Goal: Task Accomplishment & Management: Complete application form

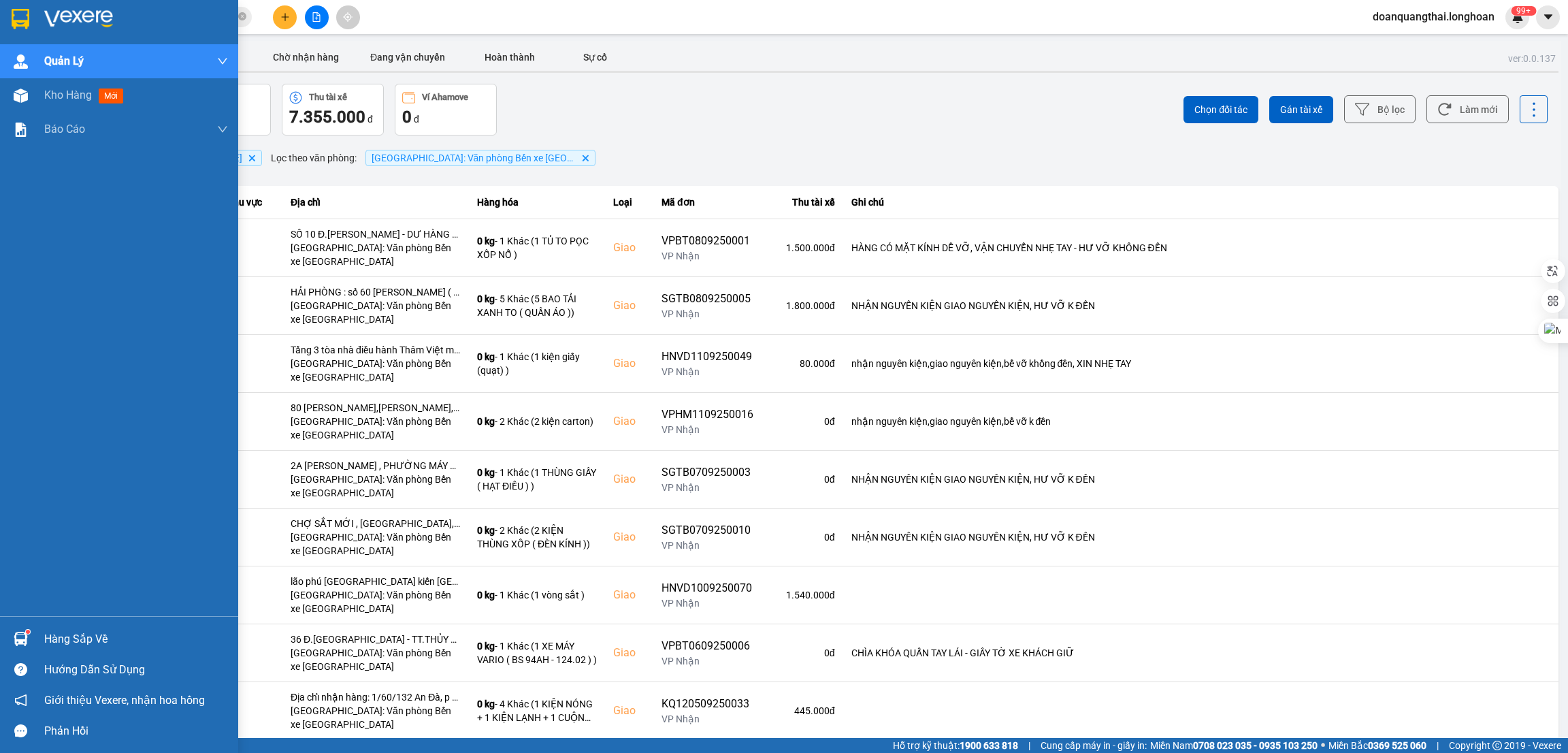
click at [44, 639] on div "Hàng sắp về" at bounding box center [136, 640] width 184 height 21
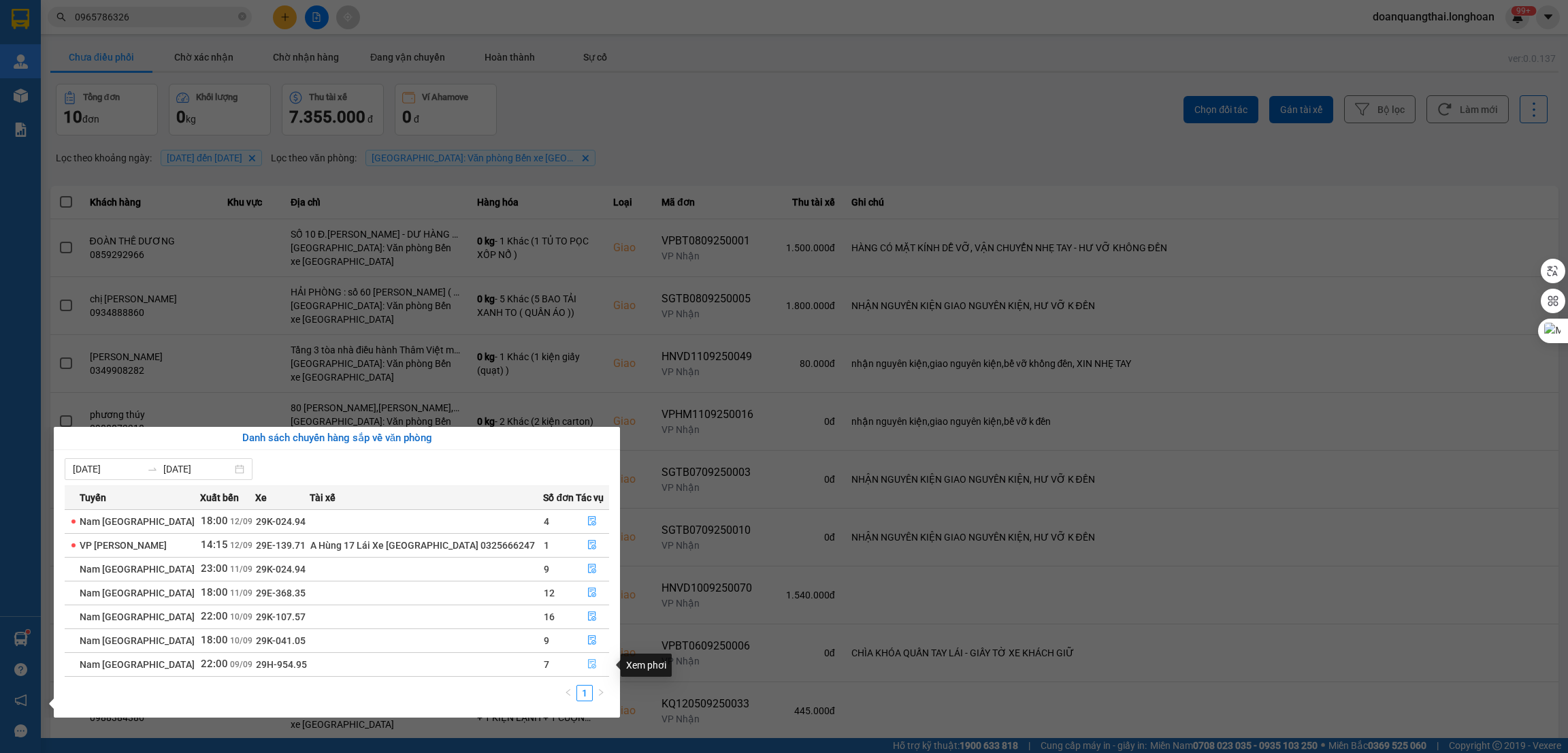
click at [593, 663] on icon "file-done" at bounding box center [592, 663] width 9 height 9
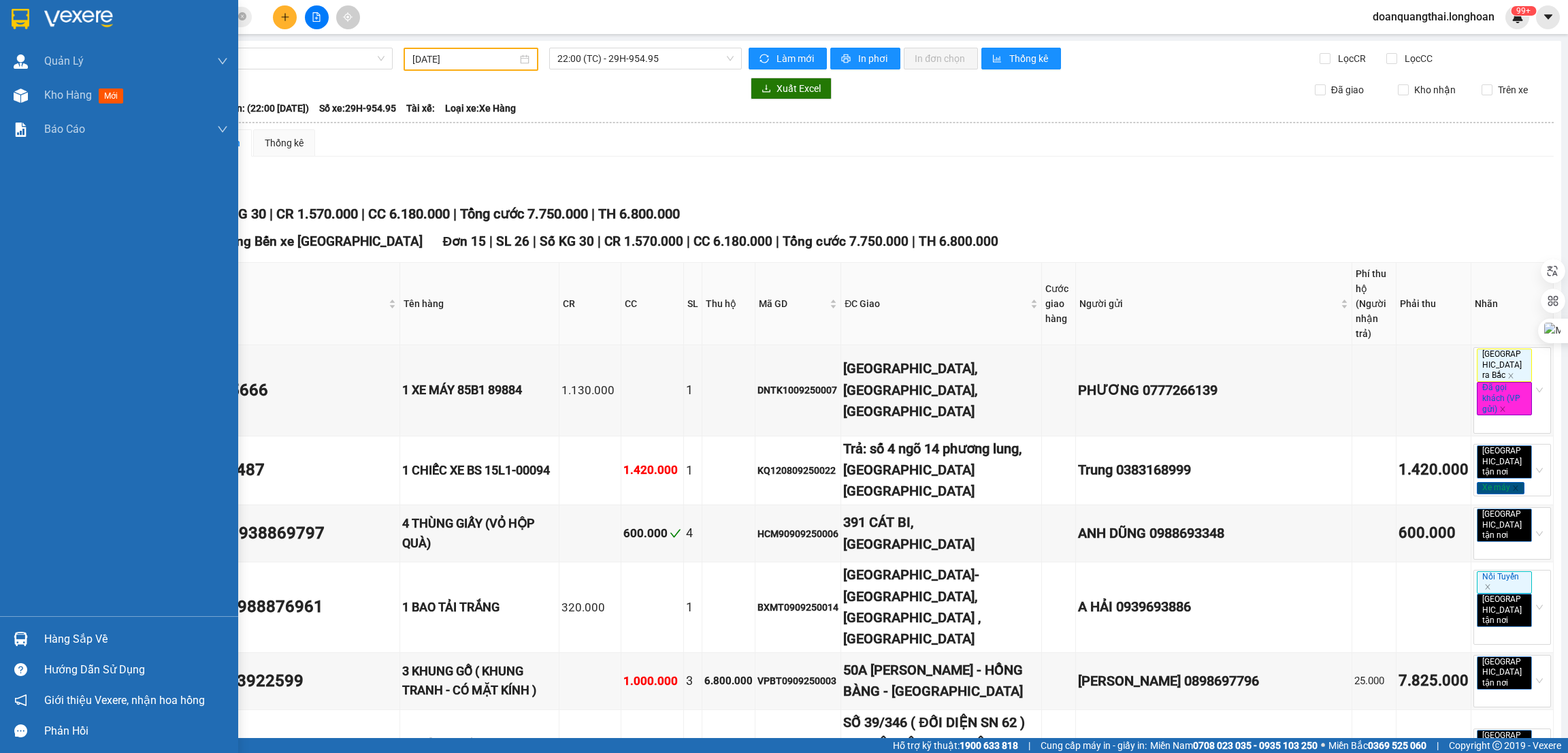
click at [18, 22] on img at bounding box center [20, 19] width 18 height 21
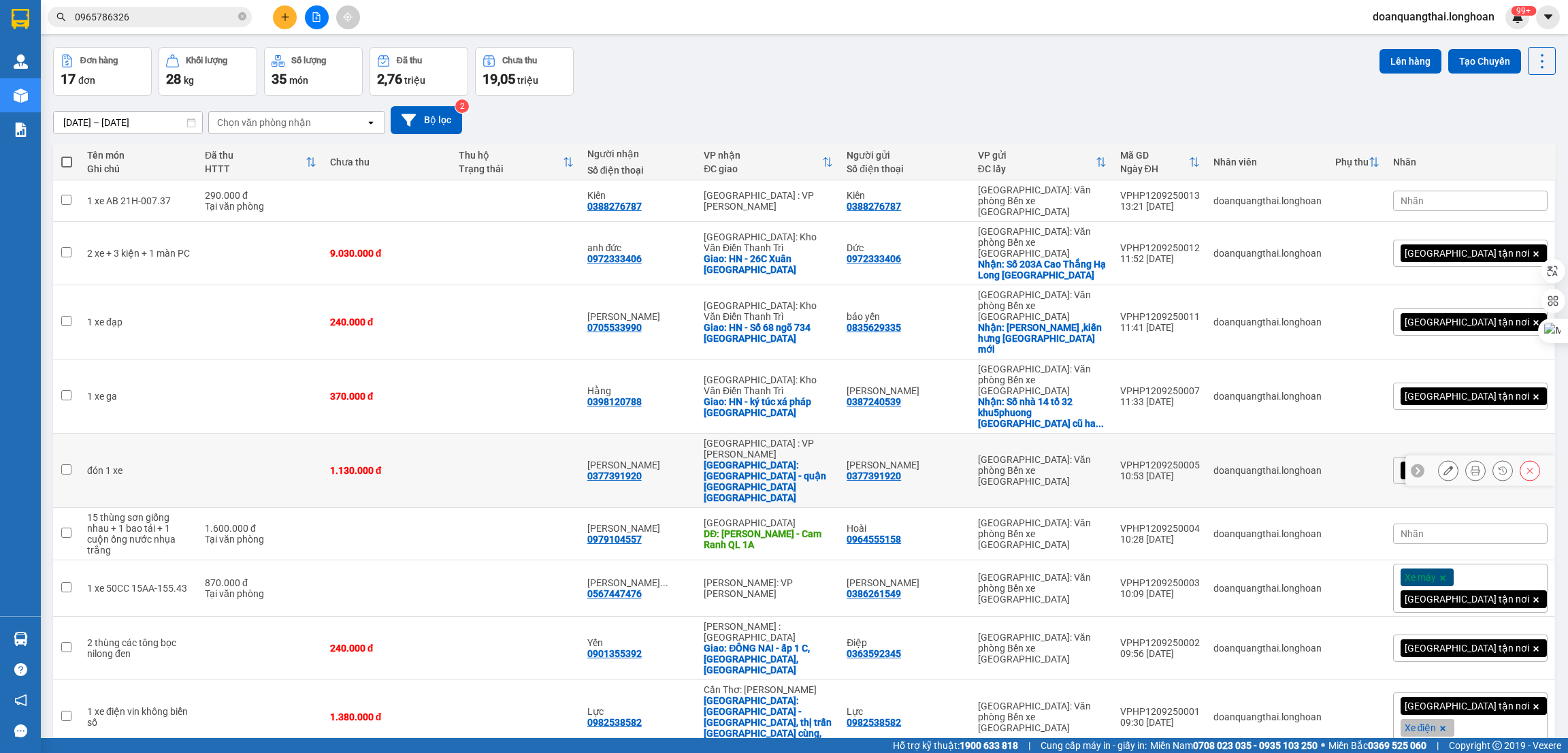
scroll to position [62, 0]
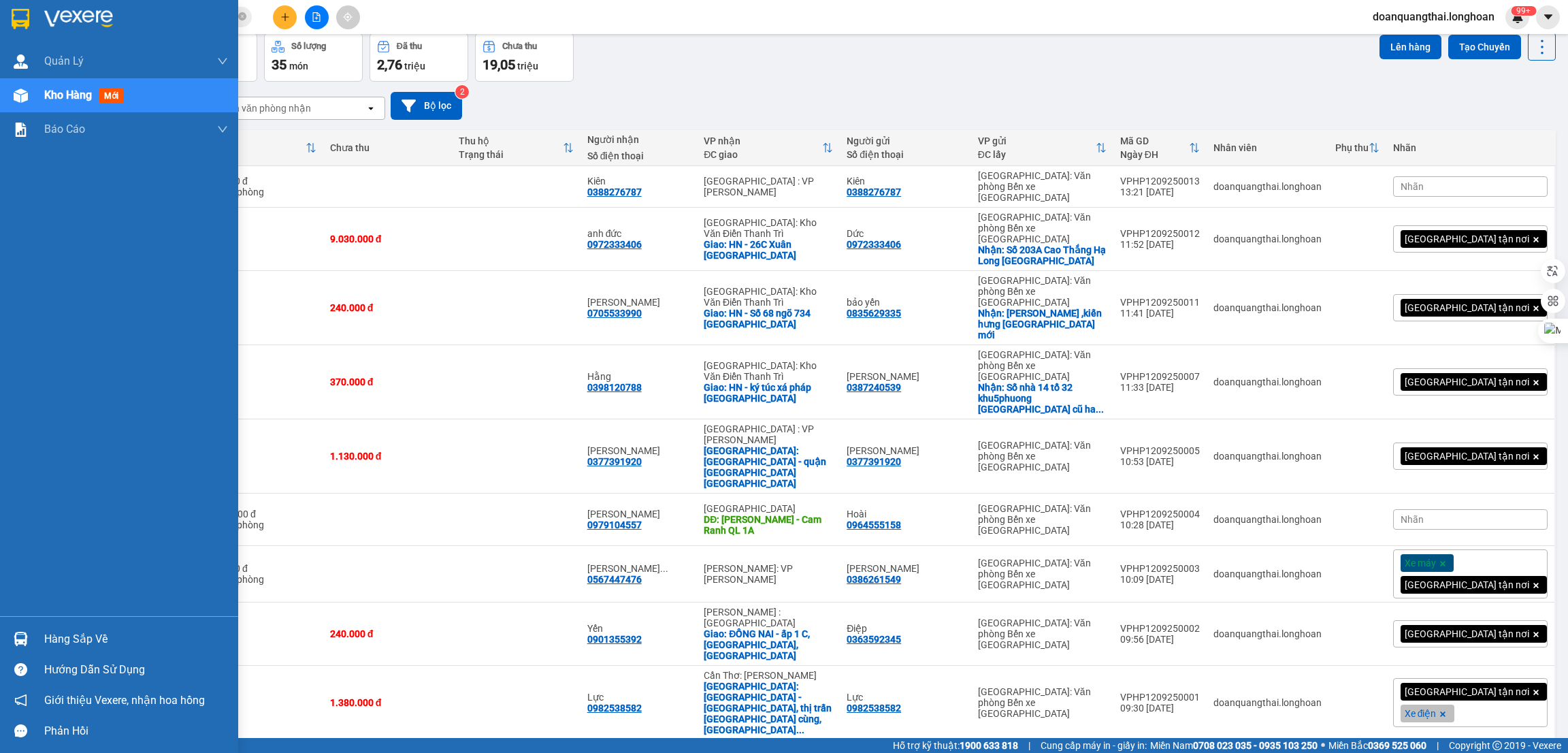
click at [24, 637] on img at bounding box center [20, 639] width 14 height 14
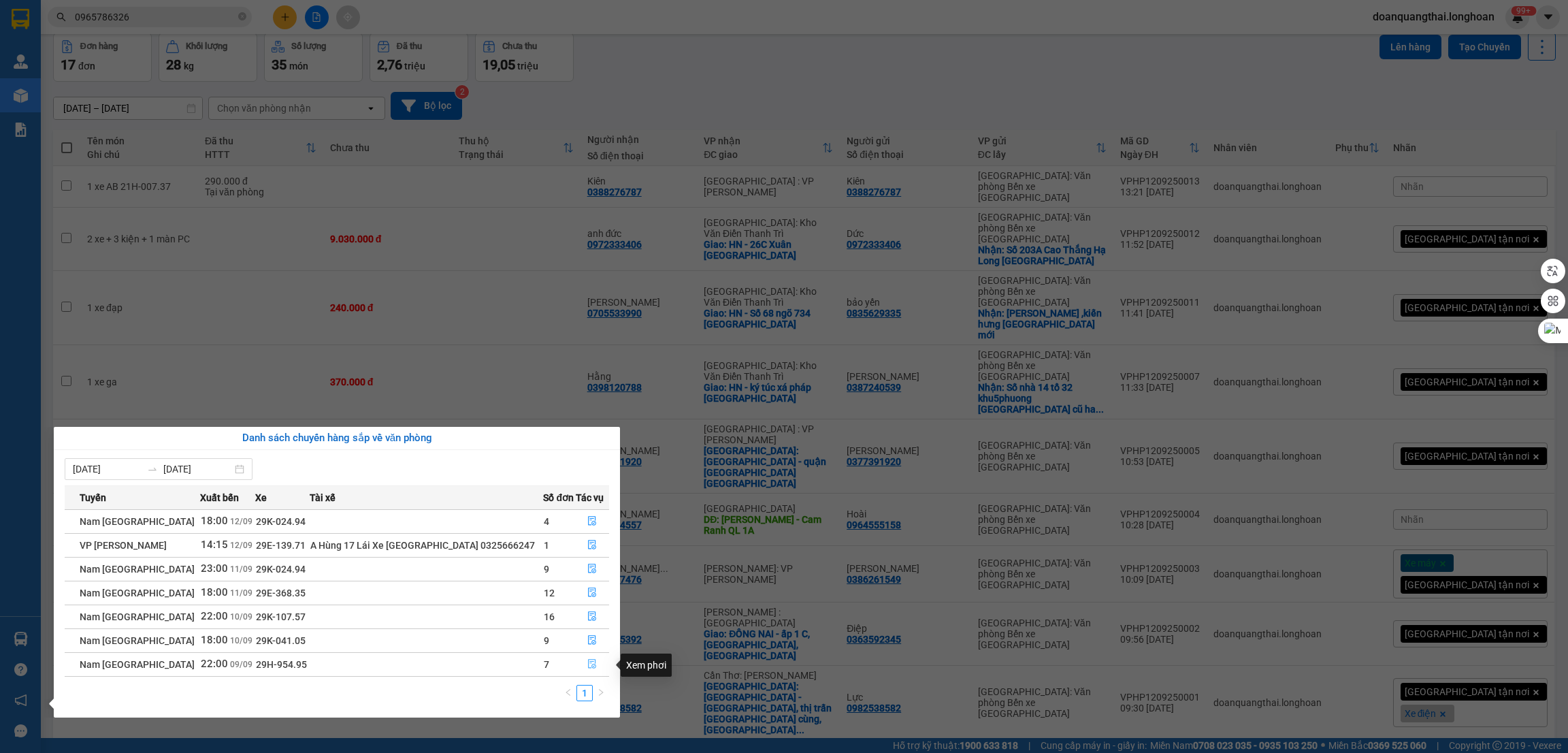
click at [591, 669] on icon "file-done" at bounding box center [592, 663] width 9 height 9
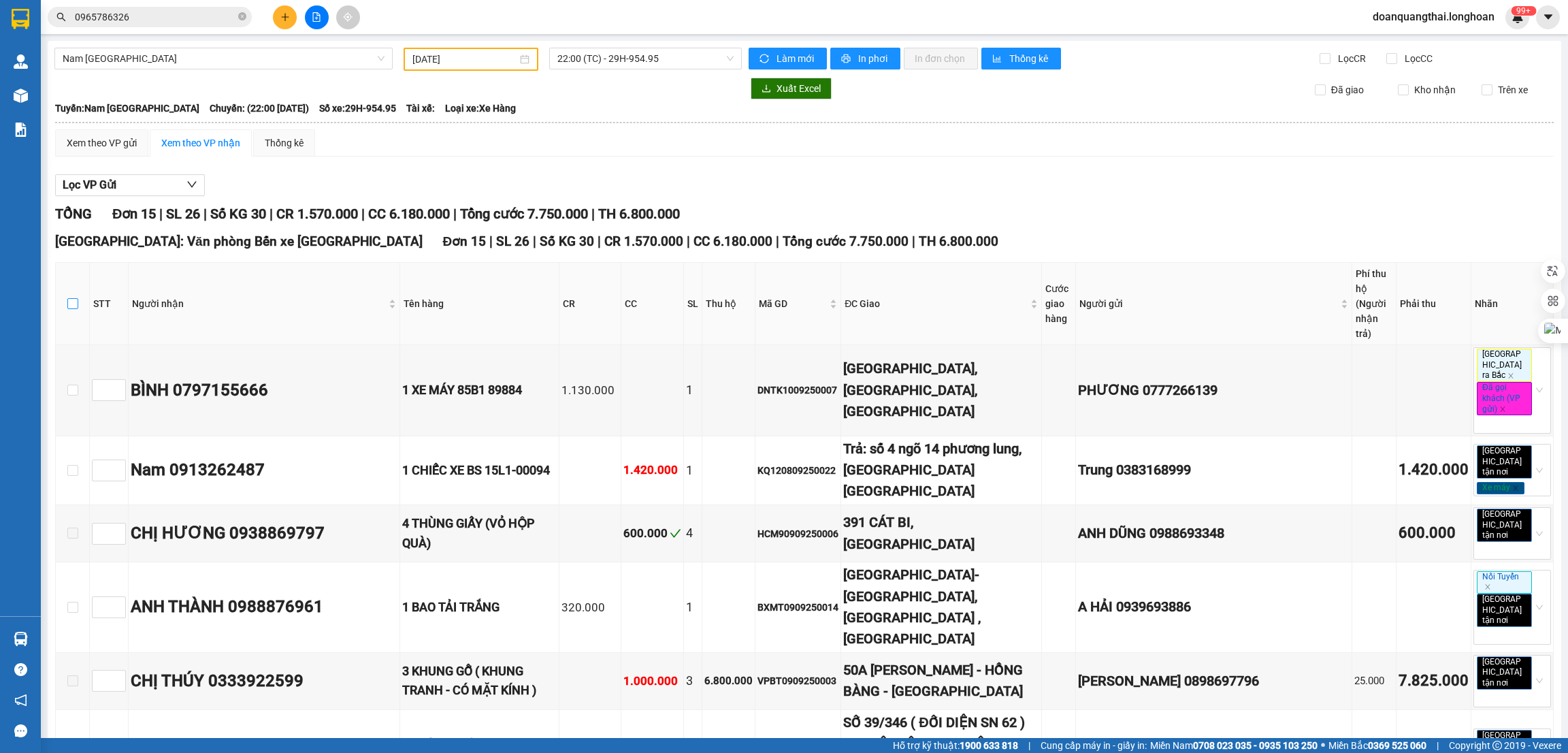
click at [75, 298] on input "checkbox" at bounding box center [73, 304] width 11 height 11
checkbox input "true"
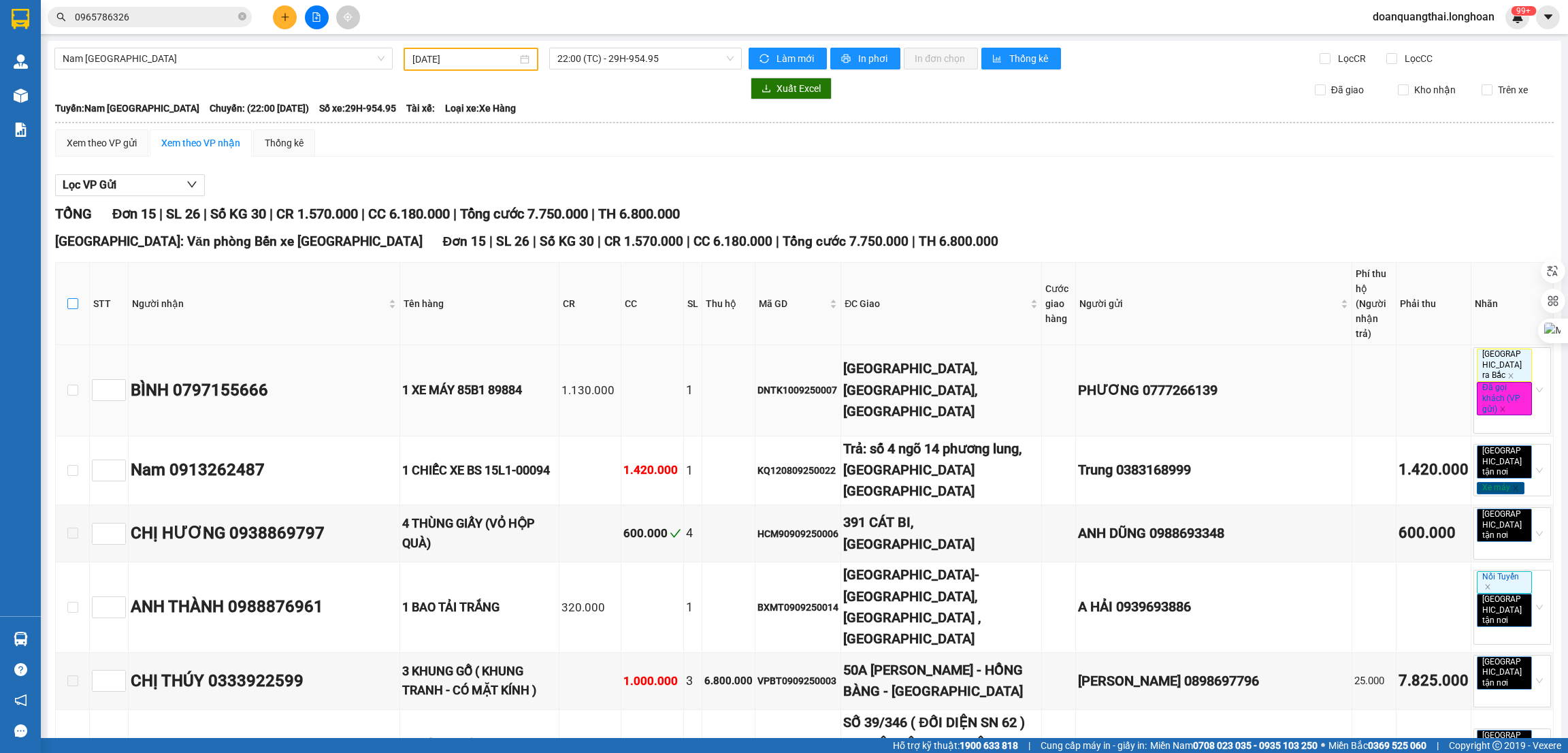
checkbox input "true"
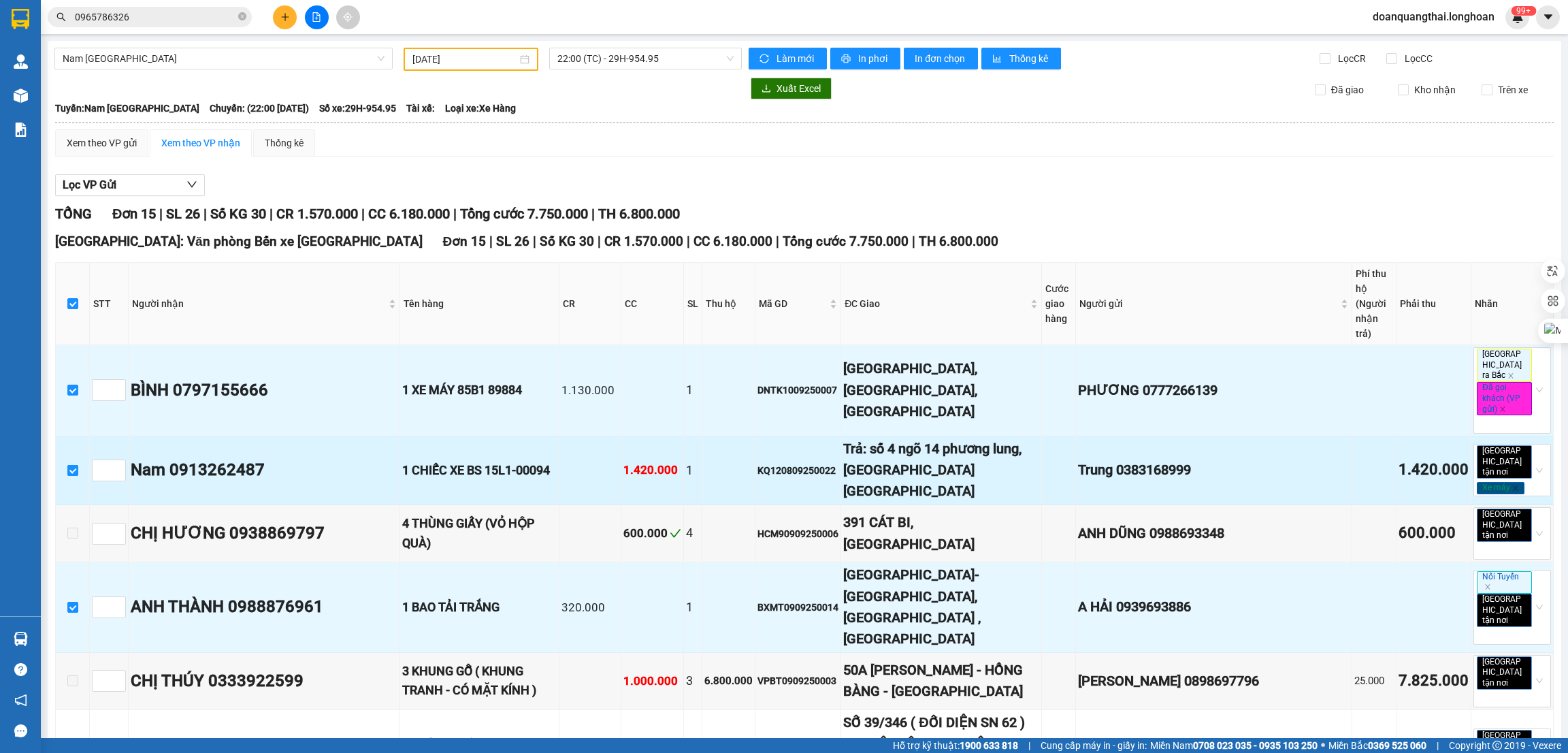
click at [68, 463] on label at bounding box center [73, 471] width 11 height 15
click at [68, 465] on input "checkbox" at bounding box center [73, 471] width 11 height 11
checkbox input "false"
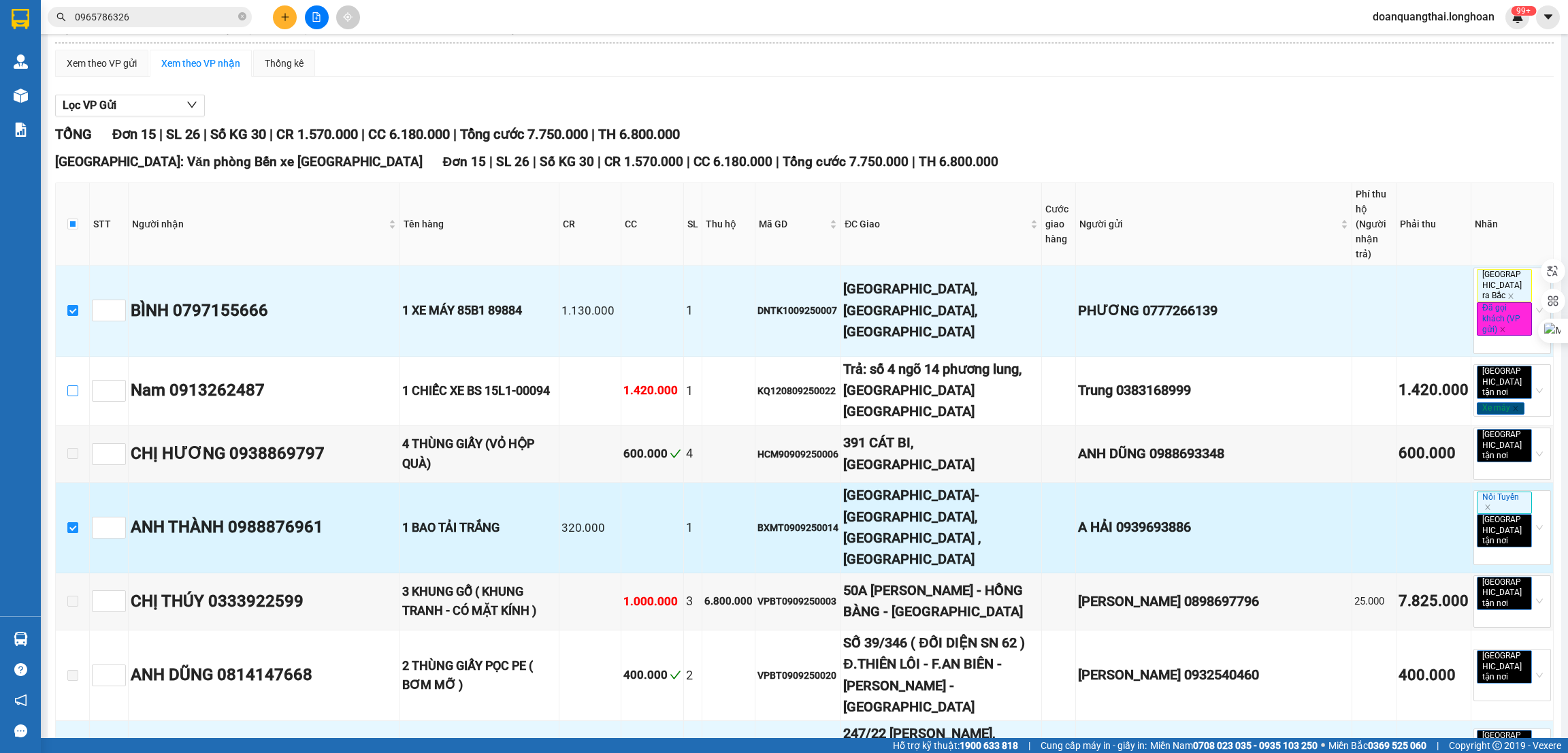
scroll to position [102, 0]
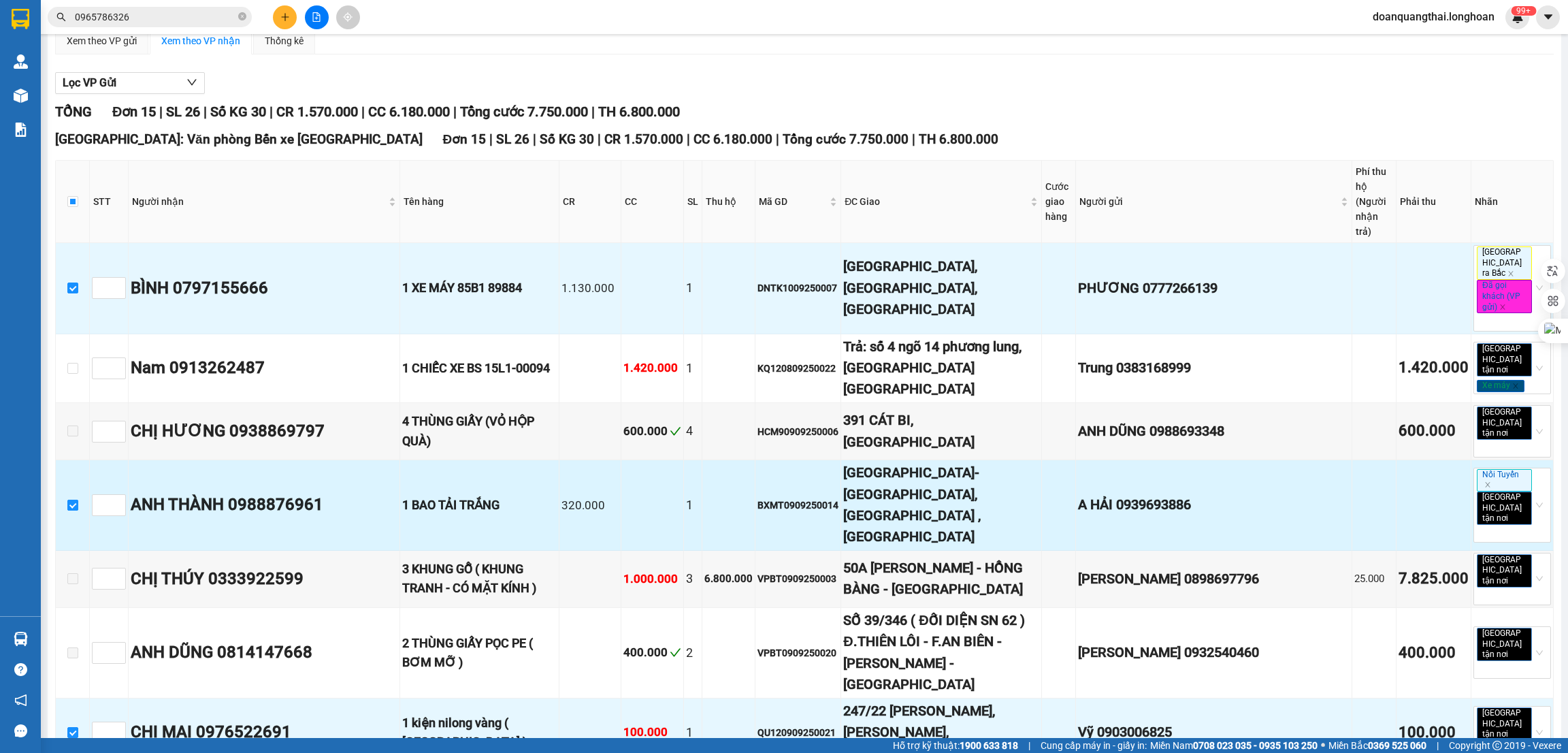
click at [73, 500] on input "checkbox" at bounding box center [73, 506] width 11 height 11
checkbox input "false"
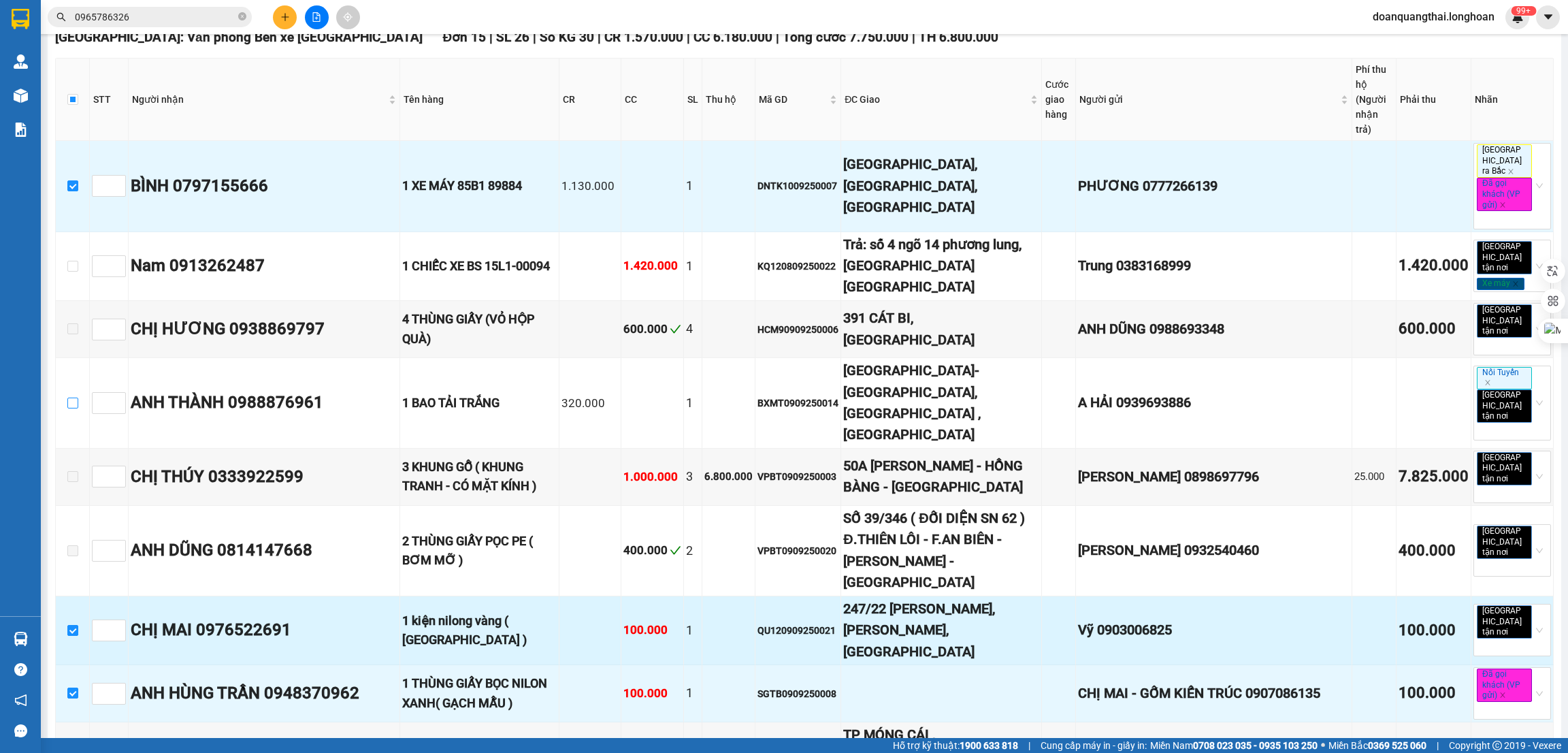
scroll to position [306, 0]
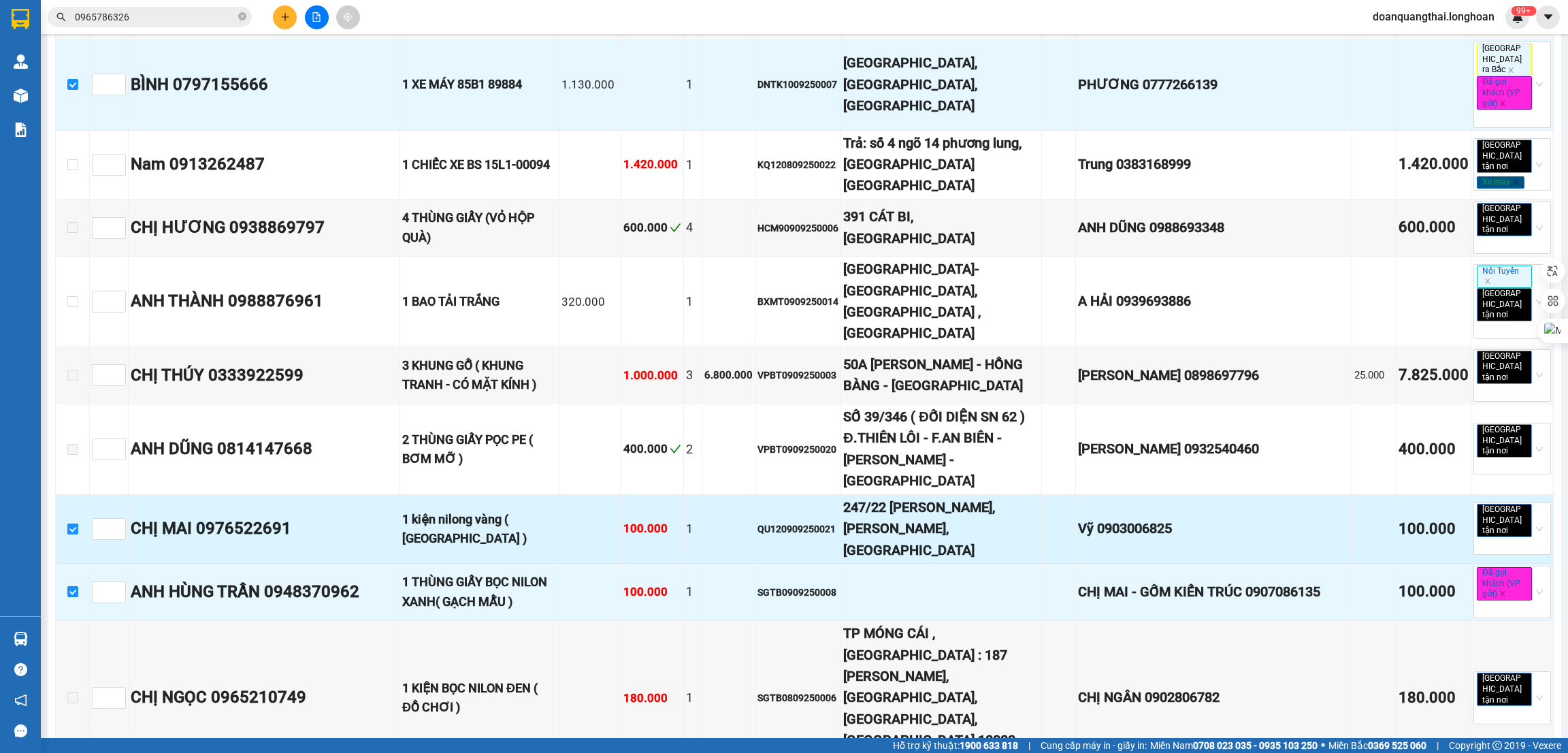
click at [76, 524] on input "checkbox" at bounding box center [73, 529] width 11 height 11
checkbox input "false"
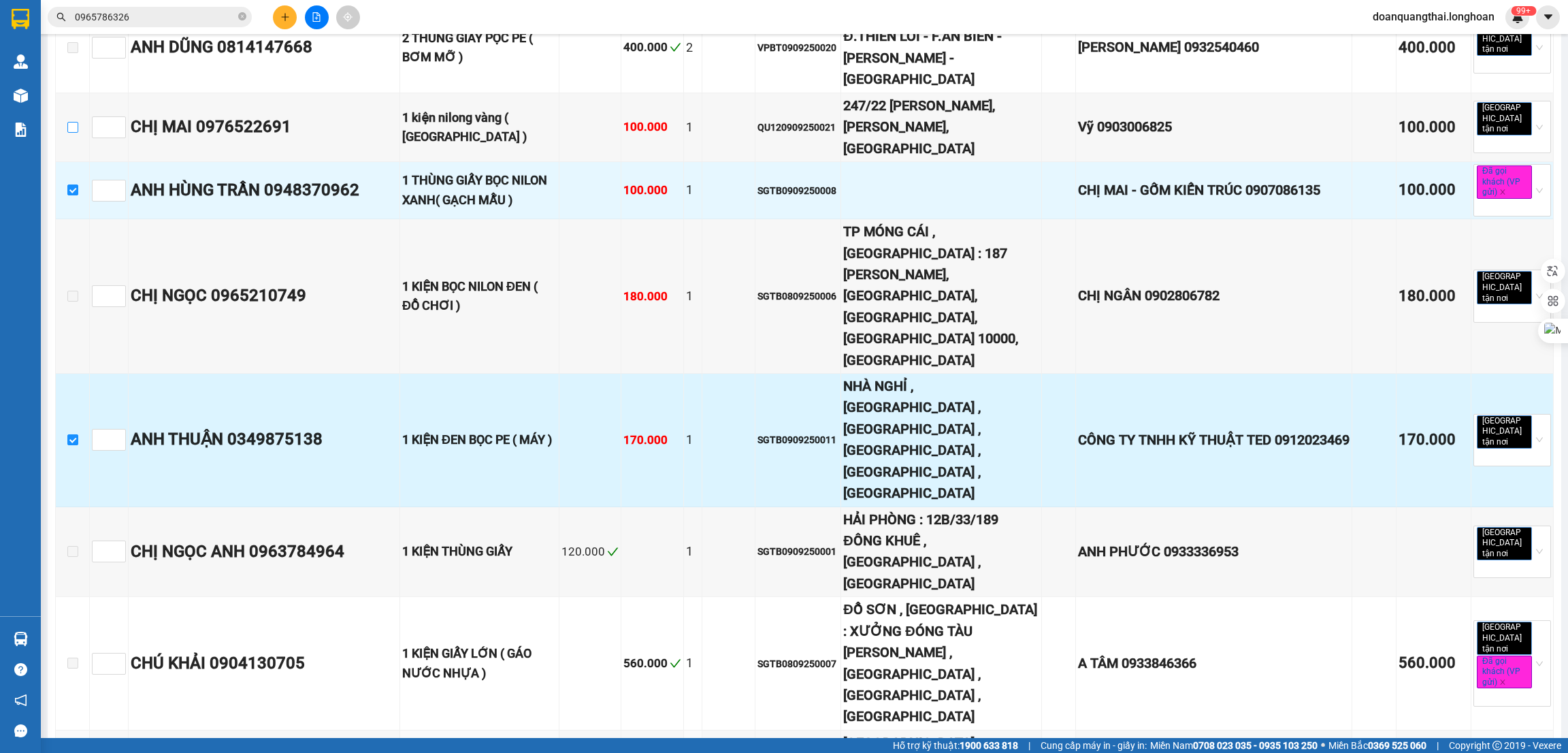
scroll to position [708, 0]
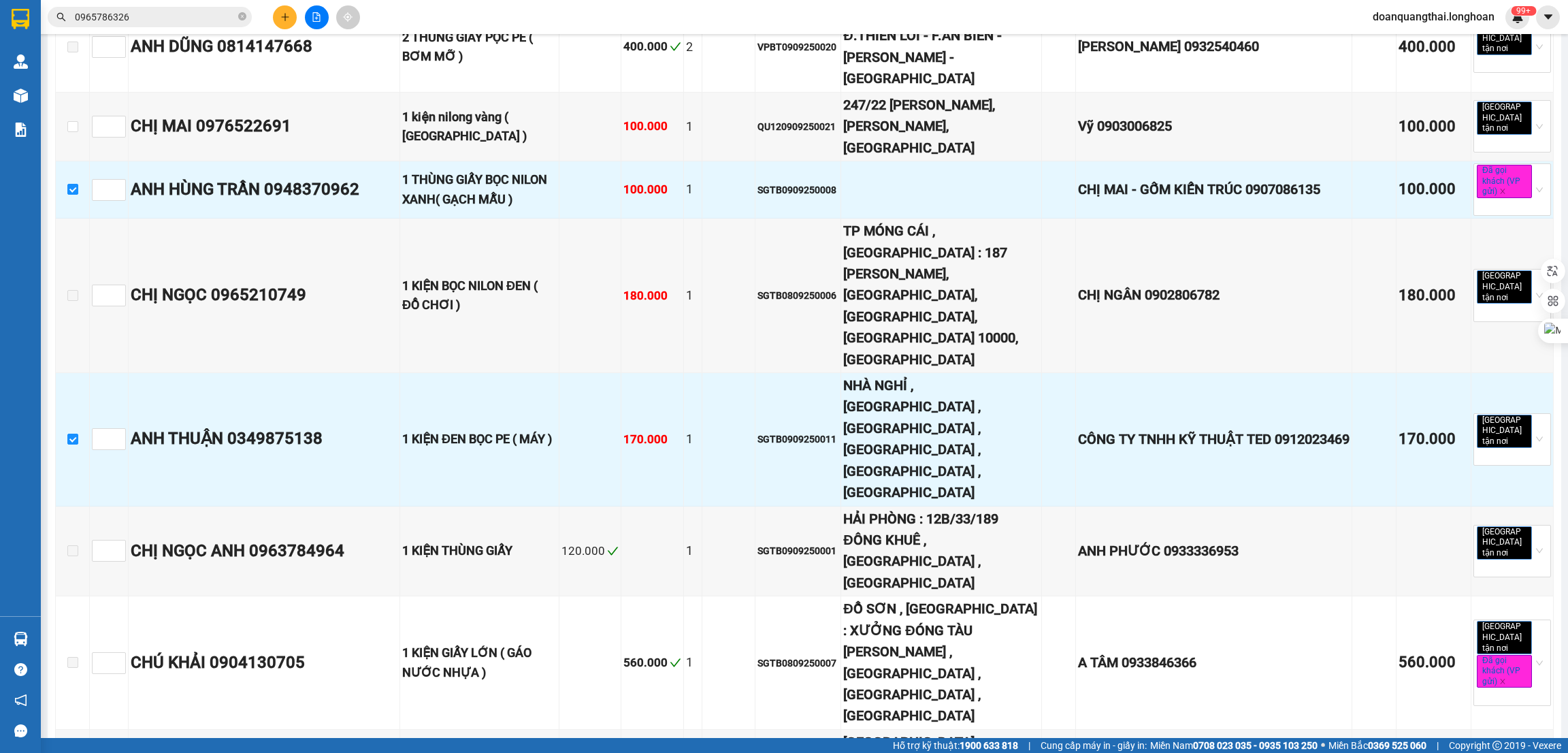
checkbox input "false"
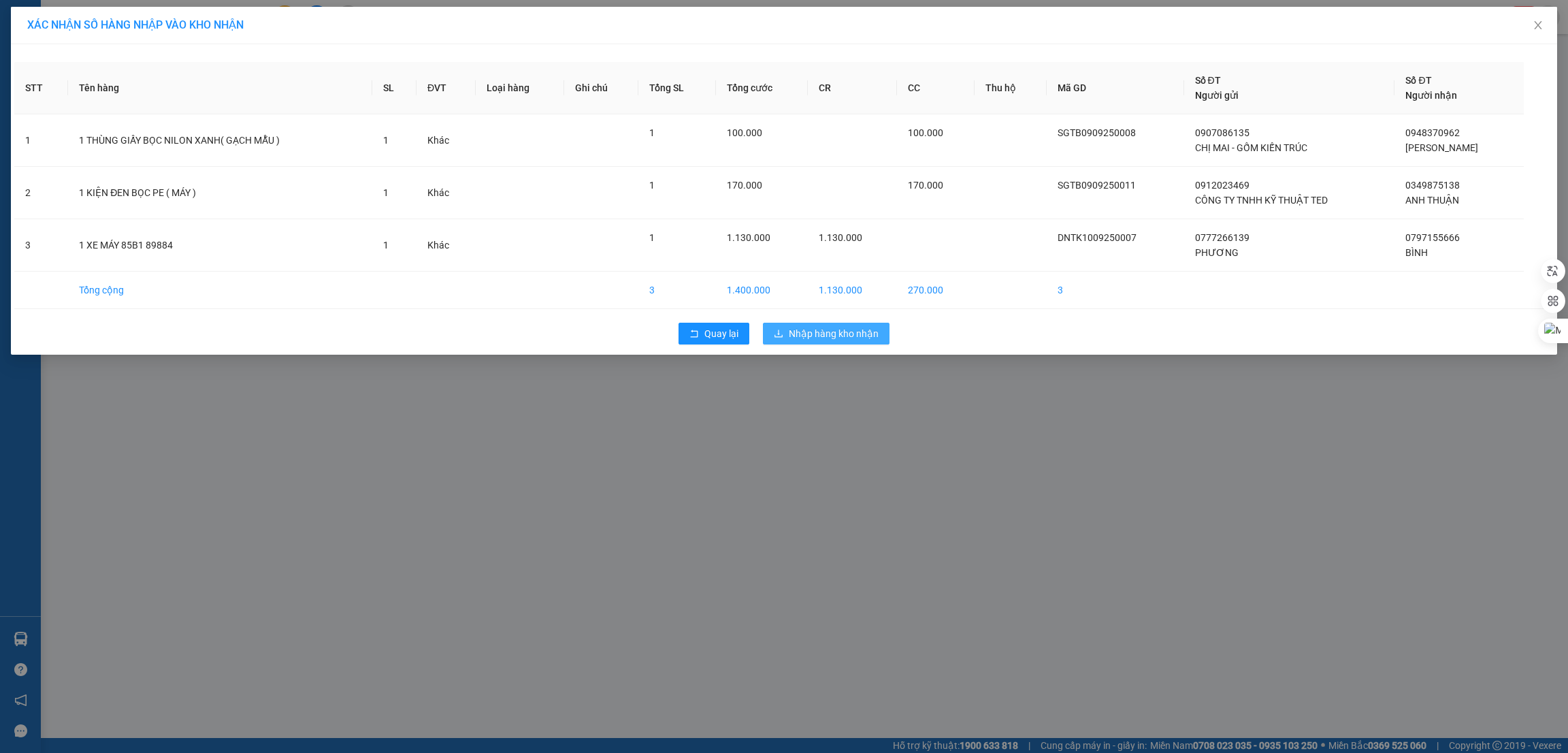
click at [791, 336] on span "Nhập hàng kho nhận" at bounding box center [833, 334] width 90 height 15
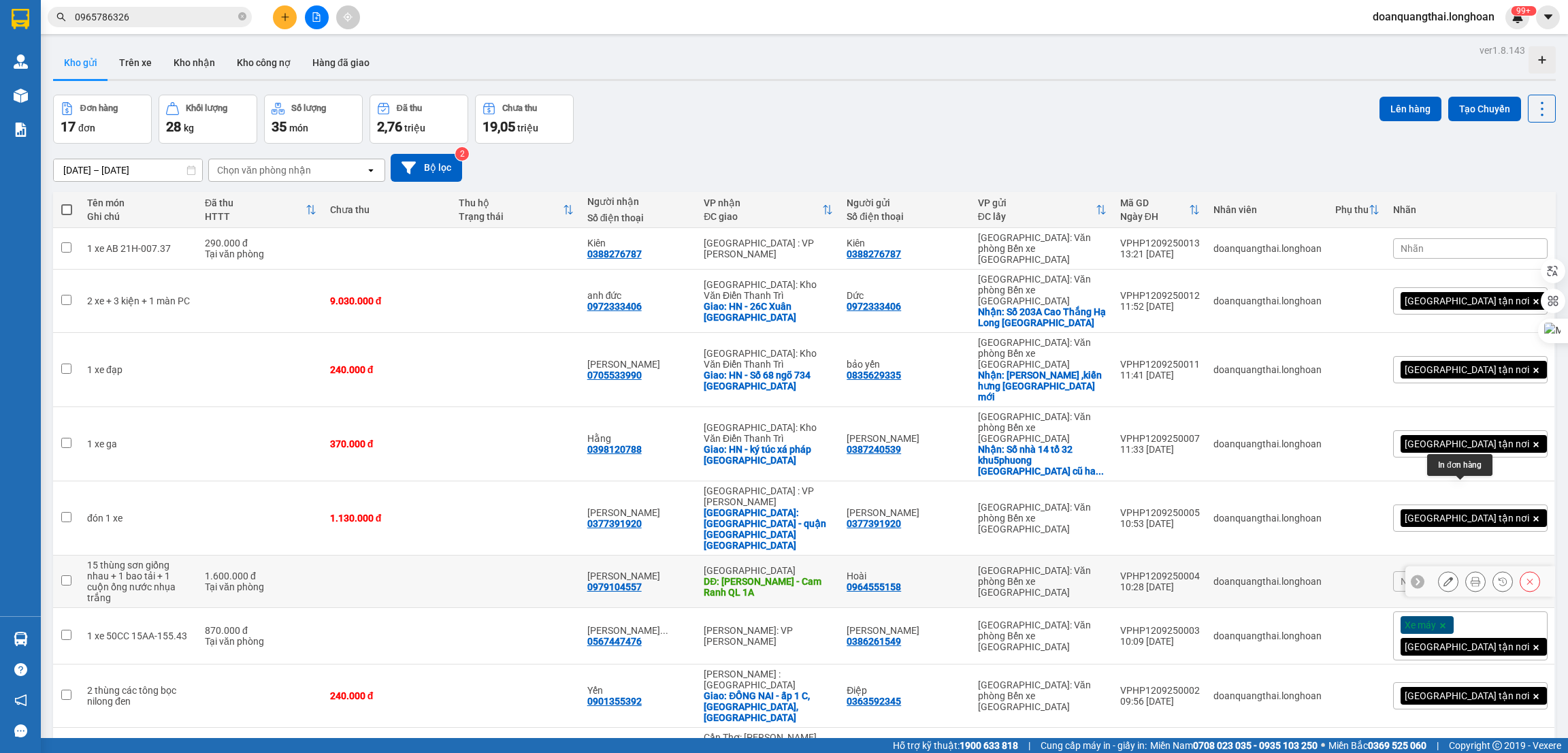
click at [1471, 577] on icon at bounding box center [1476, 581] width 9 height 9
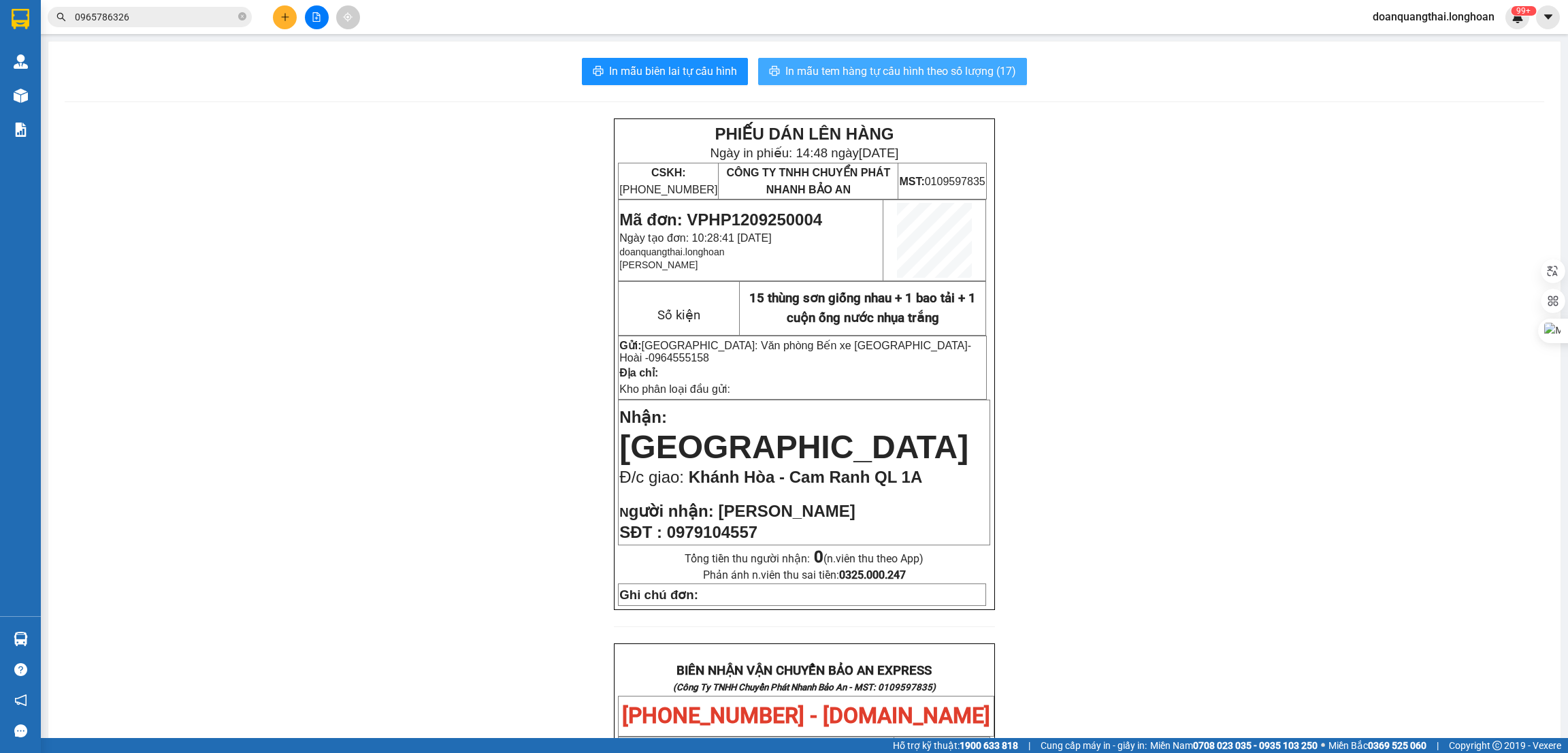
click at [892, 74] on span "In mẫu tem hàng tự cấu hình theo số lượng (17)" at bounding box center [901, 71] width 231 height 17
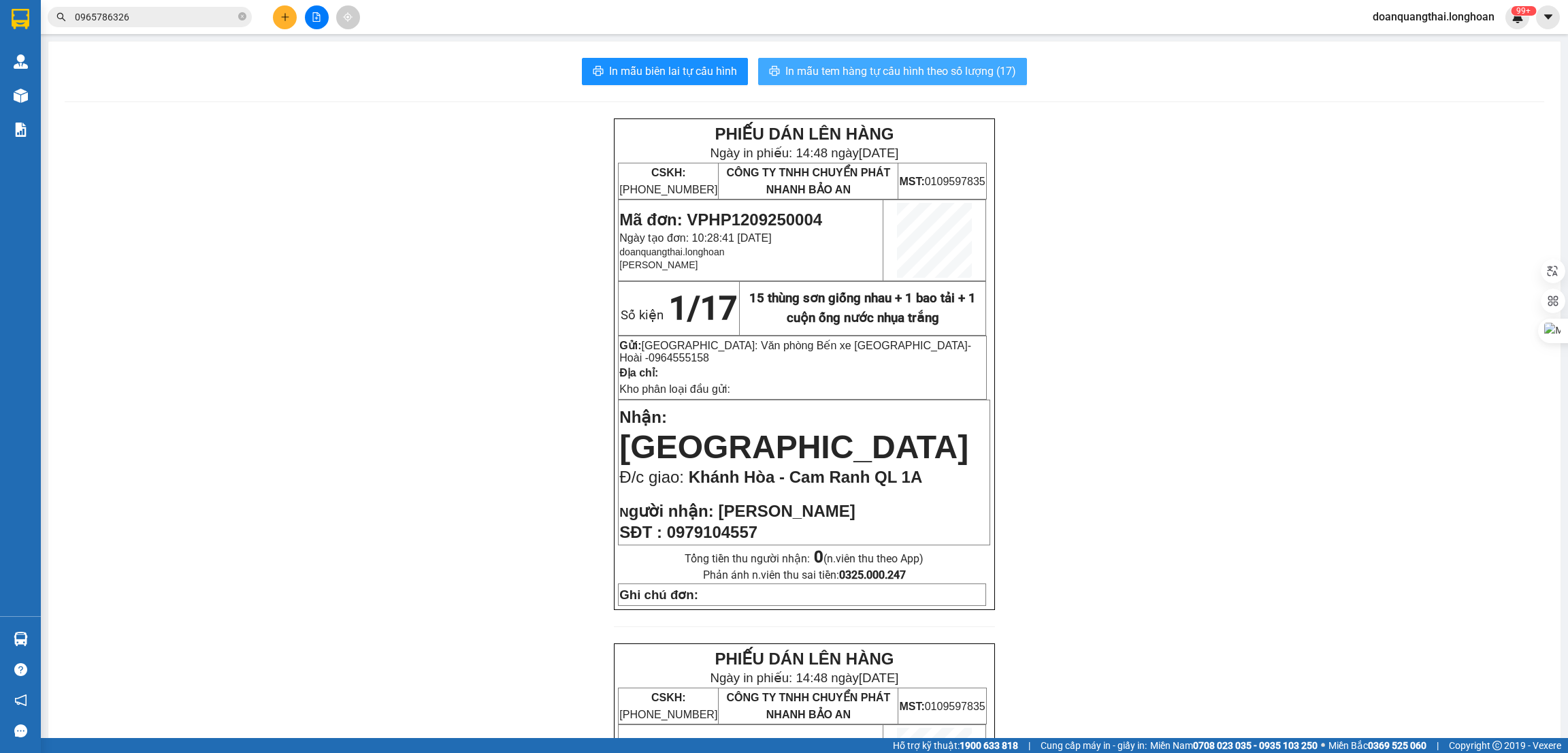
click at [892, 74] on span "In mẫu tem hàng tự cấu hình theo số lượng (17)" at bounding box center [901, 71] width 231 height 17
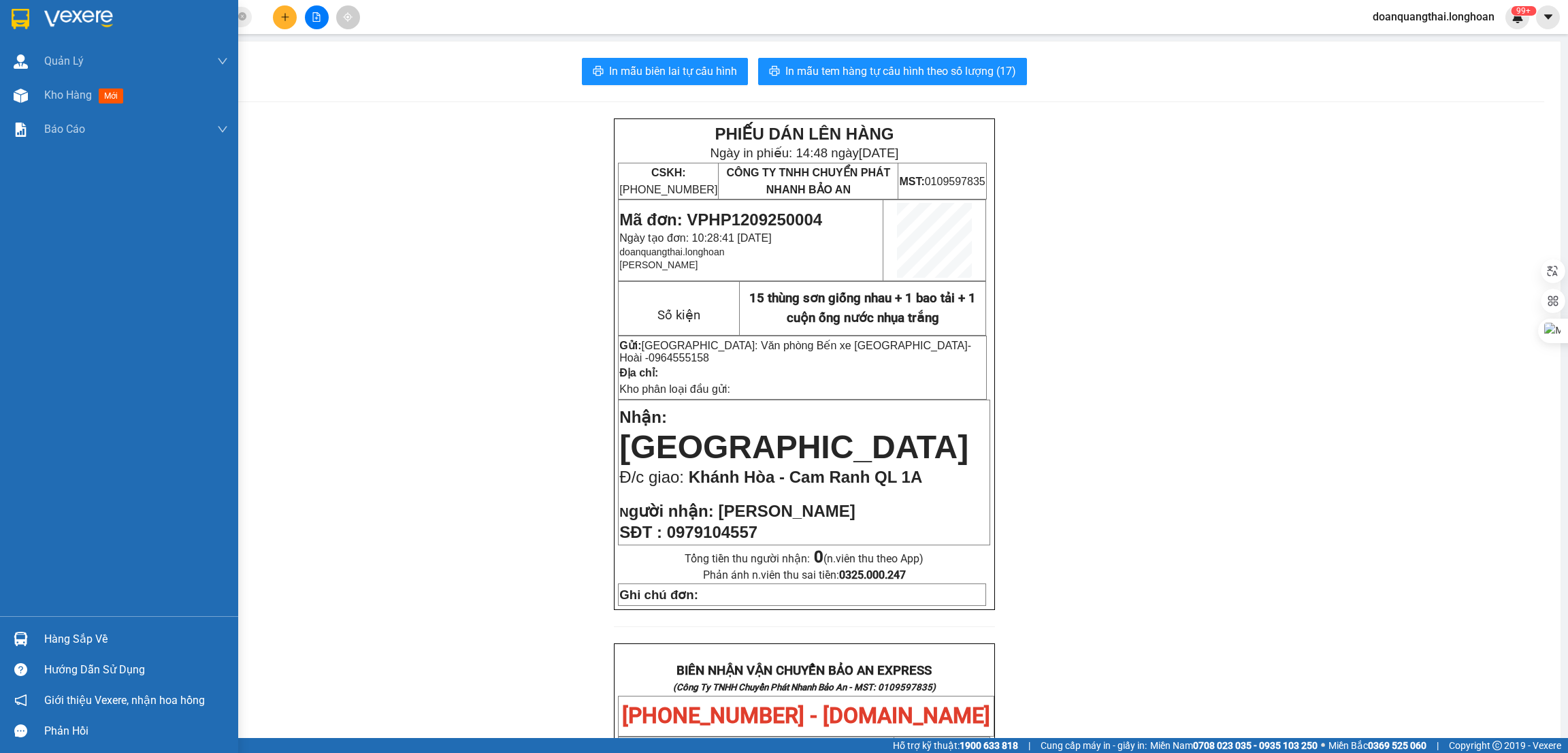
click at [19, 25] on img at bounding box center [20, 19] width 18 height 21
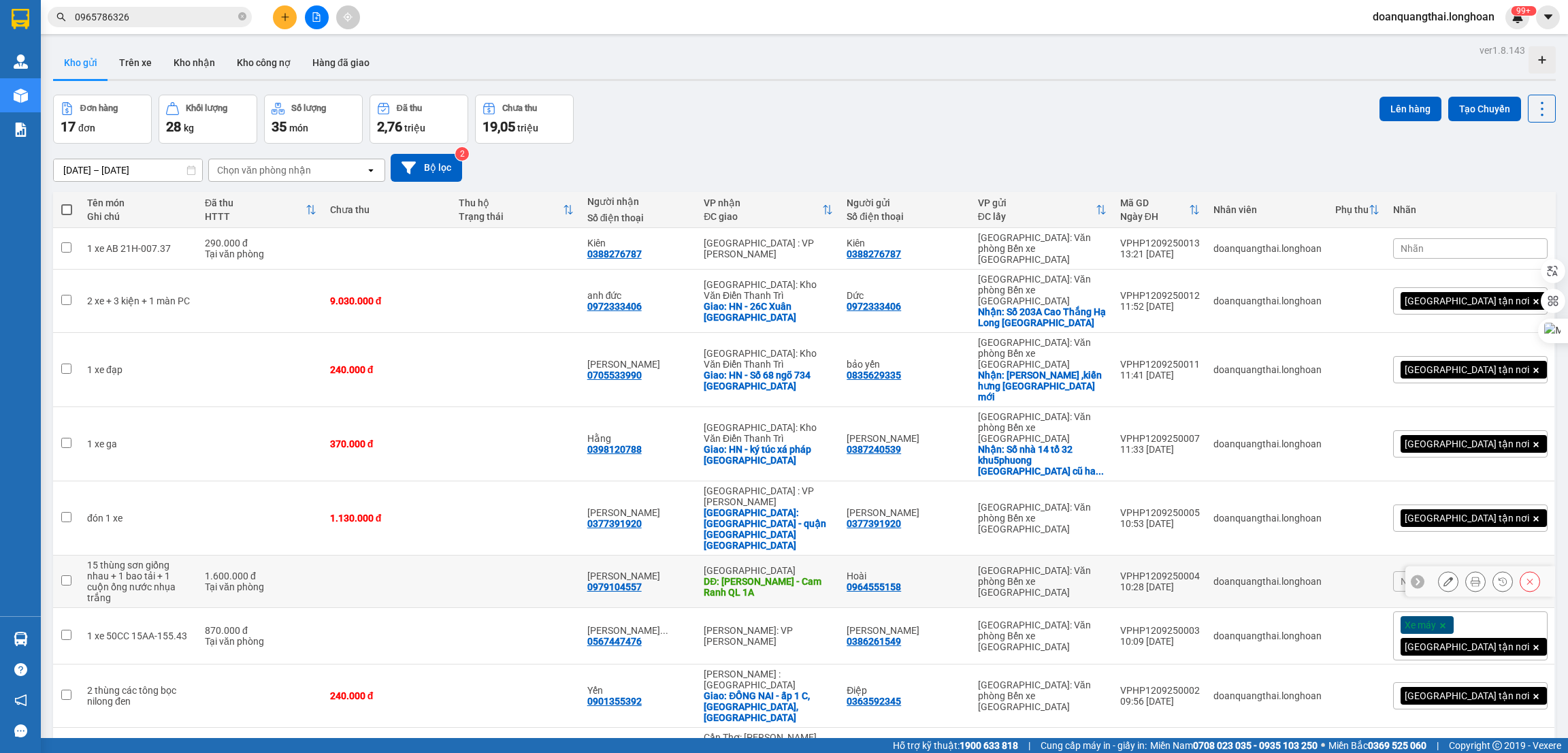
scroll to position [62, 0]
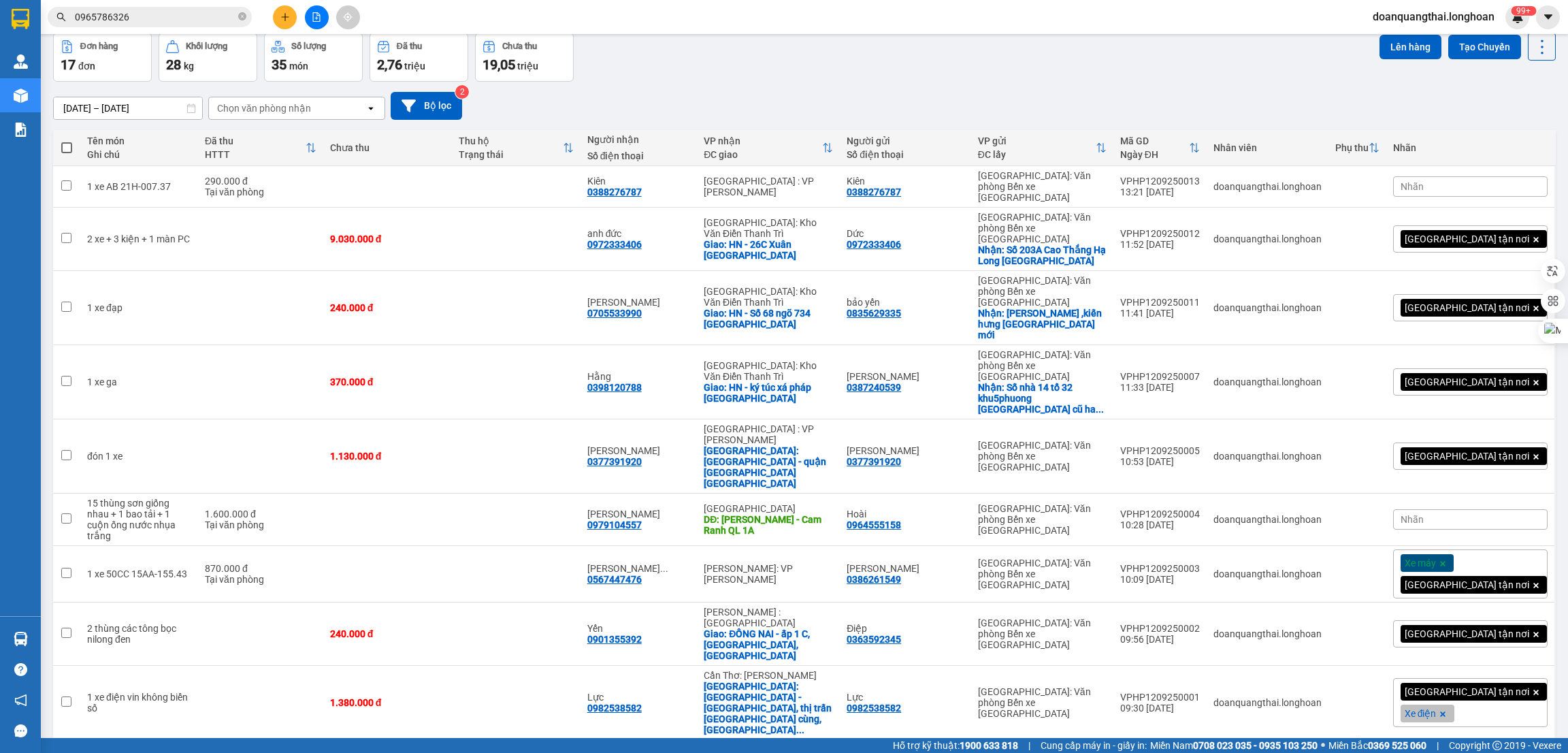
click at [1490, 633] on div "80 / trang" at bounding box center [1493, 625] width 82 height 25
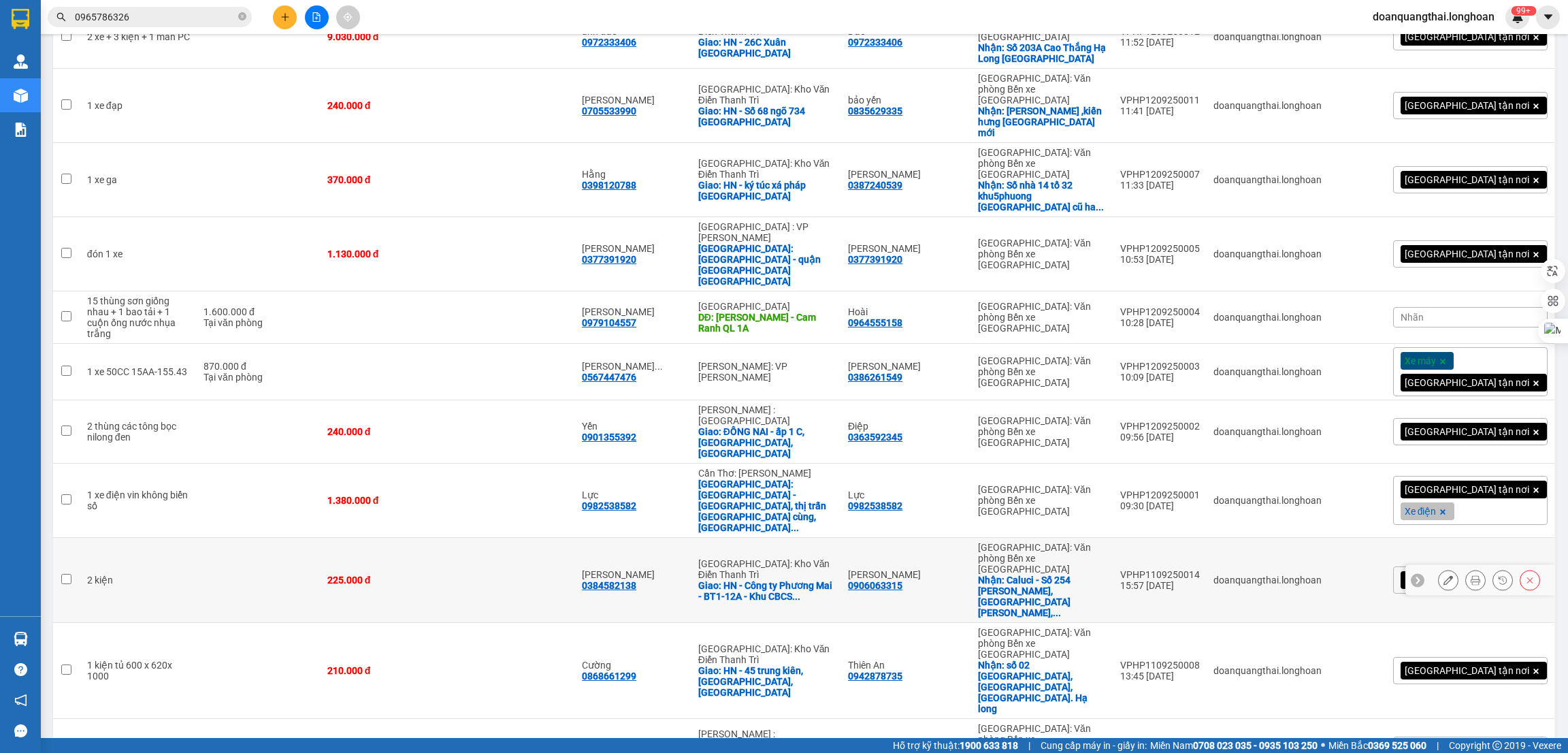
scroll to position [368, 0]
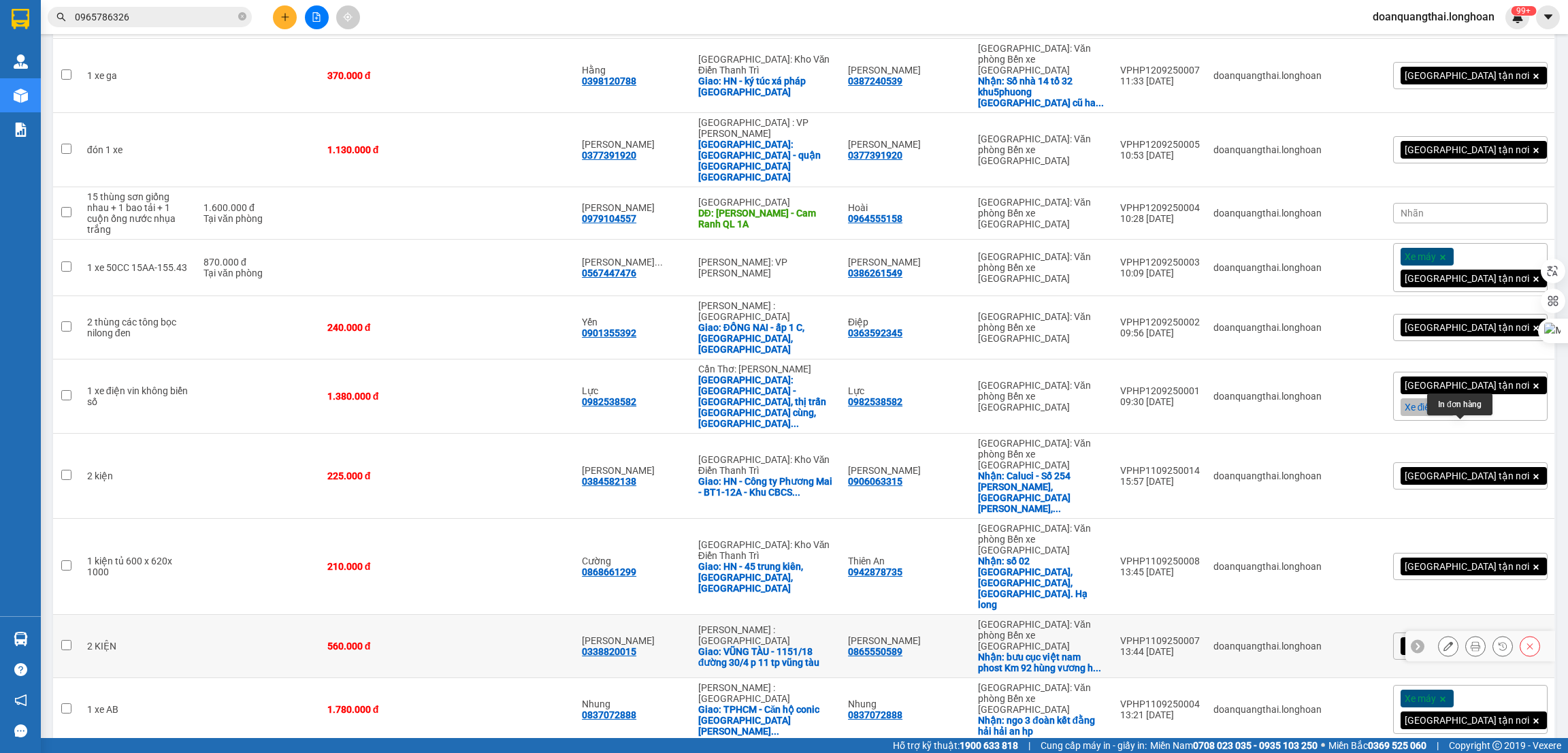
click at [1471, 642] on icon at bounding box center [1476, 646] width 9 height 9
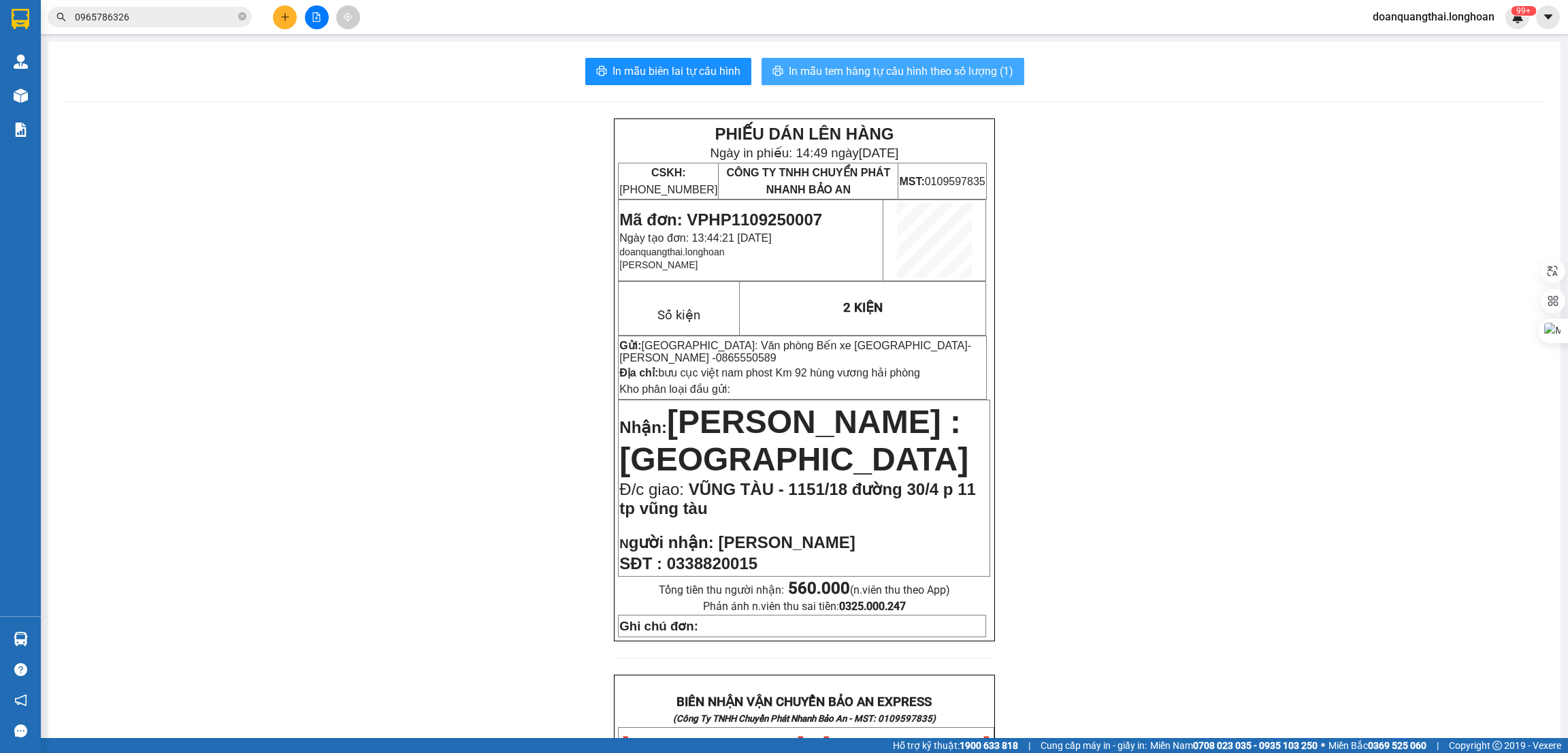
click at [877, 59] on button "In mẫu tem hàng tự cấu hình theo số lượng (1)" at bounding box center [892, 71] width 263 height 27
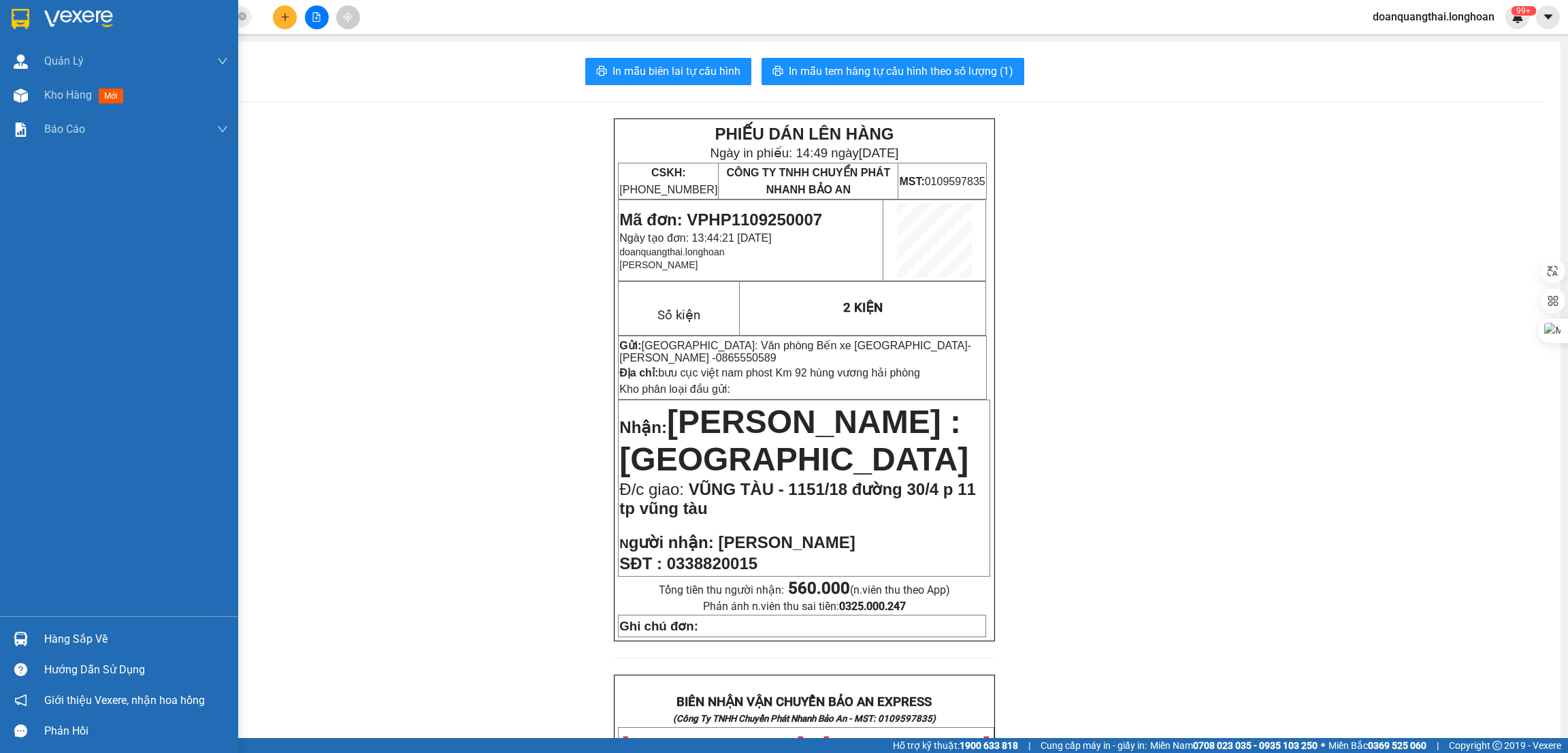
click at [18, 20] on img at bounding box center [20, 19] width 18 height 21
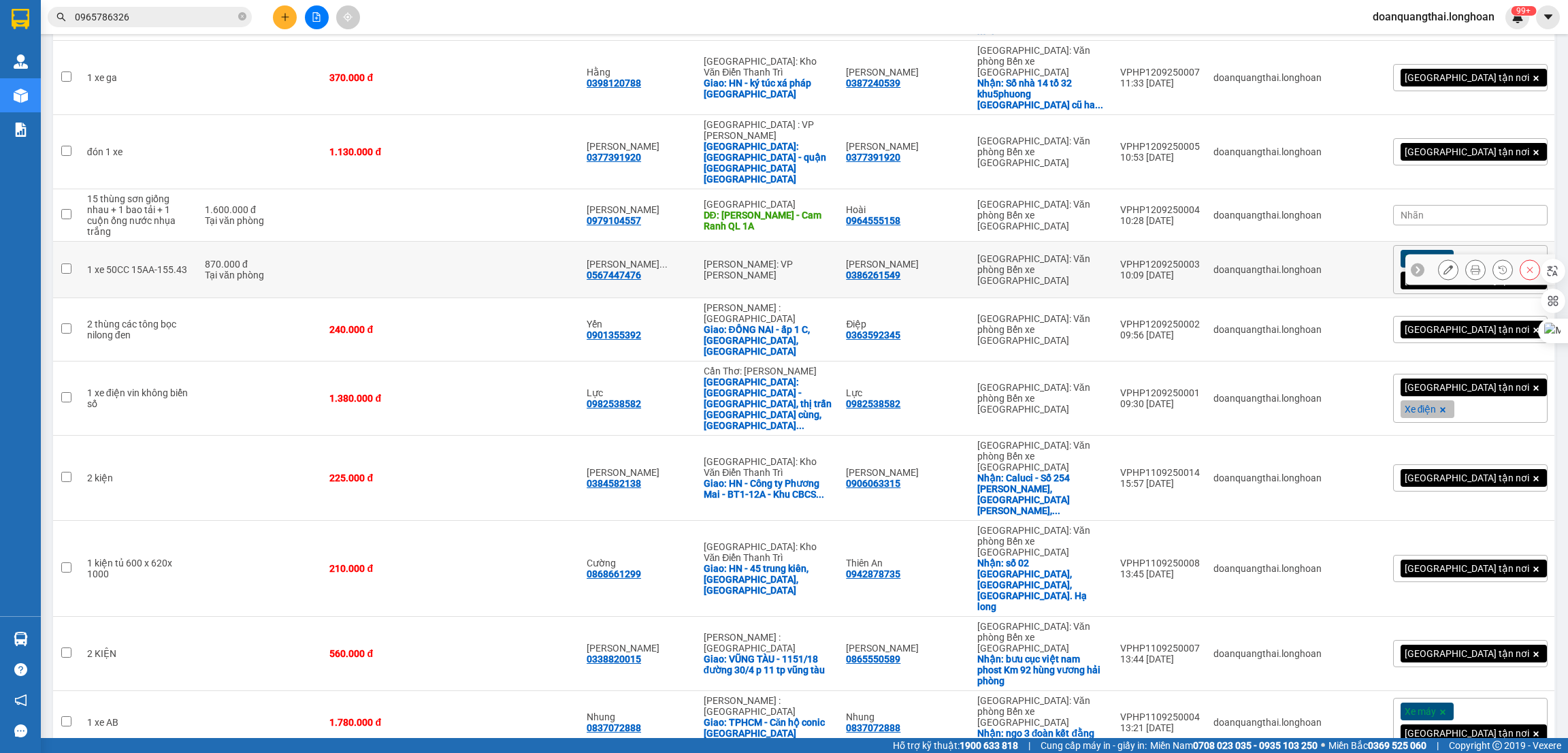
scroll to position [413, 0]
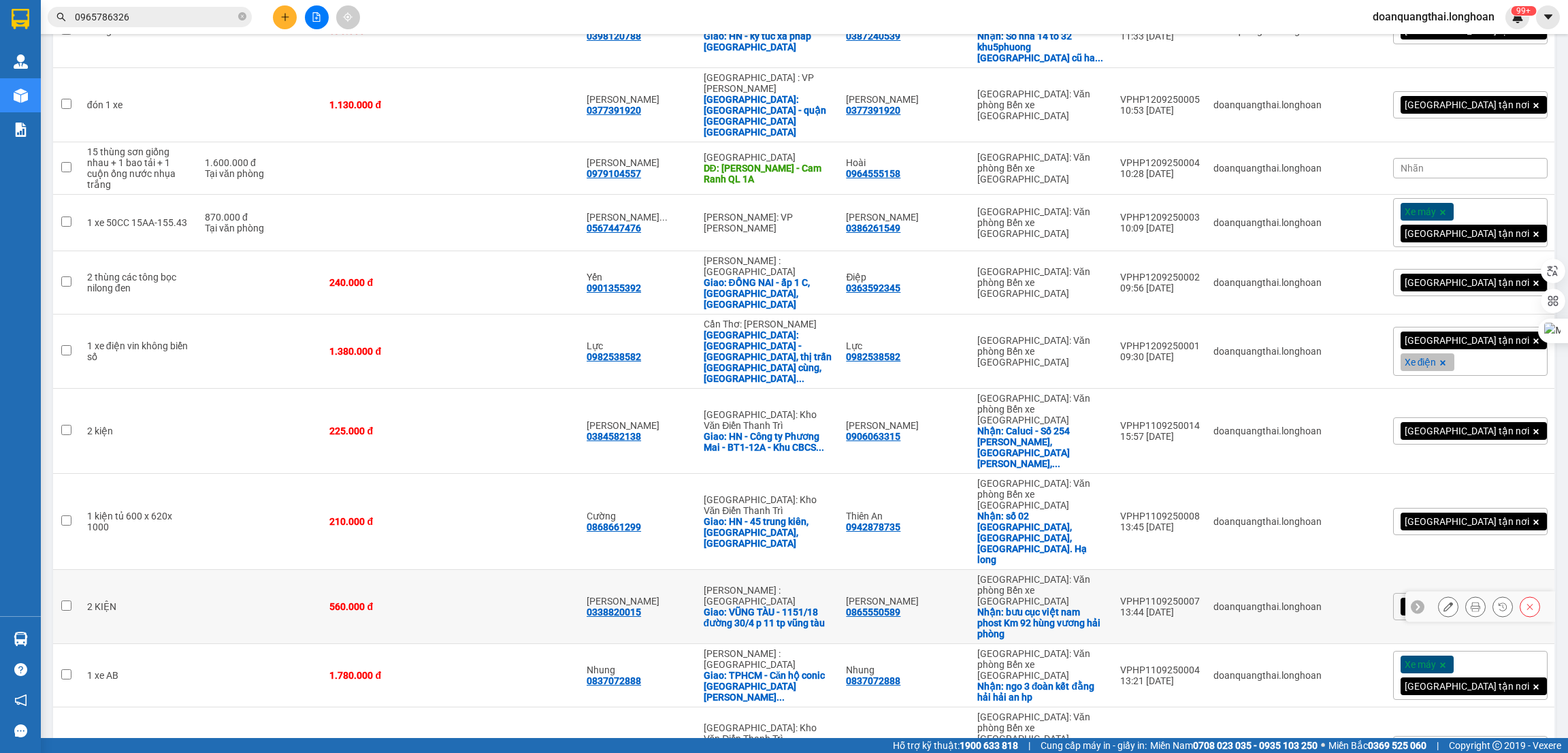
click at [1443, 602] on icon at bounding box center [1448, 607] width 9 height 9
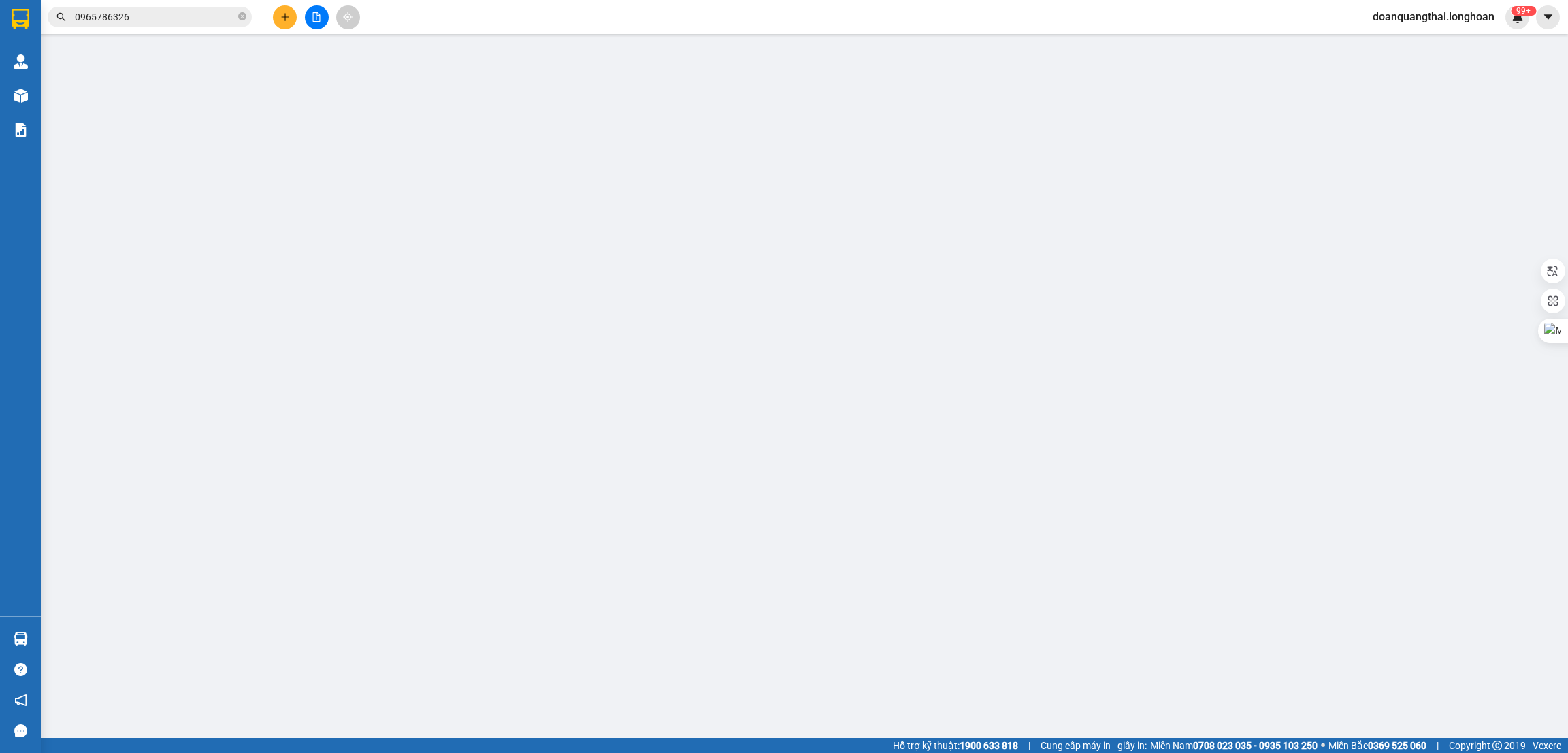
type input "0865550589"
type input "[PERSON_NAME]"
checkbox input "true"
type input "bưu cục việt nam phost Km 92 hùng vương hải phòng"
type input "0338820015"
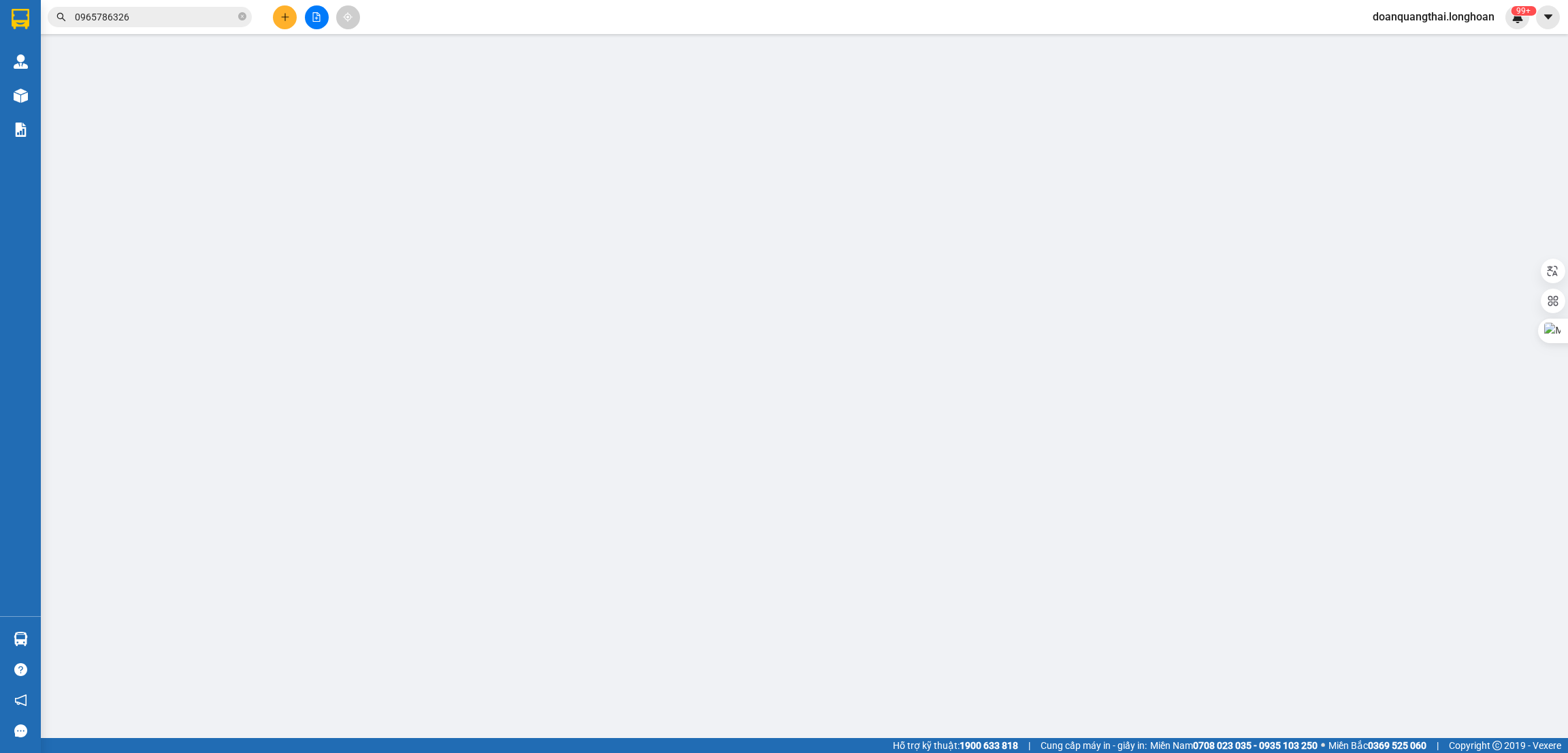
type input "[PERSON_NAME]"
checkbox input "true"
type input "VŨNG TÀU - 1151/18 đường 30/4 p 11 tp vũng tàu"
type input "560.000"
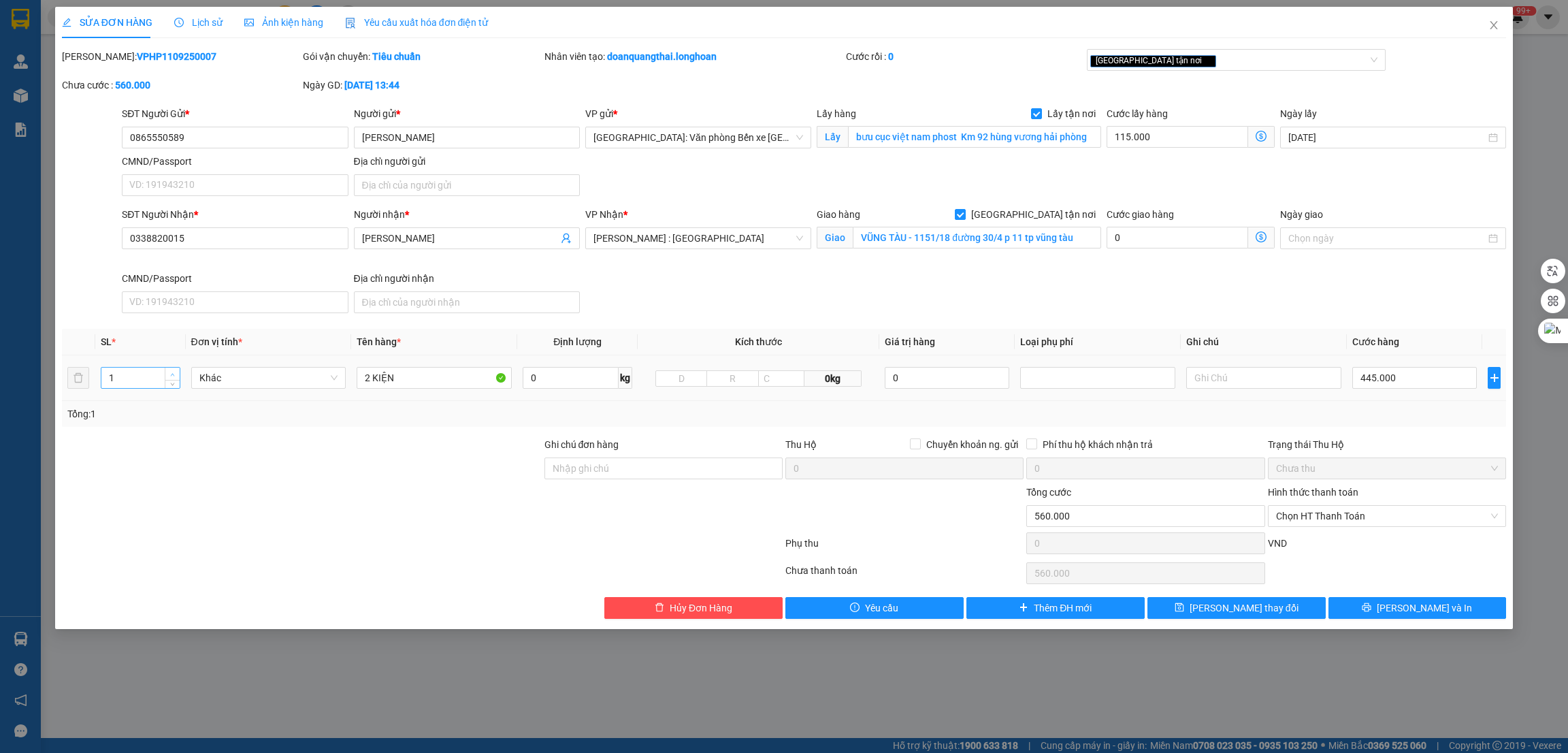
click at [175, 372] on span "up" at bounding box center [173, 374] width 8 height 8
type input "2"
click at [454, 384] on input "2 KIỆN" at bounding box center [434, 377] width 156 height 22
type input "2 KIỆN các tông"
click at [1404, 609] on button "[PERSON_NAME] và In" at bounding box center [1417, 608] width 178 height 22
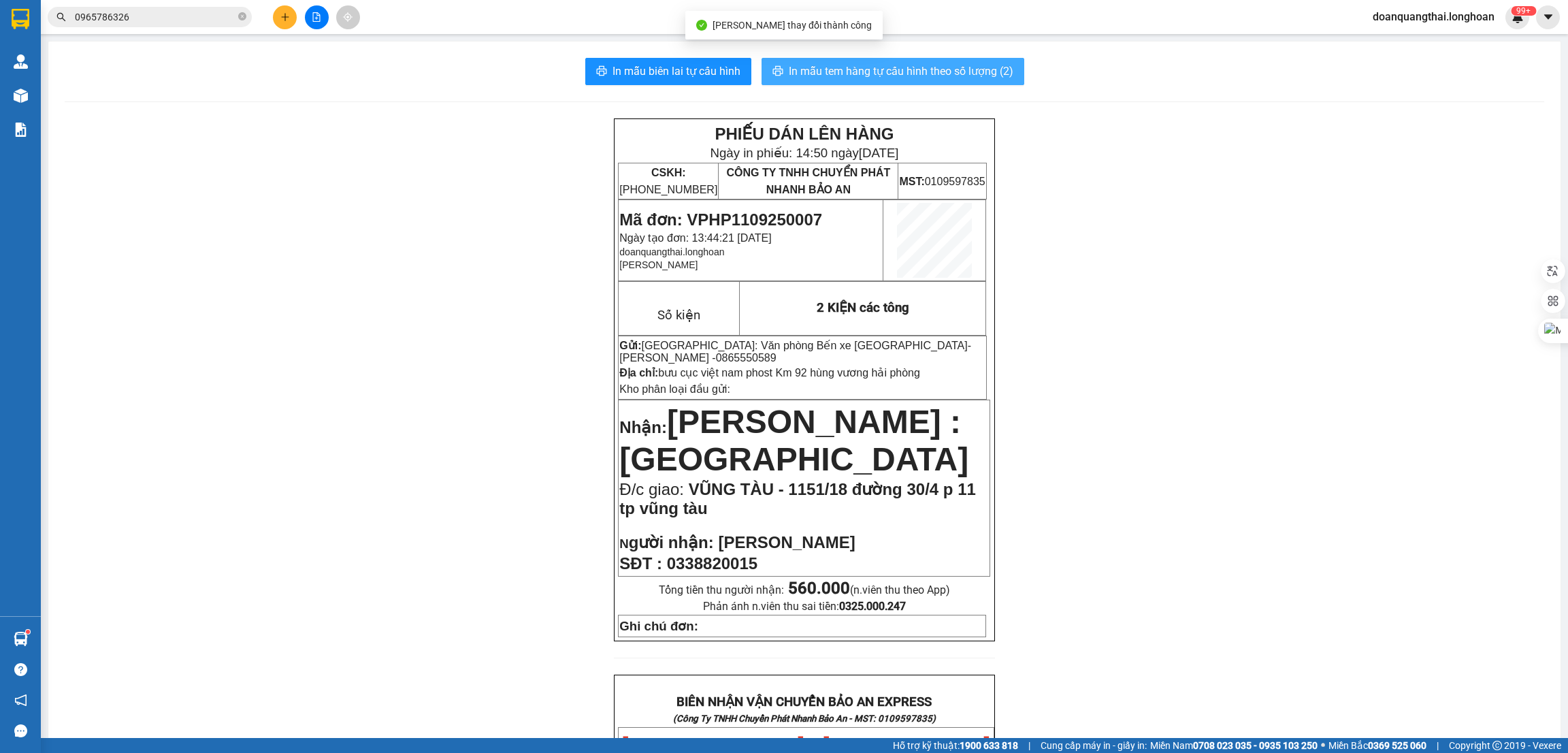
click at [897, 75] on span "In mẫu tem hàng tự cấu hình theo số lượng (2)" at bounding box center [901, 71] width 225 height 17
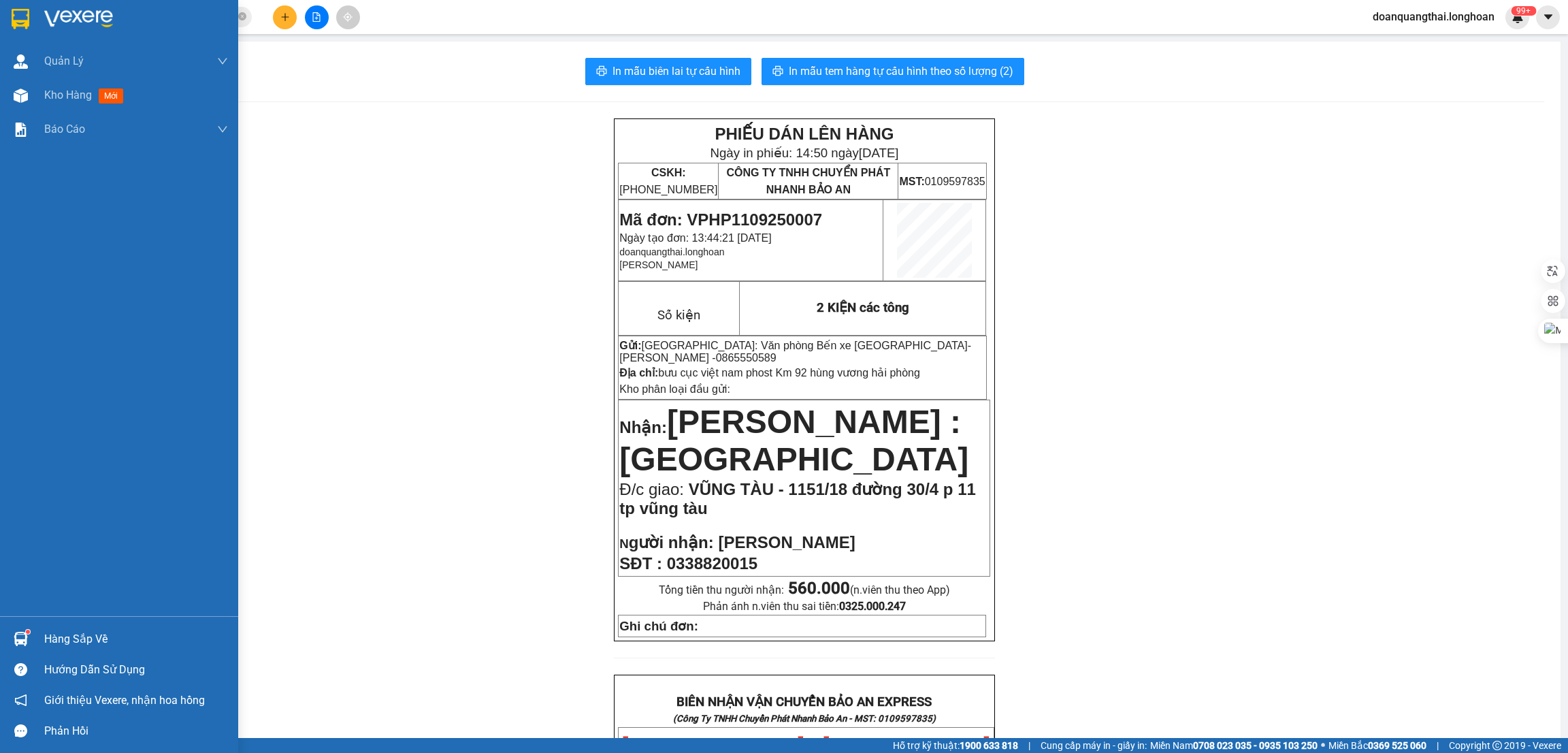
click at [25, 10] on img at bounding box center [20, 19] width 18 height 21
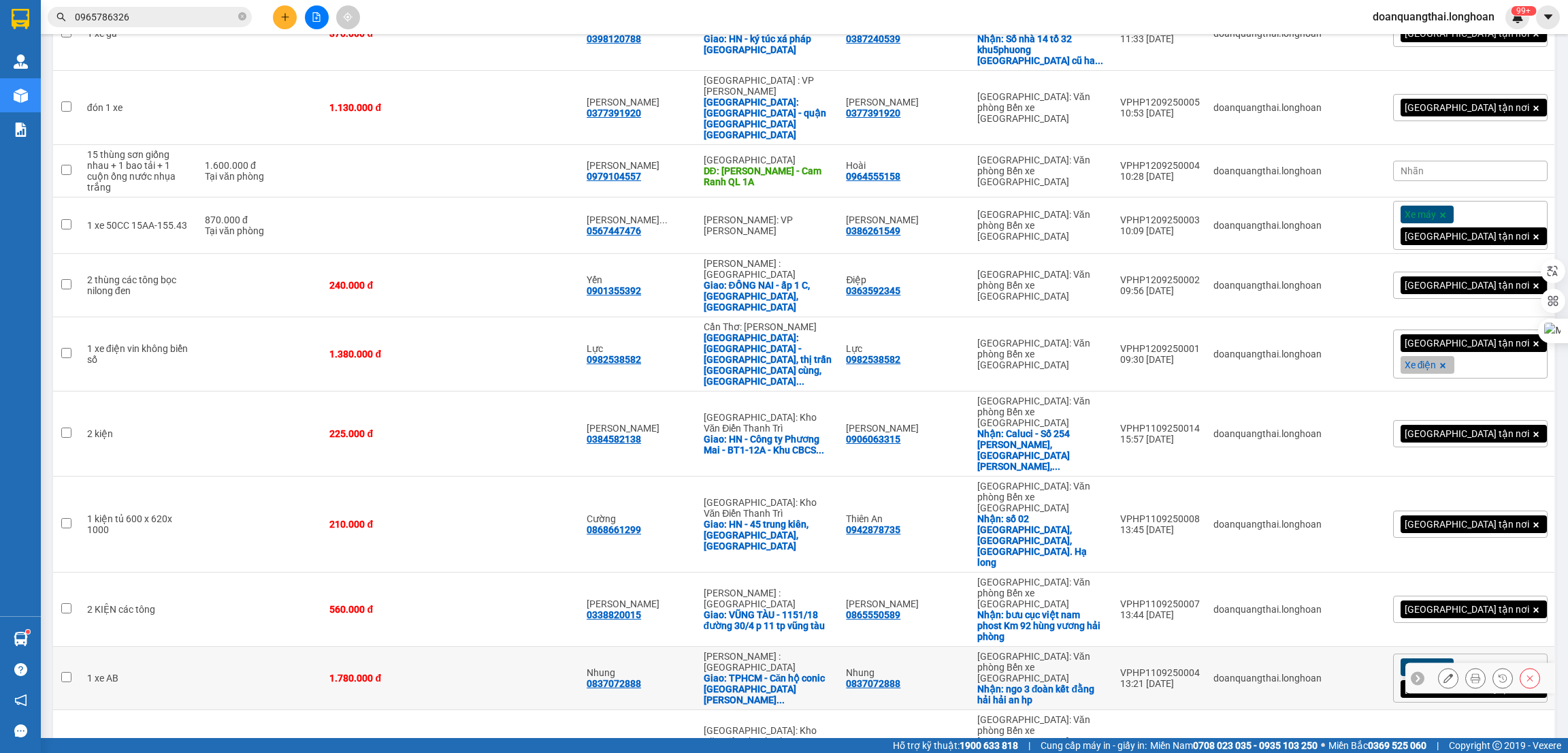
scroll to position [413, 0]
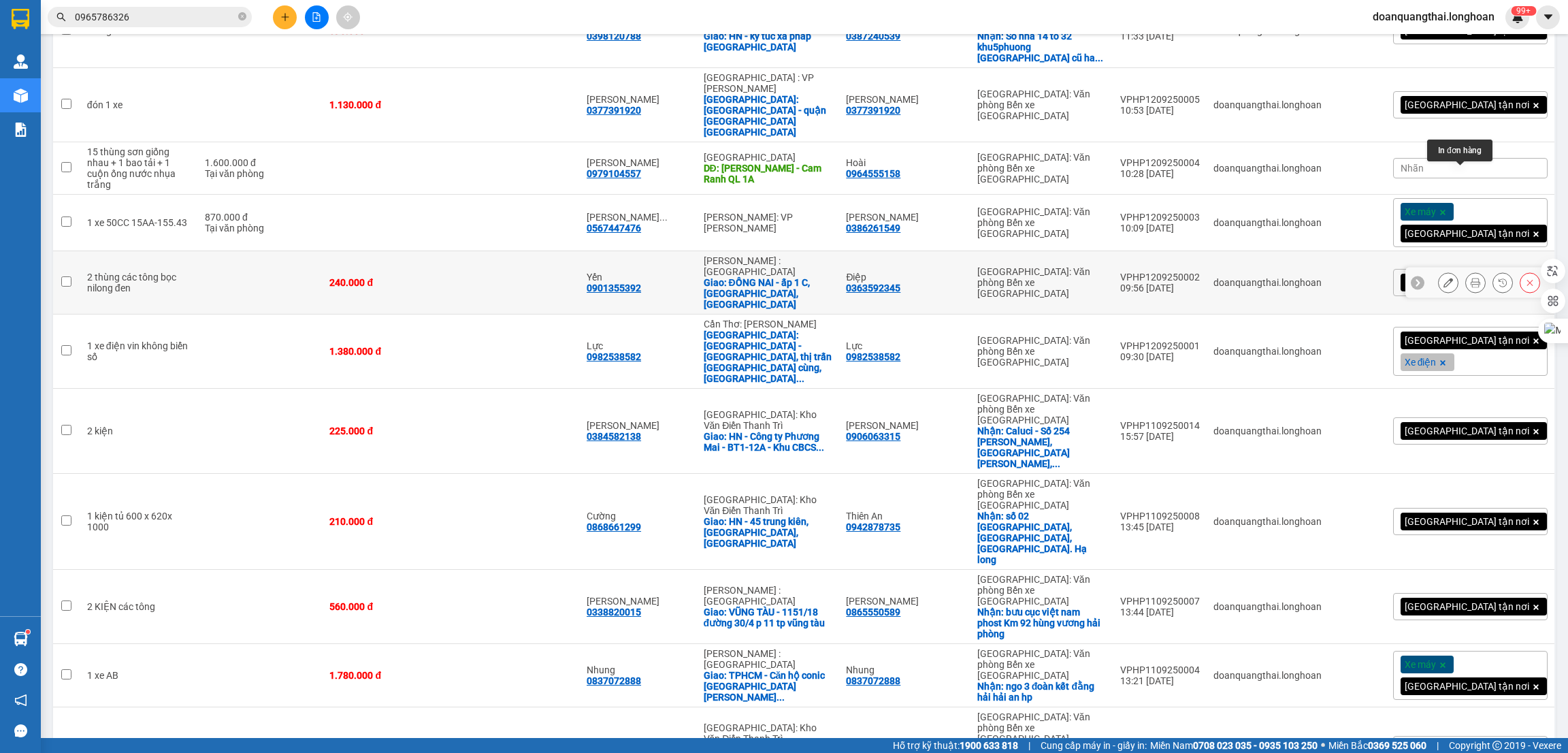
click at [1471, 277] on icon at bounding box center [1476, 282] width 9 height 9
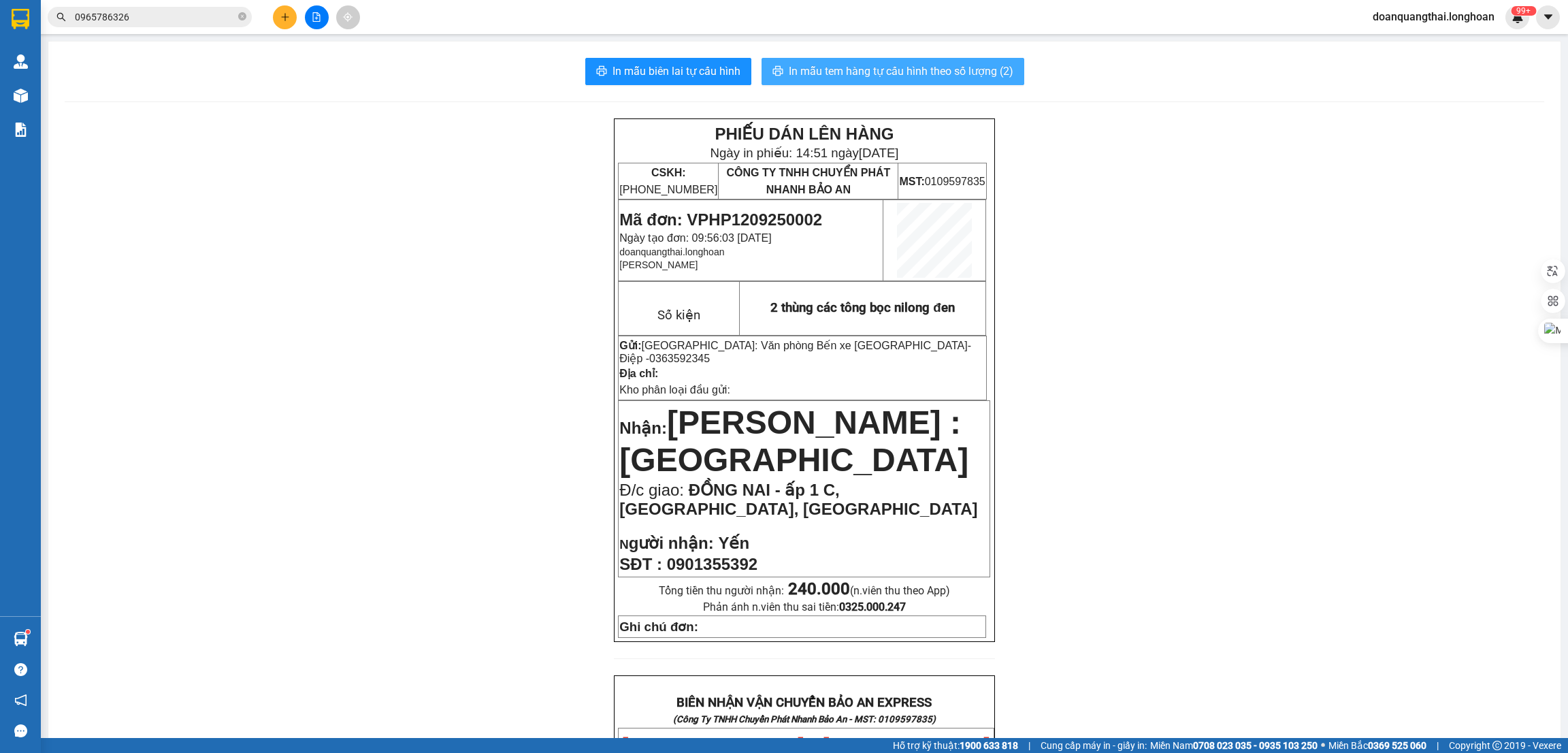
click at [855, 70] on span "In mẫu tem hàng tự cấu hình theo số lượng (2)" at bounding box center [901, 71] width 225 height 17
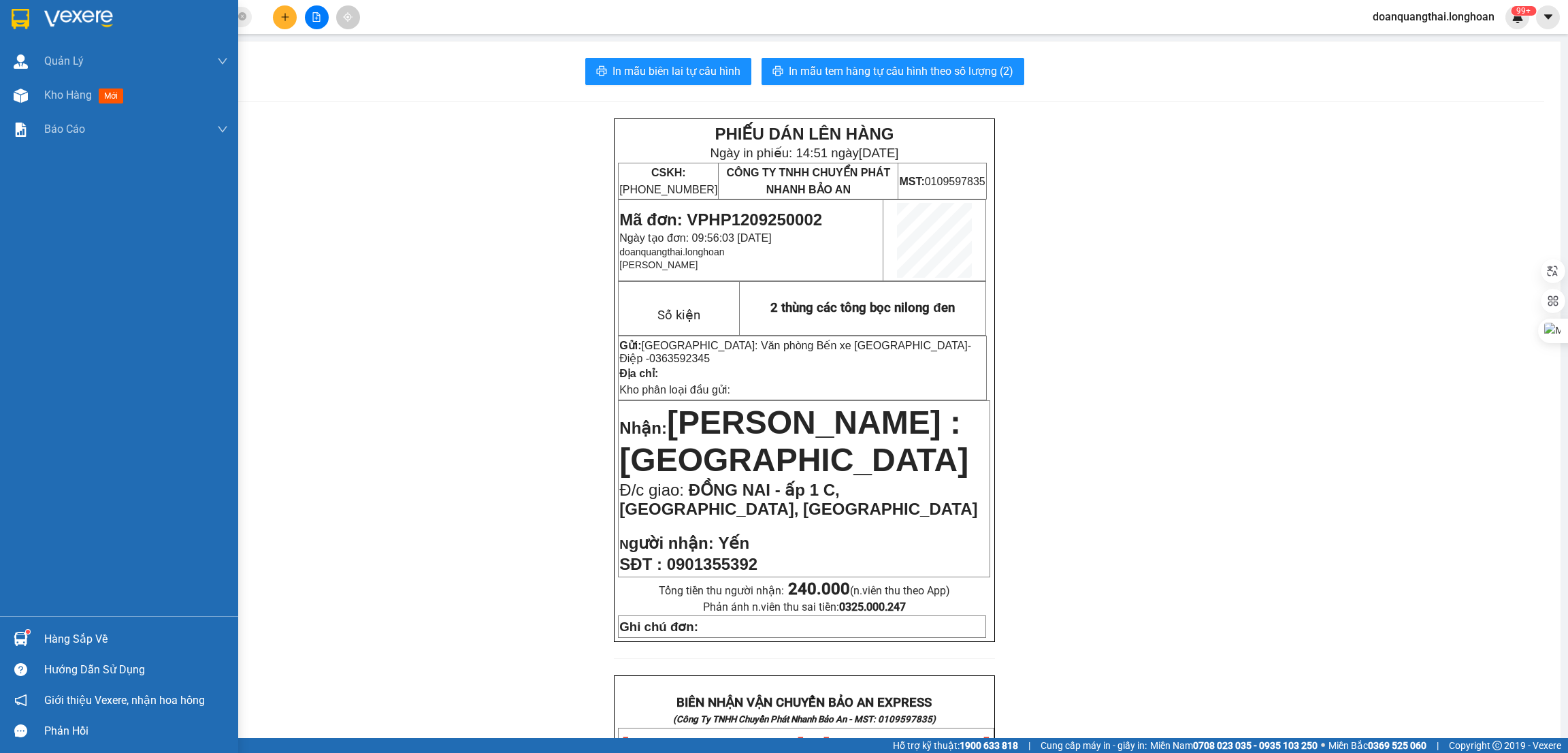
click at [24, 21] on img at bounding box center [20, 19] width 18 height 21
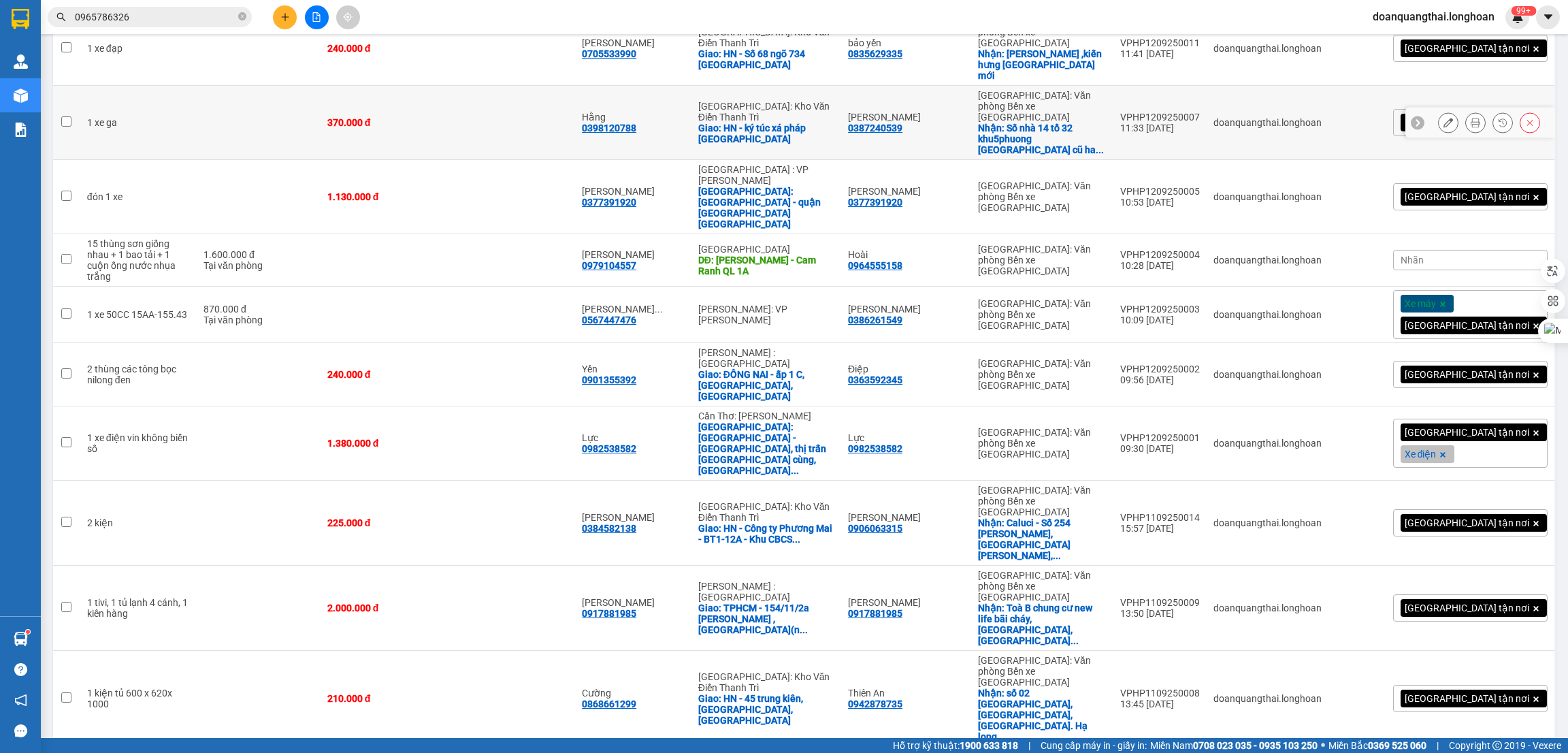
scroll to position [455, 0]
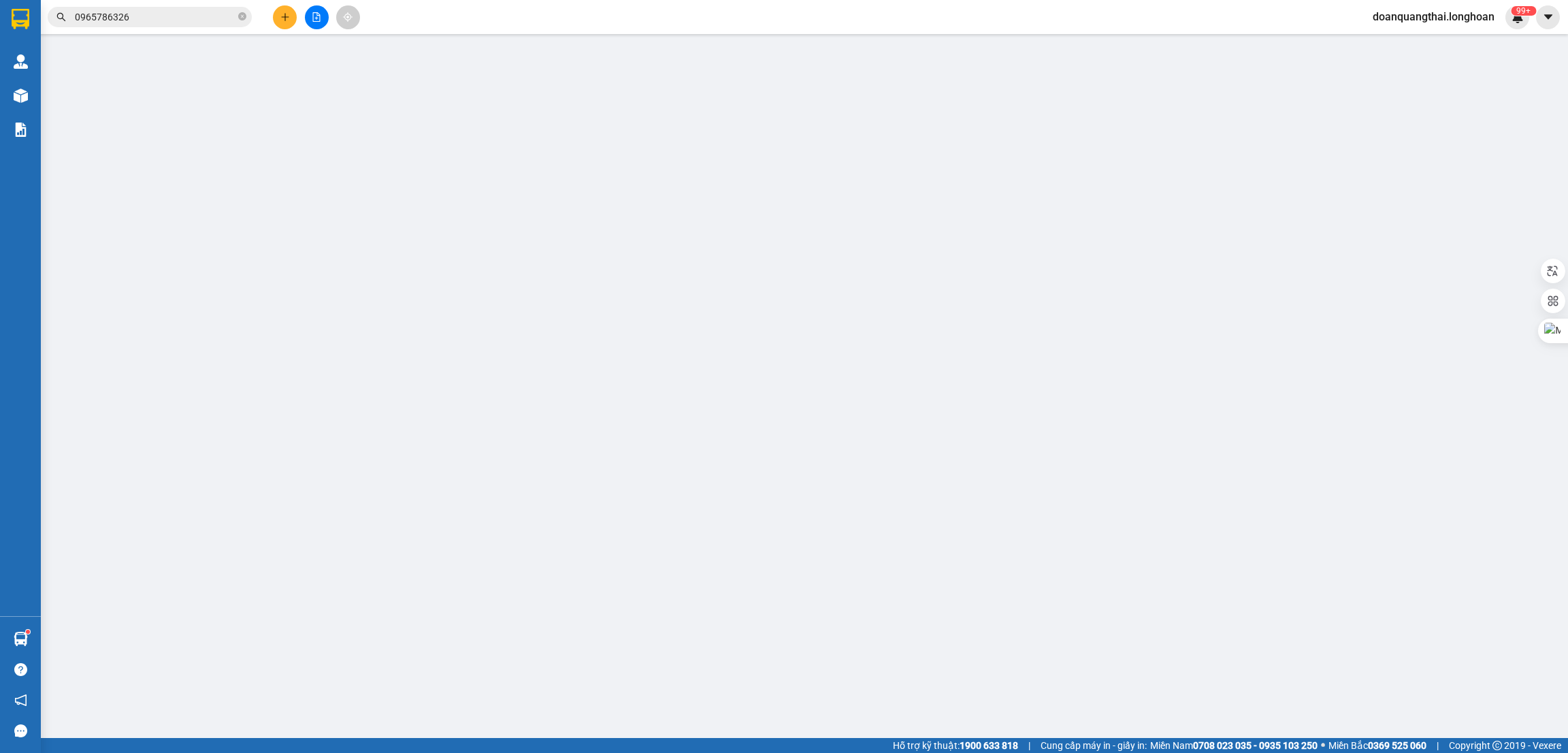
type input "0839707908"
type input "Khánh"
checkbox input "true"
type input "84 Phạm Tử Nghi, Nghĩa Xã, Lê Chân, Hải Phòng 180000, Việt Nam"
type input "0938421134"
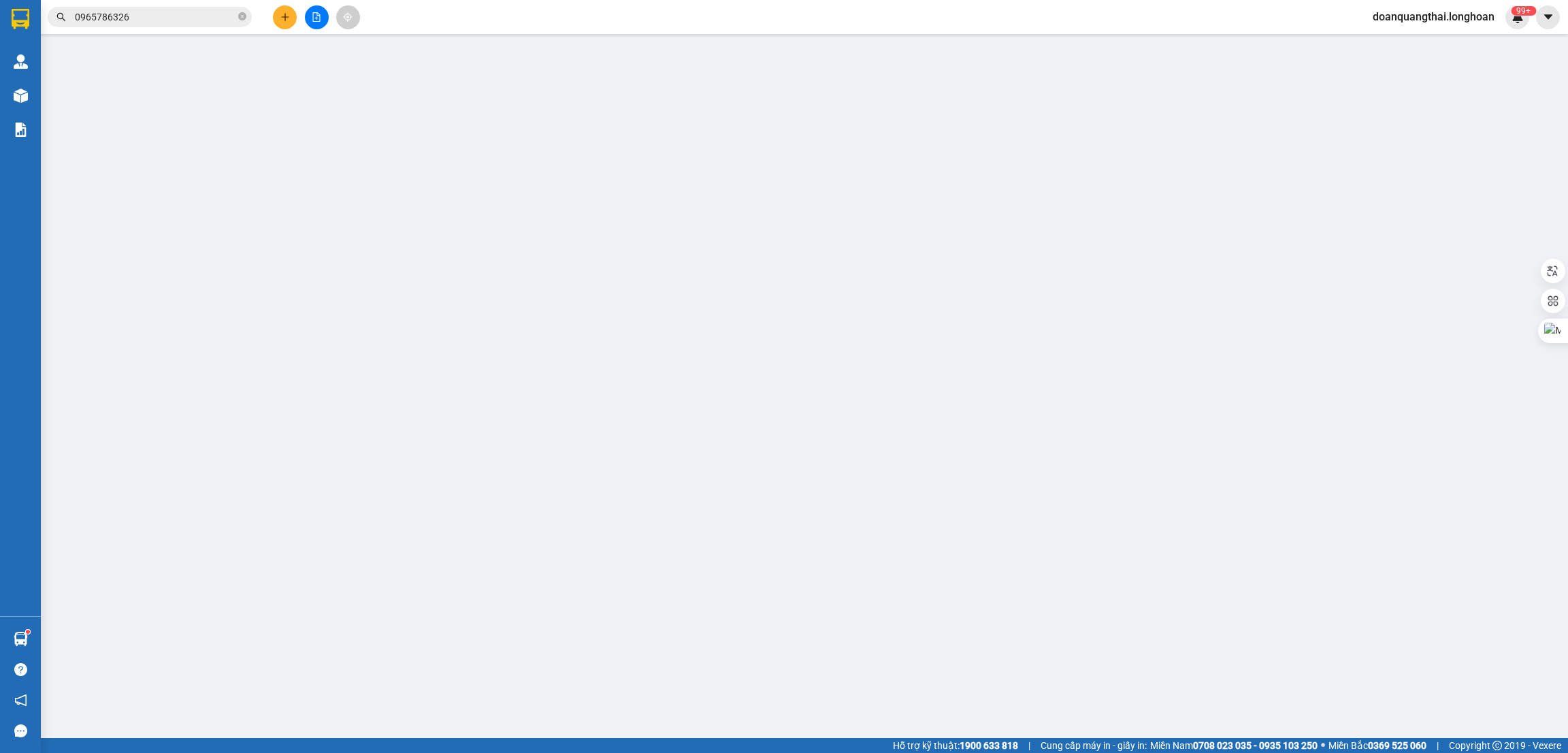
type input "Nhật"
checkbox input "true"
type input "TPHCM -25/13b Bà Ký Phường 9 Quận 6 (địa chỉ mới Phường Bình Tây)"
type input "185.000"
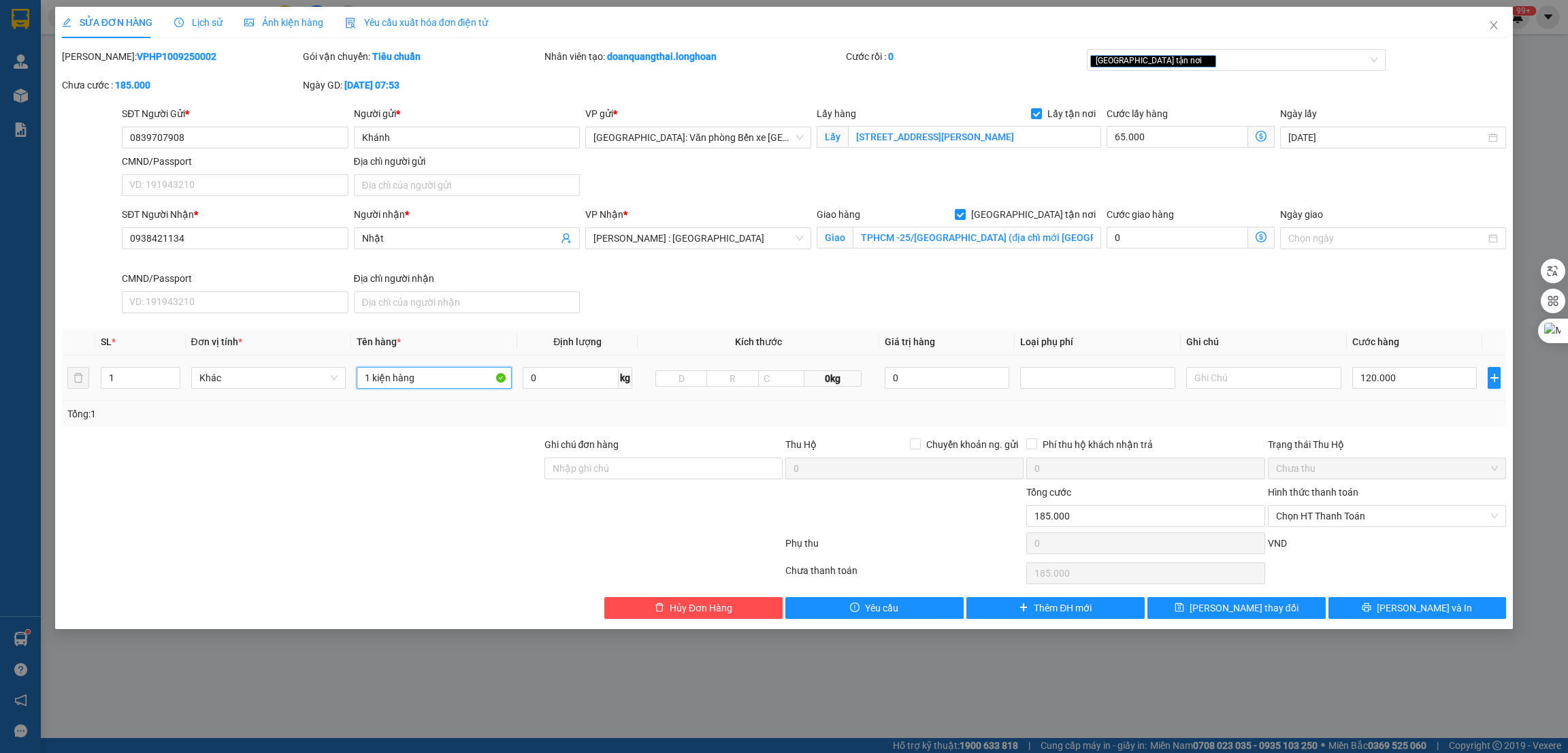
click at [431, 381] on input "1 kiện hàng" at bounding box center [434, 377] width 156 height 22
type input "1 kiện các tông băng keo dễ vỡ"
click at [1355, 604] on button "[PERSON_NAME] và In" at bounding box center [1417, 608] width 178 height 22
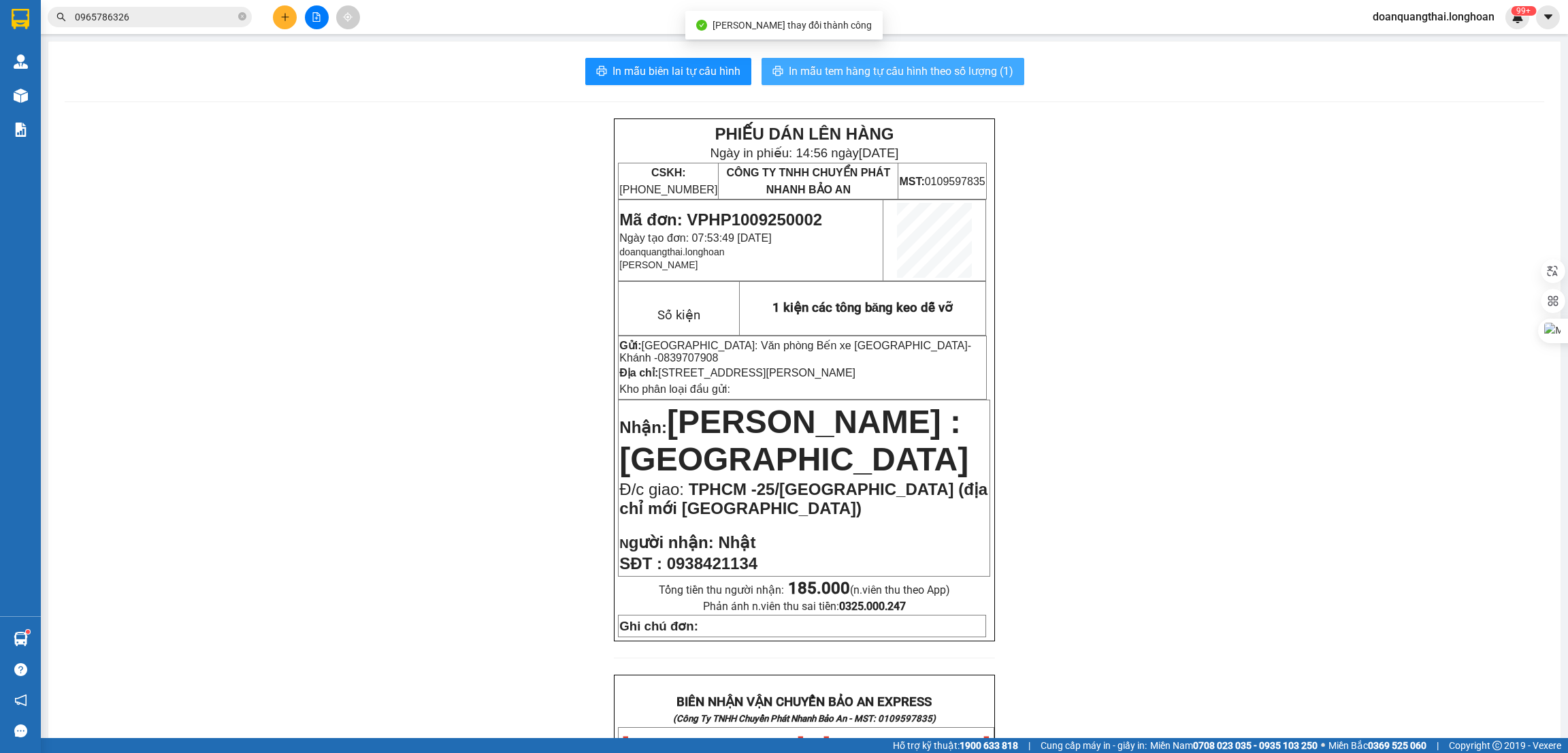
click at [815, 65] on span "In mẫu tem hàng tự cấu hình theo số lượng (1)" at bounding box center [901, 71] width 225 height 17
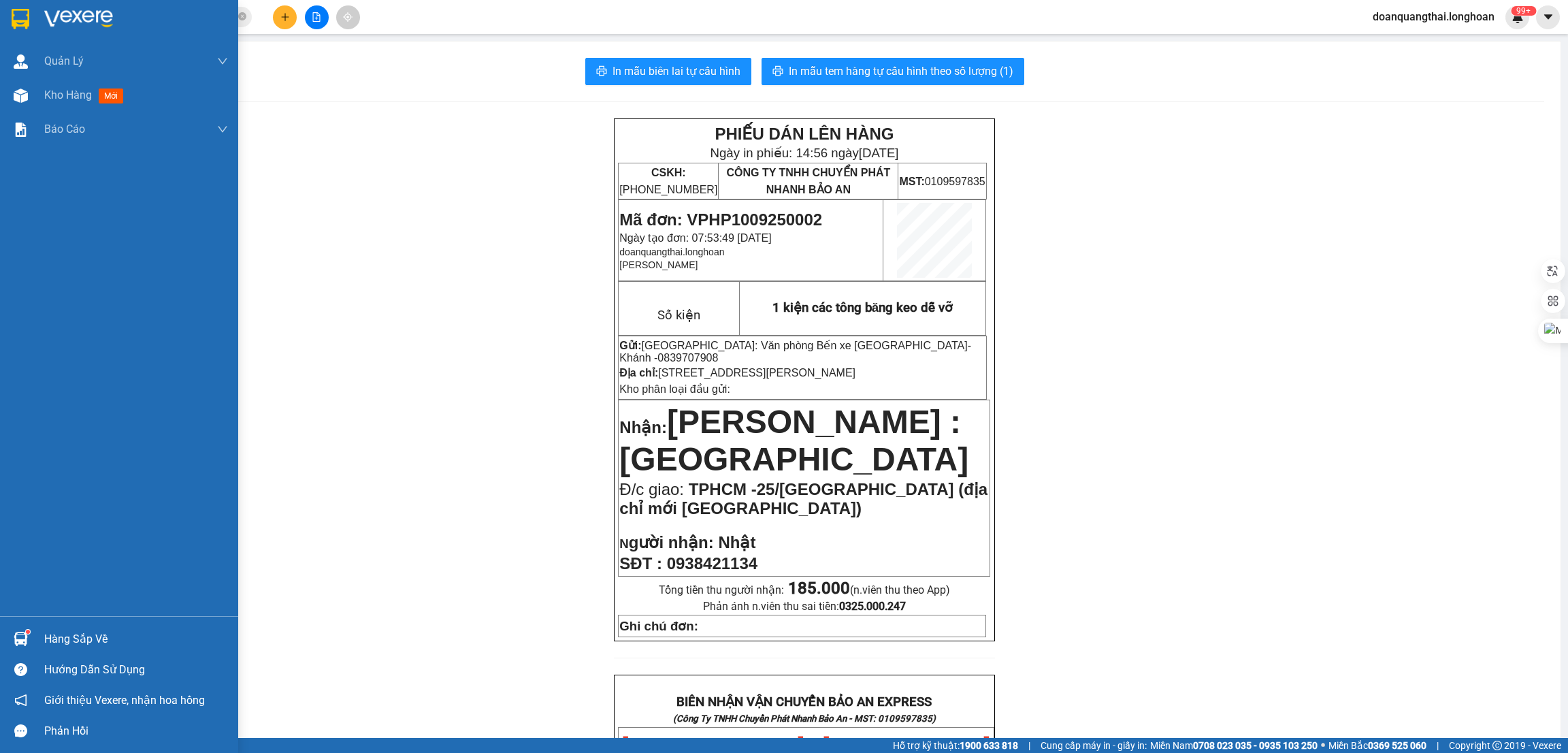
click at [22, 12] on img at bounding box center [20, 19] width 18 height 21
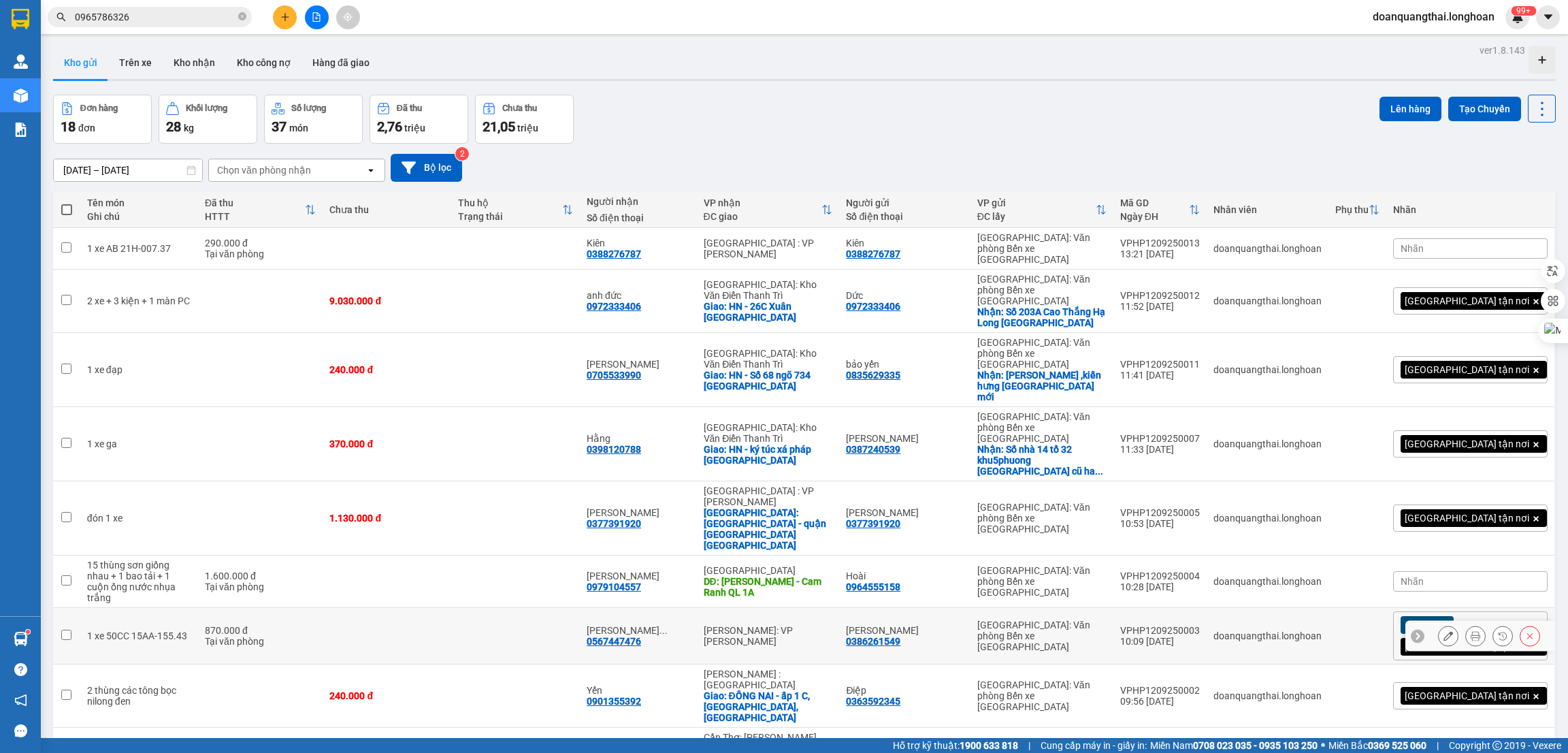
scroll to position [465, 0]
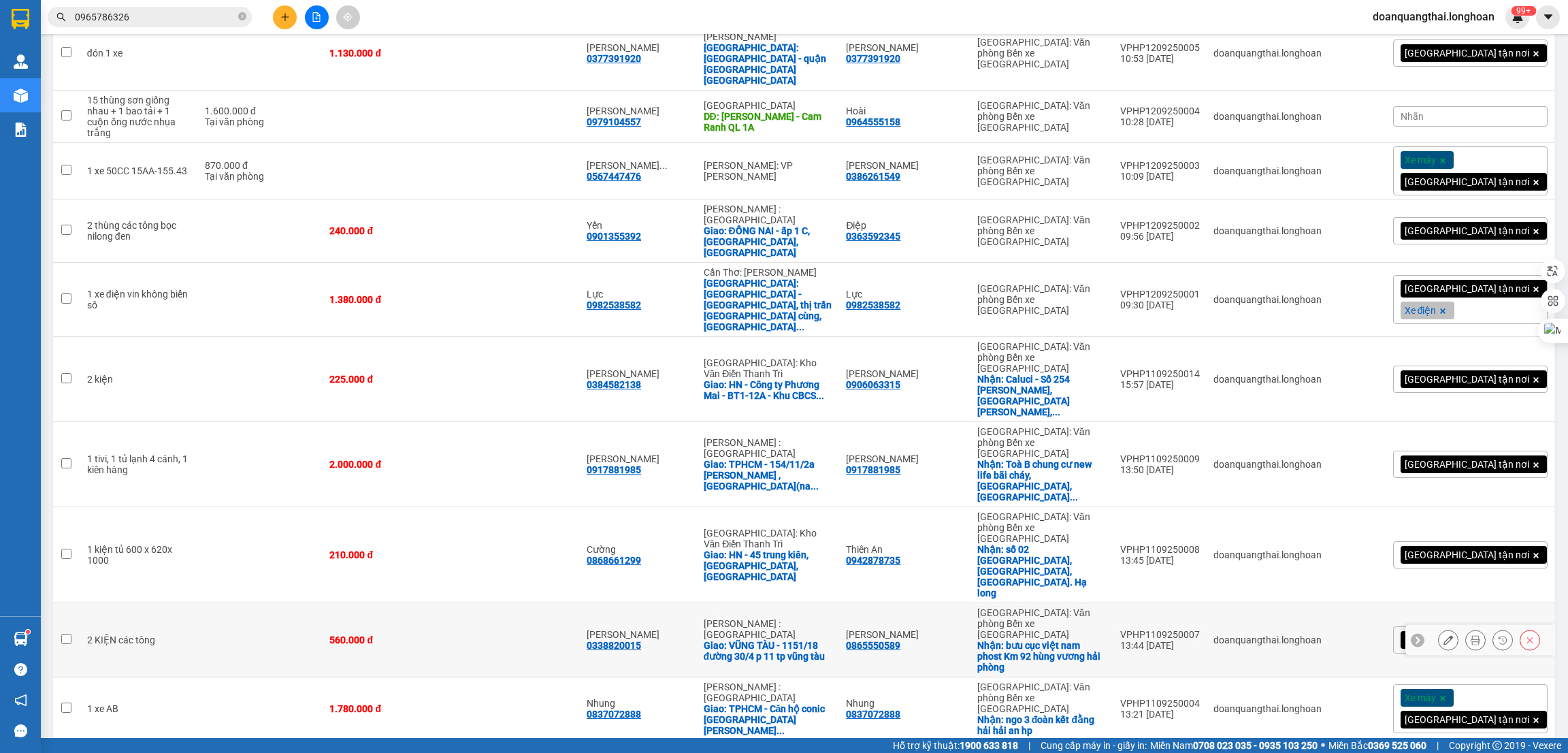
click at [1443, 635] on icon at bounding box center [1448, 640] width 9 height 9
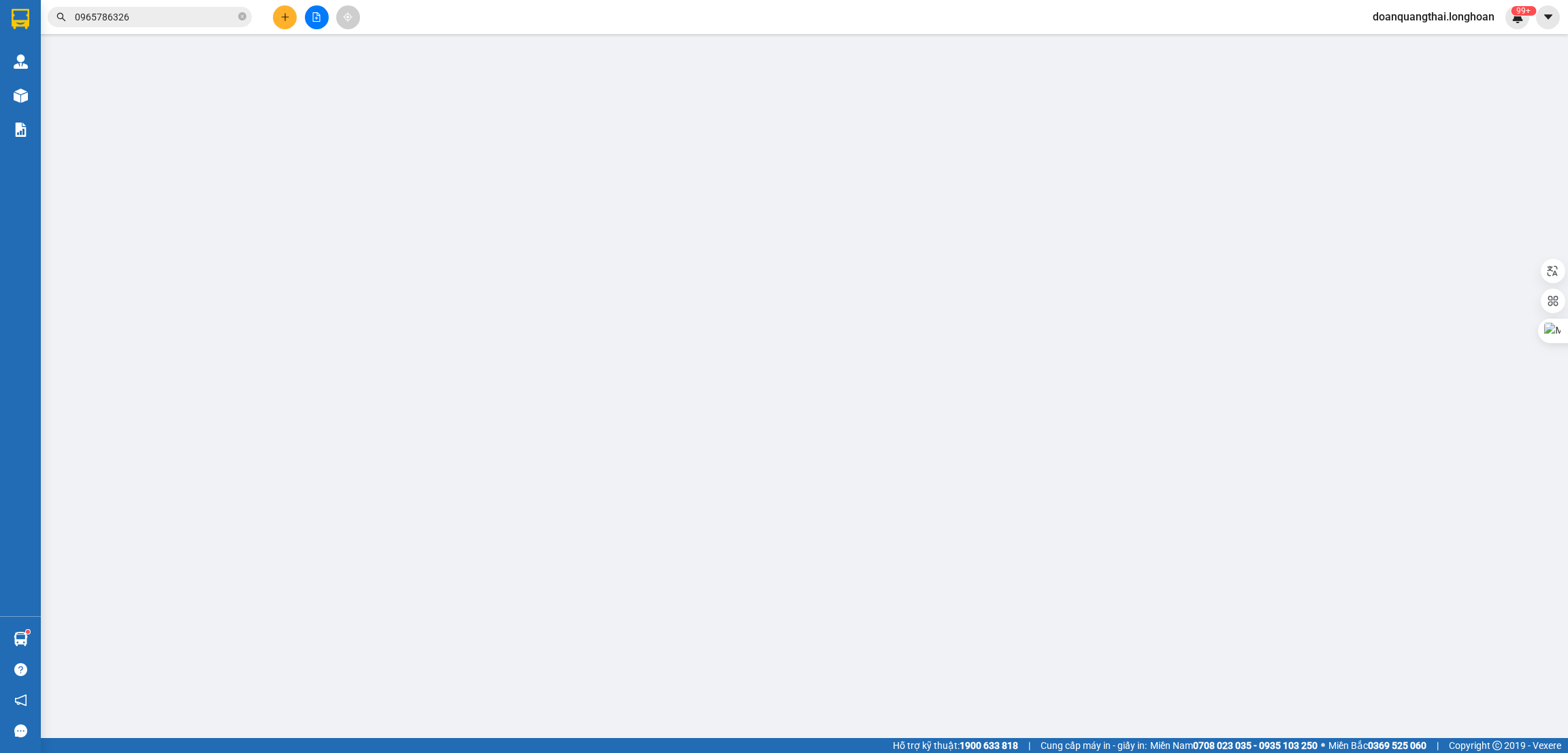
type input "0865550589"
type input "[PERSON_NAME]"
checkbox input "true"
type input "bưu cục việt nam phost Km 92 hùng vương hải phòng"
type input "0338820015"
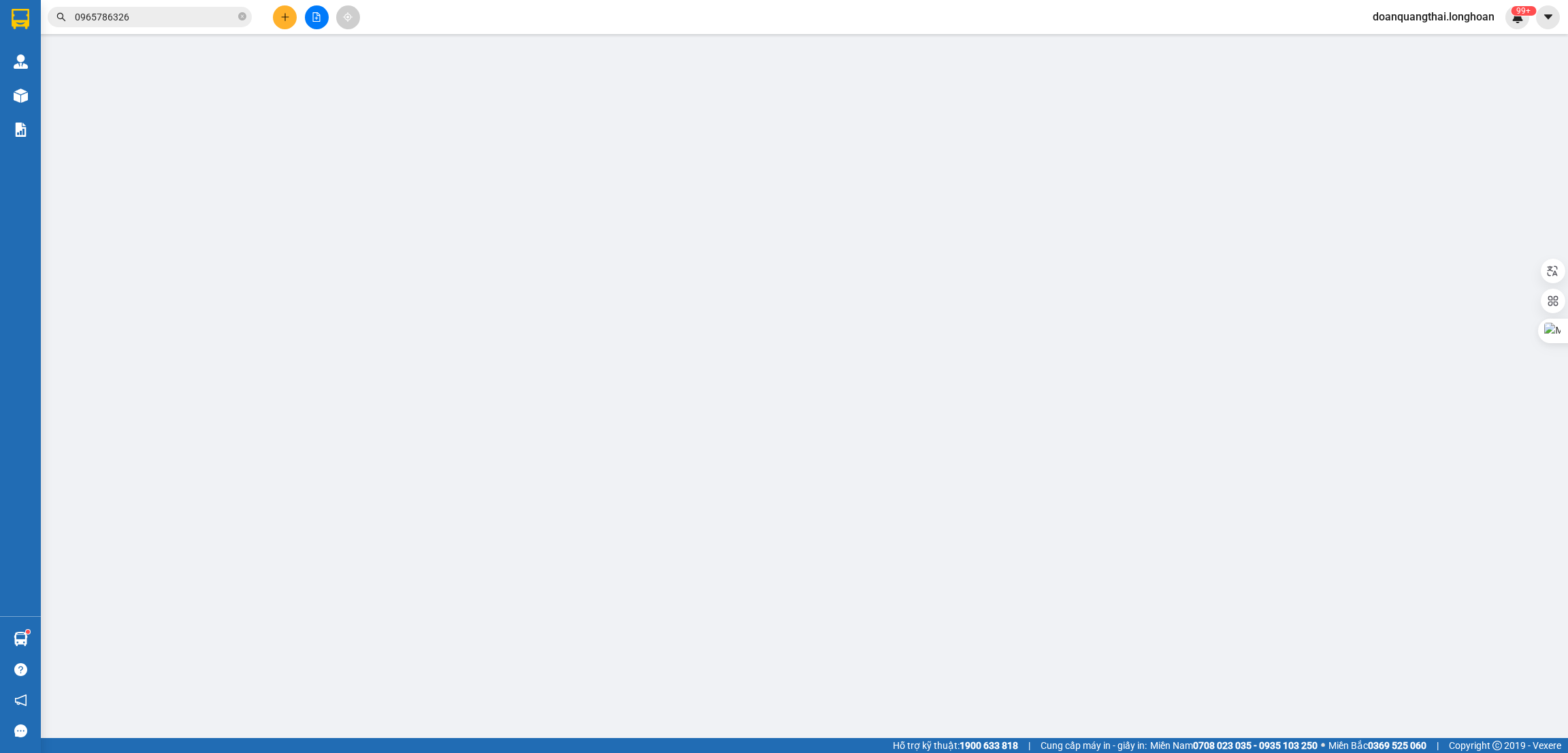
type input "[PERSON_NAME]"
checkbox input "true"
type input "VŨNG TÀU - 1151/18 đường 30/4 p 11 tp vũng tàu"
type input "560.000"
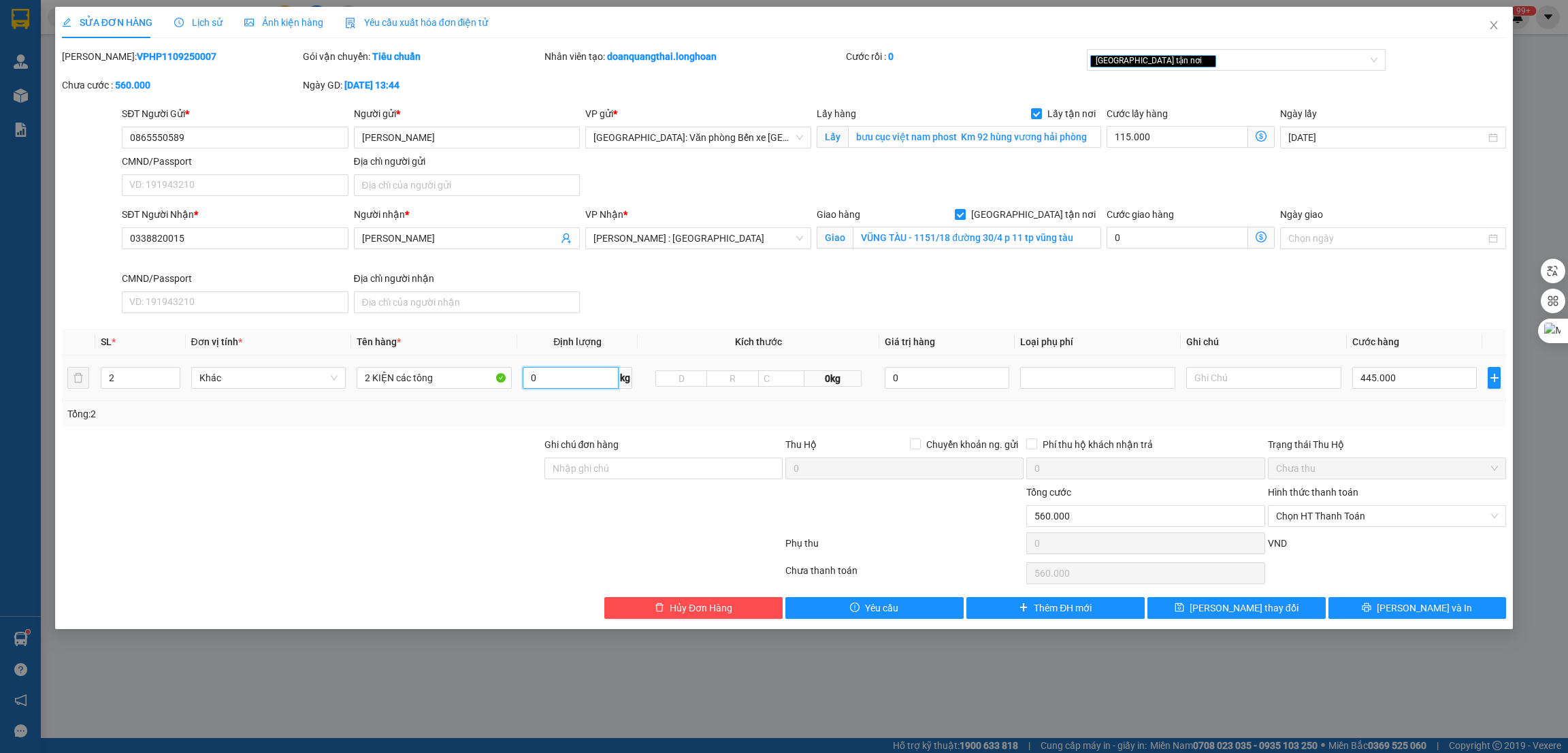
click at [586, 384] on input "0" at bounding box center [571, 377] width 96 height 22
type input "64"
click at [1409, 380] on input "445.000" at bounding box center [1415, 377] width 125 height 22
type input "4"
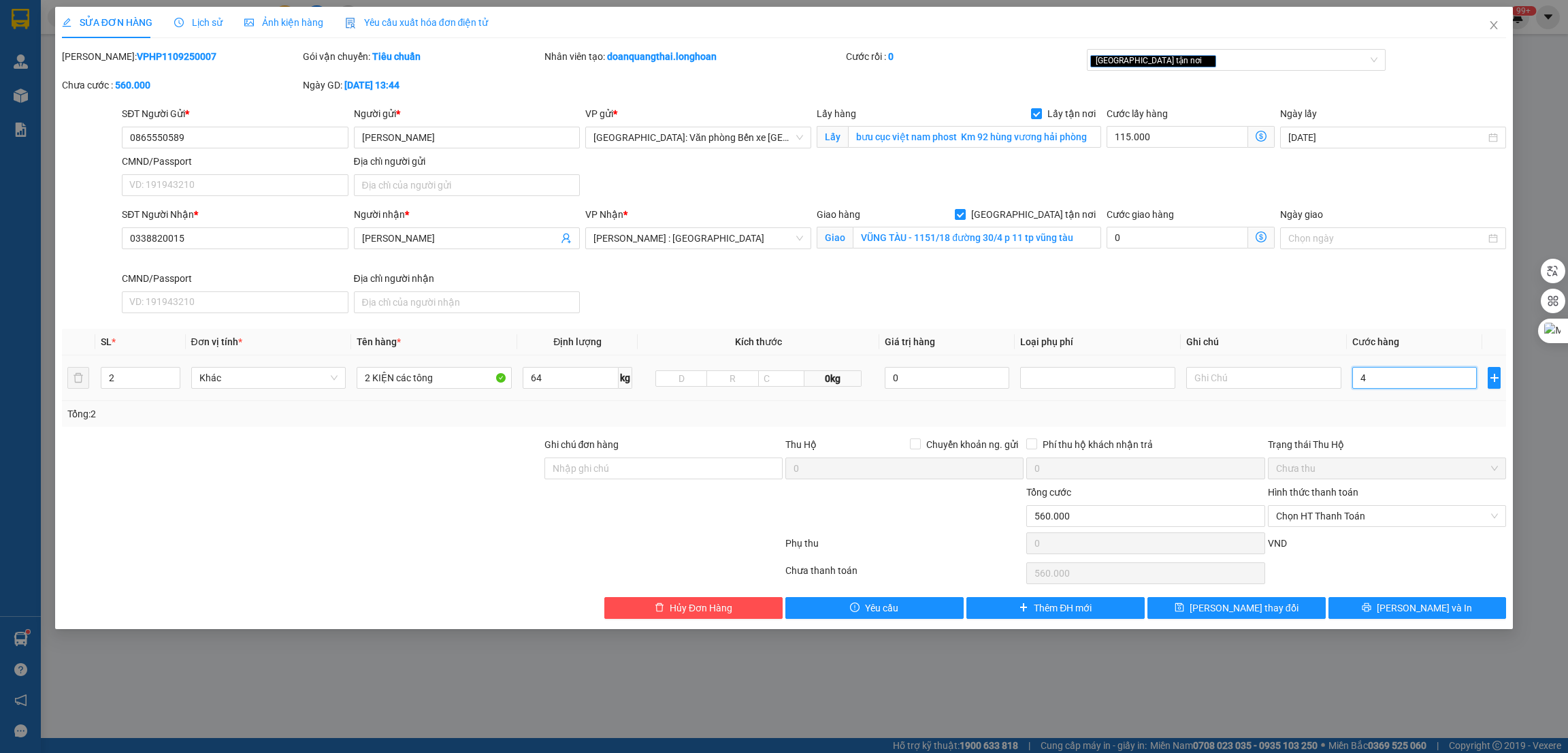
type input "115.004"
type input "115.047"
type input "470"
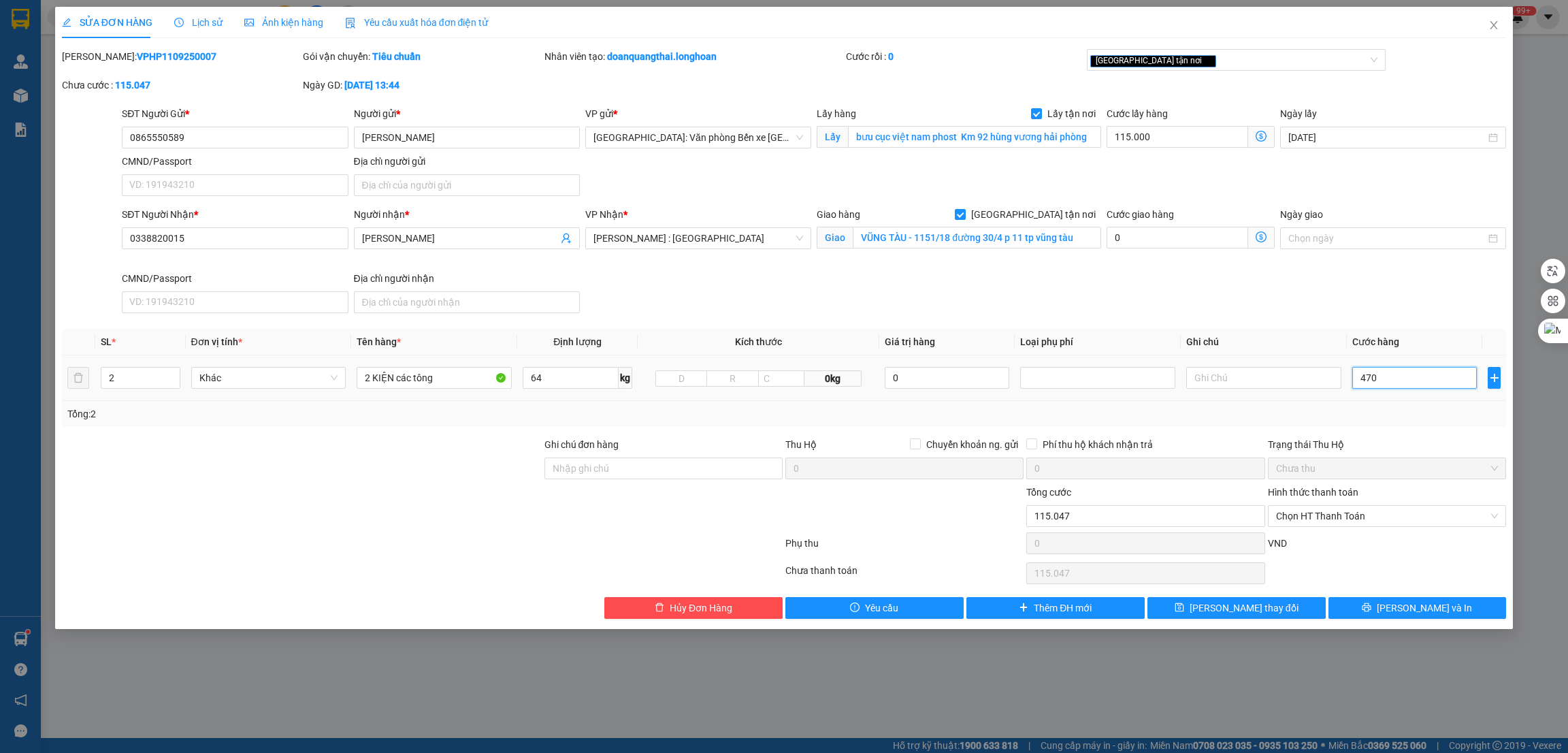
type input "115.470"
type input "4.700"
type input "119.700"
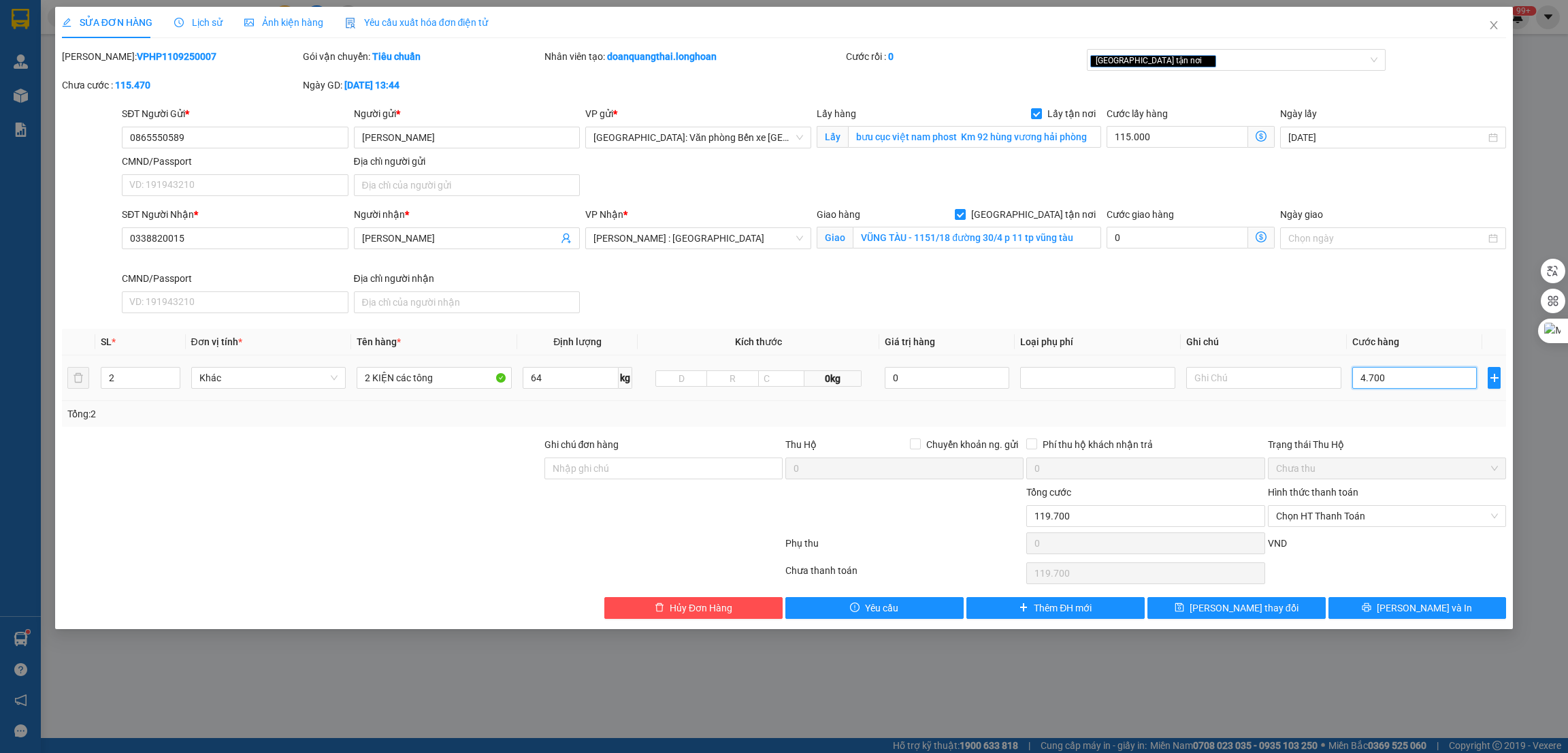
type input "47.000"
type input "162.000"
type input "470.000"
type input "585.000"
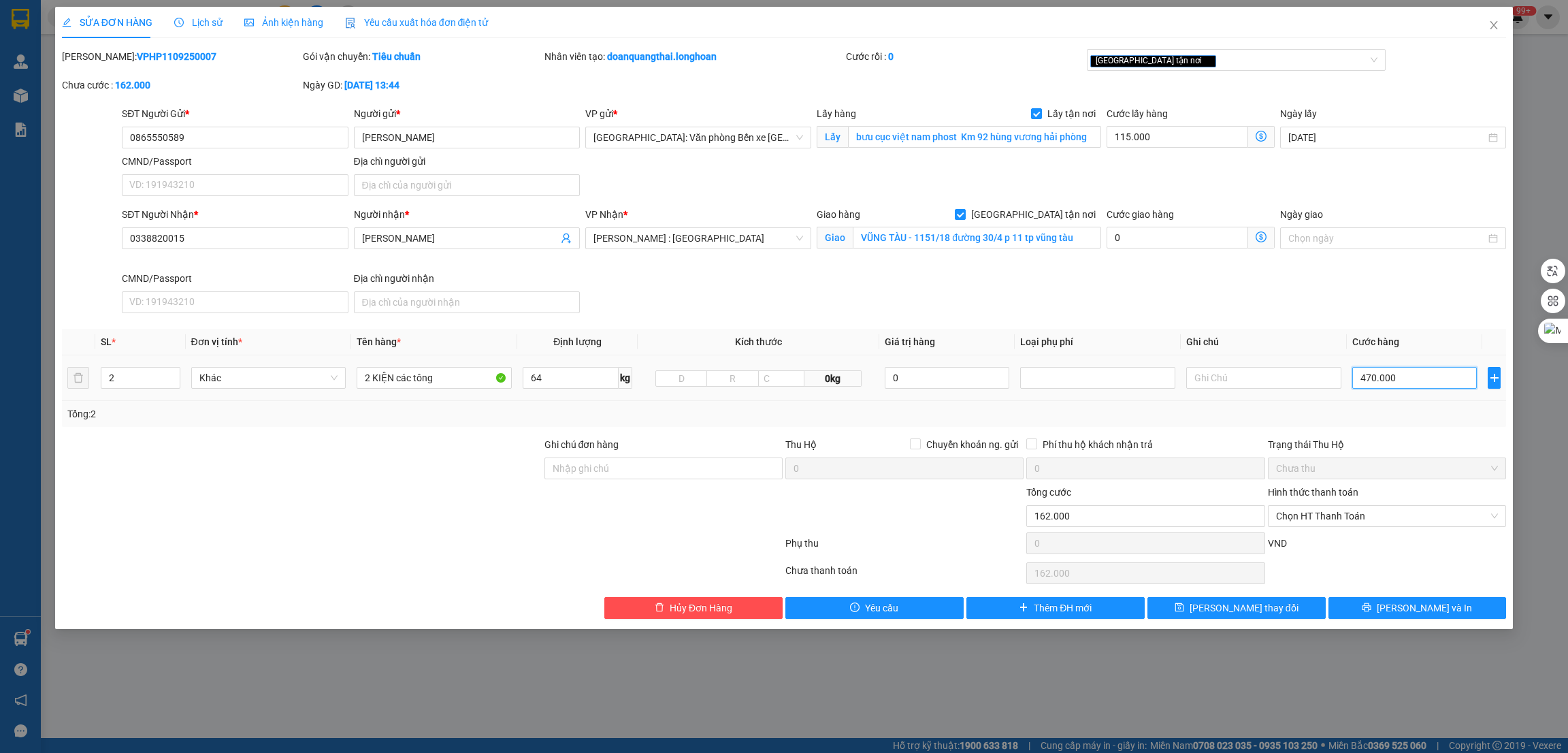
type input "585.000"
type input "470.000"
click at [1397, 400] on td "470.000" at bounding box center [1415, 378] width 136 height 45
click at [1390, 607] on button "[PERSON_NAME] và In" at bounding box center [1417, 608] width 178 height 22
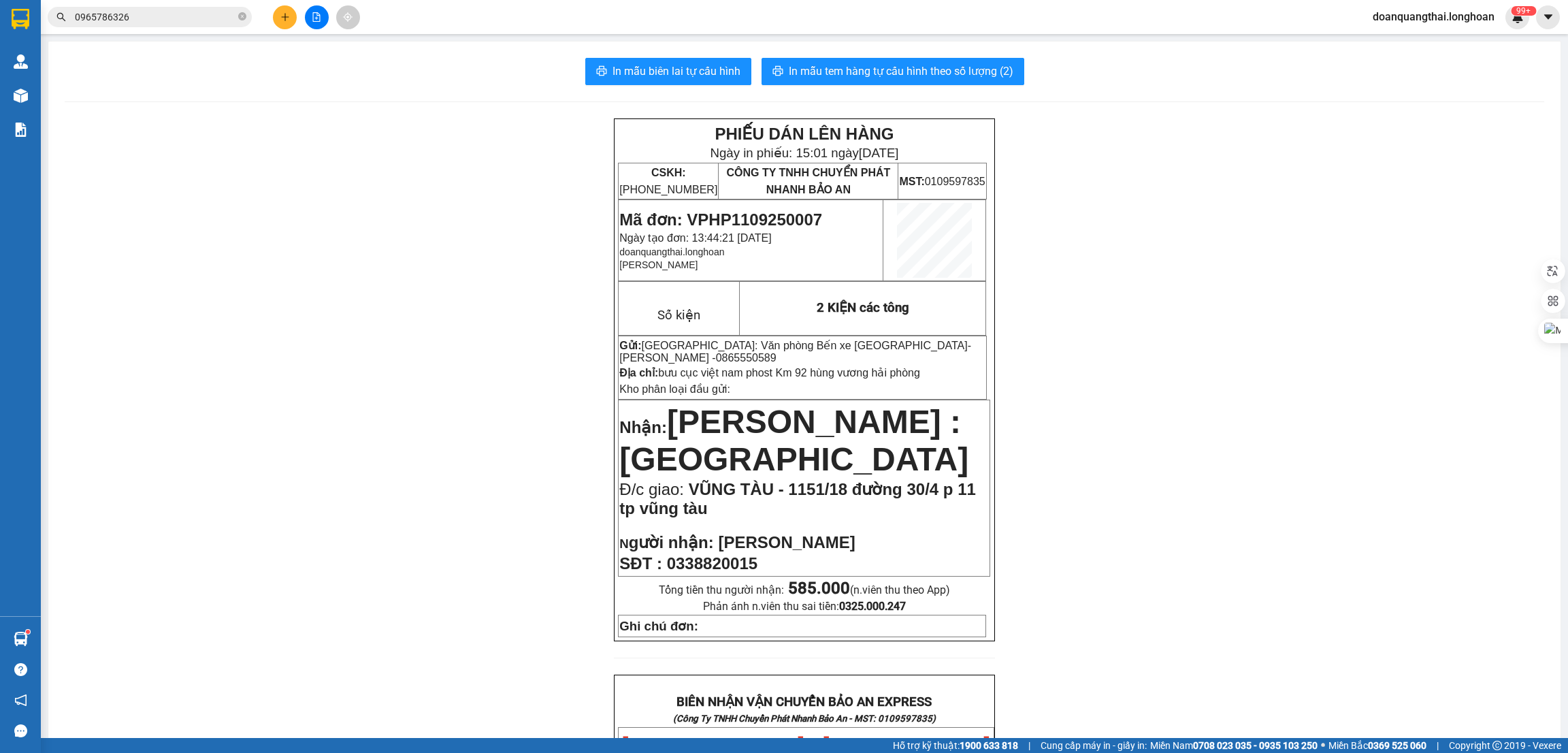
click at [517, 299] on div "PHIẾU DÁN LÊN HÀNG Ngày in phiếu: 15:01 ngày 12-09-2025 CSKH: 1900.06.88.33 CÔN…" at bounding box center [805, 734] width 1480 height 1231
click at [908, 84] on button "In mẫu tem hàng tự cấu hình theo số lượng (2)" at bounding box center [892, 71] width 263 height 27
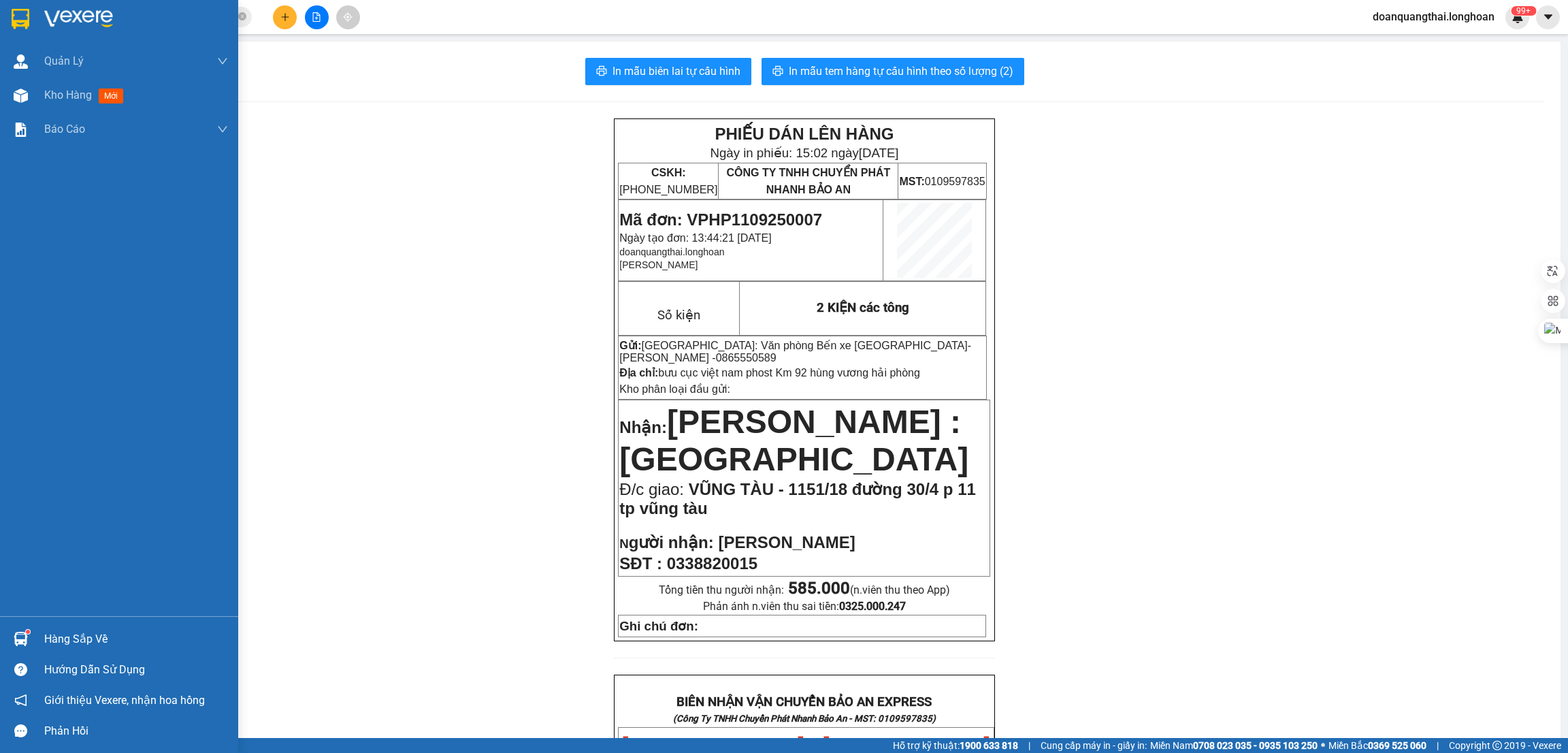
click at [33, 14] on div at bounding box center [119, 22] width 239 height 44
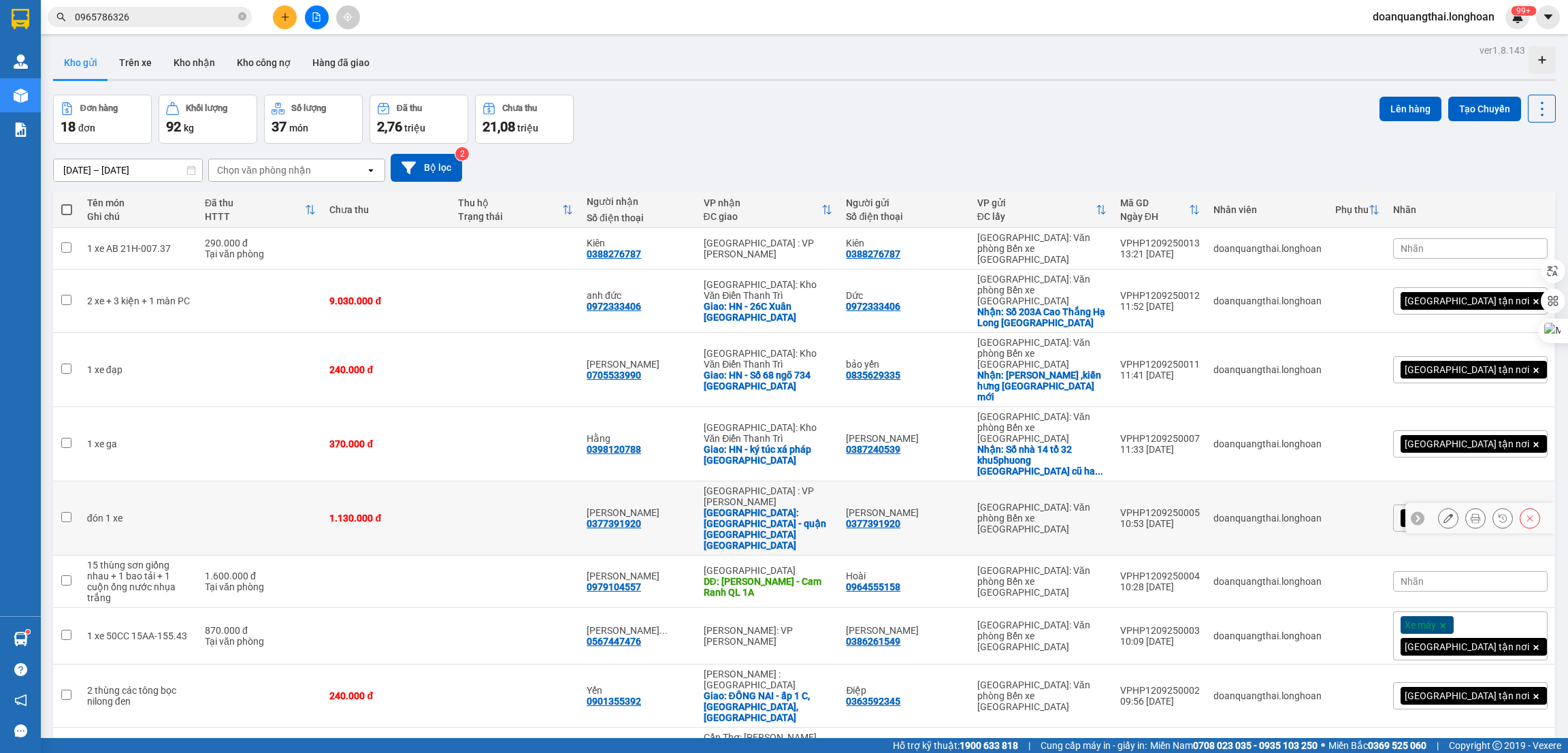
scroll to position [465, 0]
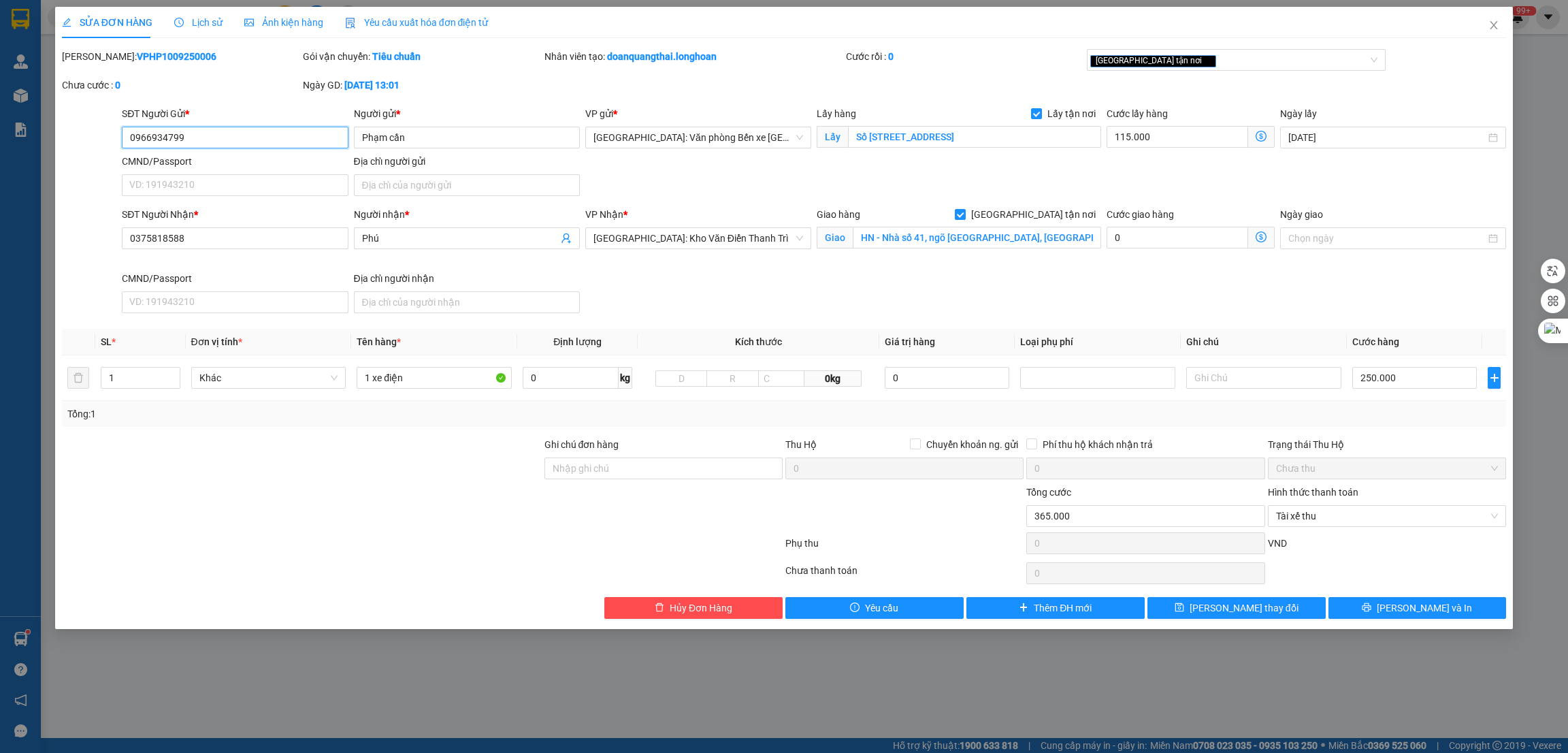
type input "0966934799"
type input "Phạm cần"
checkbox input "true"
type input "Số [STREET_ADDRESS]"
type input "0375818588"
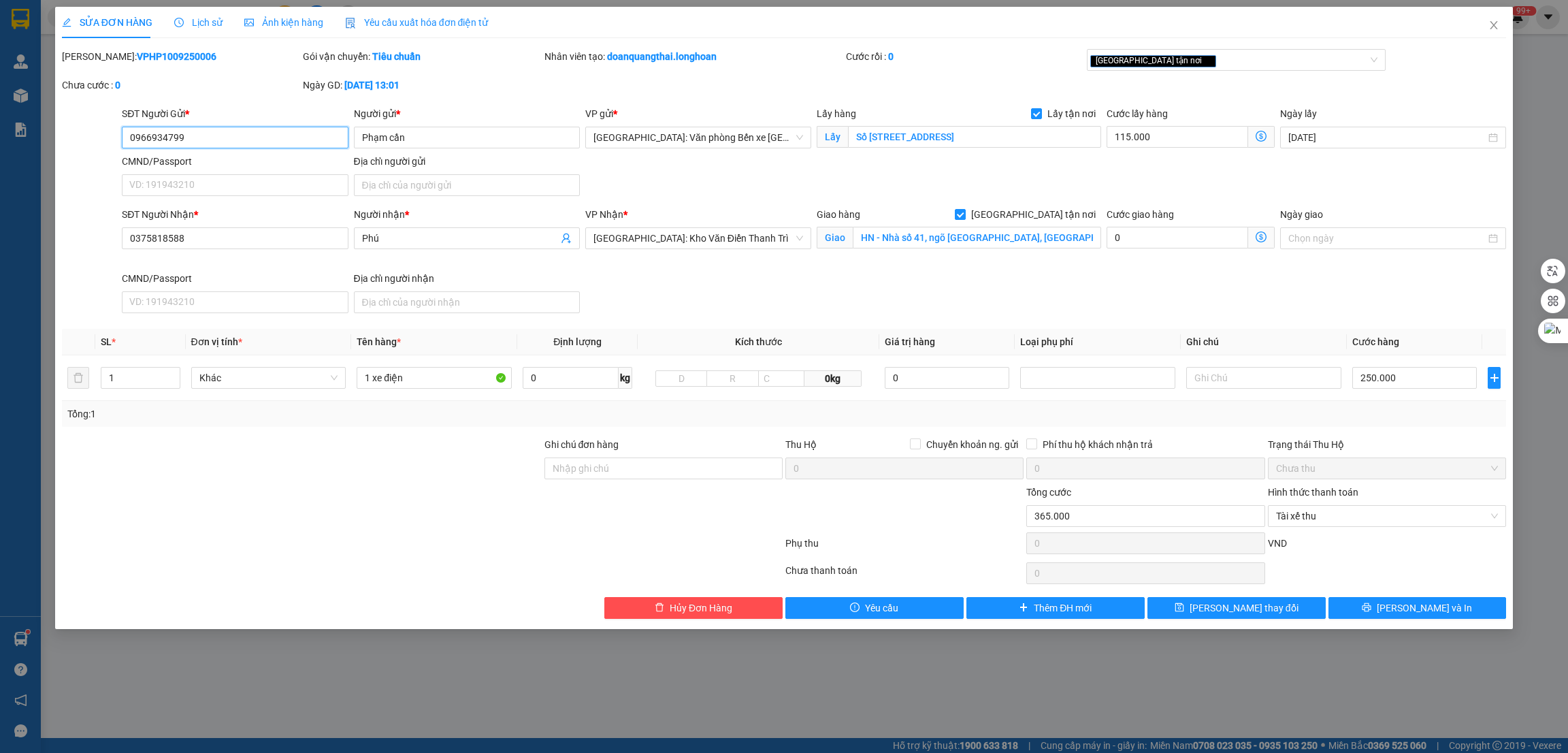
type input "Phú"
checkbox input "true"
type input "HN - Nhà số 41, ngõ [GEOGRAPHIC_DATA], [GEOGRAPHIC_DATA], [GEOGRAPHIC_DATA],"
type input "365.000"
type input "0"
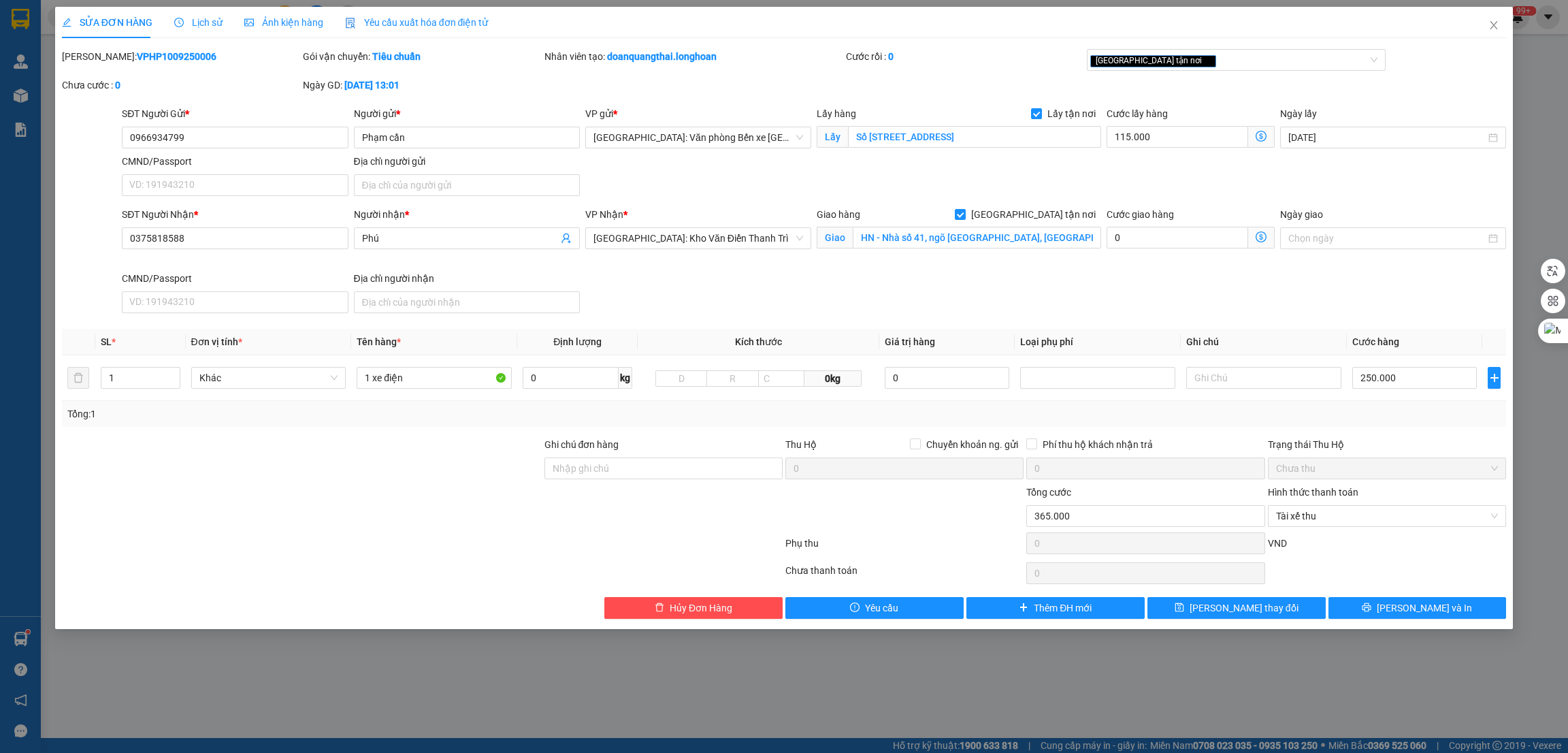
click at [201, 20] on span "Lịch sử" at bounding box center [198, 23] width 48 height 11
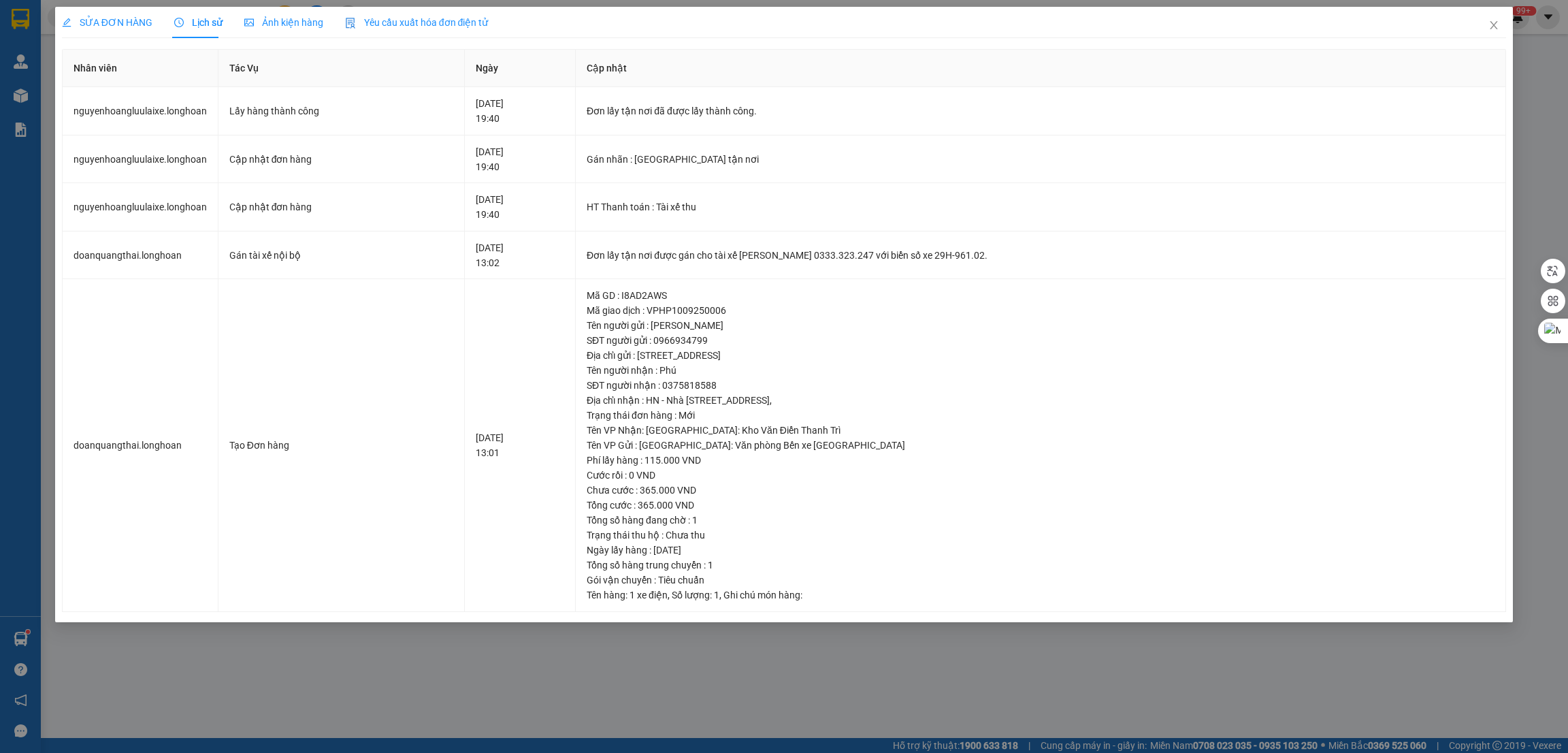
click at [280, 15] on div "Ảnh kiện hàng" at bounding box center [284, 23] width 79 height 15
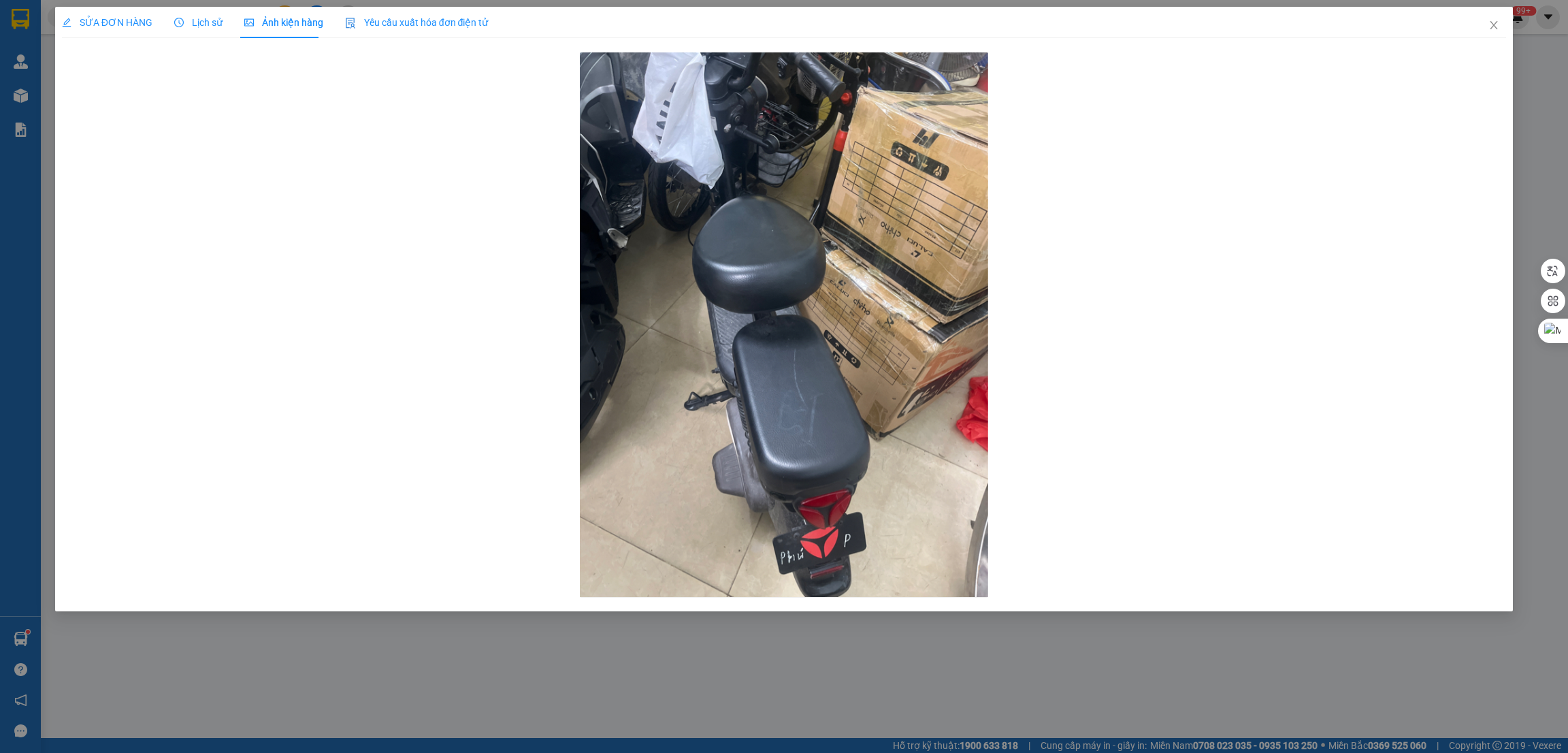
click at [109, 25] on span "SỬA ĐƠN HÀNG" at bounding box center [108, 23] width 91 height 11
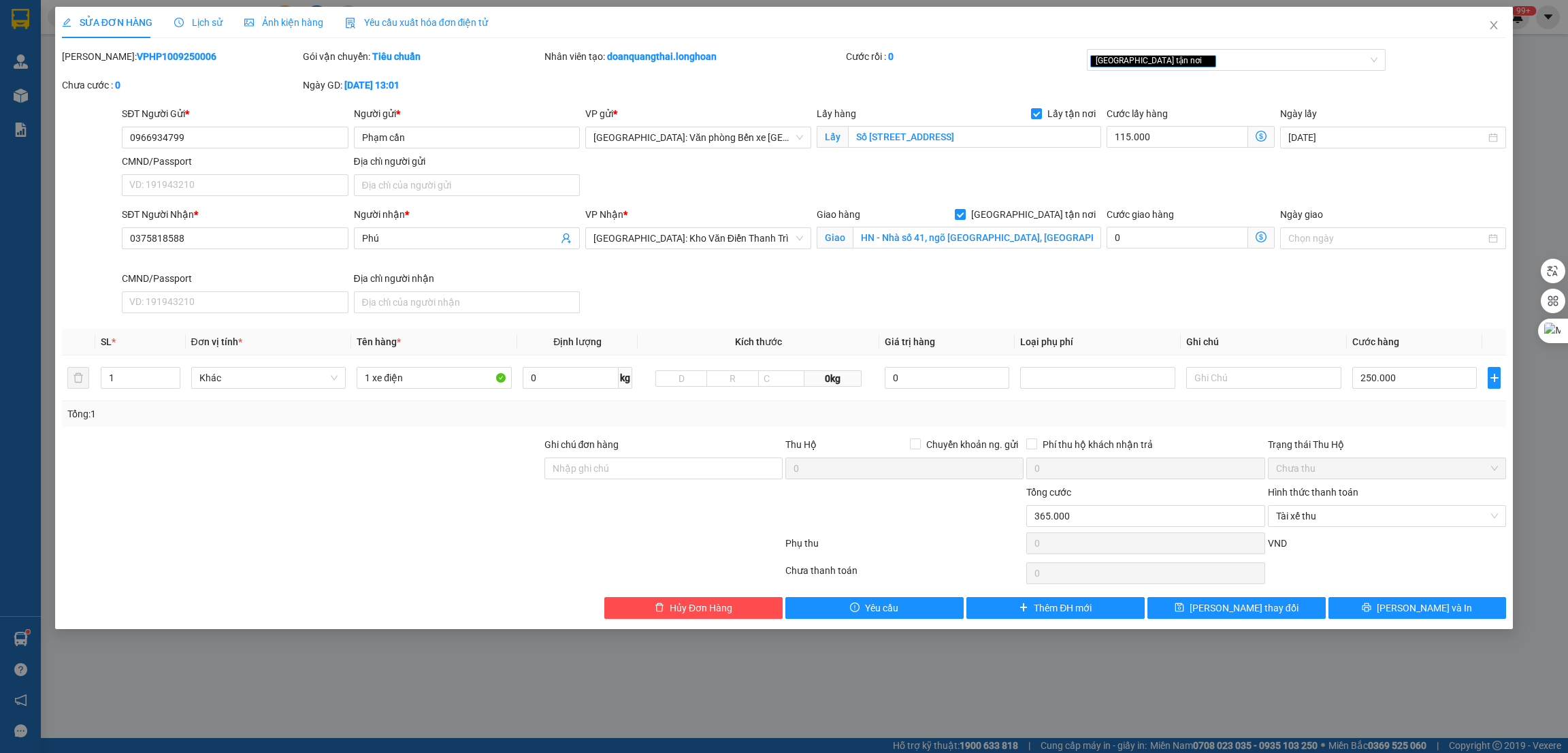
click at [629, 291] on div "SĐT Người Nhận * 0375818588 Người nhận * Phú VP Nhận * [GEOGRAPHIC_DATA]: Kho V…" at bounding box center [813, 262] width 1390 height 111
click at [490, 439] on div at bounding box center [302, 460] width 483 height 48
click at [930, 170] on div "SĐT Người Gửi * 0966934799 Người gửi * [PERSON_NAME] cần VP gửi * [GEOGRAPHIC_D…" at bounding box center [813, 154] width 1390 height 95
click at [1279, 312] on div "SĐT Người Nhận * 0375818588 Người nhận * Phú VP Nhận * [GEOGRAPHIC_DATA]: Kho V…" at bounding box center [813, 262] width 1390 height 111
click at [1400, 429] on div "Total Paid Fee 0 Total UnPaid Fee 365.000 Cash Collection Total Fee Mã ĐH: VPHP…" at bounding box center [785, 334] width 1445 height 570
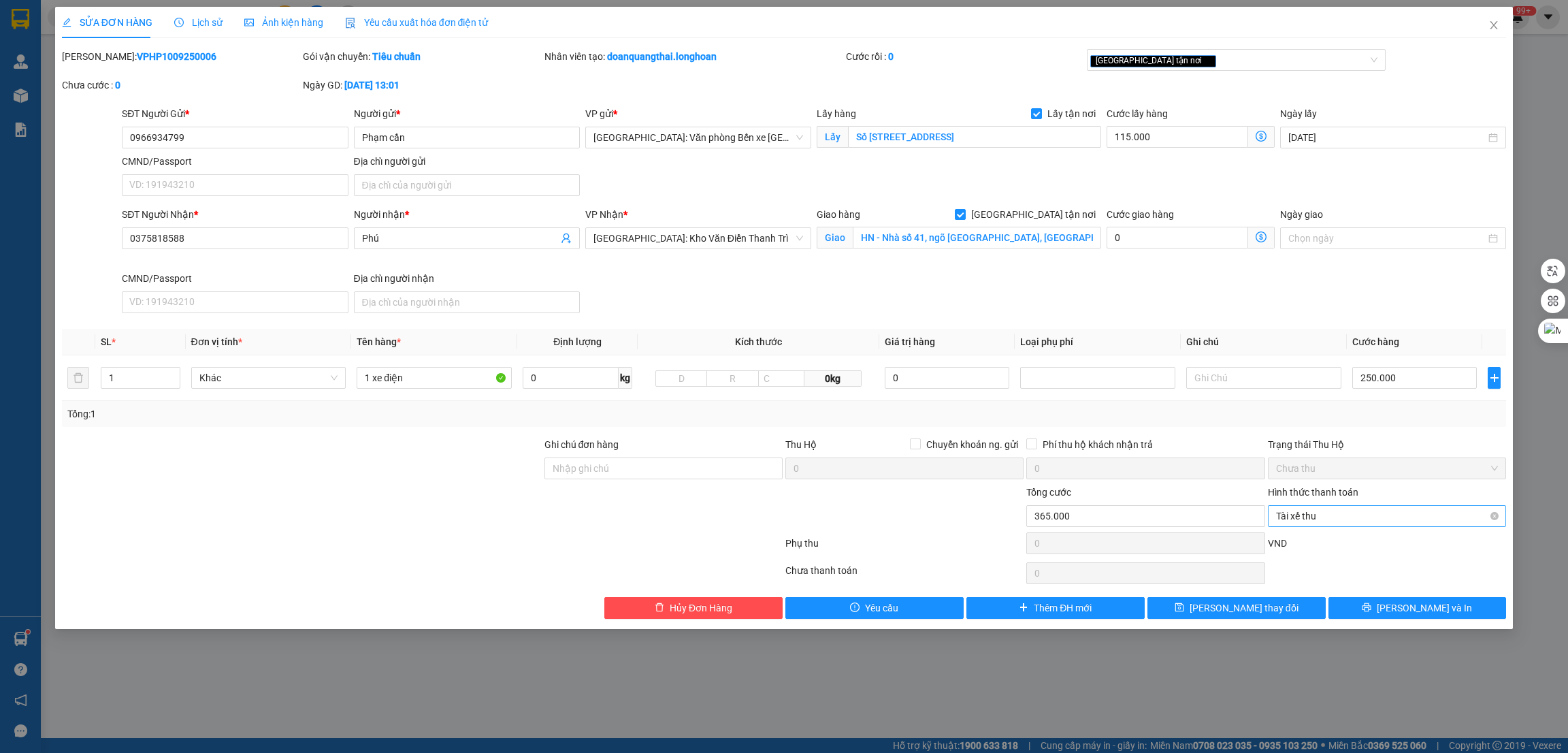
click at [1357, 517] on span "Tài xế thu" at bounding box center [1387, 516] width 222 height 21
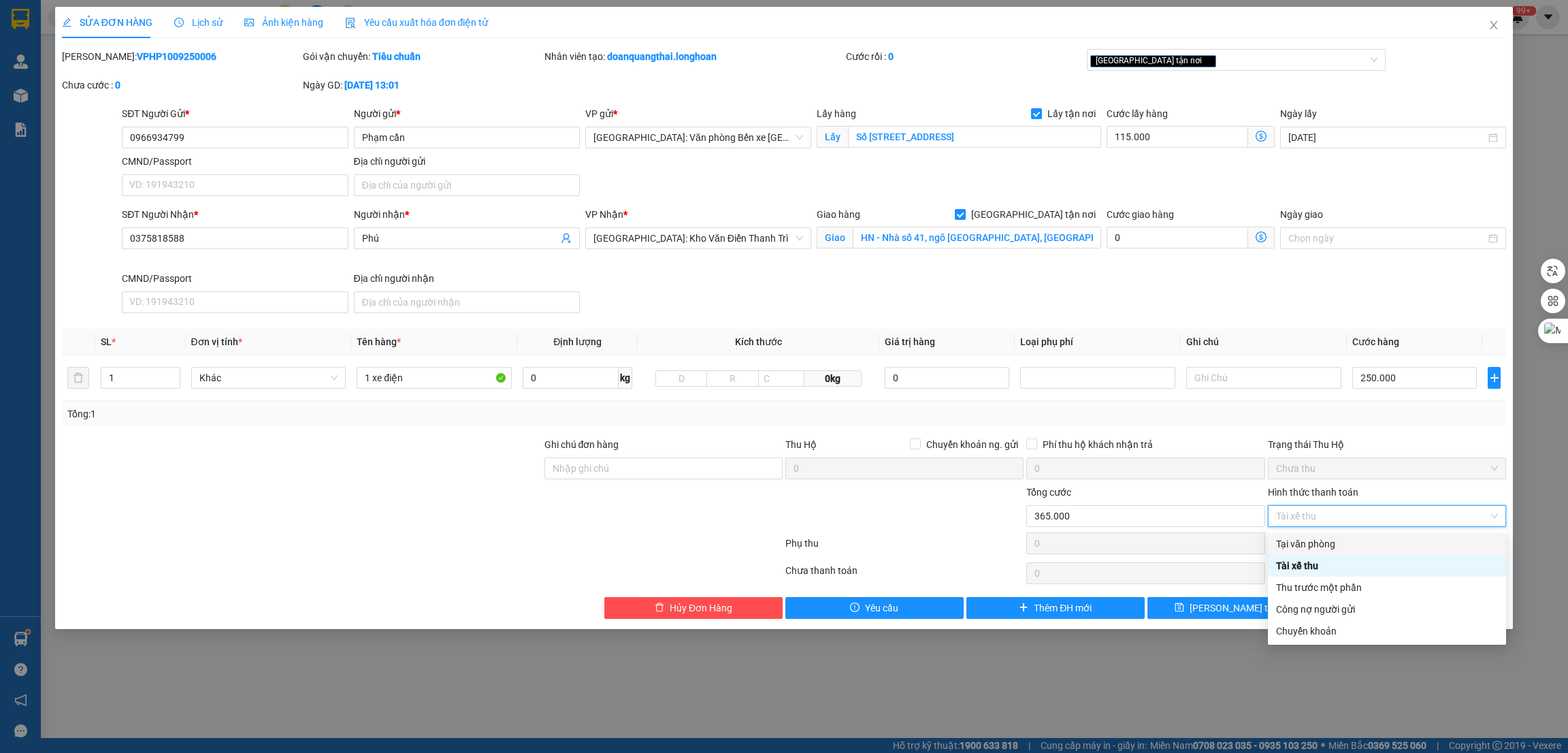
click at [1358, 543] on div "Tại văn phòng" at bounding box center [1387, 544] width 222 height 15
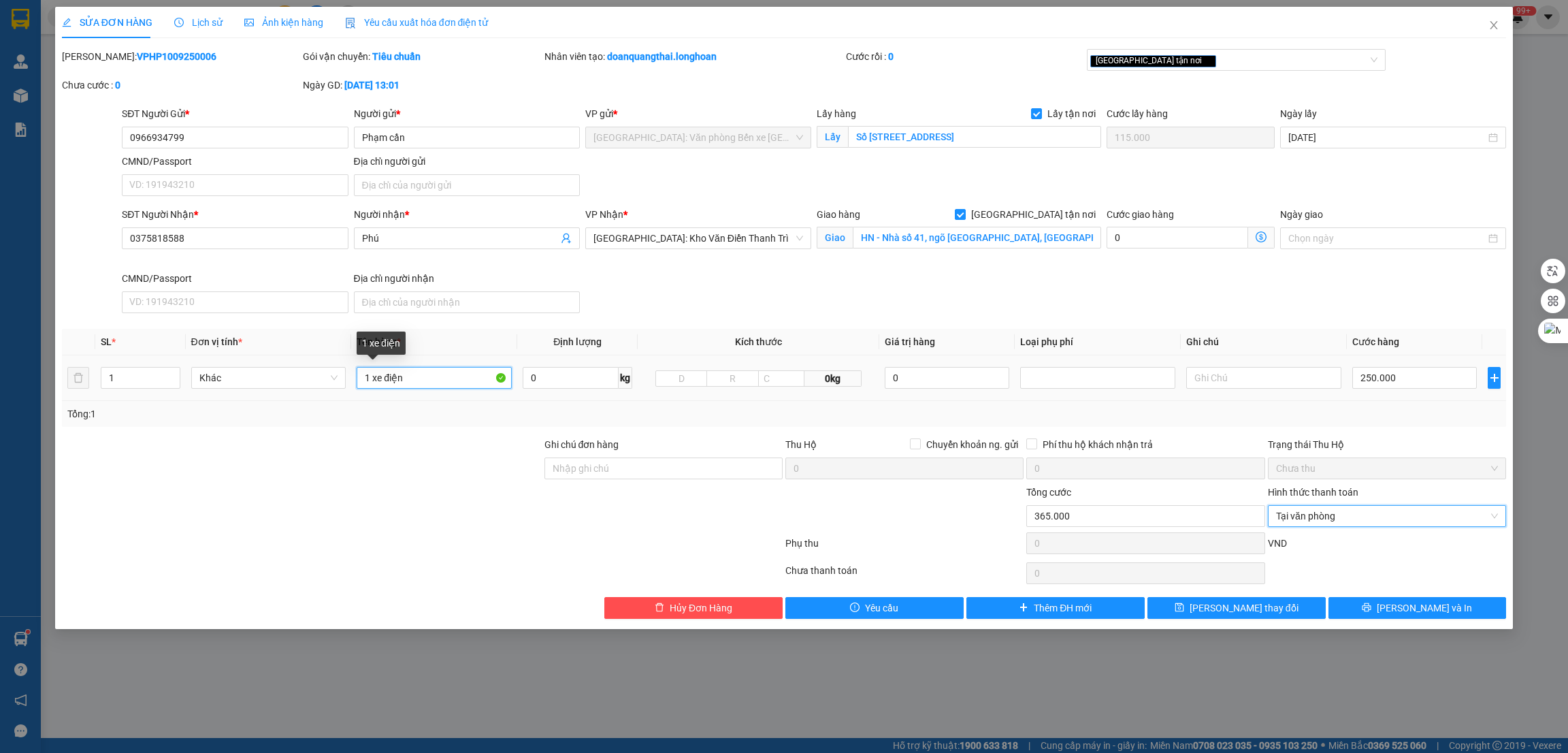
click at [443, 373] on input "1 xe điện" at bounding box center [434, 377] width 156 height 22
click at [640, 479] on input "Ghi chú đơn hàng" at bounding box center [663, 468] width 239 height 22
type input "0 chìa khóa, 0 đăng ký"
click at [1410, 514] on span "Tại văn phòng" at bounding box center [1387, 516] width 222 height 21
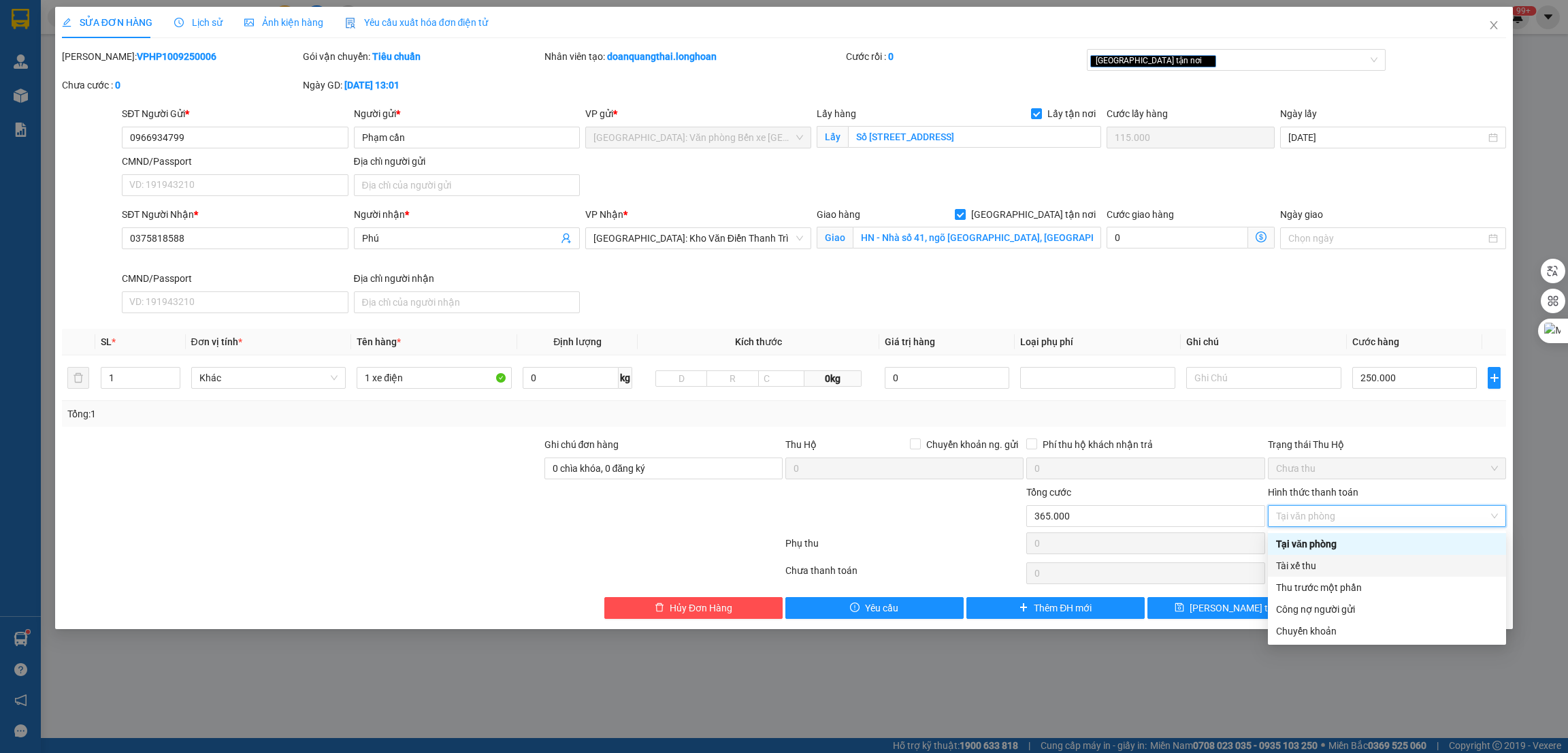
click at [1357, 563] on div "Tài xế thu" at bounding box center [1387, 566] width 222 height 15
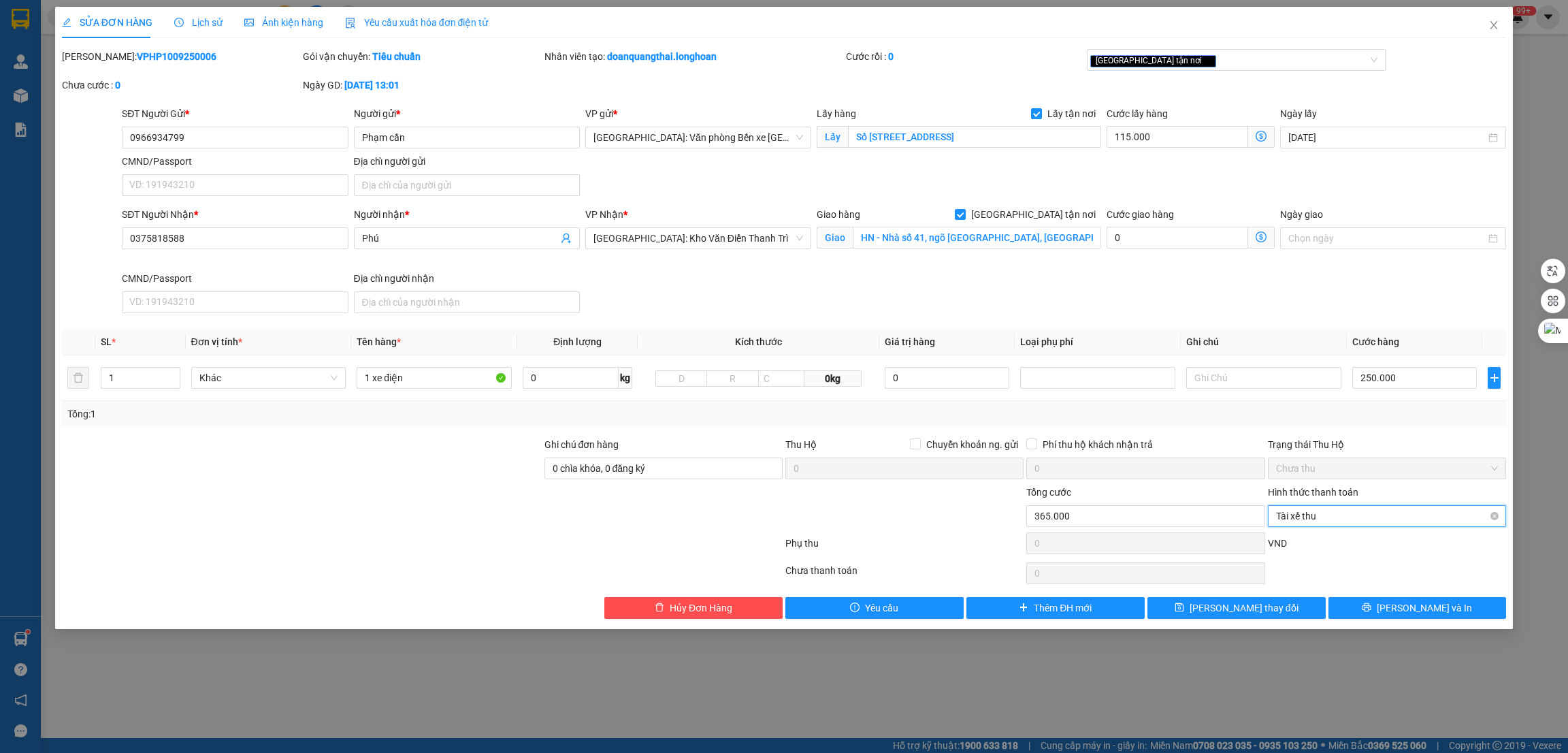
click at [1365, 507] on span "Tài xế thu" at bounding box center [1387, 516] width 222 height 21
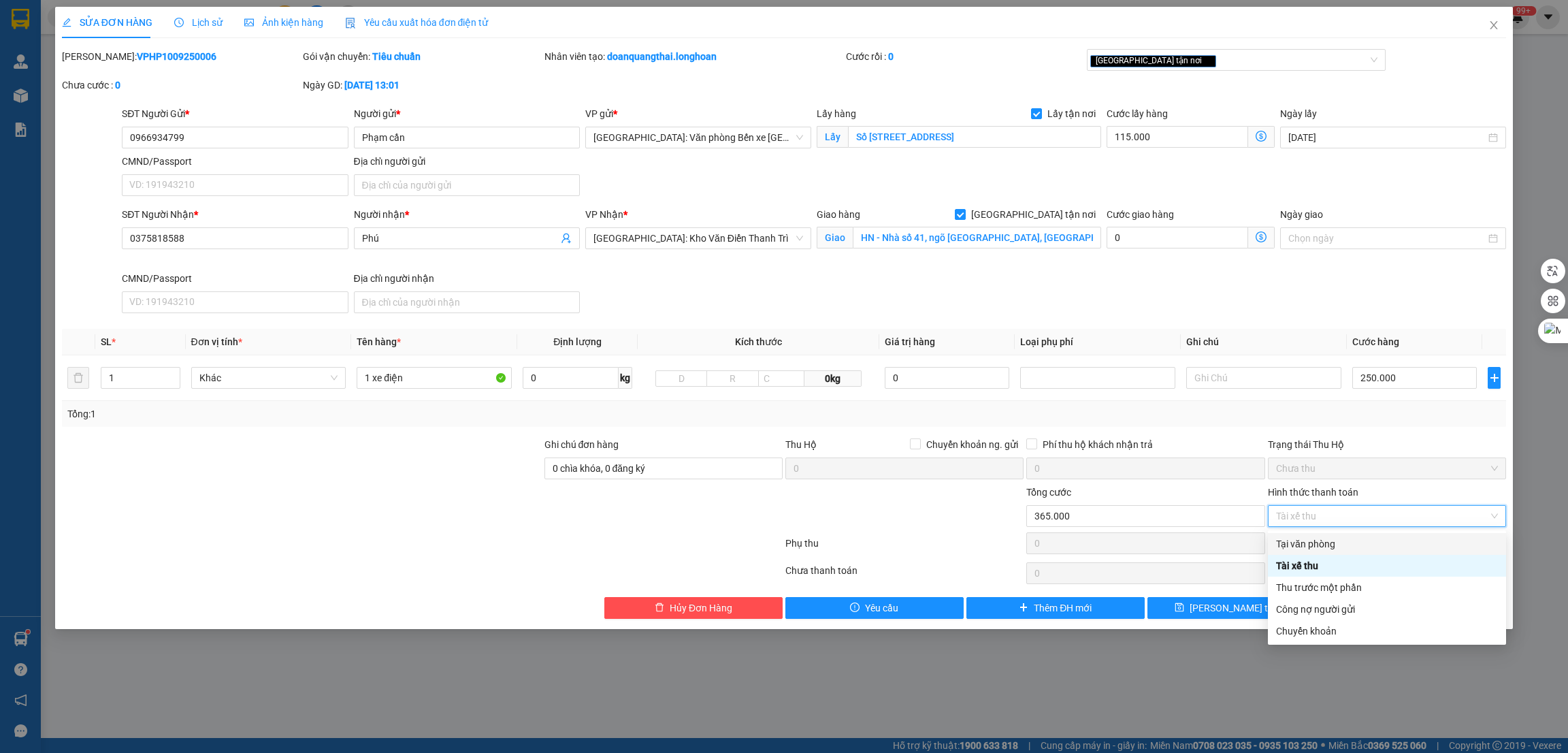
click at [1365, 539] on div "Tại văn phòng" at bounding box center [1387, 544] width 222 height 15
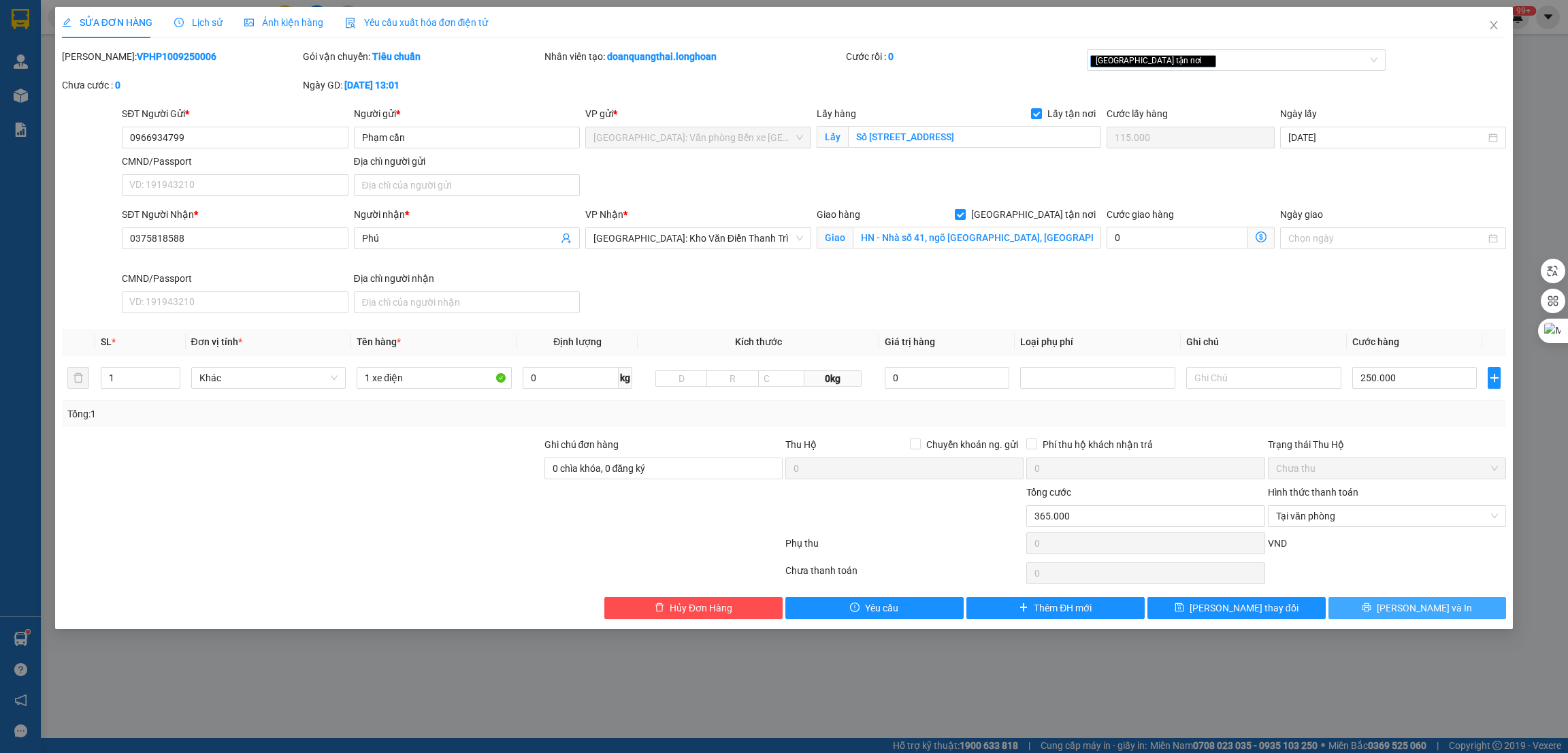
click at [1372, 610] on icon "printer" at bounding box center [1367, 608] width 9 height 9
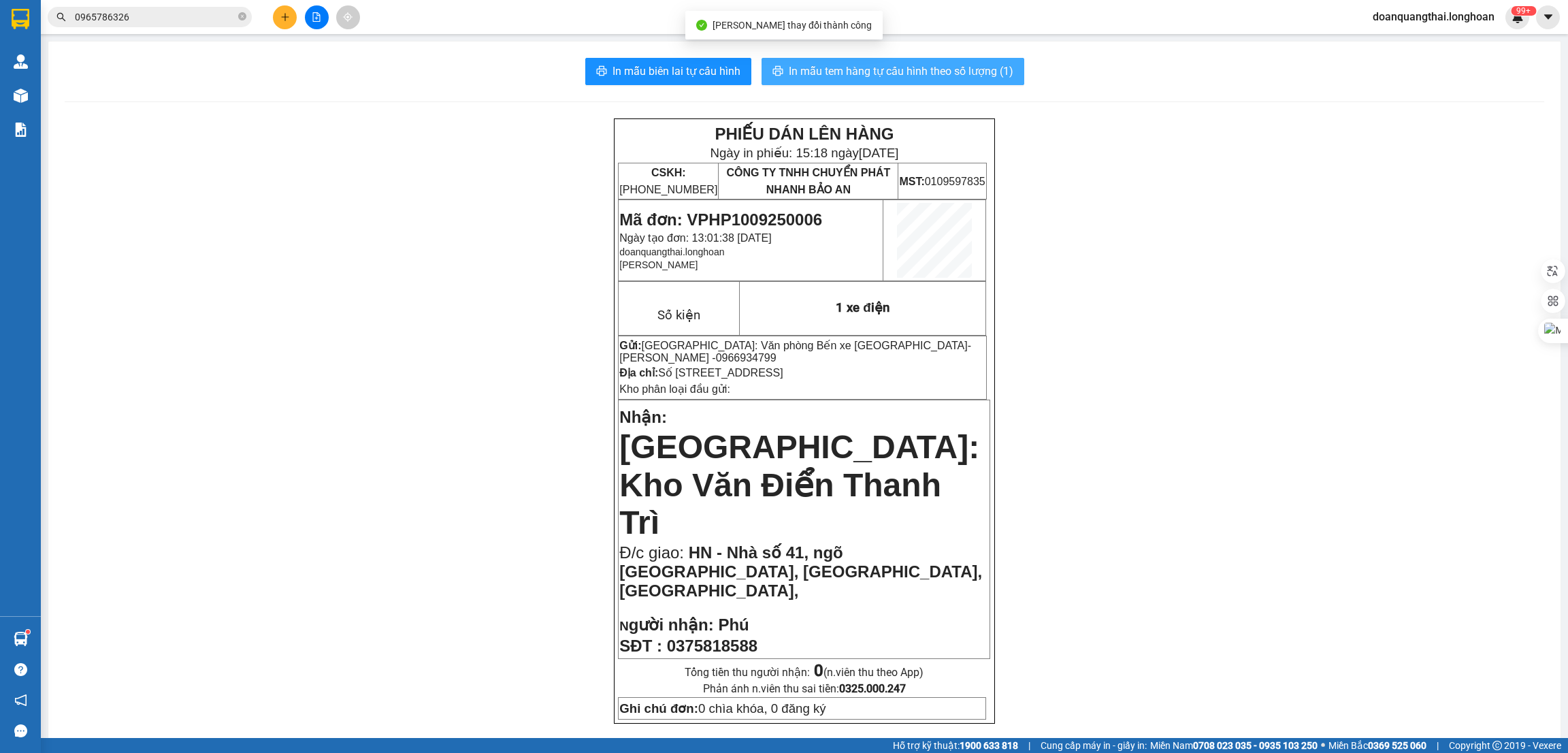
click at [881, 75] on span "In mẫu tem hàng tự cấu hình theo số lượng (1)" at bounding box center [901, 71] width 225 height 17
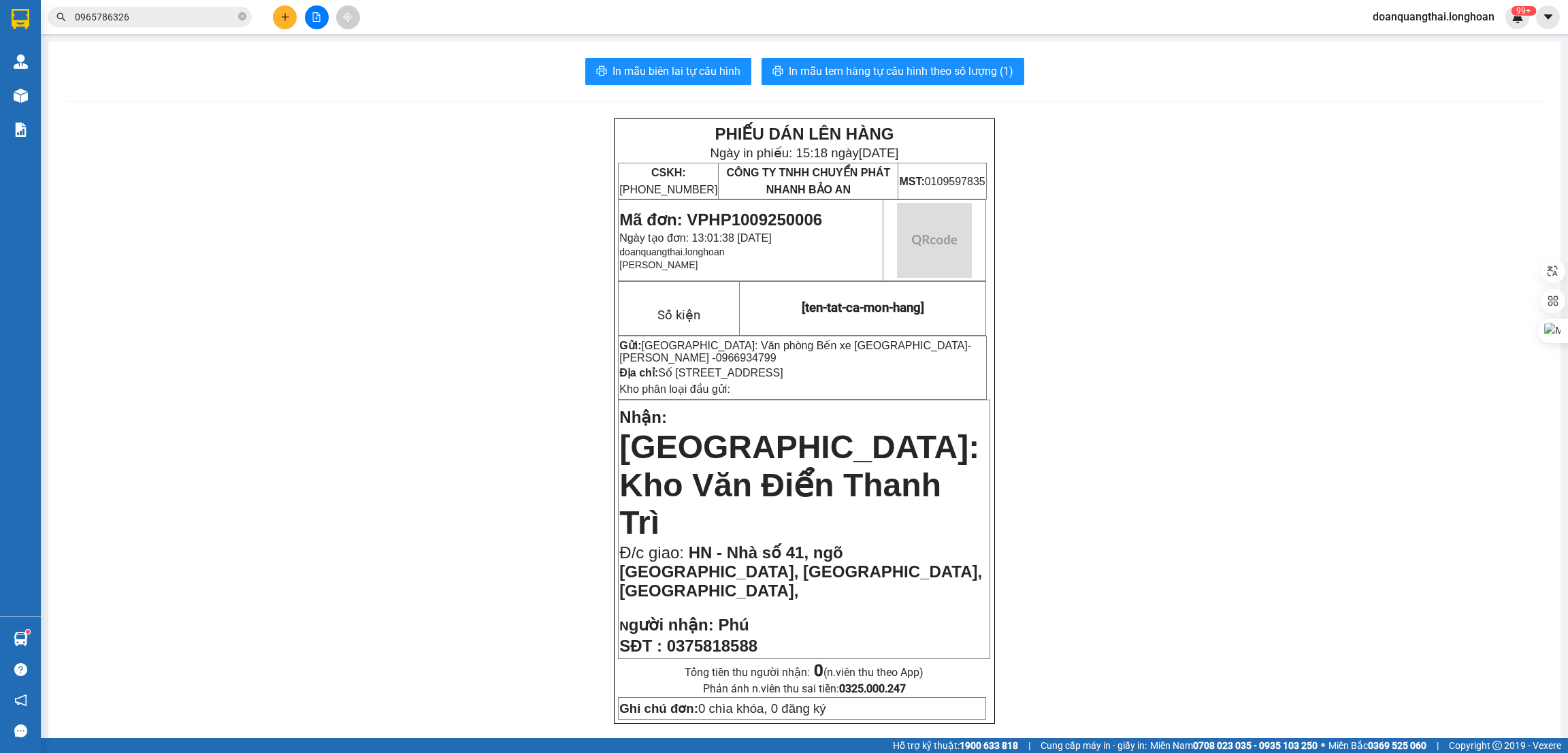
click at [11, 17] on img at bounding box center [20, 19] width 18 height 21
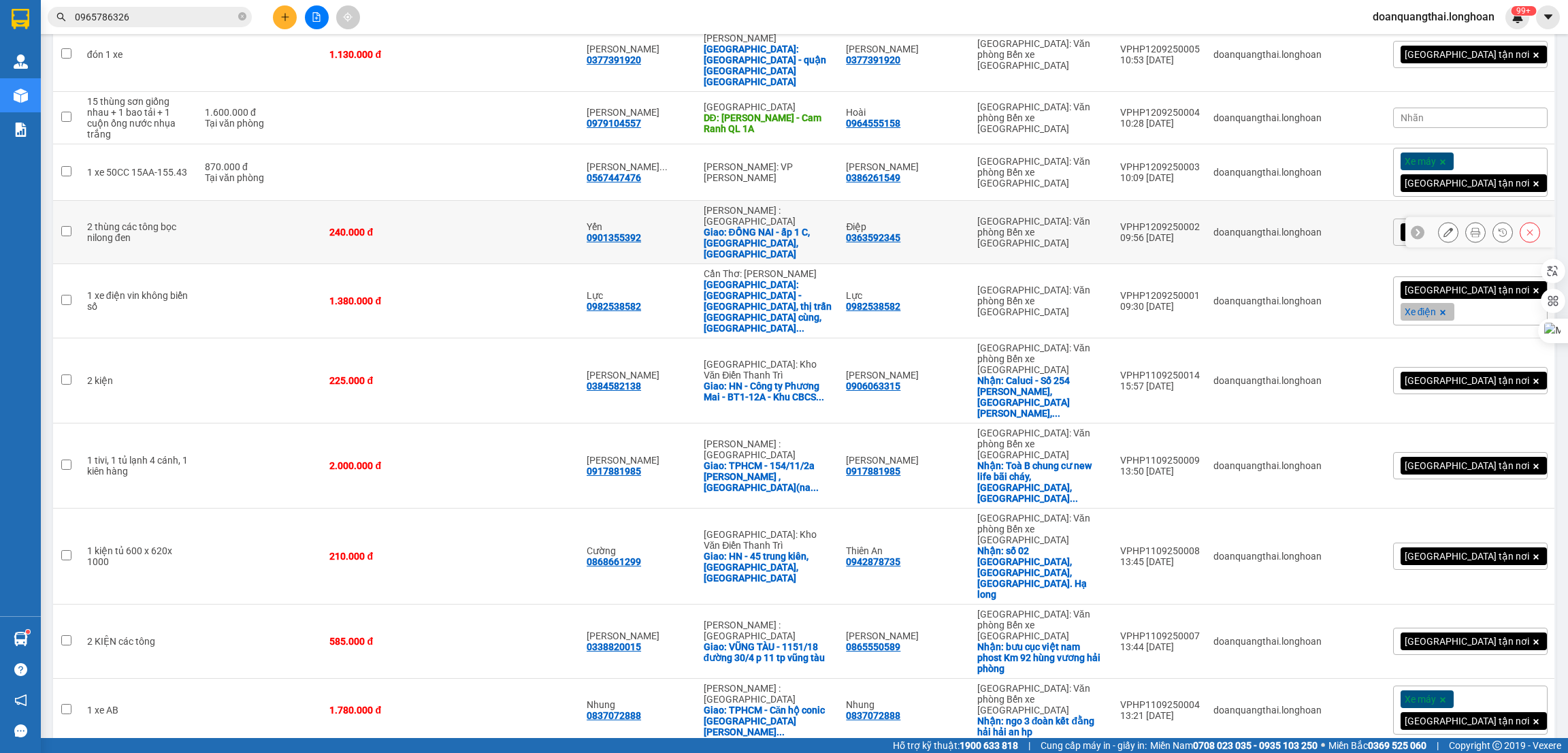
scroll to position [465, 0]
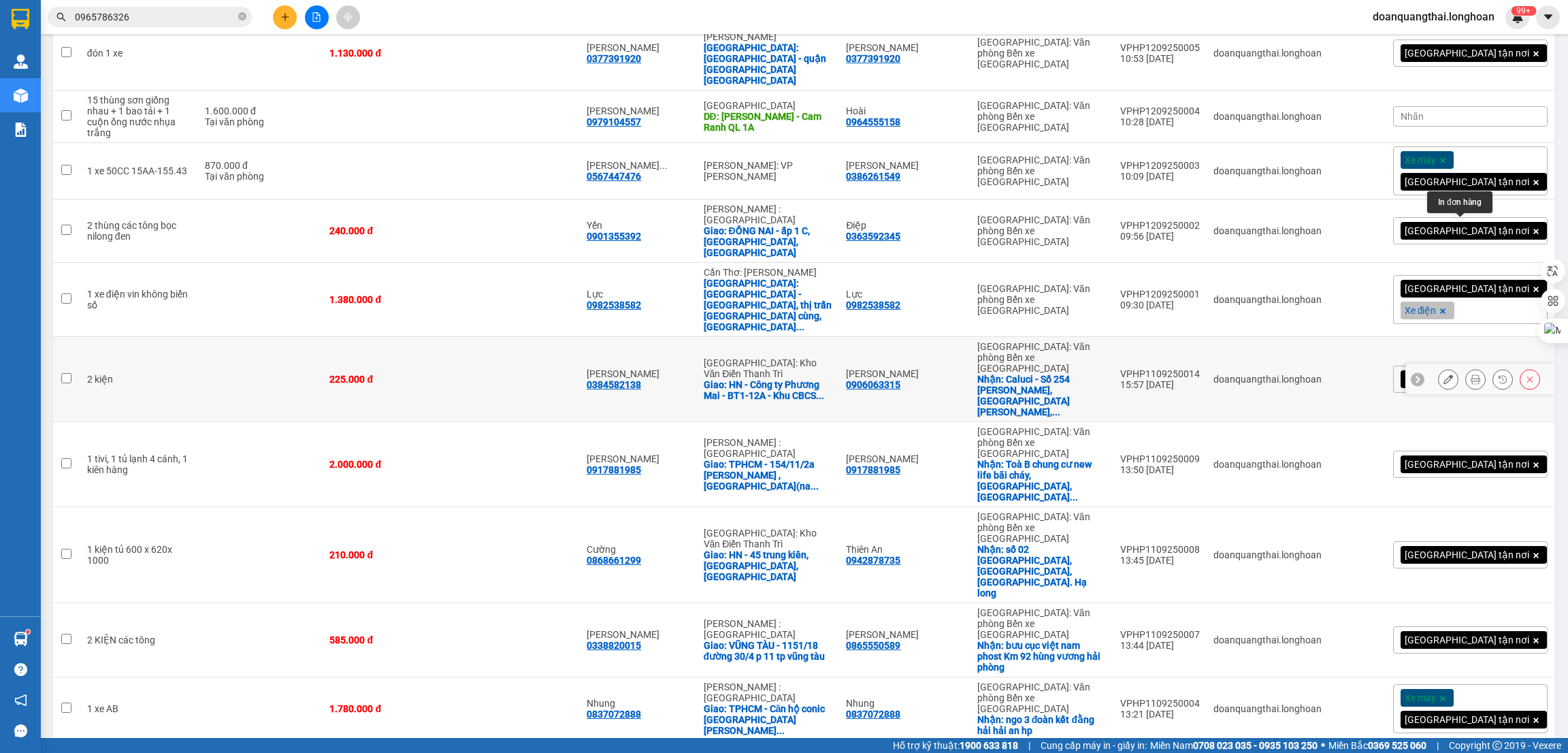
click at [1471, 375] on icon at bounding box center [1476, 379] width 9 height 9
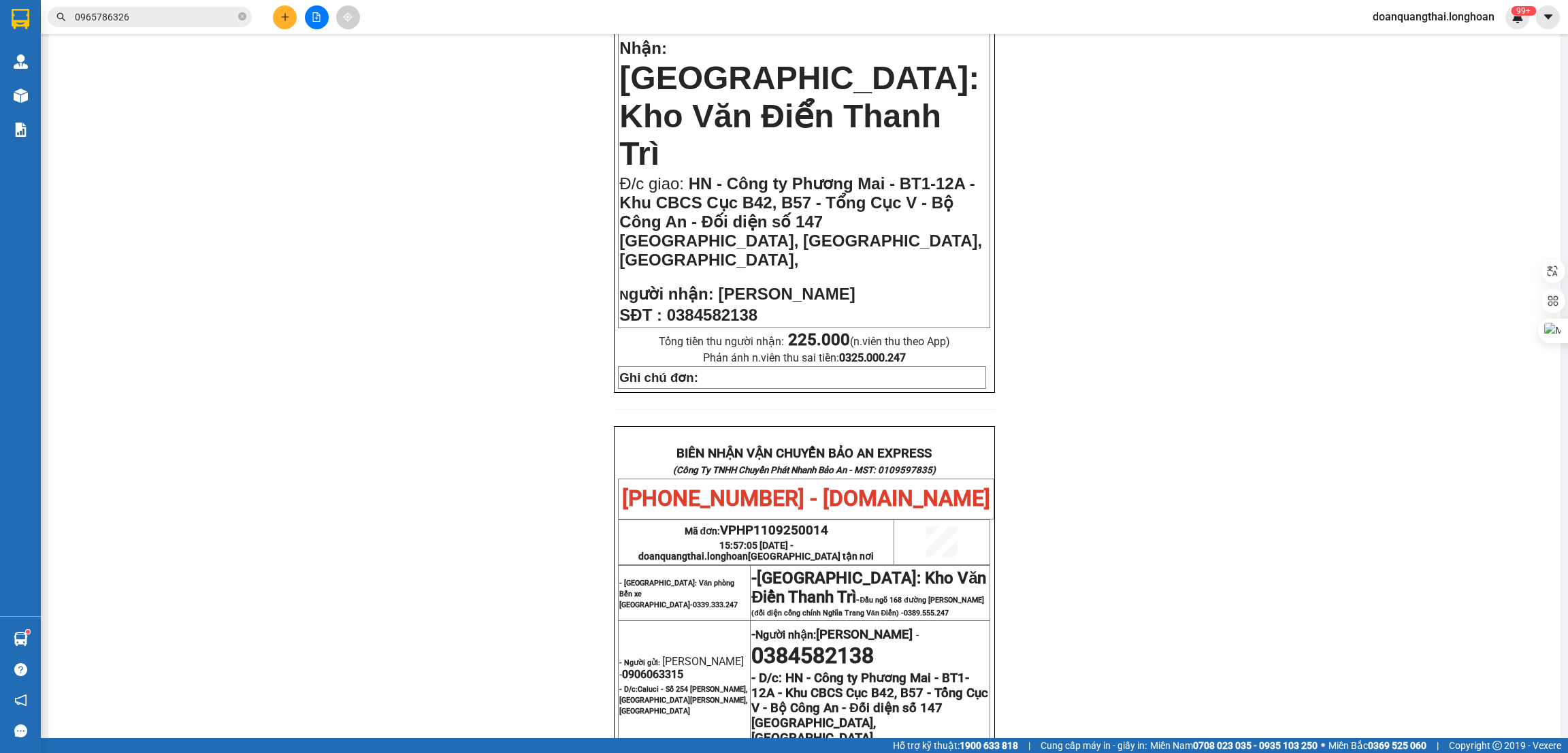
scroll to position [260, 0]
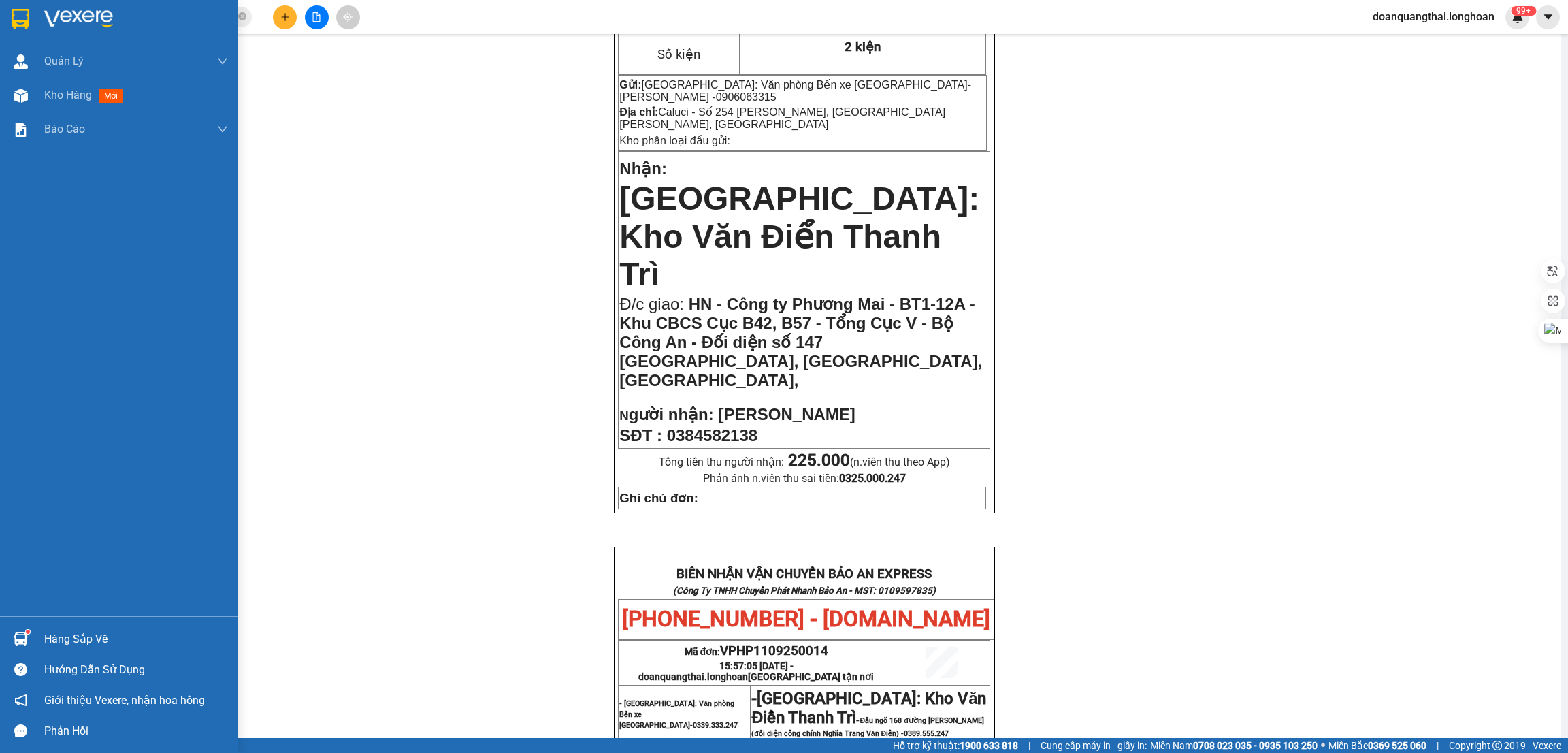
click at [9, 16] on div at bounding box center [20, 18] width 24 height 24
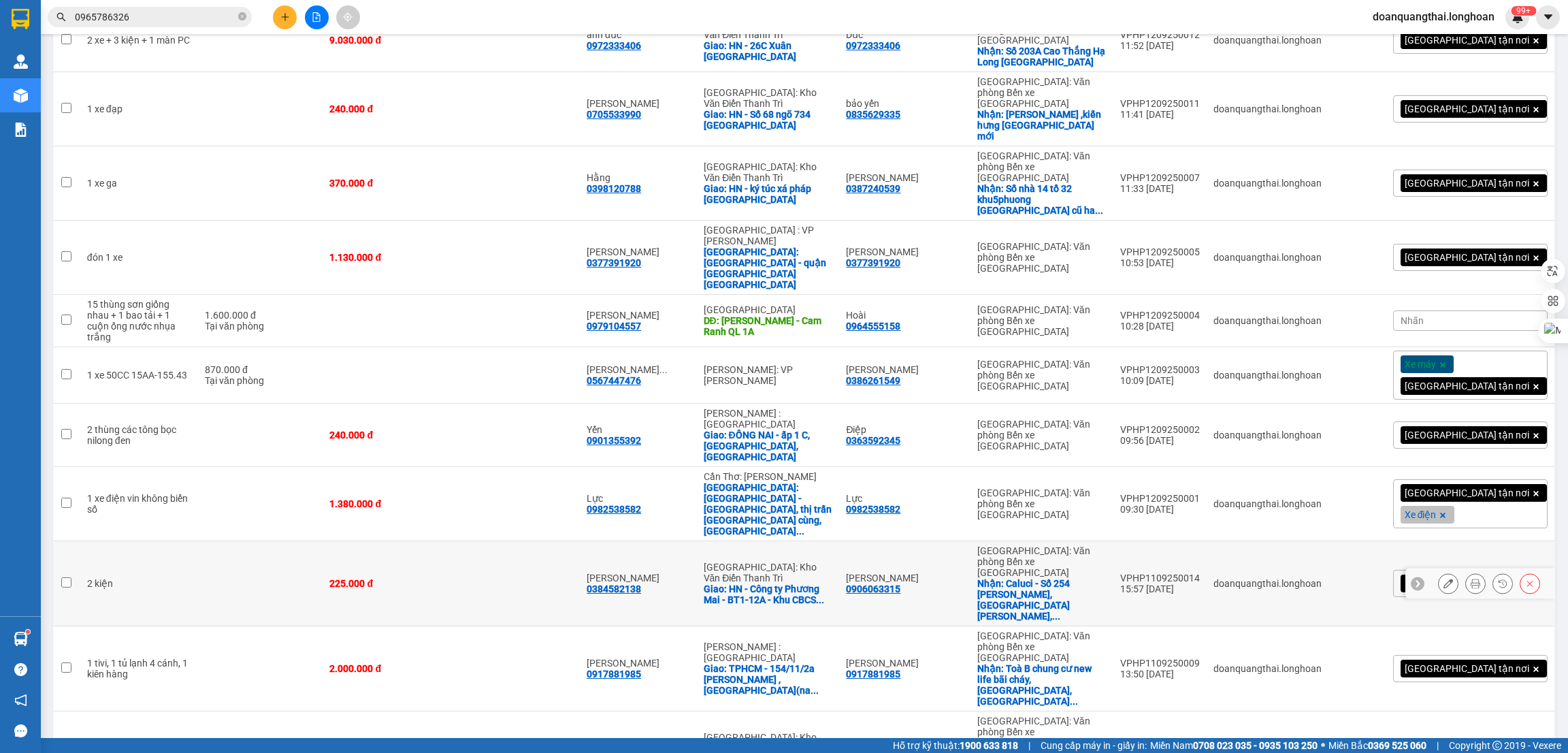
click at [1443, 578] on icon at bounding box center [1448, 583] width 9 height 9
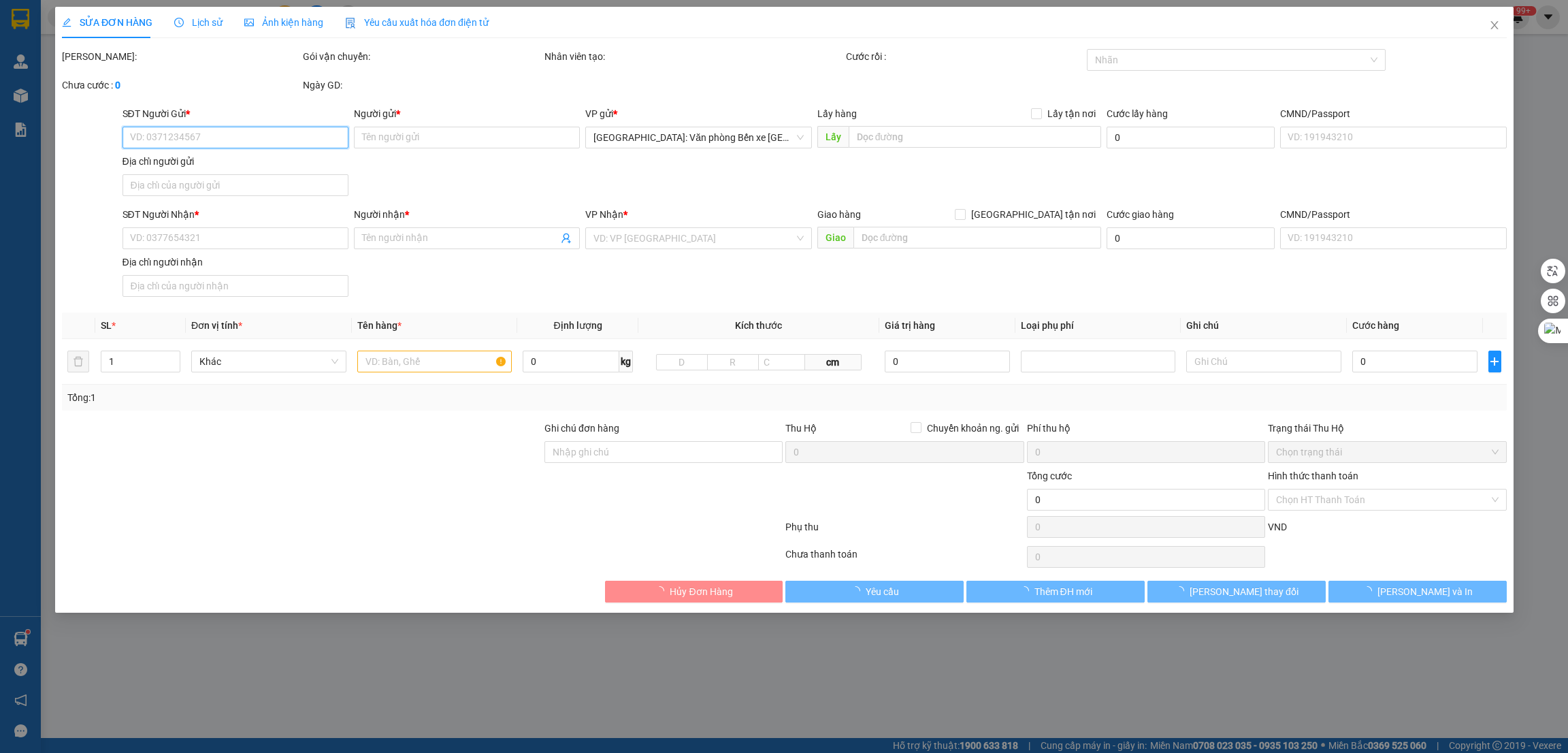
type input "0906063315"
type input "[PERSON_NAME]"
checkbox input "true"
type input "Caluci - Số 254 [PERSON_NAME], [GEOGRAPHIC_DATA][PERSON_NAME], [GEOGRAPHIC_DATA]"
type input "0384582138"
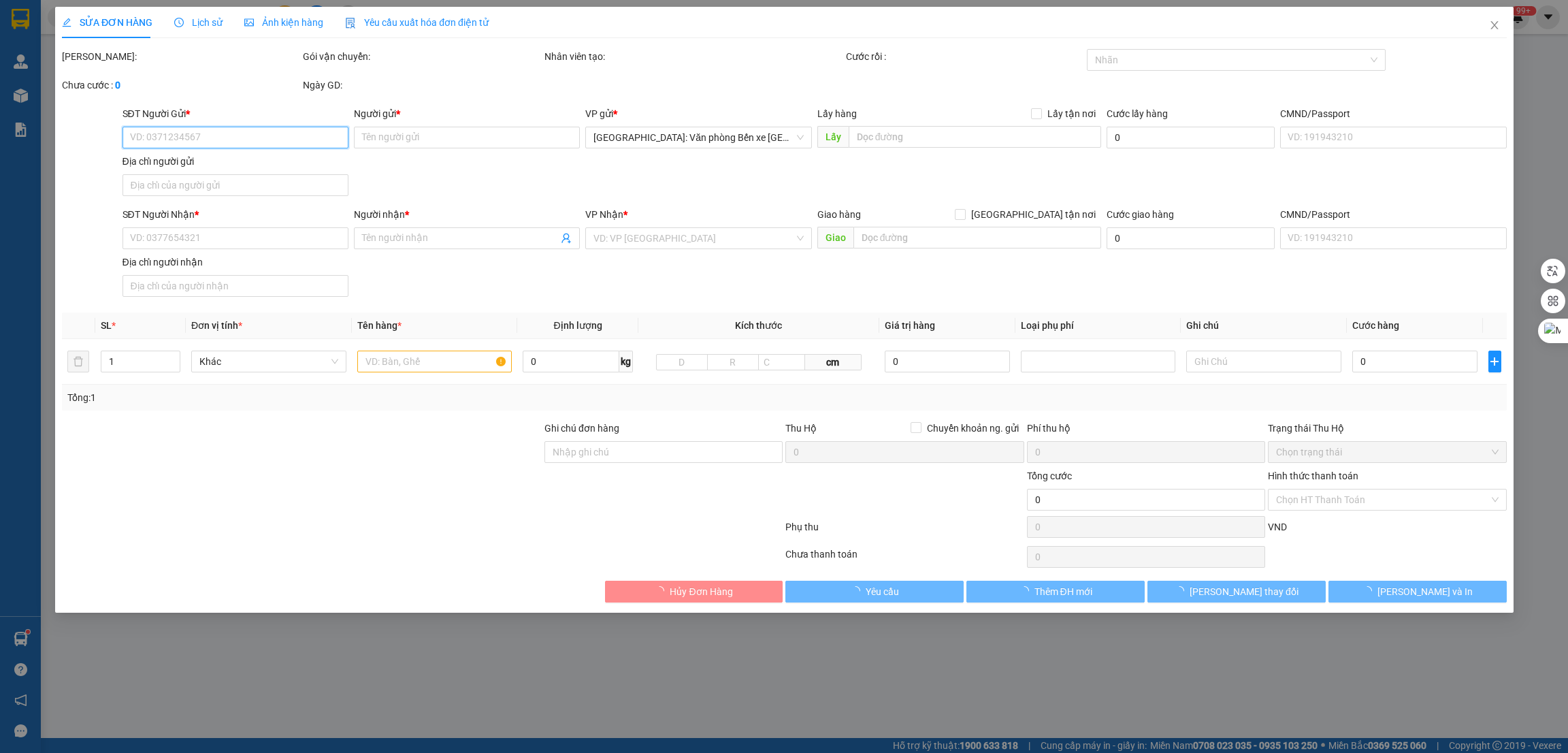
type input "[PERSON_NAME]"
checkbox input "true"
type input "HN - Công ty Phương Mai - BT1-12A - Khu CBCS Cục B42, B57 - Tổng Cục V - Bộ Côn…"
type input "225.000"
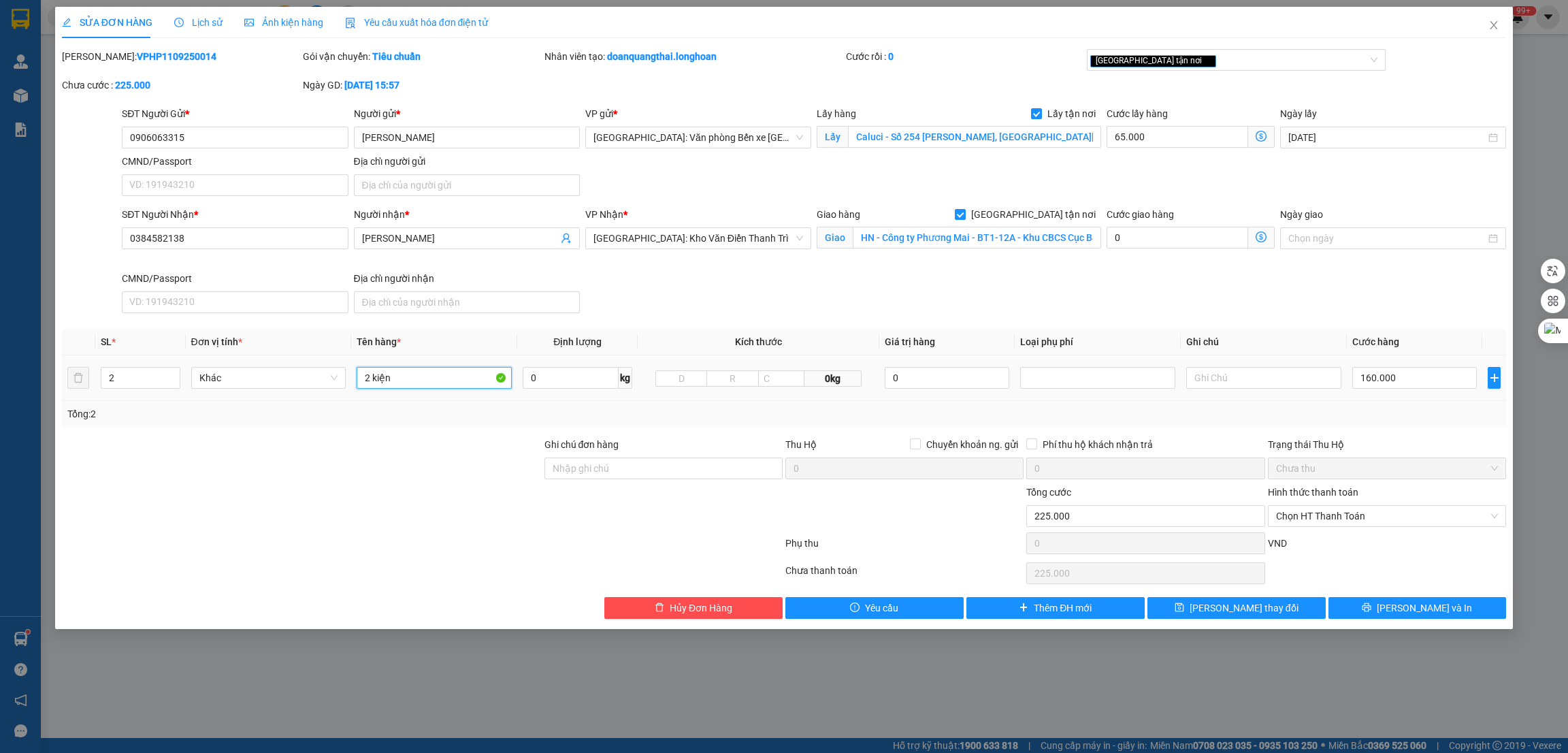
click at [436, 379] on input "2 kiện" at bounding box center [434, 377] width 156 height 22
type input "2 kiện các tông"
click at [1378, 611] on button "[PERSON_NAME] và In" at bounding box center [1417, 608] width 178 height 22
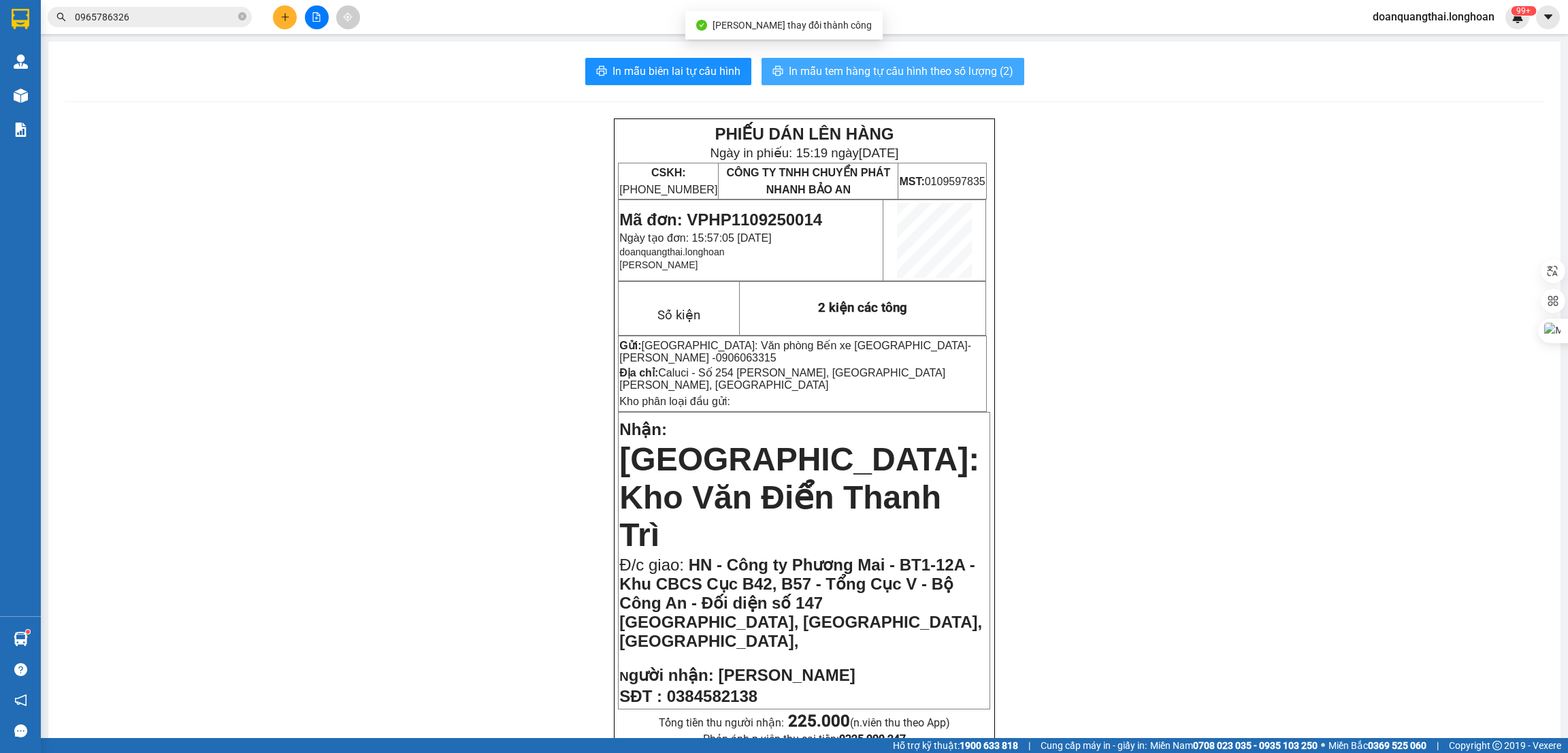
click at [836, 62] on span "In mẫu tem hàng tự cấu hình theo số lượng (2)" at bounding box center [901, 71] width 225 height 17
click at [285, 21] on icon "plus" at bounding box center [285, 17] width 9 height 9
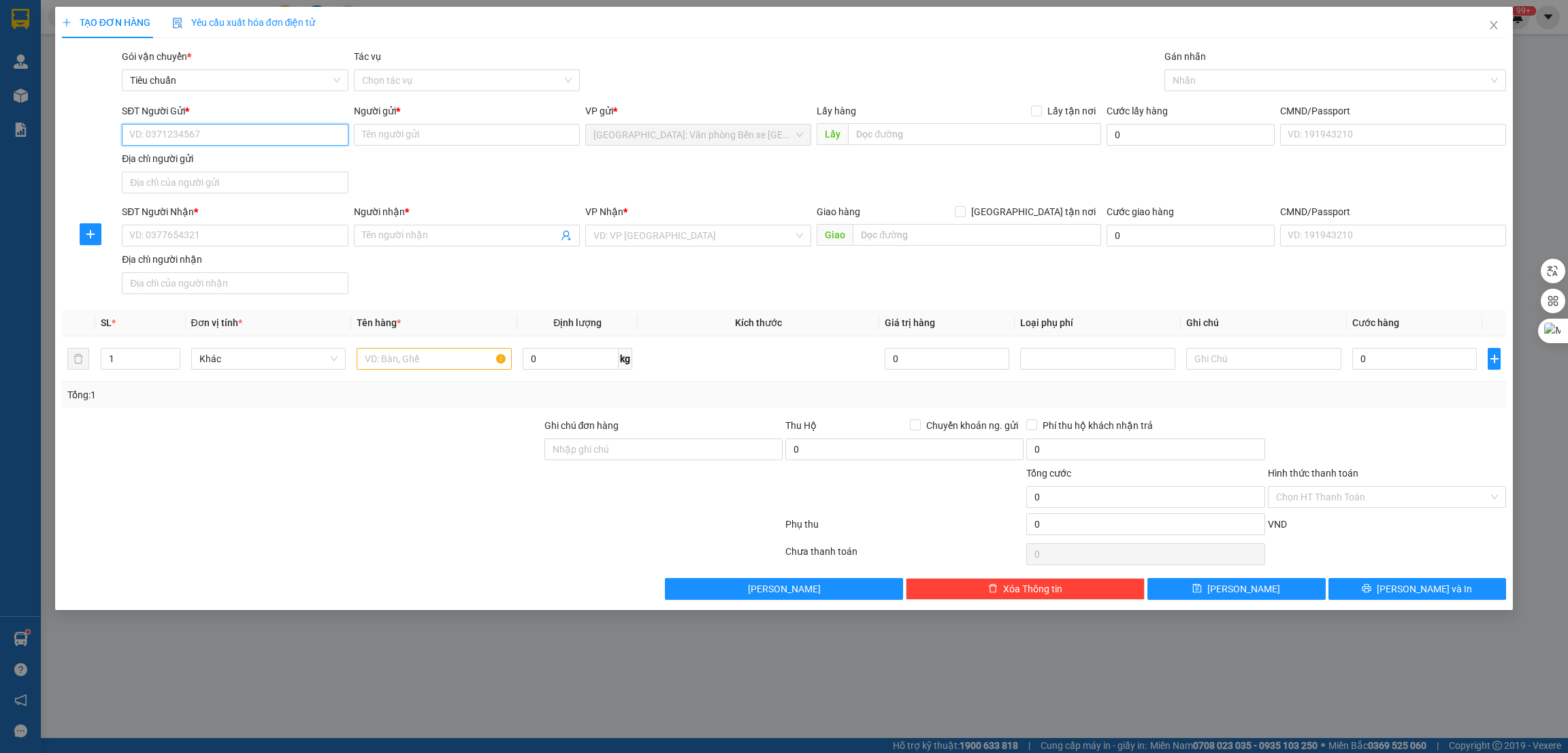
click at [214, 136] on input "SĐT Người Gửi *" at bounding box center [235, 134] width 226 height 22
type input "0389190293"
click at [367, 134] on input "Người gửi *" at bounding box center [467, 134] width 226 height 22
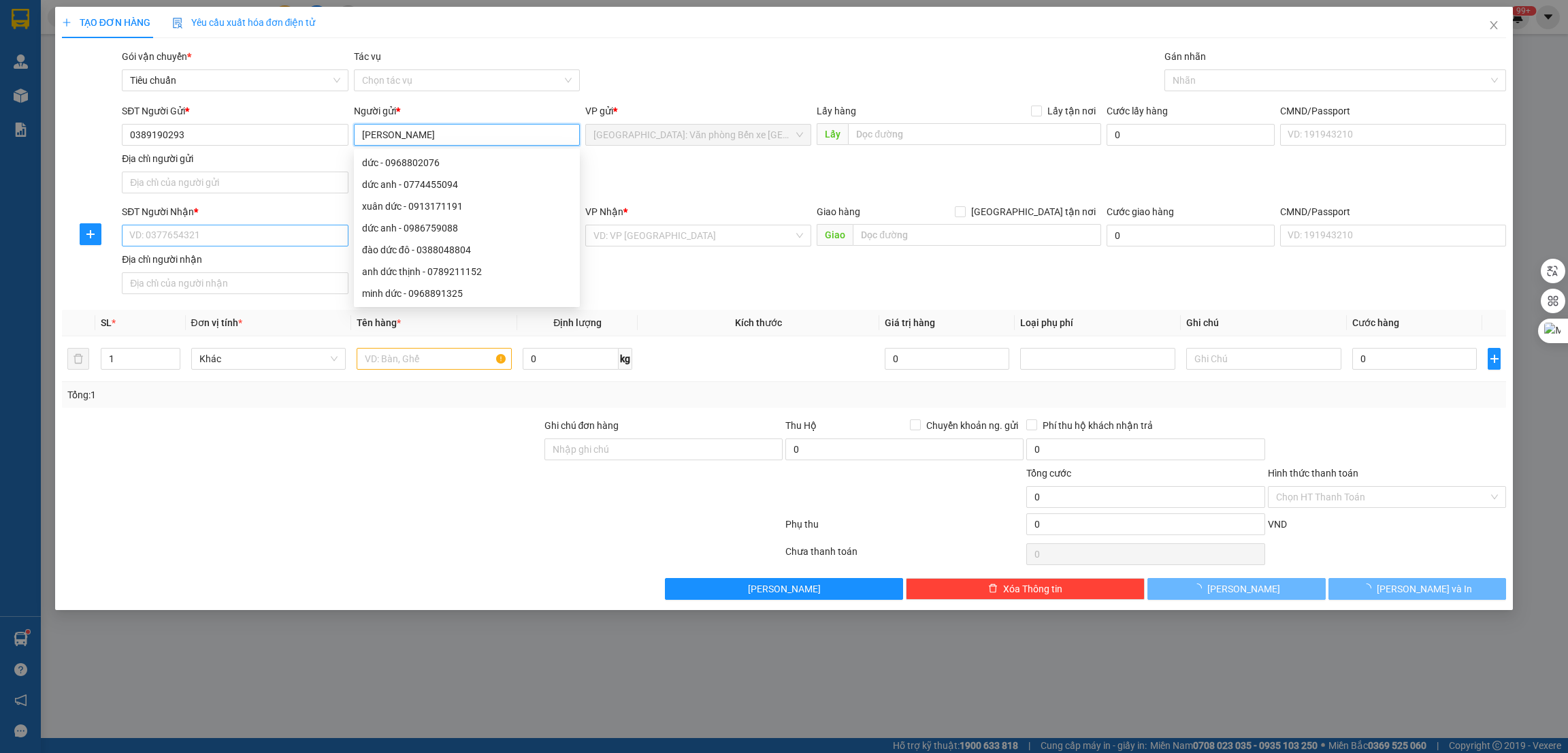
type input "[PERSON_NAME]"
click at [215, 231] on input "SĐT Người Nhận *" at bounding box center [235, 235] width 226 height 22
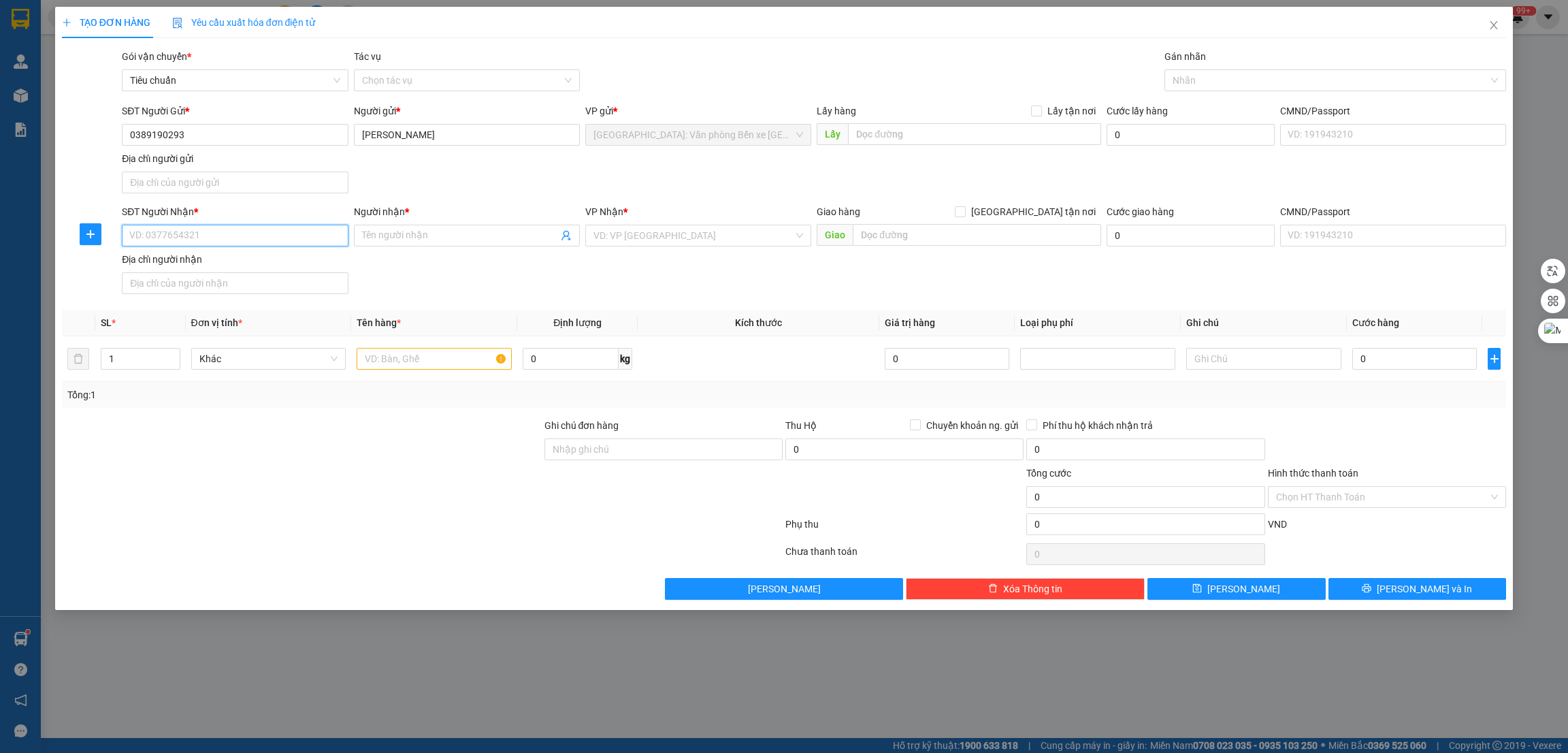
click at [236, 236] on input "SĐT Người Nhận *" at bounding box center [235, 235] width 226 height 22
type input "0334420177"
click at [423, 233] on input "Người nhận *" at bounding box center [460, 236] width 196 height 15
type input "[PERSON_NAME]"
click at [744, 238] on input "search" at bounding box center [693, 236] width 200 height 21
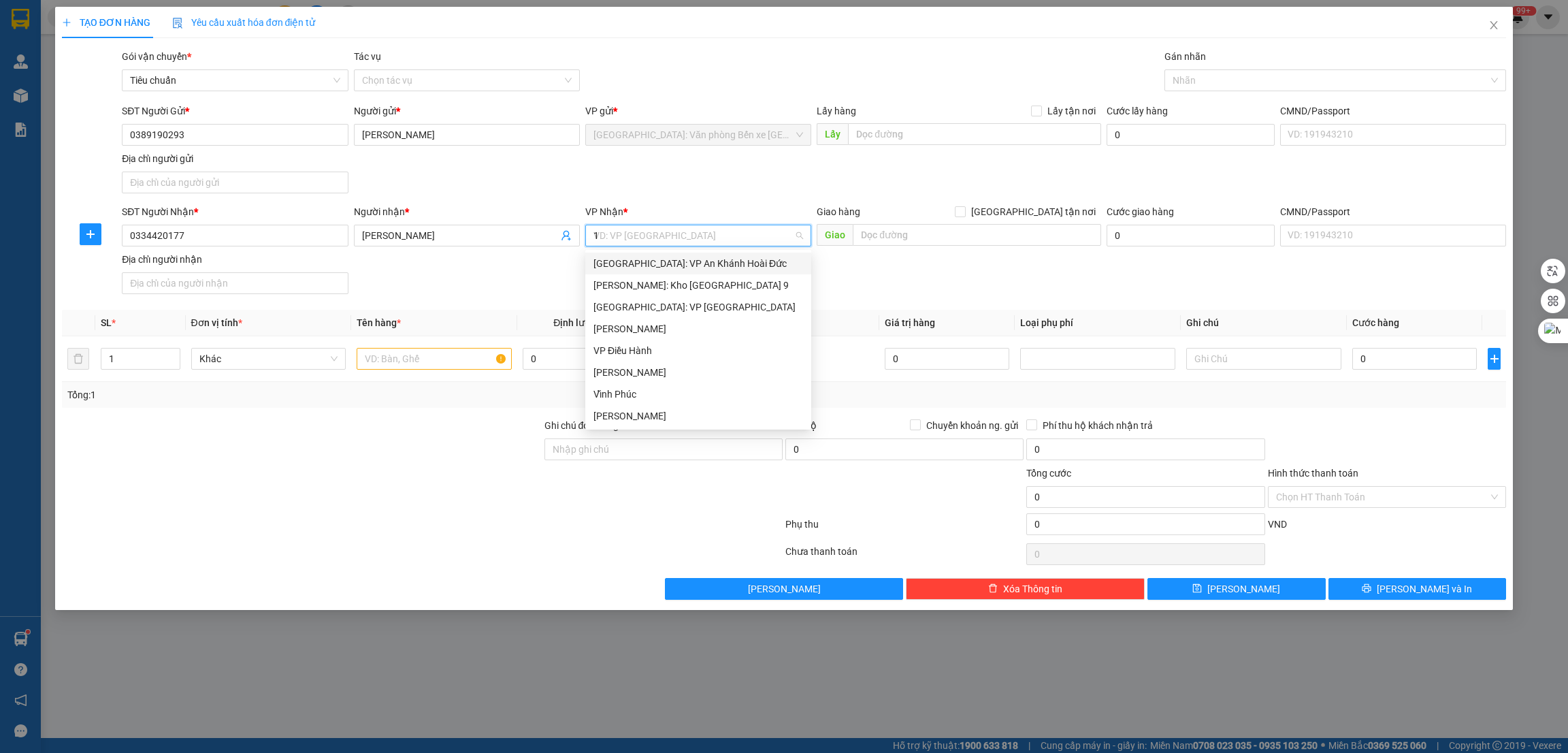
type input "12"
click at [729, 282] on div "[PERSON_NAME] : [GEOGRAPHIC_DATA]" at bounding box center [698, 285] width 209 height 15
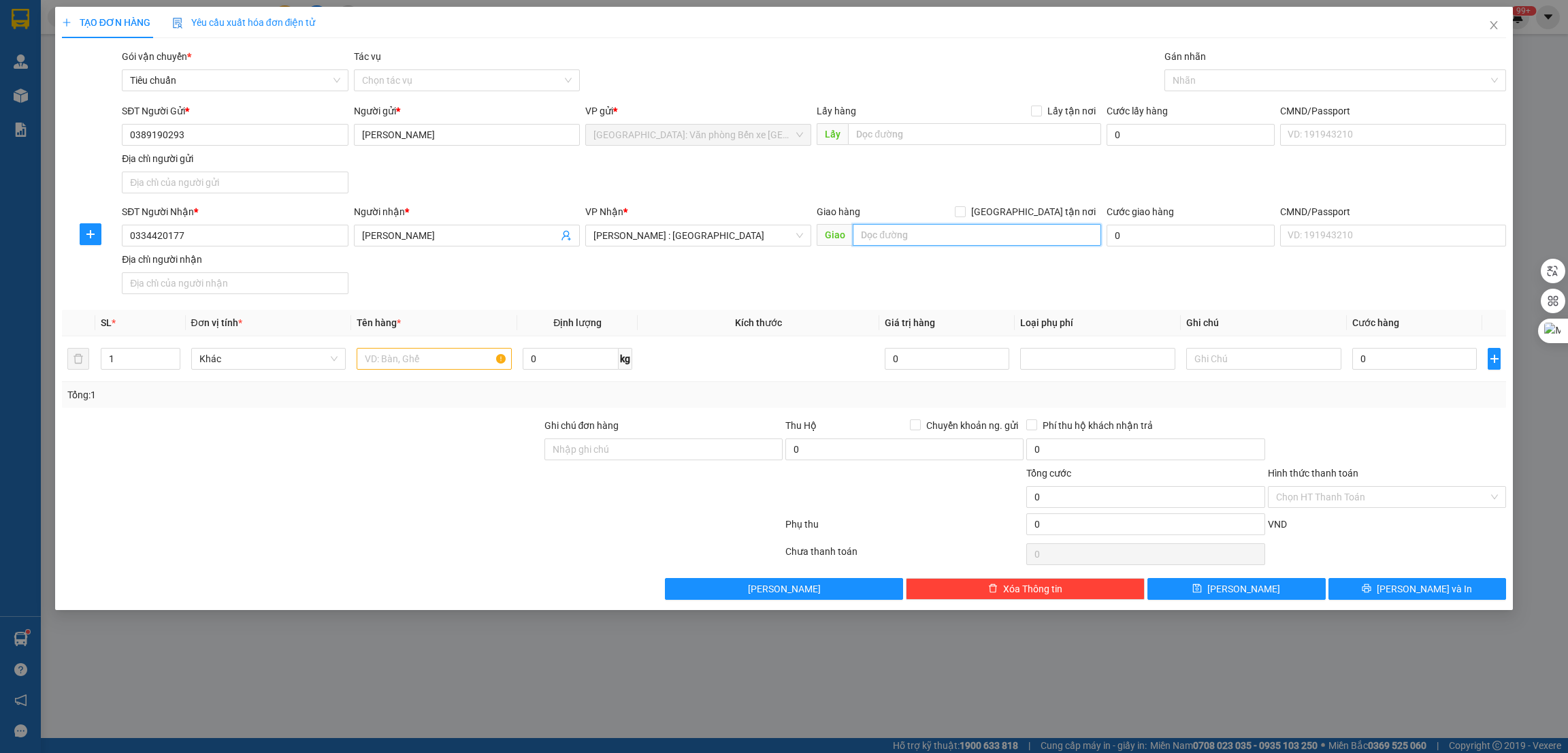
click at [969, 237] on input "text" at bounding box center [976, 234] width 248 height 22
type input "TPHCM -"
click at [1062, 205] on span "[GEOGRAPHIC_DATA] tận nơi" at bounding box center [1034, 211] width 136 height 15
click at [964, 207] on input "[GEOGRAPHIC_DATA] tận nơi" at bounding box center [959, 211] width 9 height 9
checkbox input "true"
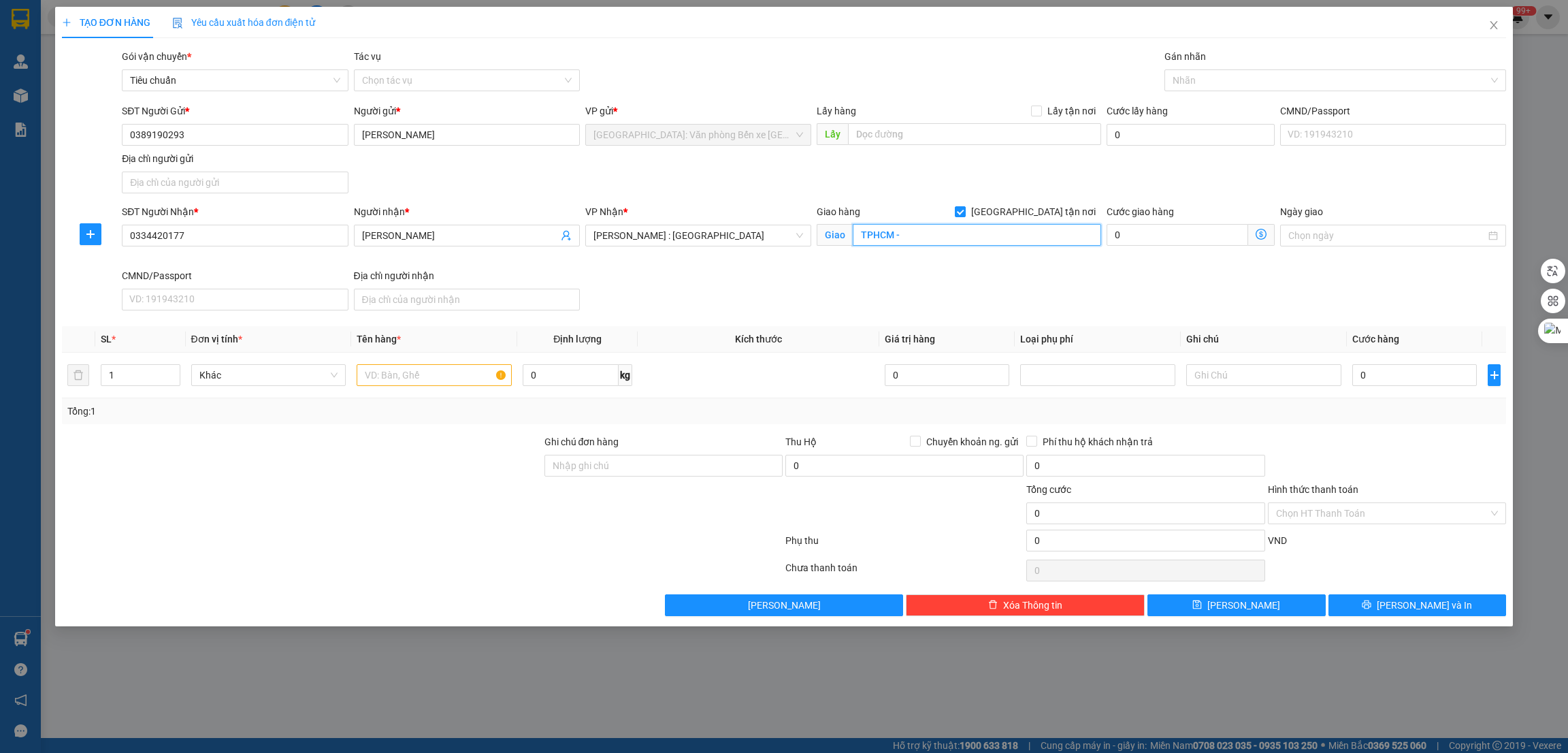
click at [999, 237] on input "TPHCM -" at bounding box center [976, 234] width 248 height 22
click at [1028, 235] on input "TPHCM -" at bounding box center [976, 234] width 248 height 22
click at [1281, 74] on div at bounding box center [1328, 79] width 322 height 16
type input "TPHCM - [STREET_ADDRESS][PERSON_NAME] chi"
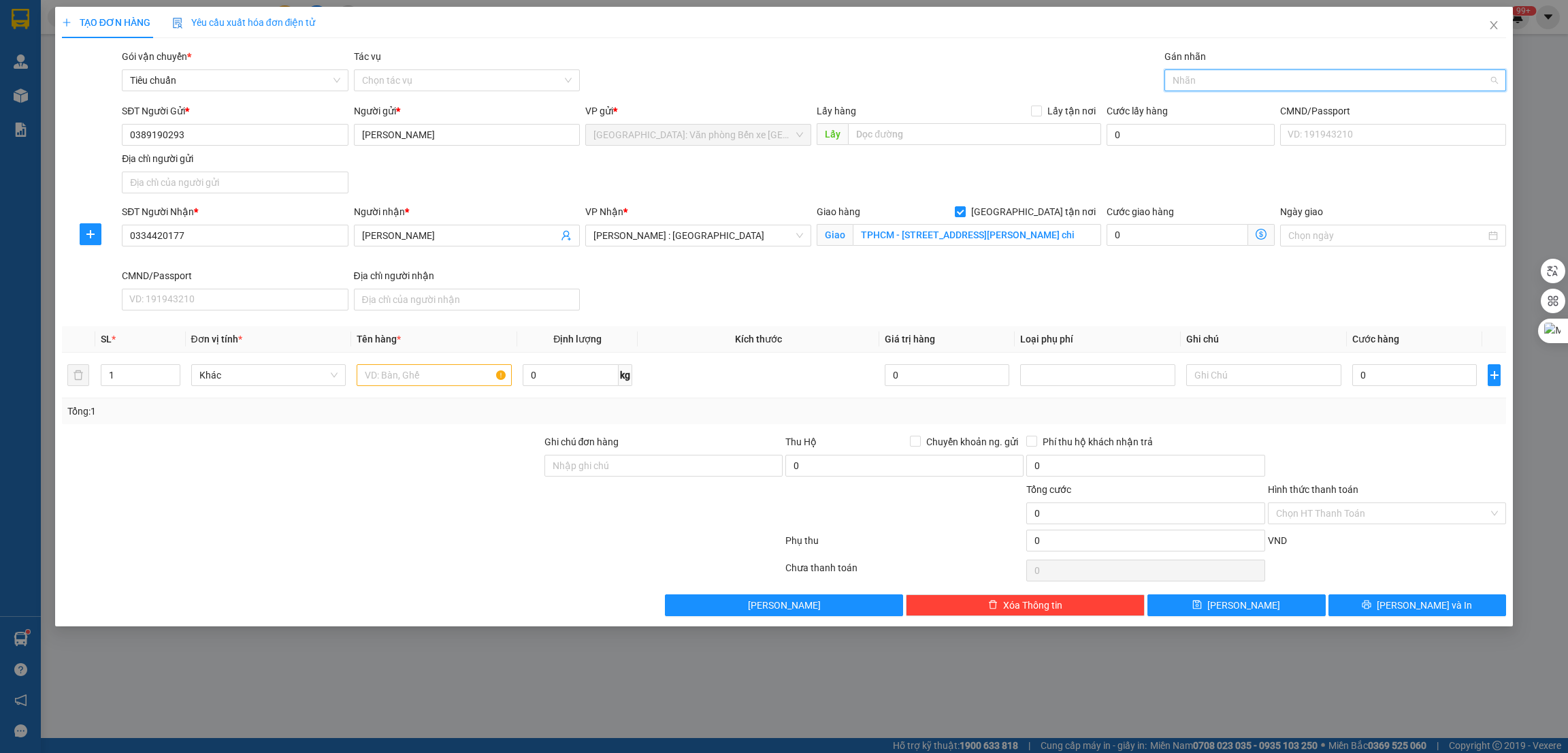
scroll to position [0, 0]
type input "g"
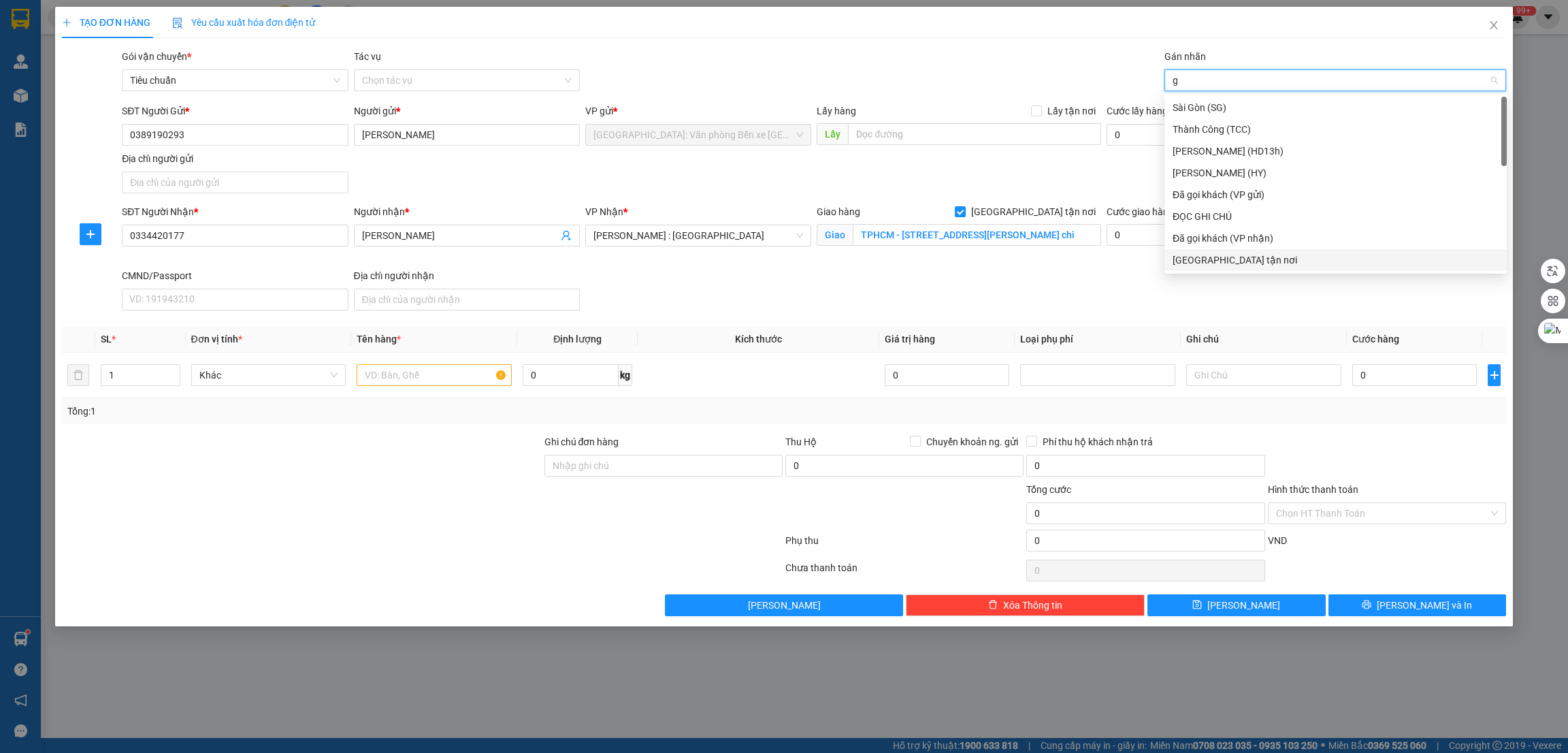
click at [1226, 257] on div "[GEOGRAPHIC_DATA] tận nơi" at bounding box center [1336, 260] width 326 height 15
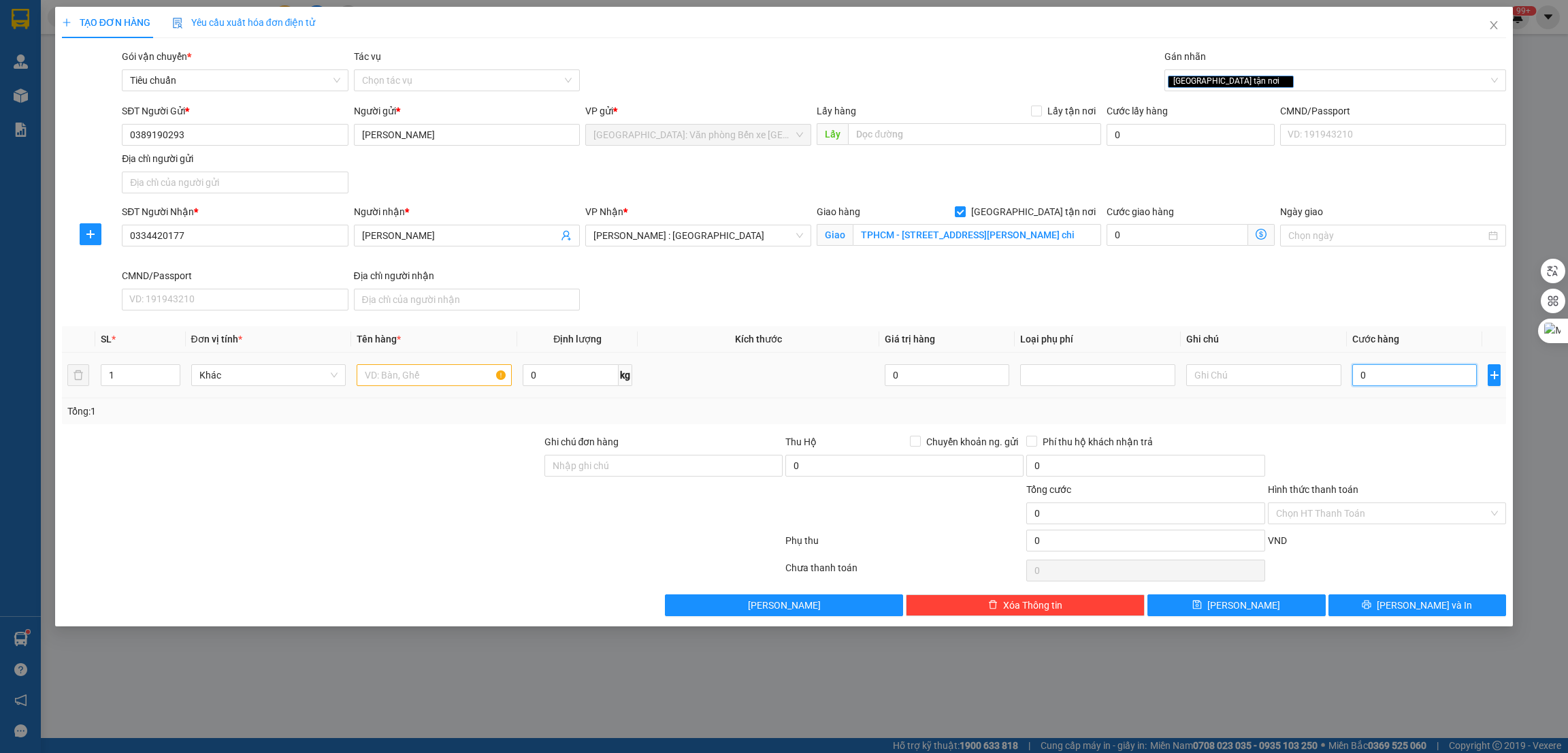
click at [1402, 372] on input "0" at bounding box center [1415, 375] width 125 height 22
click at [170, 363] on div "1" at bounding box center [141, 375] width 79 height 27
click at [142, 376] on input "1" at bounding box center [141, 376] width 78 height 21
click at [127, 367] on input "1" at bounding box center [141, 376] width 78 height 21
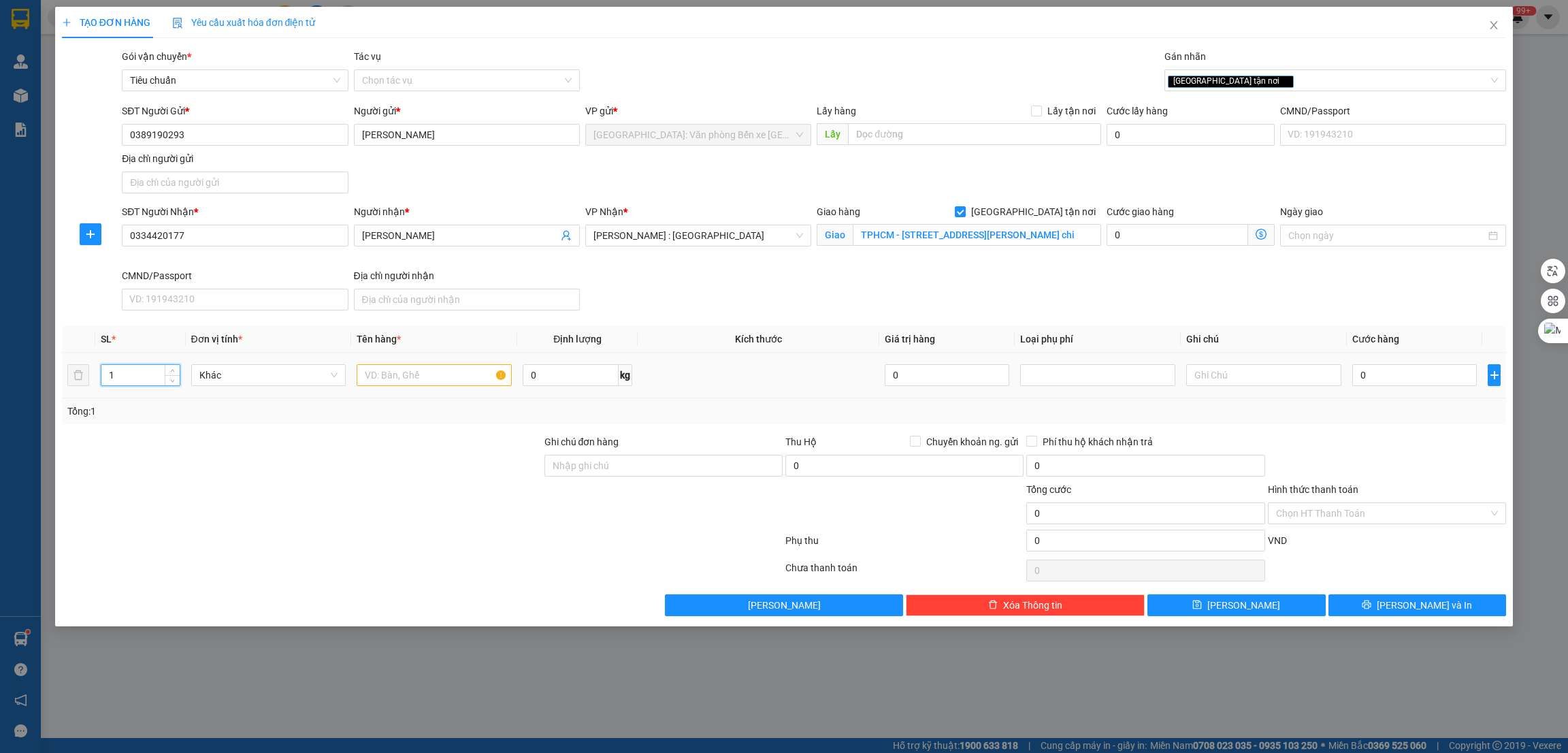
click at [127, 367] on input "1" at bounding box center [141, 376] width 78 height 21
click at [111, 376] on input "1" at bounding box center [141, 376] width 78 height 21
click at [106, 381] on input "1" at bounding box center [141, 376] width 78 height 21
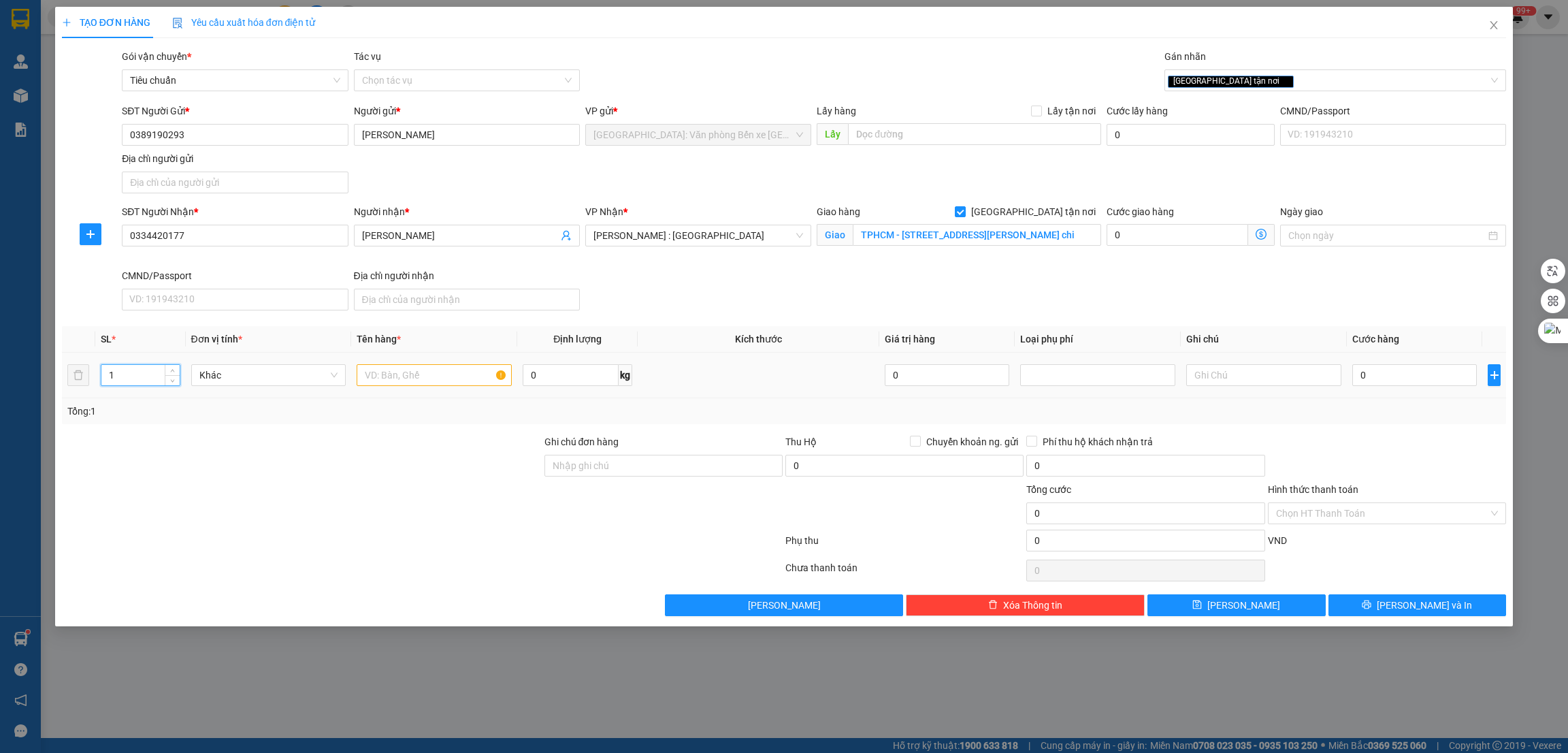
click at [1392, 388] on div "0" at bounding box center [1415, 375] width 125 height 27
click at [1398, 373] on input "0" at bounding box center [1415, 375] width 125 height 22
type input "3"
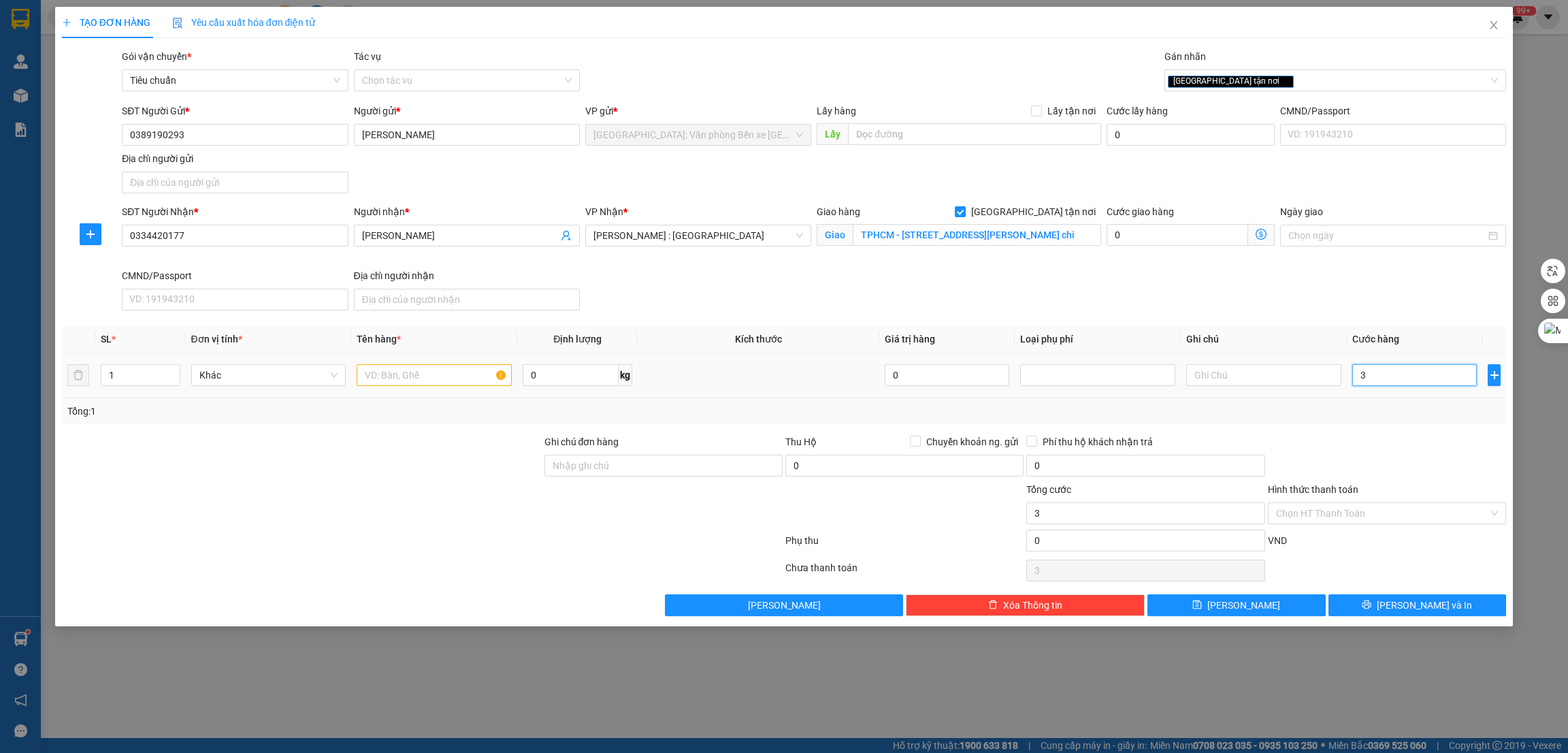
type input "33"
type input "330"
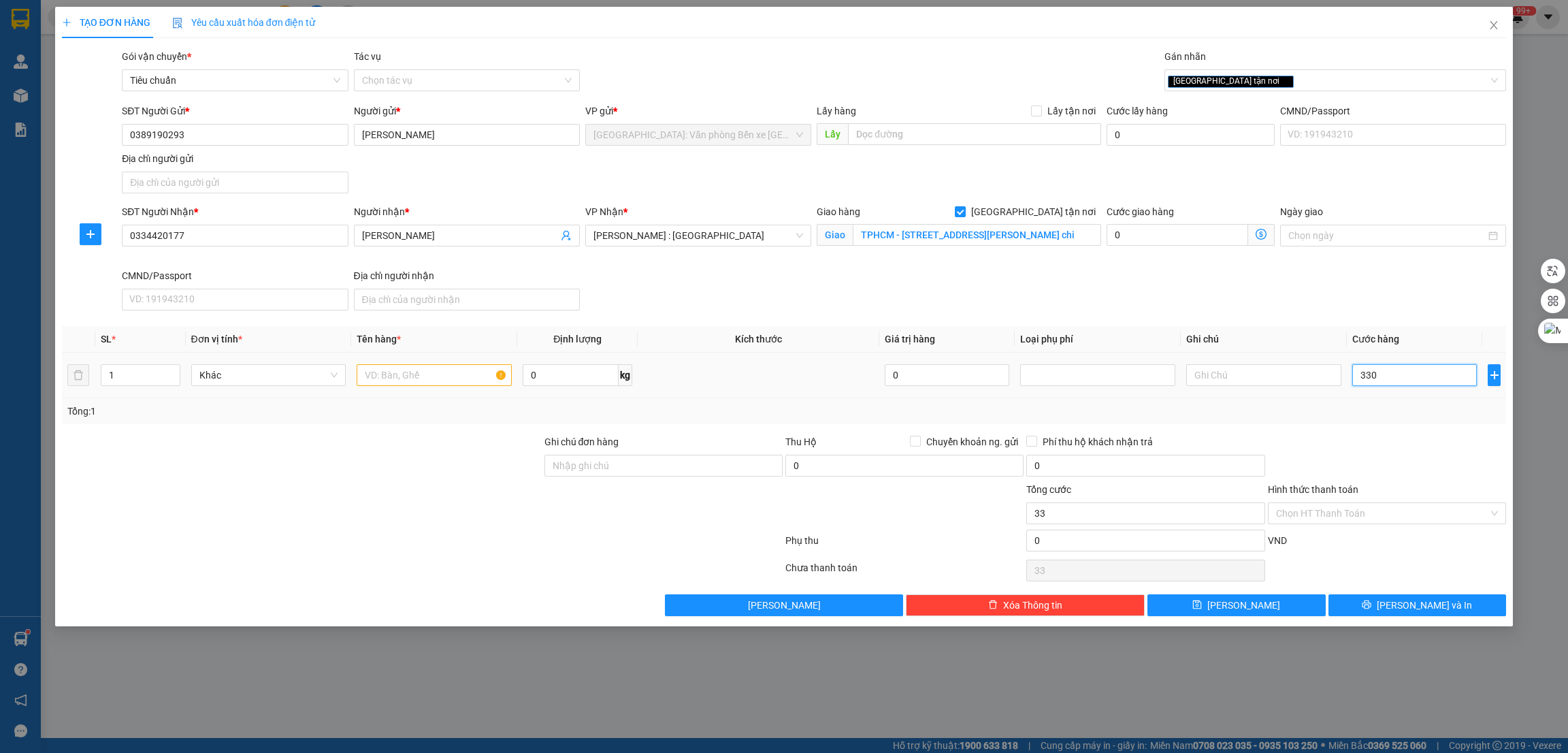
type input "330"
type input "3.300"
type input "33.000"
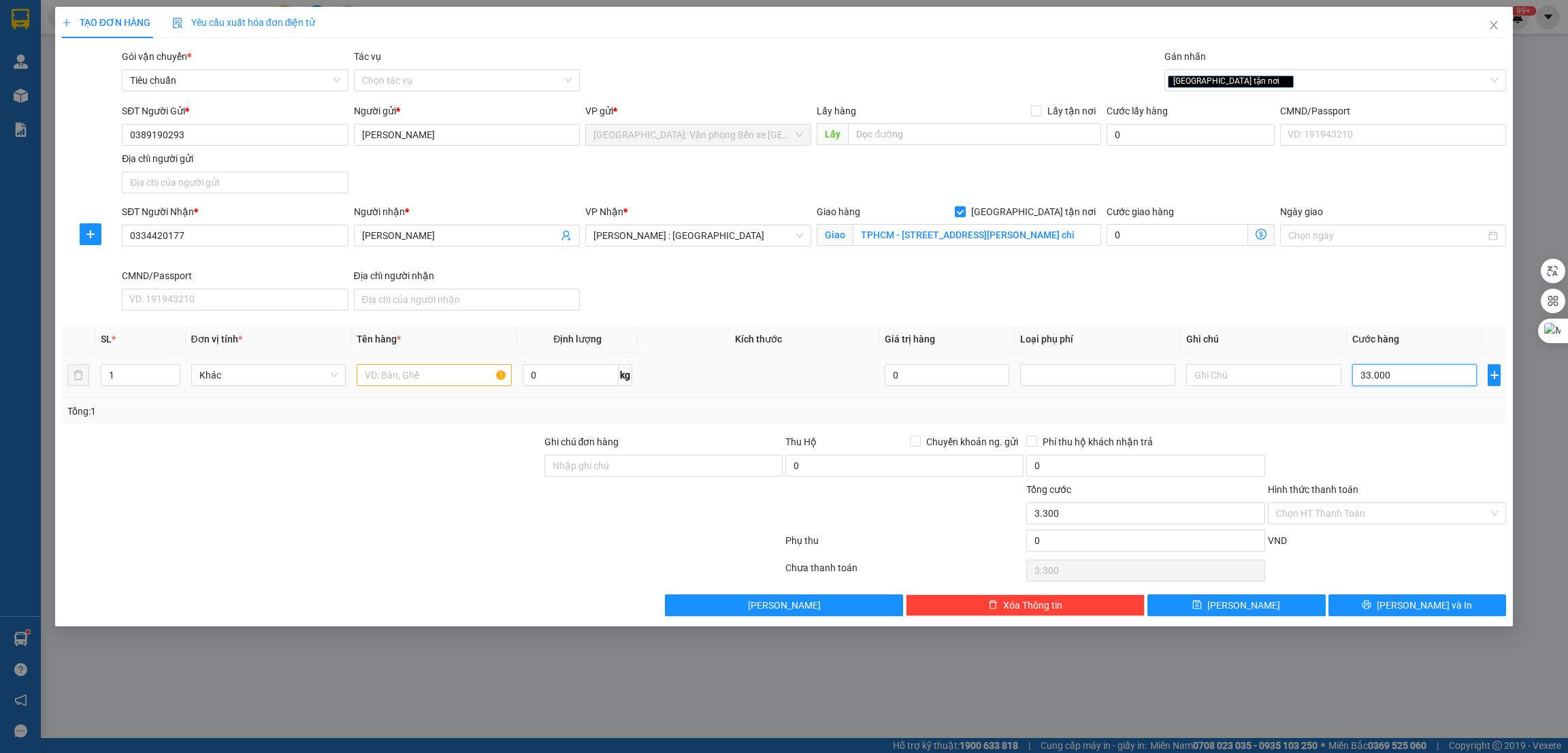
type input "33.000"
type input "330.000"
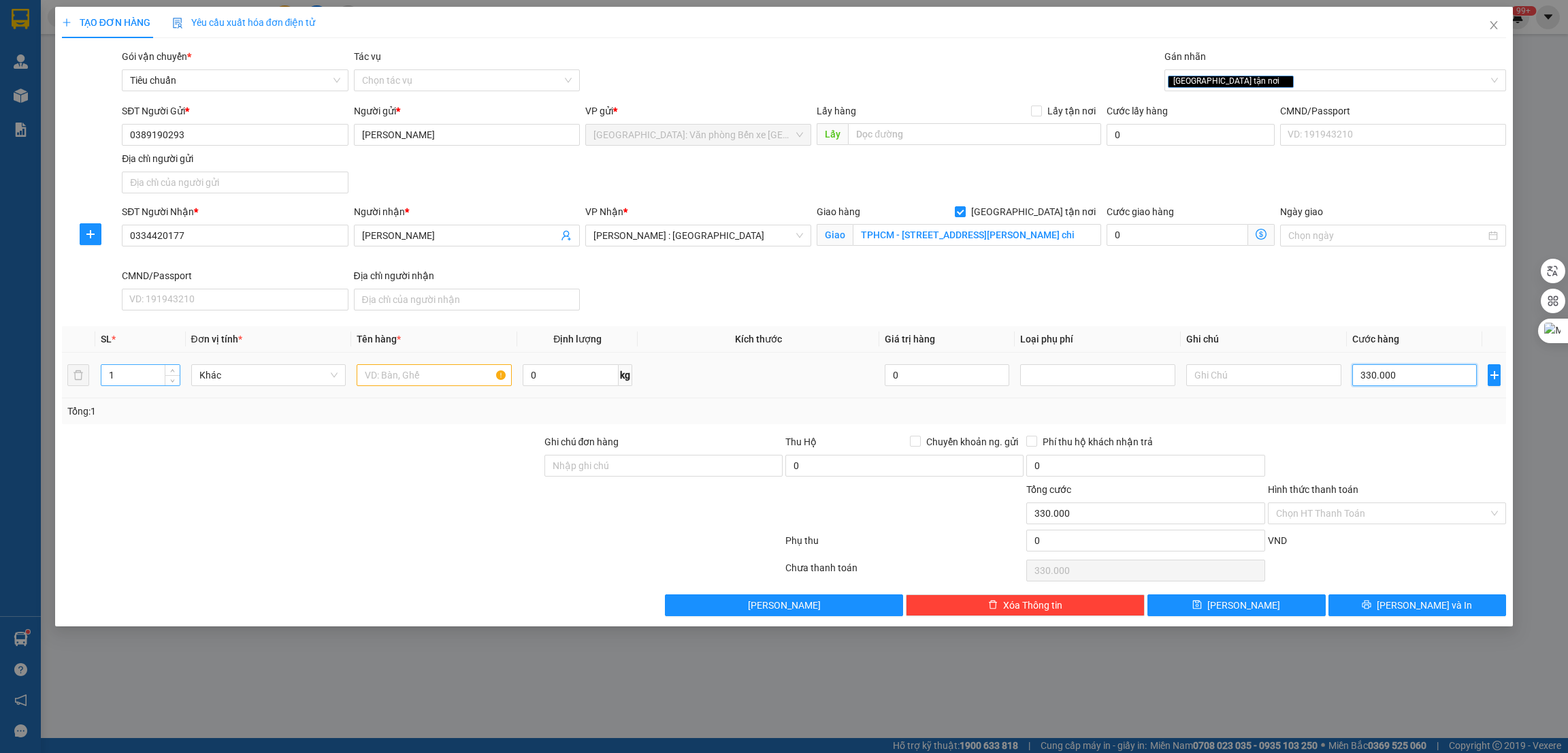
type input "330.000"
click at [158, 380] on input "1" at bounding box center [141, 376] width 78 height 21
click at [148, 373] on input "1" at bounding box center [141, 376] width 78 height 21
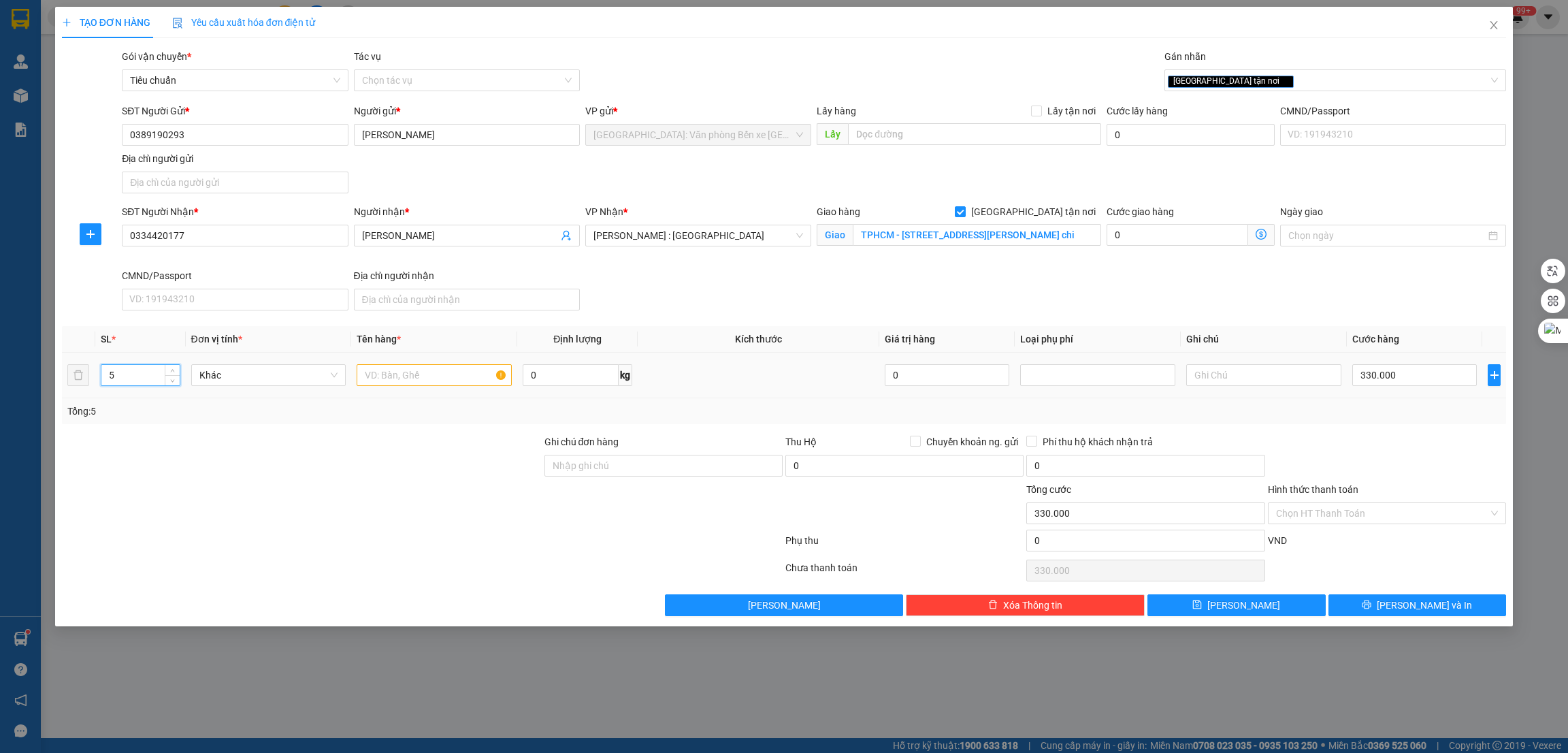
type input "5"
click at [385, 374] on input "text" at bounding box center [434, 375] width 156 height 22
type input "0"
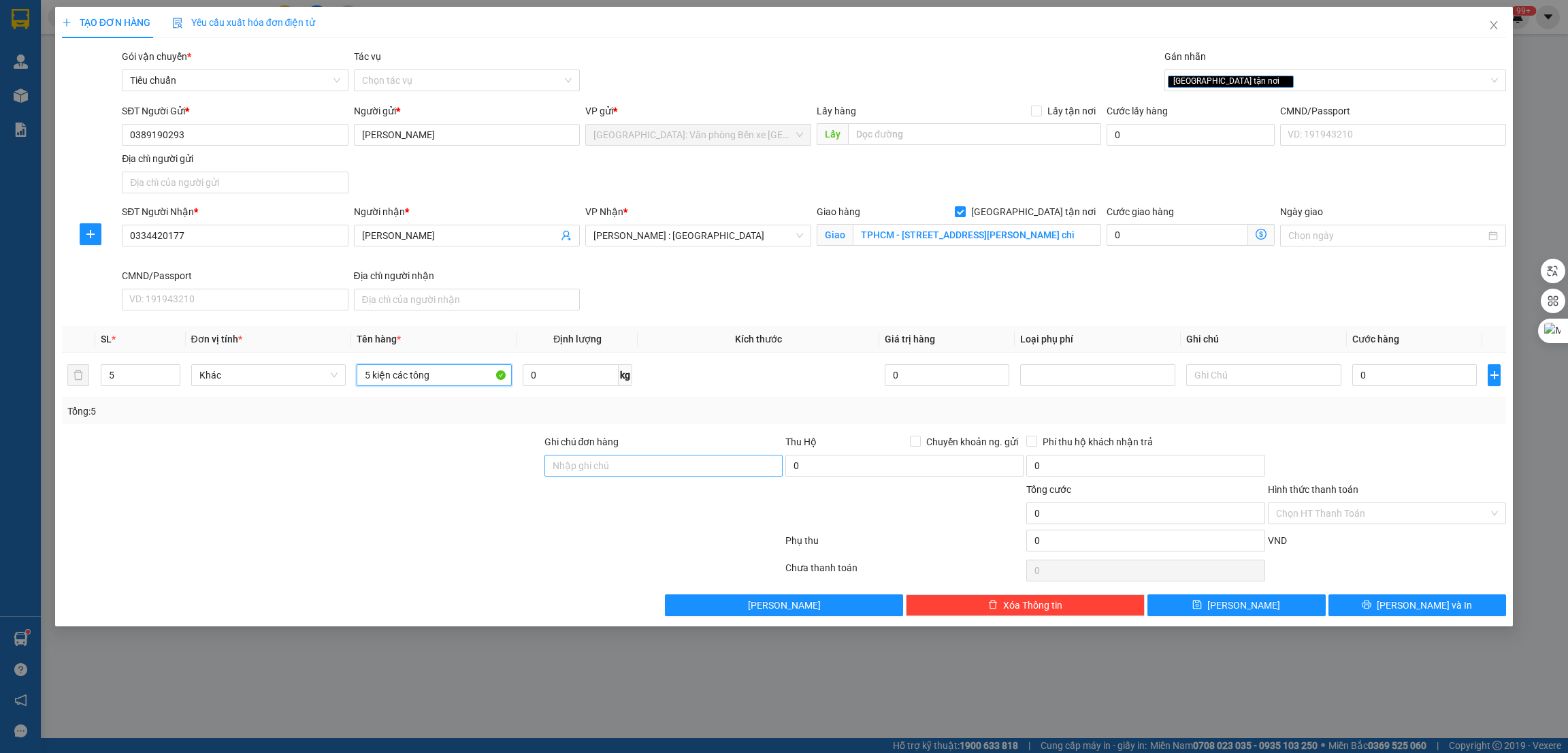
type input "5 kiện các tông"
click at [615, 468] on input "Ghi chú đơn hàng" at bounding box center [663, 465] width 239 height 22
click at [592, 531] on div at bounding box center [422, 543] width 724 height 27
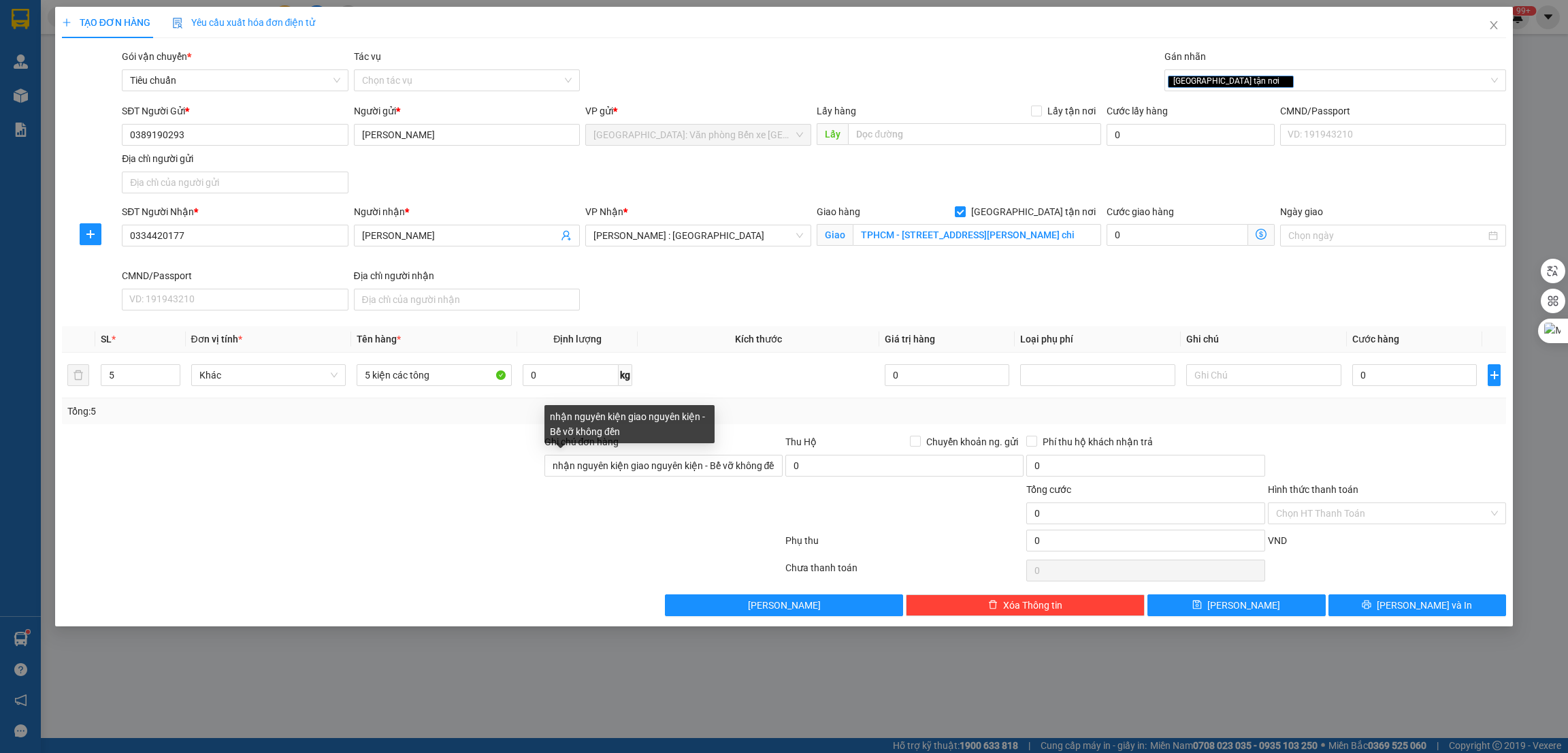
click at [681, 429] on div "nhận nguyên kiện giao nguyên kiện - Bể vỡ không đền" at bounding box center [629, 424] width 170 height 38
click at [749, 466] on input "nhận nguyên kiện giao nguyên kiện - Bể vỡ không đền" at bounding box center [663, 465] width 239 height 22
click at [488, 510] on div at bounding box center [302, 506] width 483 height 48
click at [751, 455] on input "nhận nguyên kiện giao nguyên kiện - Bể vỡ không đền" at bounding box center [663, 465] width 239 height 22
click at [554, 465] on input "nhận nguyên kiện giao nguyên kiện - Bể vỡ không đền" at bounding box center [663, 465] width 239 height 22
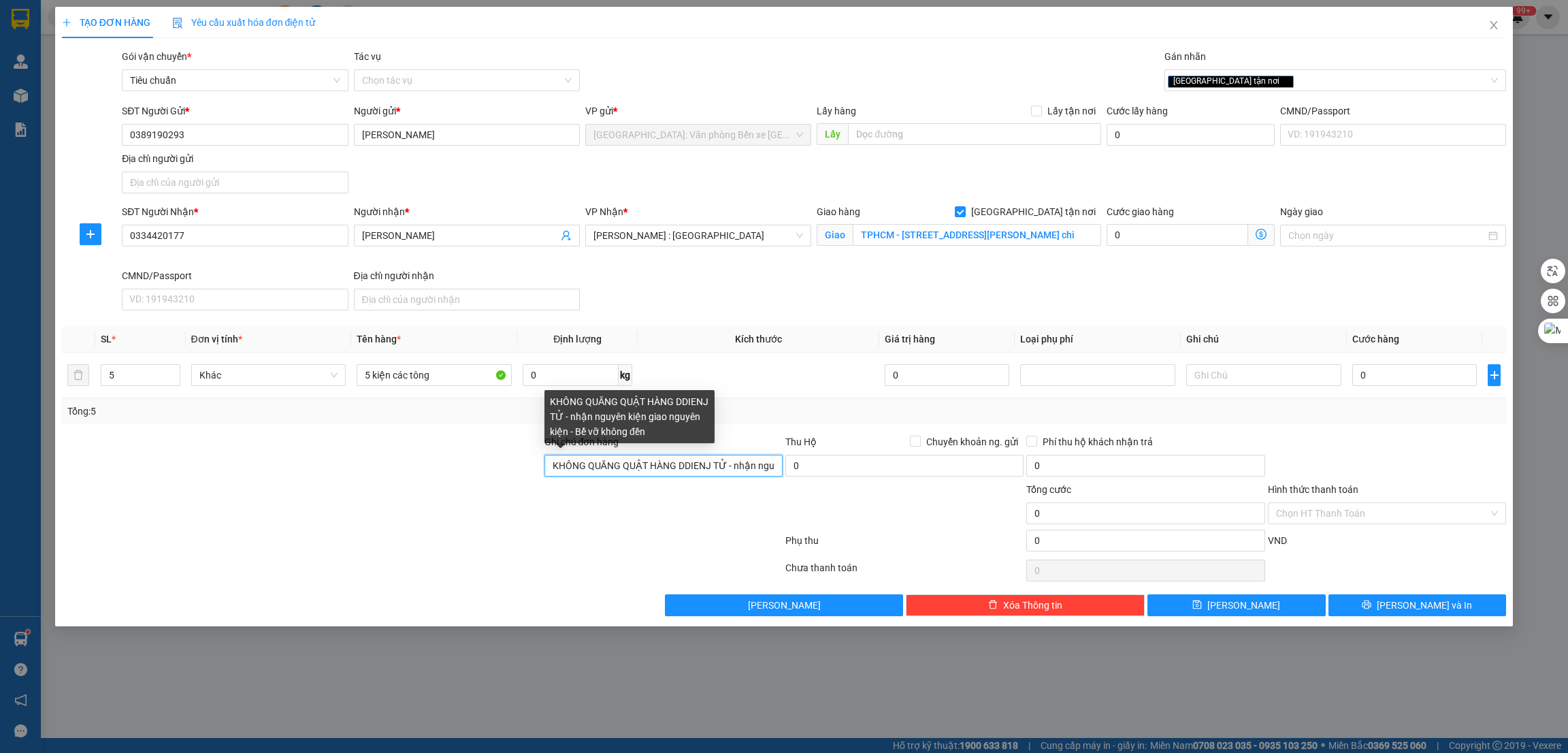
click at [712, 466] on input "KHÔNG QUĂNG QUẬT HÀNG DDIENJ TỬ - nhận nguyên kiện giao nguyên kiện - Bể vỡ khô…" at bounding box center [663, 465] width 239 height 22
type input "KHÔNG QUĂNG QUẬT HÀNG ĐIỆN TỬ - nhận nguyên kiện giao nguyên kiện - Bể vỡ không…"
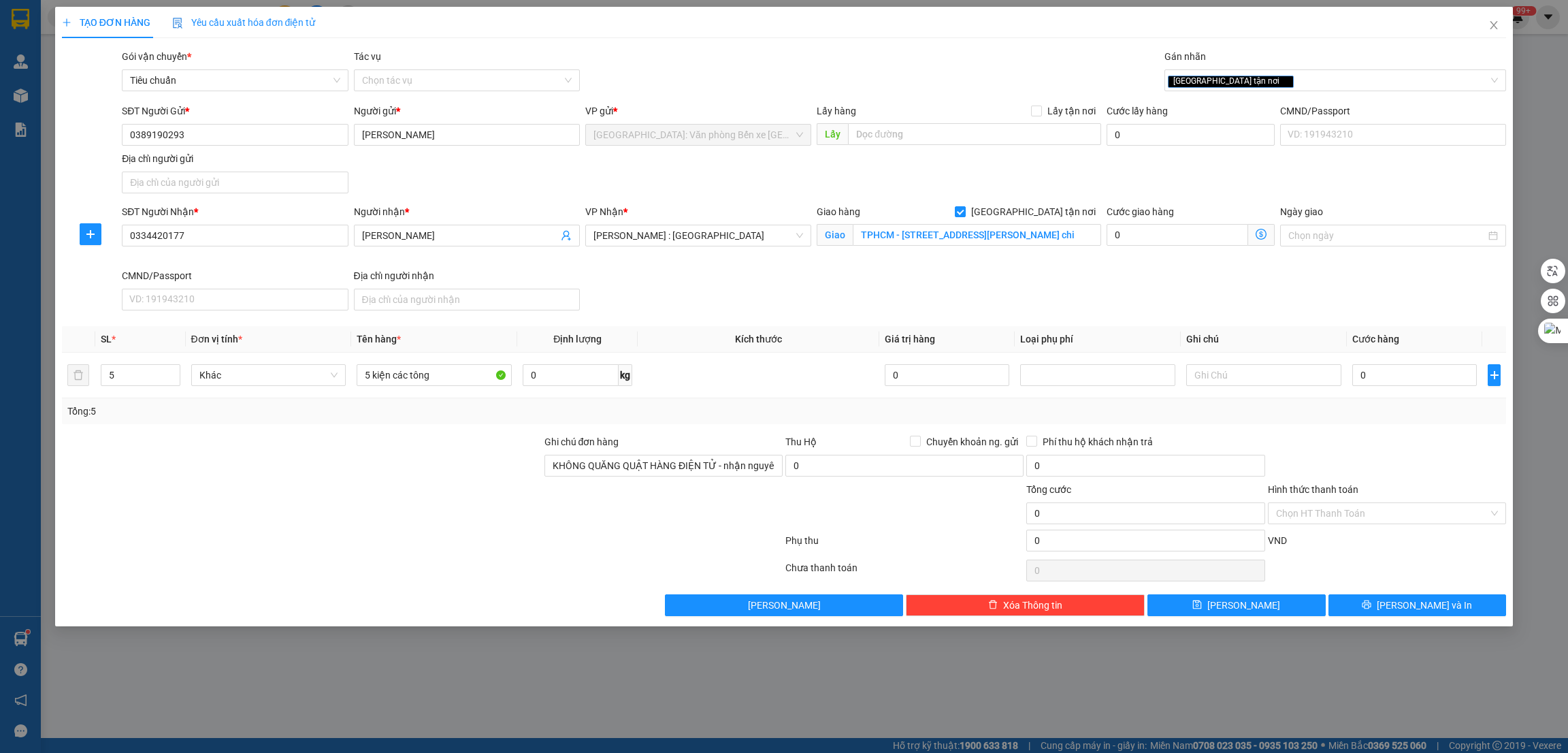
click at [534, 522] on div at bounding box center [302, 506] width 483 height 48
click at [1386, 368] on input "0" at bounding box center [1415, 375] width 125 height 22
type input "3"
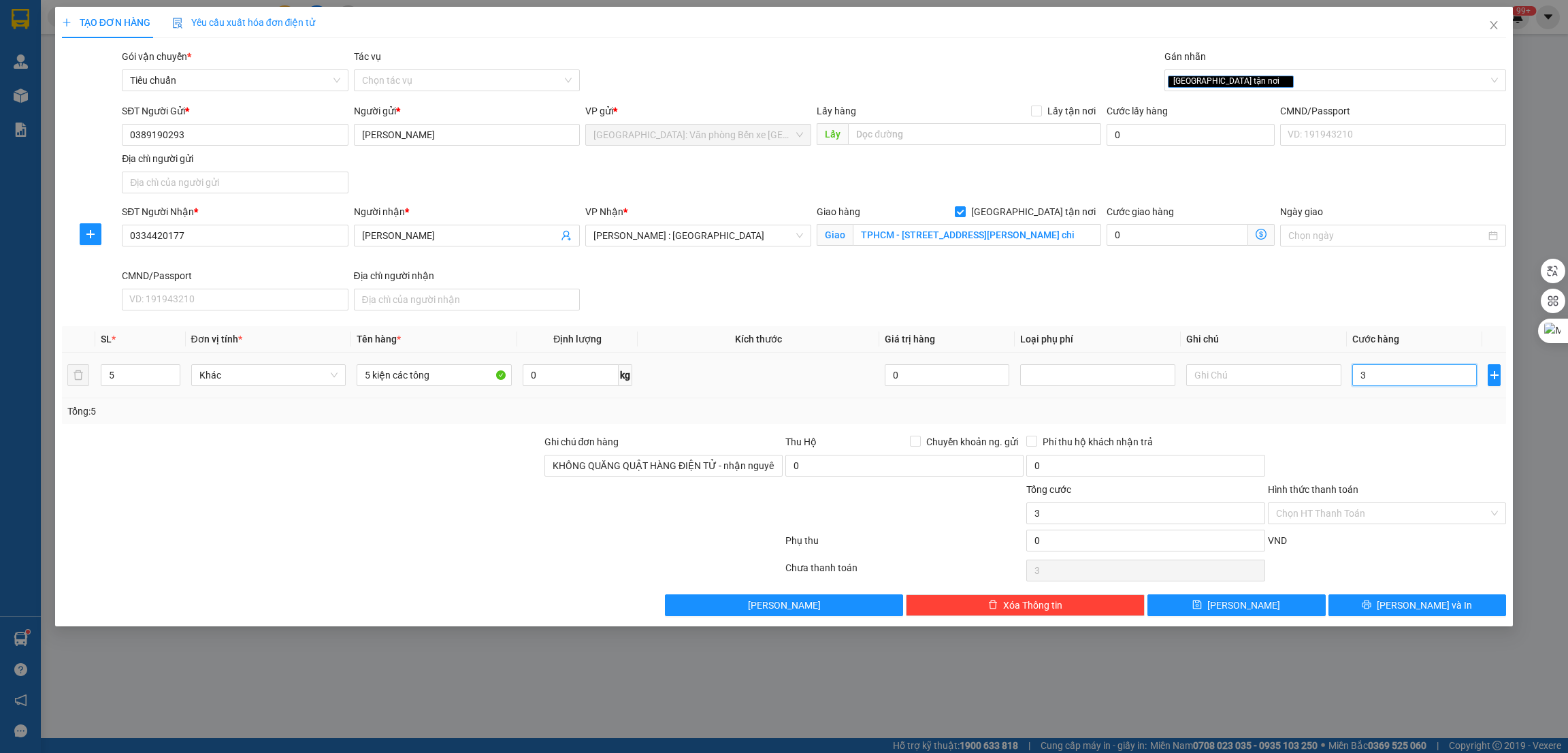
type input "33"
type input "330.000"
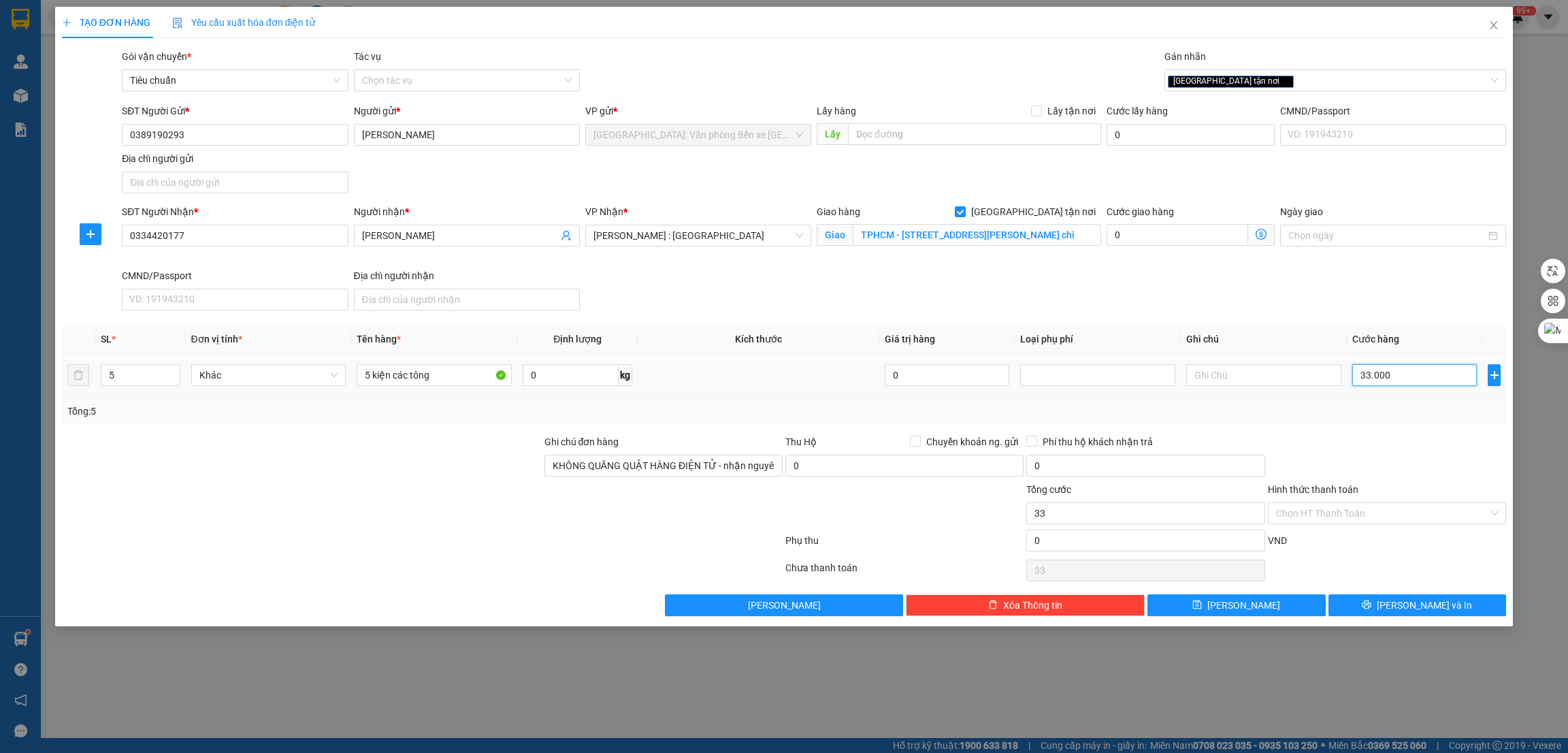
type input "330.000"
click at [1388, 444] on div at bounding box center [1387, 458] width 241 height 48
click at [447, 465] on div at bounding box center [302, 458] width 483 height 48
click at [1382, 605] on button "[PERSON_NAME] và In" at bounding box center [1417, 605] width 178 height 22
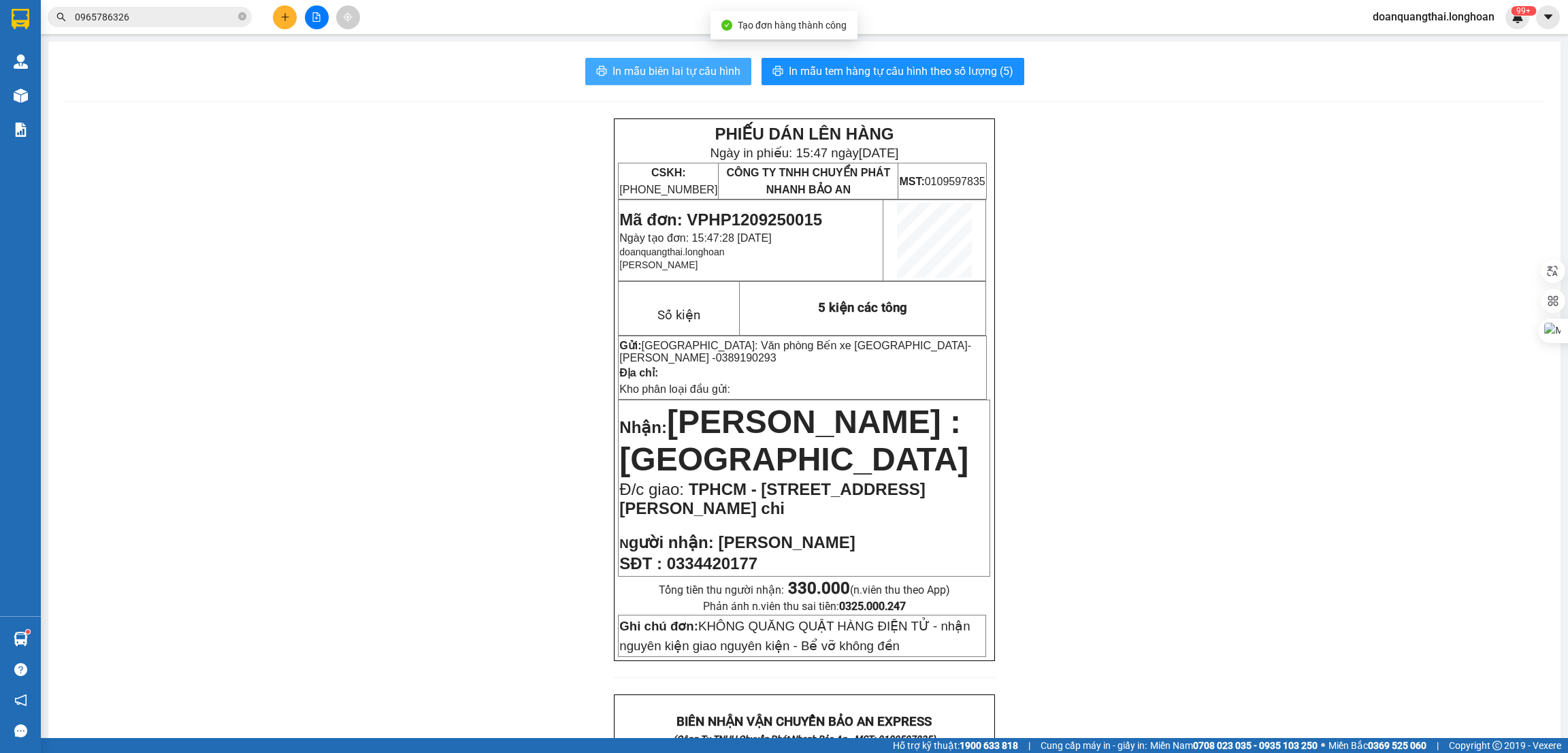
click at [675, 67] on span "In mẫu biên lai tự cấu hình" at bounding box center [676, 71] width 128 height 17
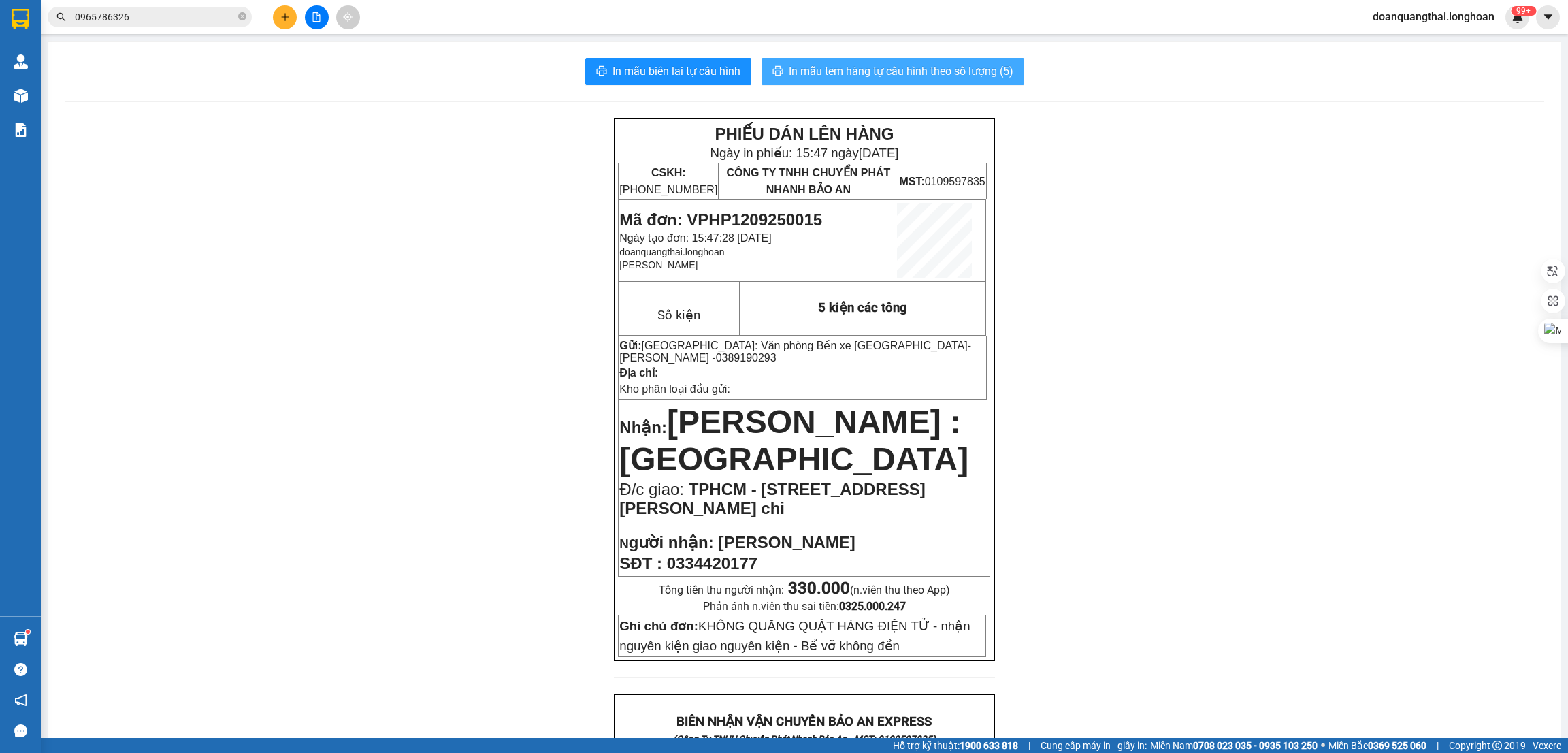
click at [936, 63] on span "In mẫu tem hàng tự cấu hình theo số lượng (5)" at bounding box center [901, 71] width 225 height 17
click at [1093, 349] on div "PHIẾU DÁN LÊN HÀNG Ngày in phiếu: 16:01 [DATE] CSKH: [PHONE_NUMBER] CÔNG TY TNH…" at bounding box center [805, 750] width 1480 height 1263
click at [245, 14] on icon "close-circle" at bounding box center [242, 16] width 8 height 8
click at [423, 346] on div "PHIẾU DÁN LÊN HÀNG Ngày in phiếu: 16:01 [DATE] CSKH: [PHONE_NUMBER] CÔNG TY TNH…" at bounding box center [805, 750] width 1480 height 1263
click at [972, 67] on span "In mẫu tem hàng tự cấu hình theo số lượng (5)" at bounding box center [901, 71] width 225 height 17
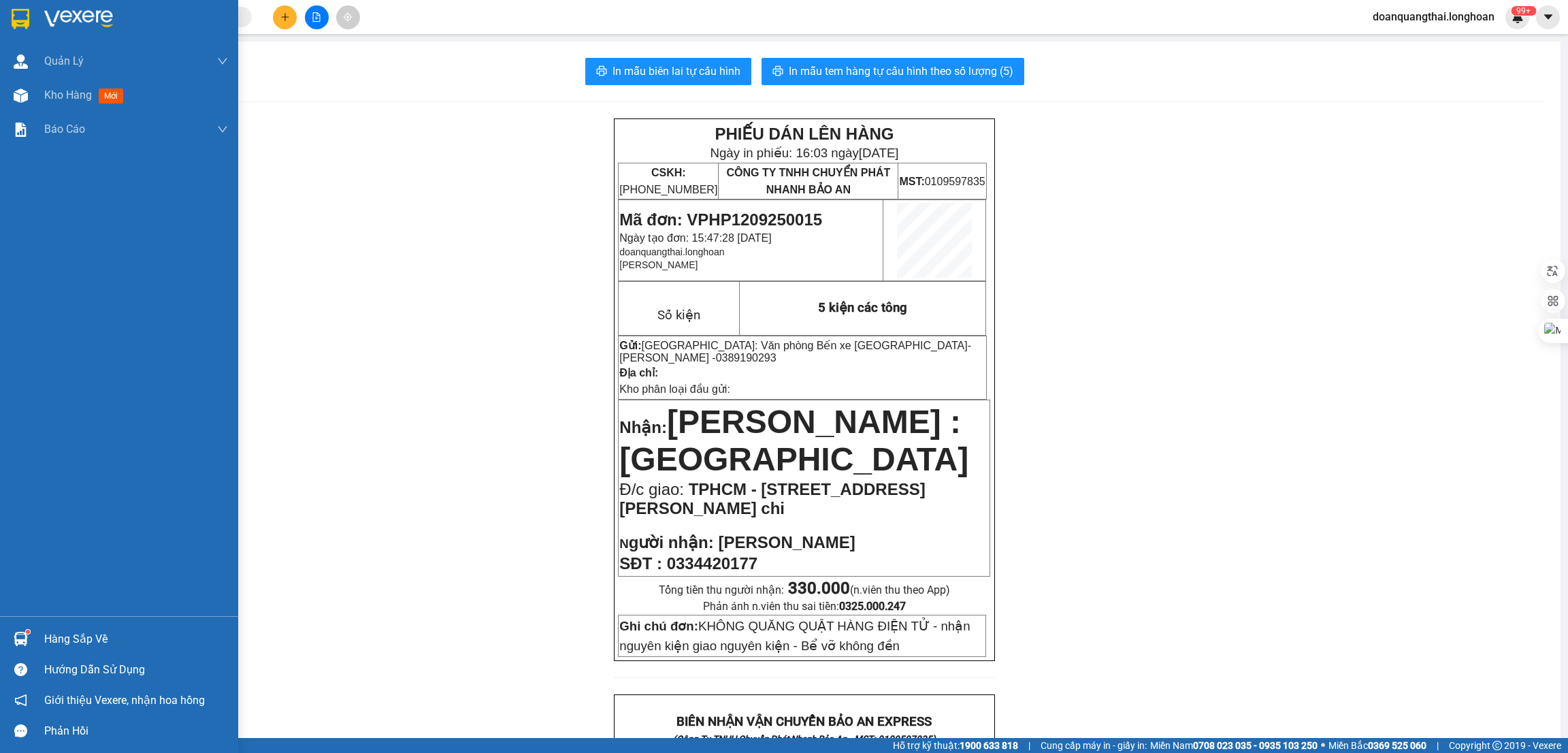
click at [14, 23] on img at bounding box center [20, 19] width 18 height 21
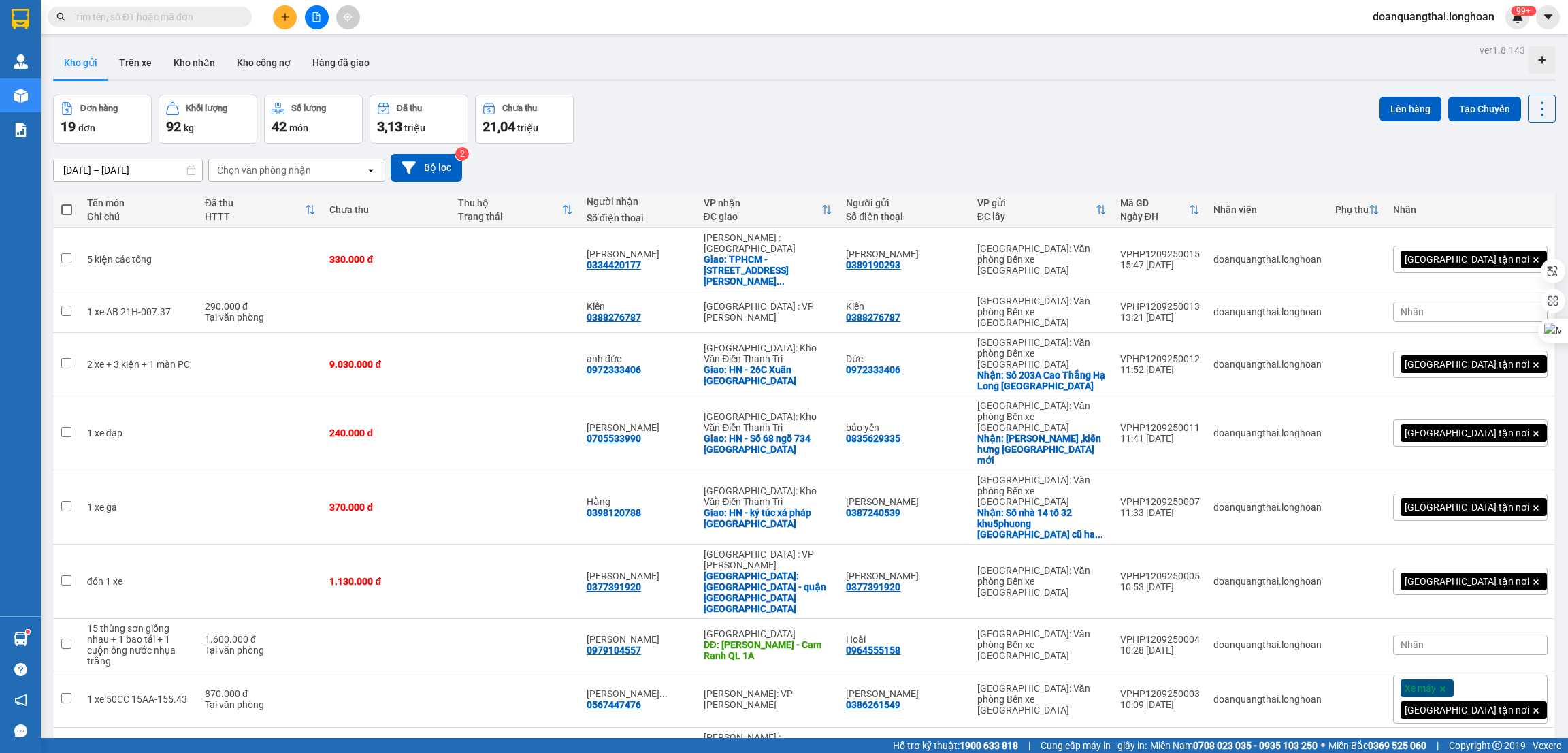
click at [170, 16] on input "text" at bounding box center [155, 17] width 160 height 15
paste input "0965786326"
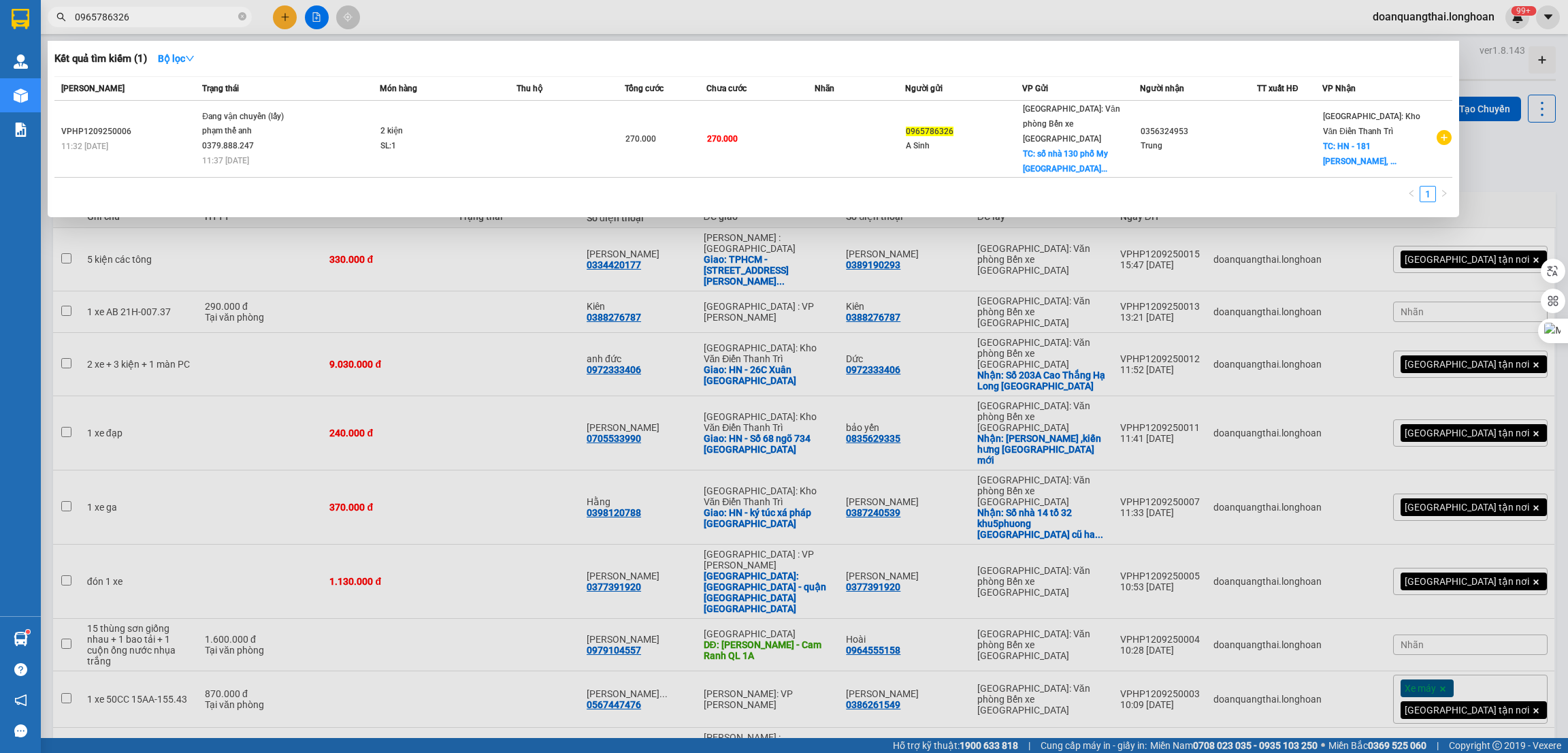
click at [158, 17] on input "0965786326" at bounding box center [155, 17] width 160 height 15
paste input "338157098"
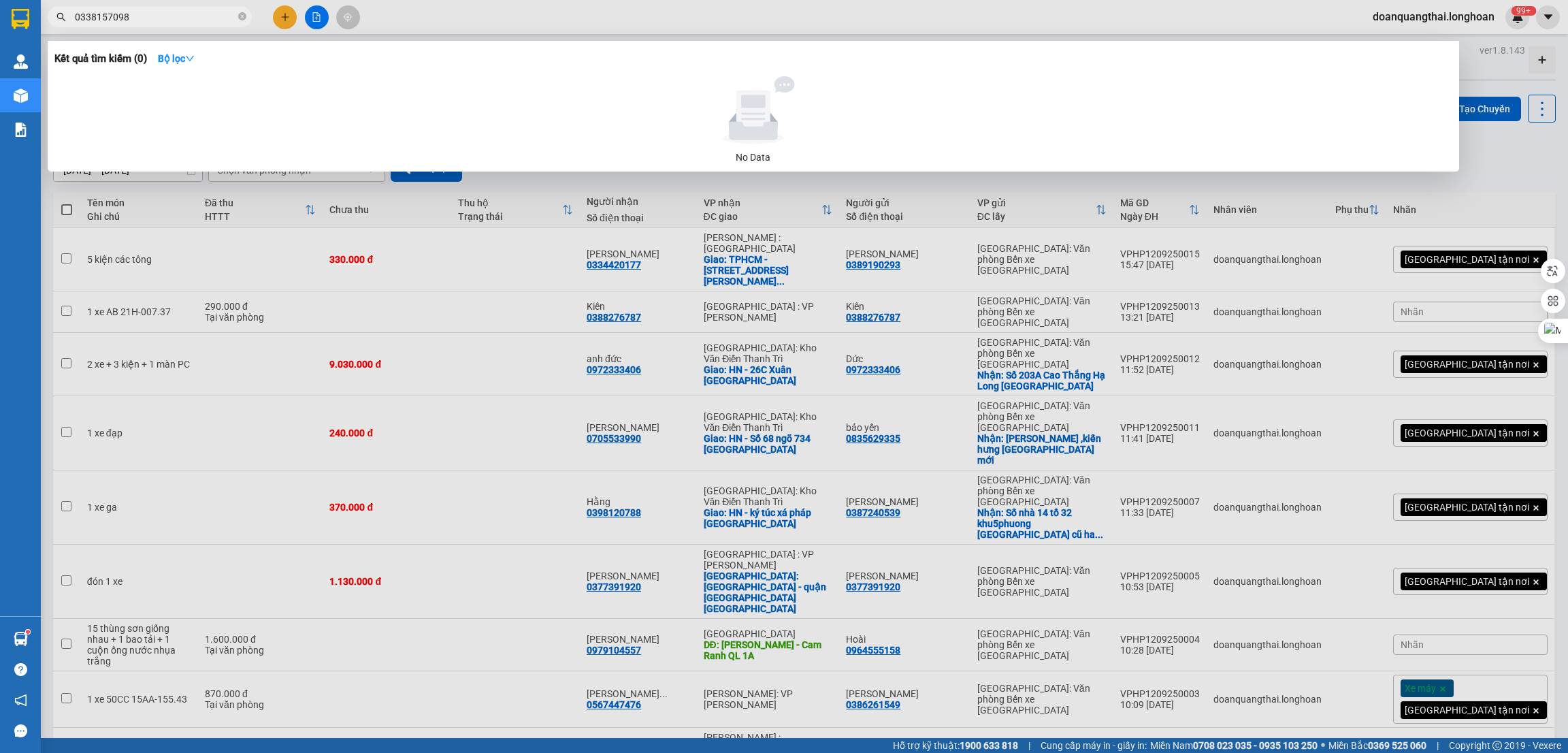
type input "0338157098"
click at [279, 16] on div at bounding box center [784, 376] width 1568 height 753
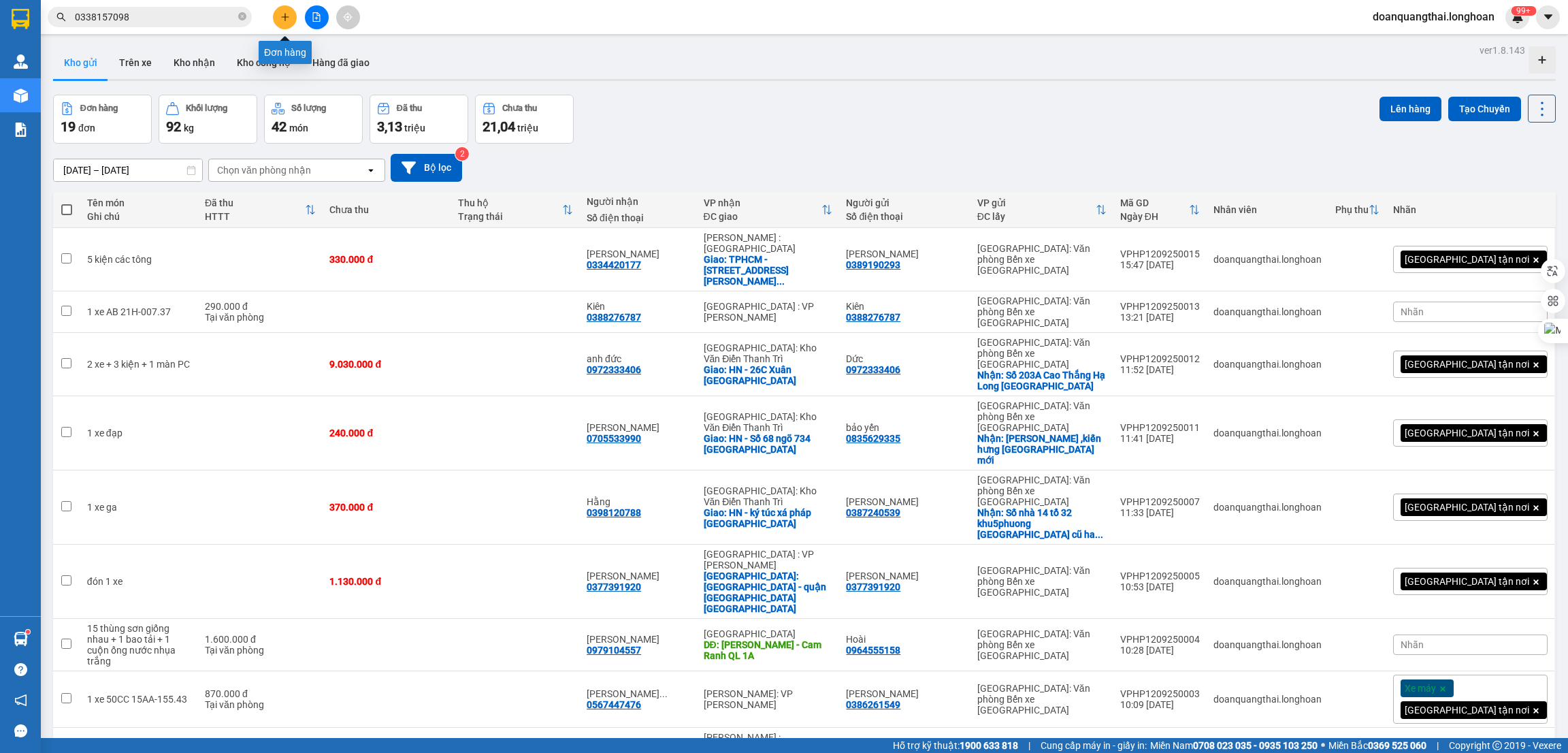
click at [279, 16] on button at bounding box center [284, 17] width 24 height 24
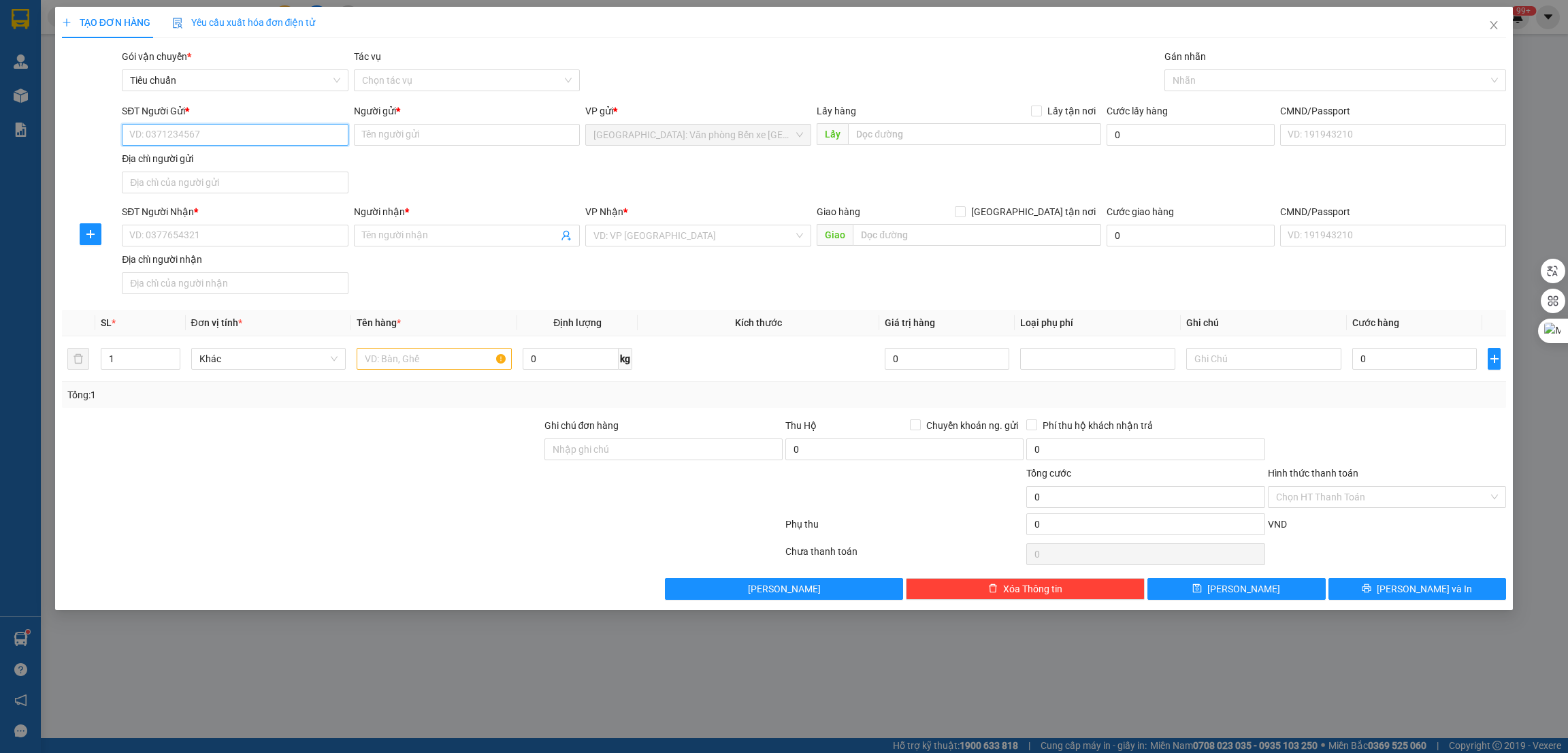
click at [224, 135] on input "SĐT Người Gửi *" at bounding box center [235, 134] width 226 height 22
paste input "0338157098"
type input "0338157098"
click at [409, 136] on input "Người gửi *" at bounding box center [467, 134] width 226 height 22
type input "Châm Anh"
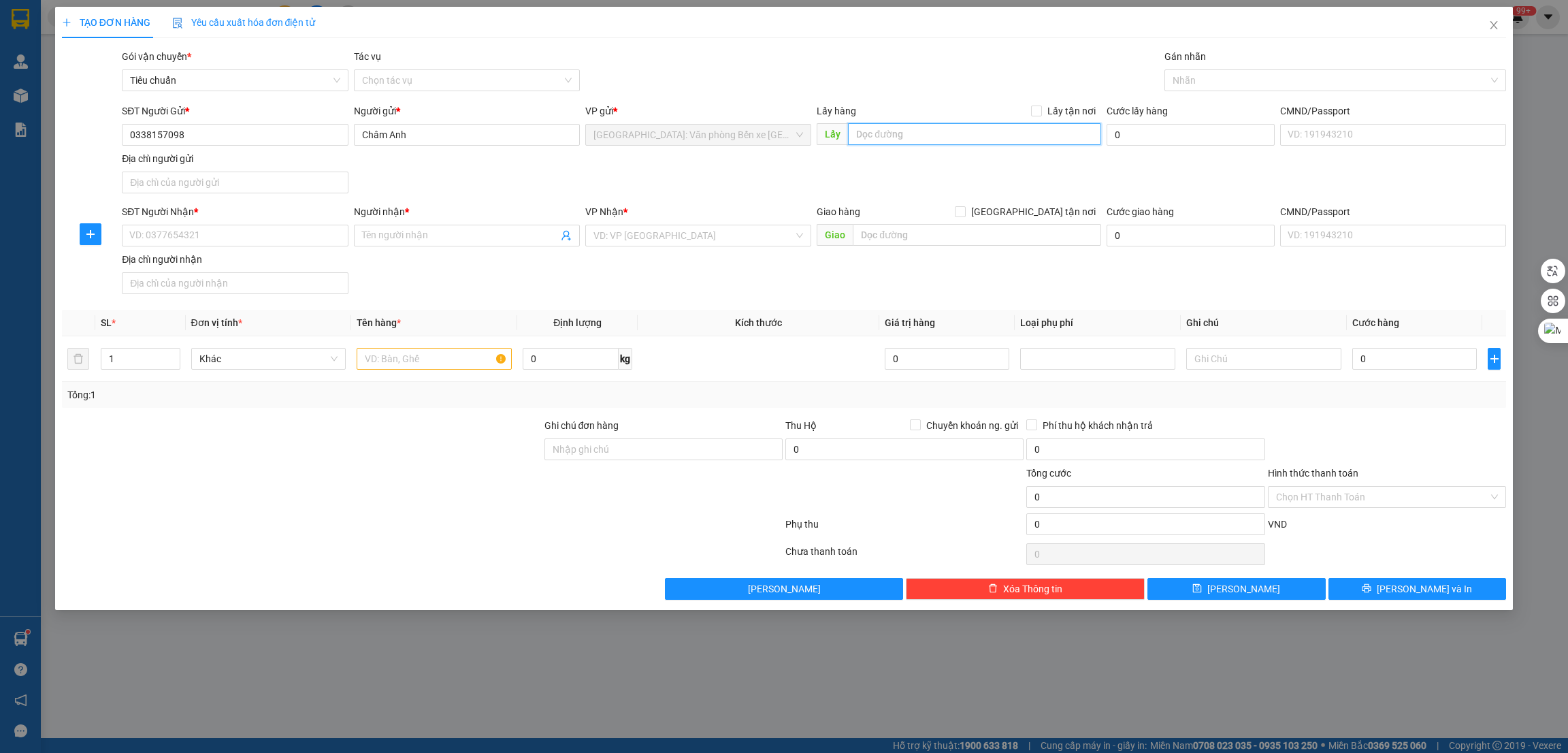
click at [873, 128] on input "text" at bounding box center [975, 134] width 253 height 22
paste input "đối diện lữ đoàn 679 - xuân sơn 2 - an thắng - an lão - [GEOGRAPHIC_DATA]"
type input "đối diện lữ đoàn 679 - xuân sơn 2 - an thắng - an lão - [GEOGRAPHIC_DATA]"
click at [1075, 116] on span "Lấy tận nơi" at bounding box center [1072, 111] width 59 height 15
click at [1041, 115] on input "Lấy tận nơi" at bounding box center [1036, 110] width 9 height 9
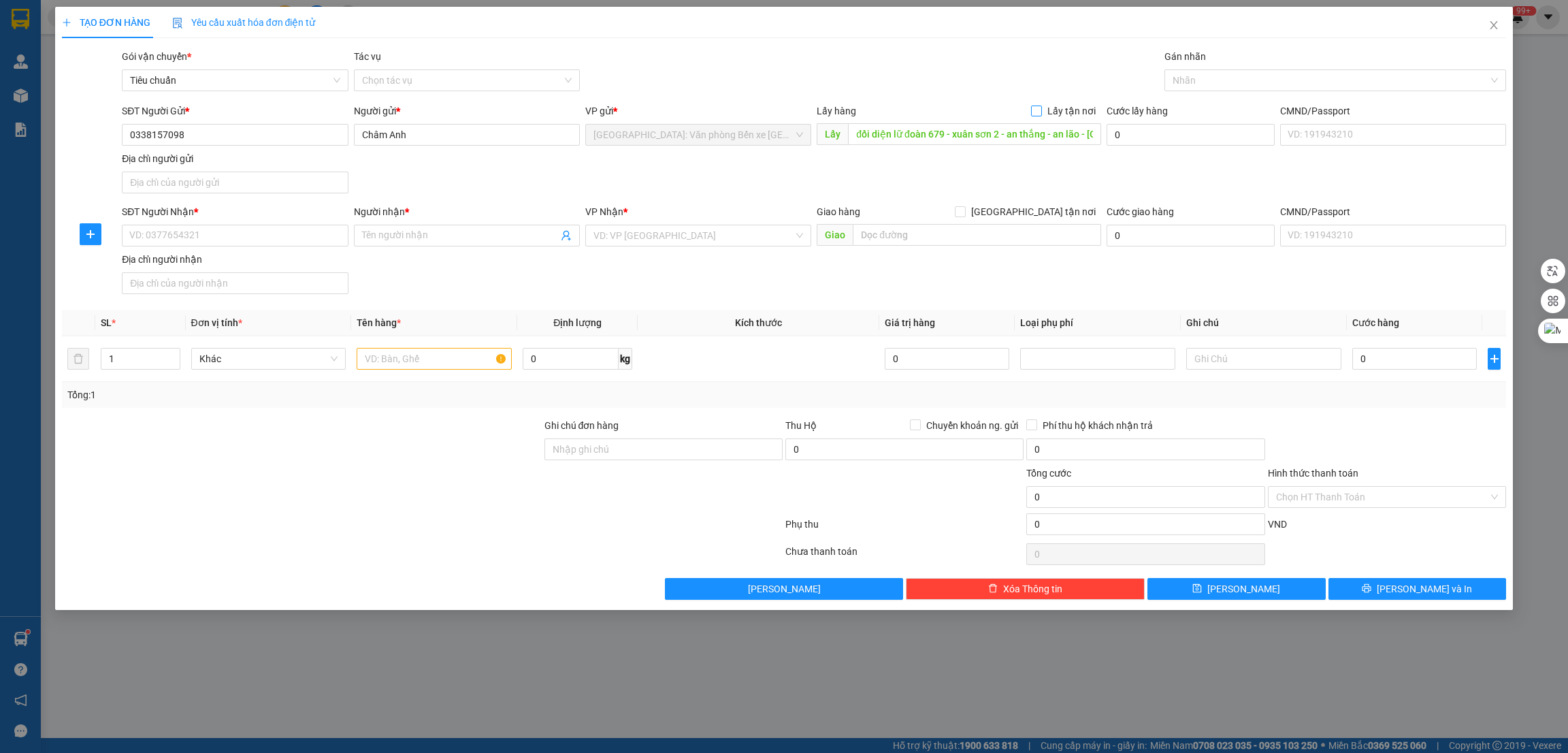
checkbox input "true"
click at [268, 237] on input "SĐT Người Nhận *" at bounding box center [235, 235] width 226 height 22
paste input "0353360815"
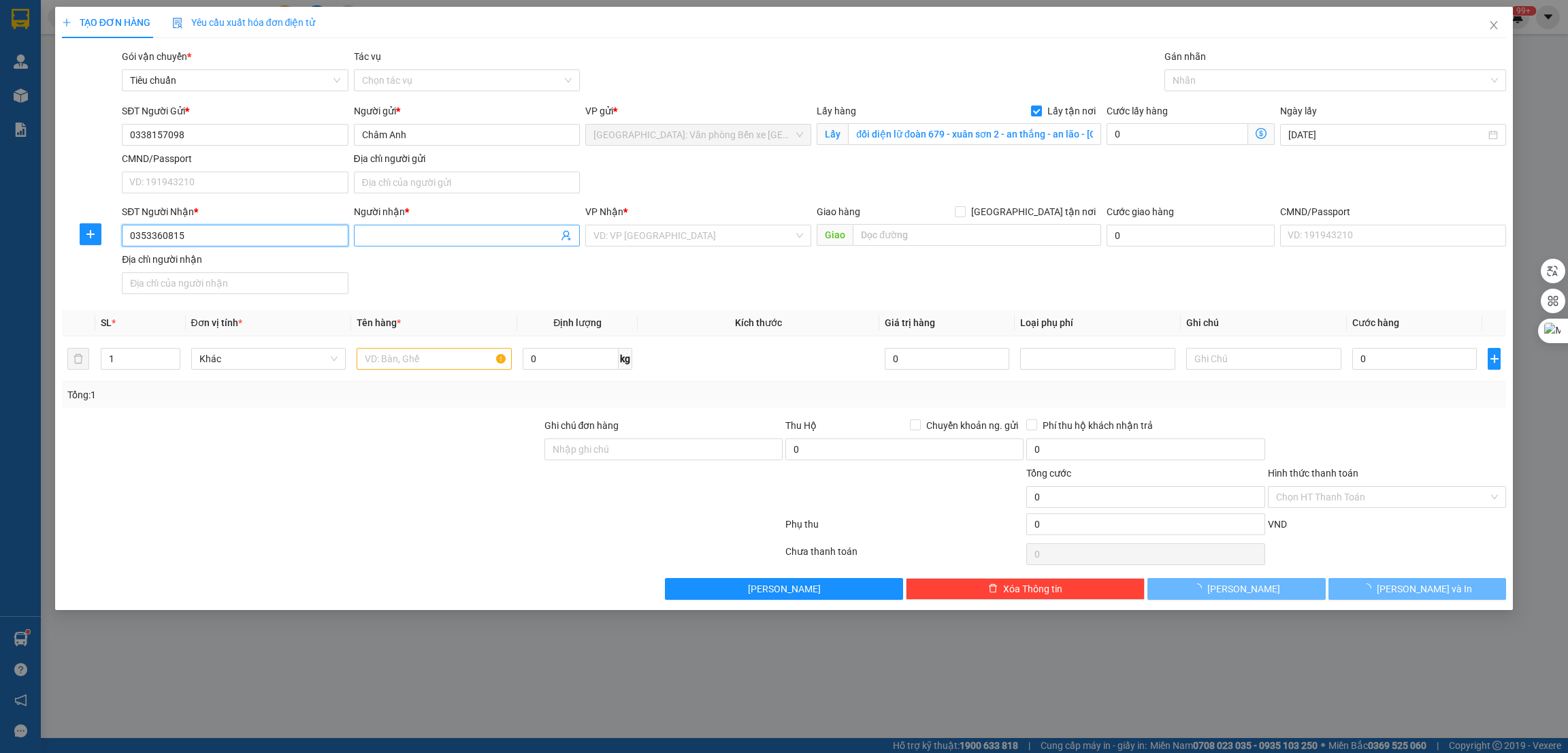
type input "0353360815"
click at [388, 229] on input "Người nhận *" at bounding box center [460, 236] width 196 height 15
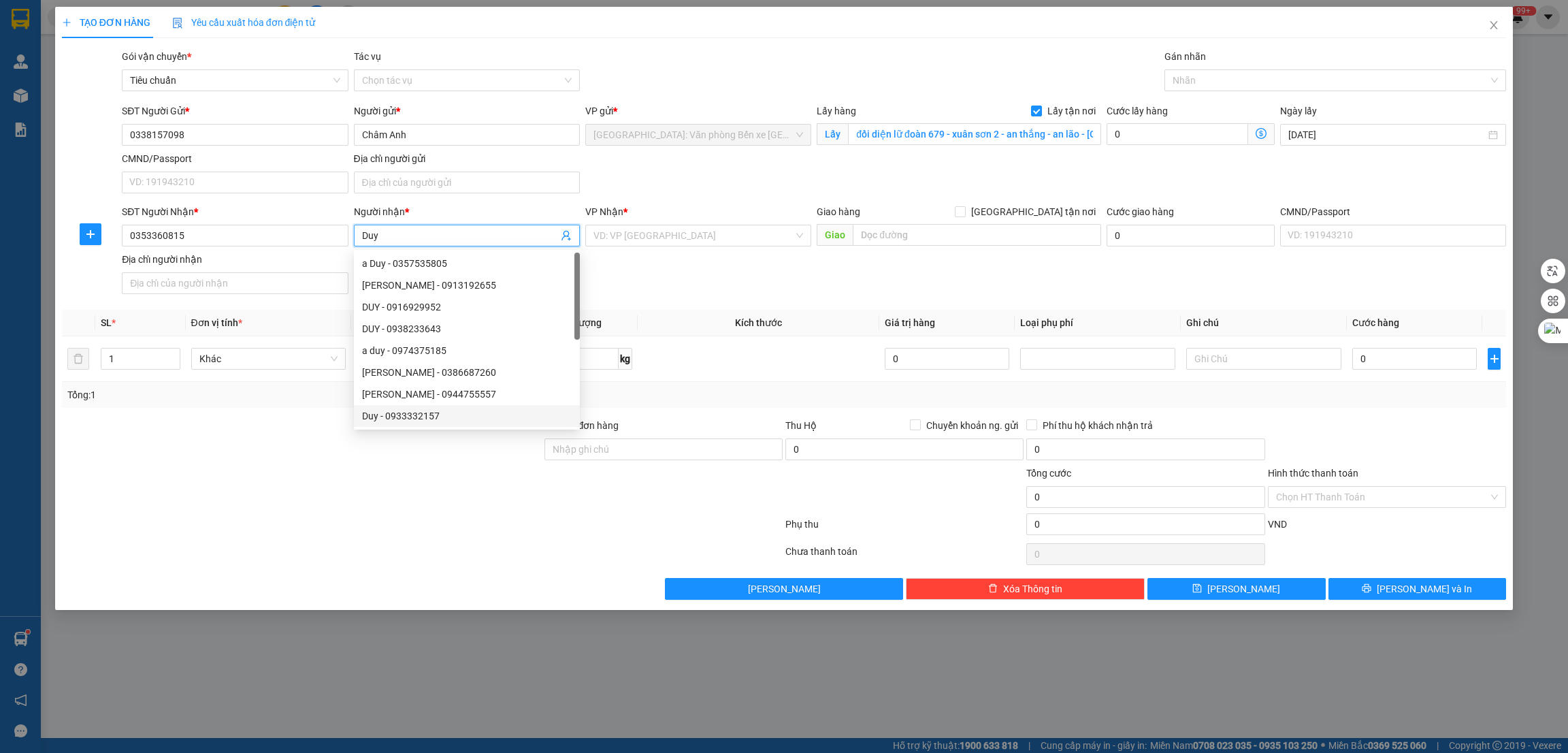
type input "Duy"
click at [378, 557] on div at bounding box center [422, 554] width 724 height 27
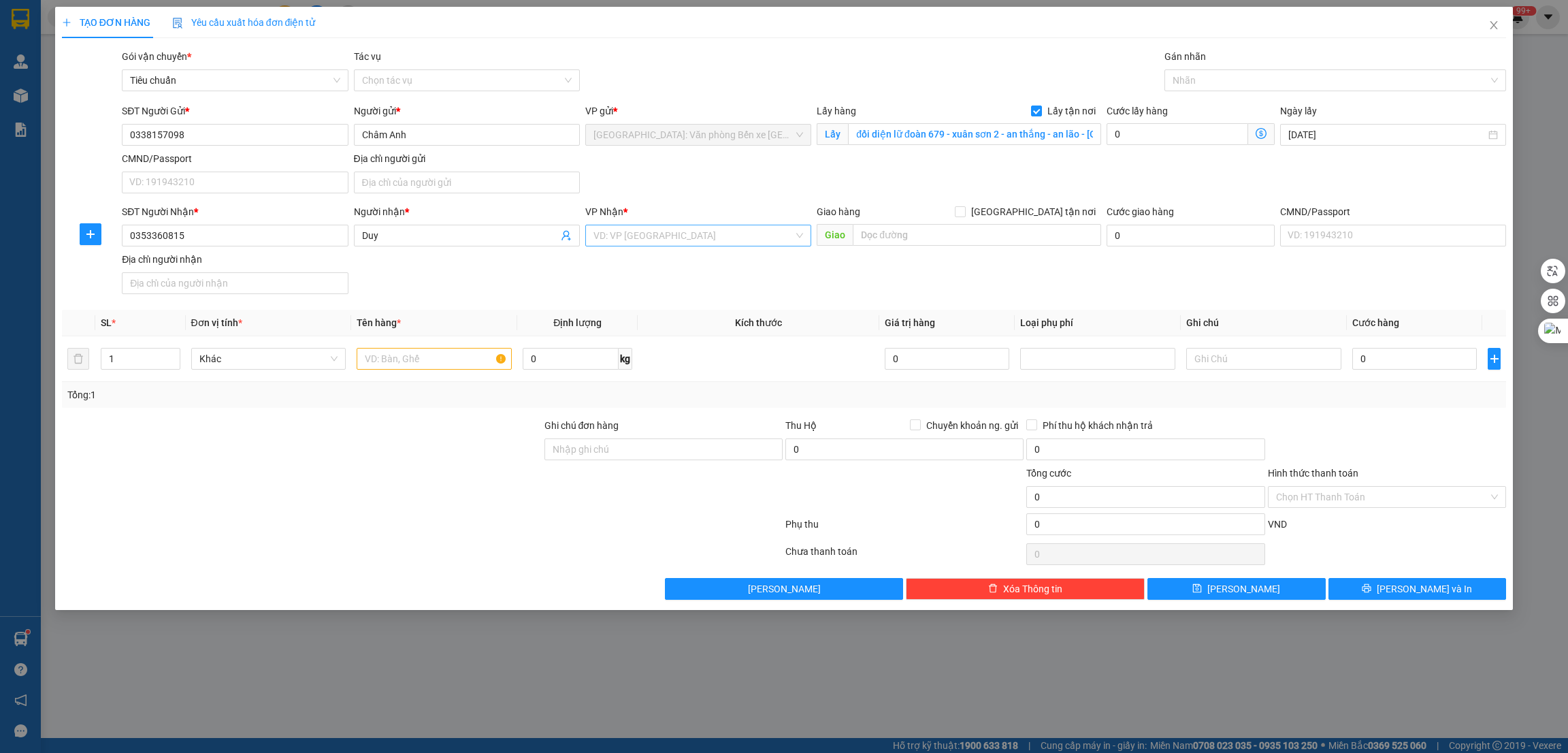
click at [742, 229] on input "search" at bounding box center [693, 236] width 200 height 21
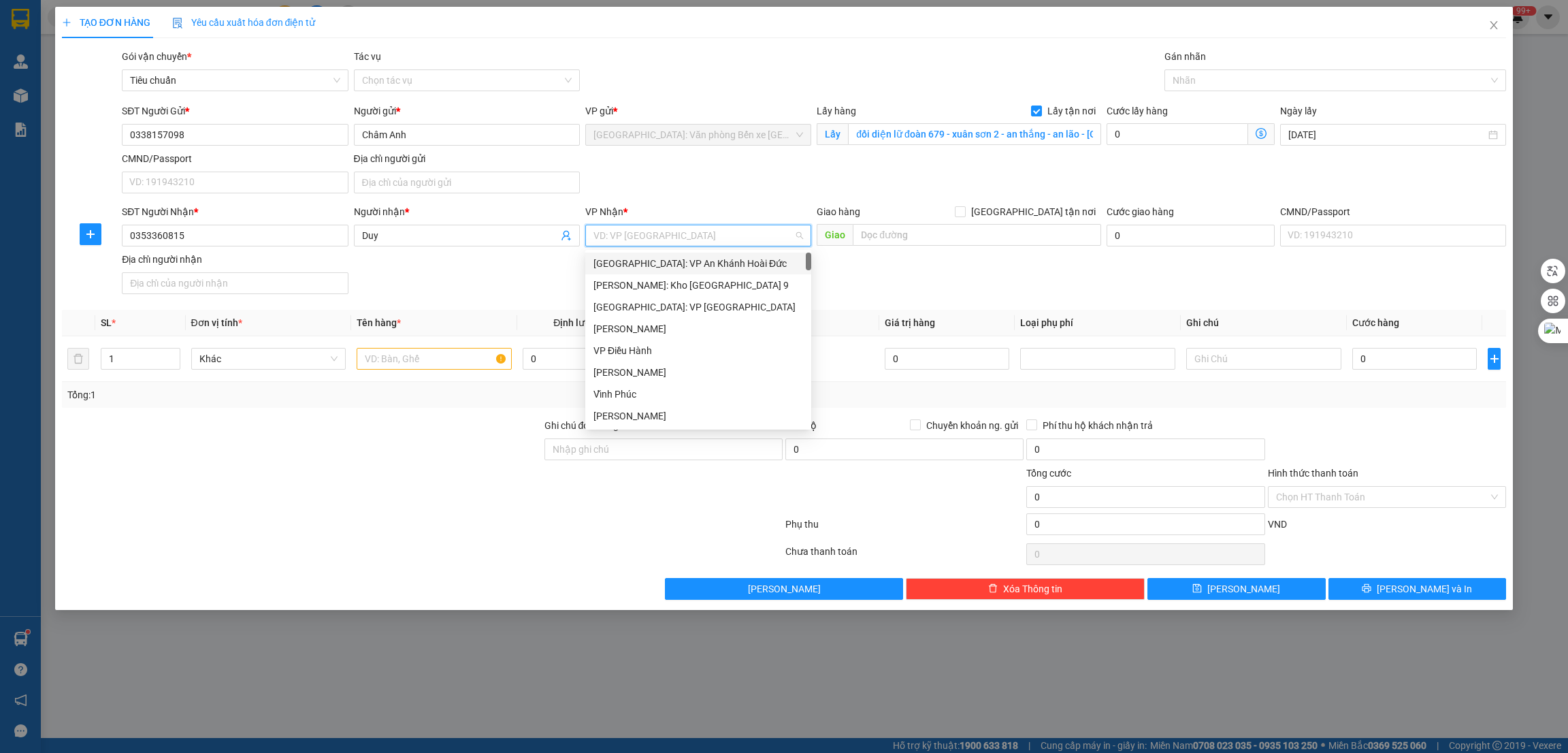
type input "j"
type input "Khánh"
click at [683, 303] on div "[GEOGRAPHIC_DATA]" at bounding box center [718, 307] width 249 height 15
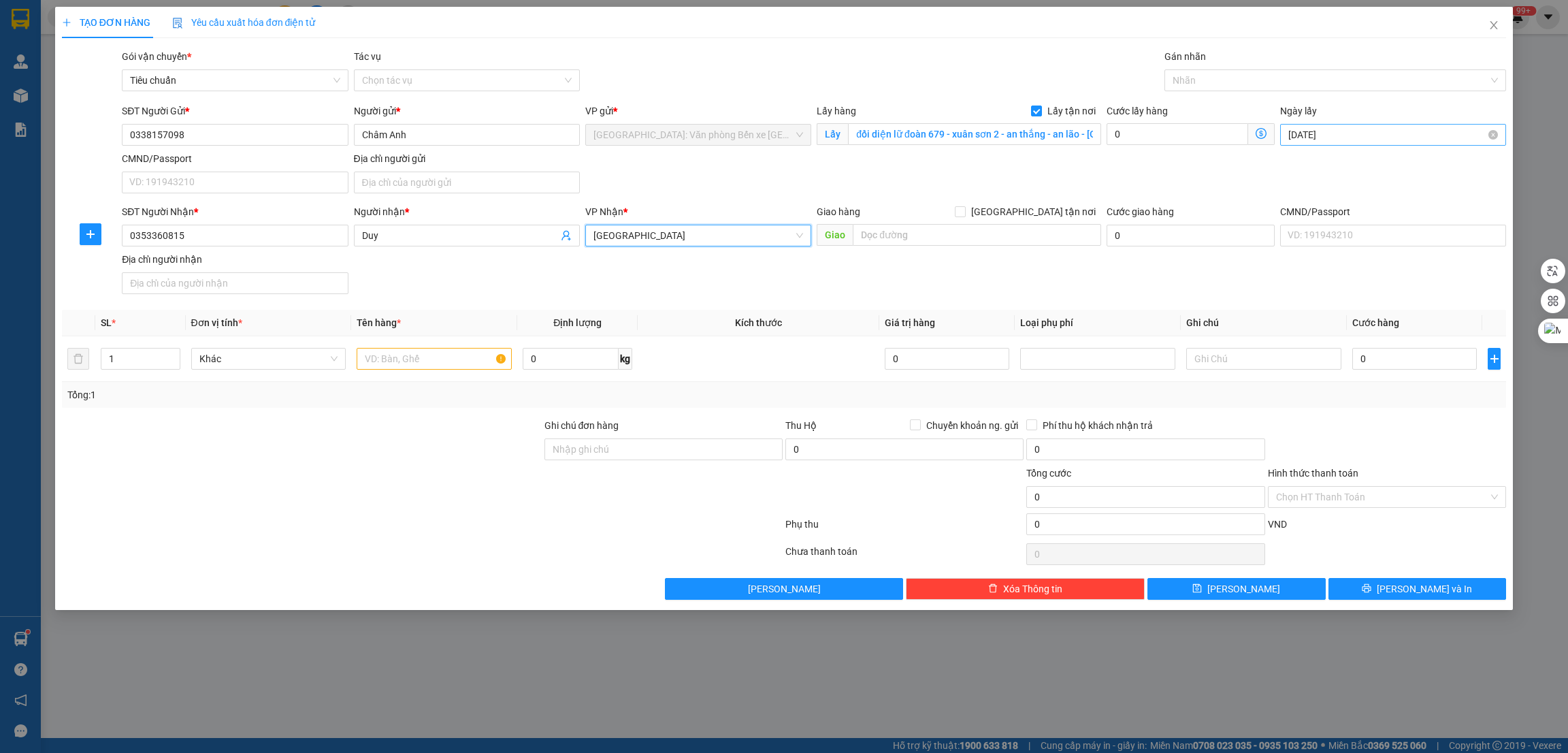
click at [1451, 136] on input "[DATE]" at bounding box center [1387, 135] width 197 height 15
type input "[DATE]"
click at [1445, 233] on div "13" at bounding box center [1447, 234] width 16 height 16
click at [901, 239] on input "text" at bounding box center [976, 234] width 248 height 22
click at [964, 209] on input "[GEOGRAPHIC_DATA] tận nơi" at bounding box center [959, 211] width 9 height 9
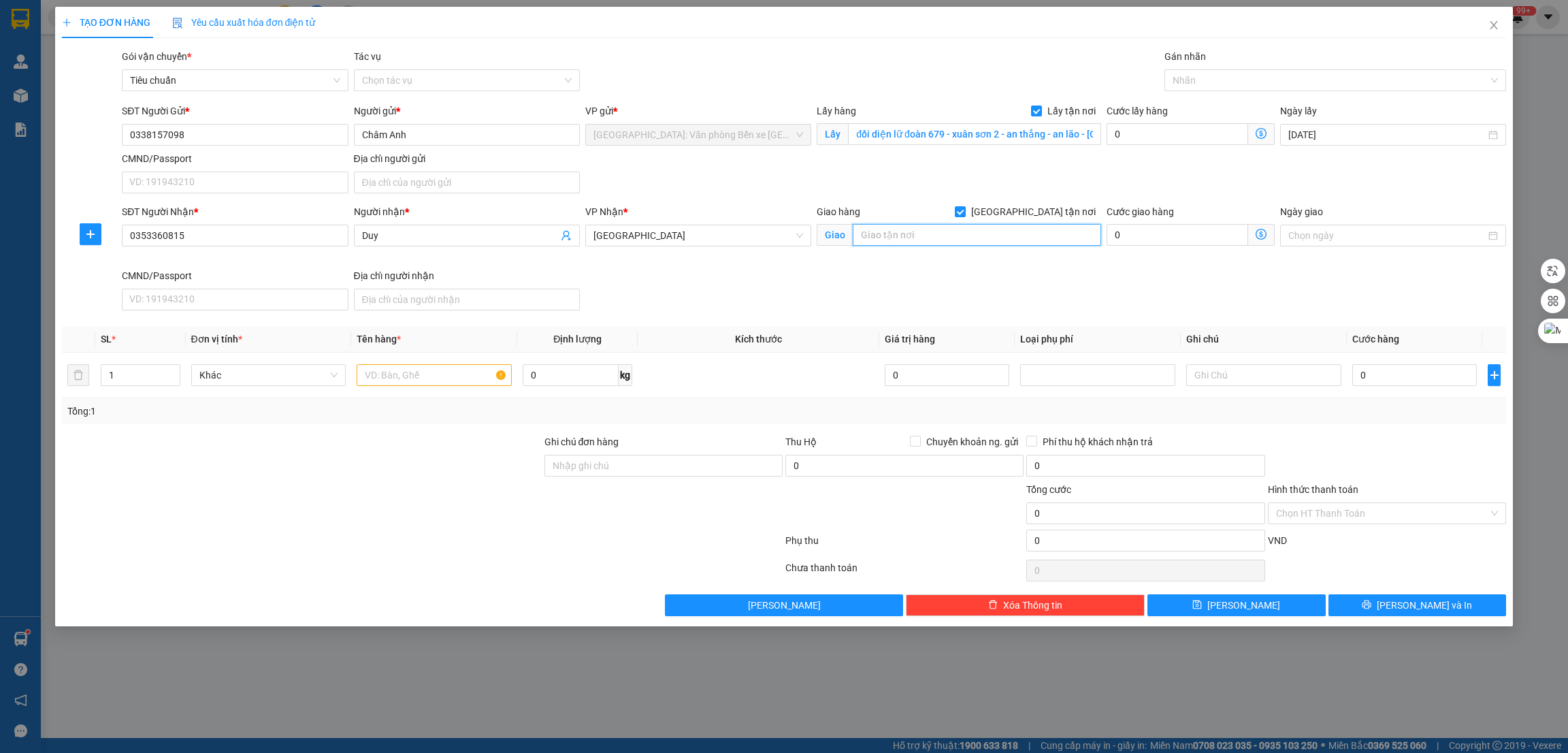
click at [969, 236] on input "text" at bounding box center [976, 234] width 248 height 22
click at [1040, 208] on span "[GEOGRAPHIC_DATA] tận nơi" at bounding box center [1034, 211] width 136 height 15
click at [964, 208] on input "[GEOGRAPHIC_DATA] tận nơi" at bounding box center [959, 211] width 9 height 9
checkbox input "false"
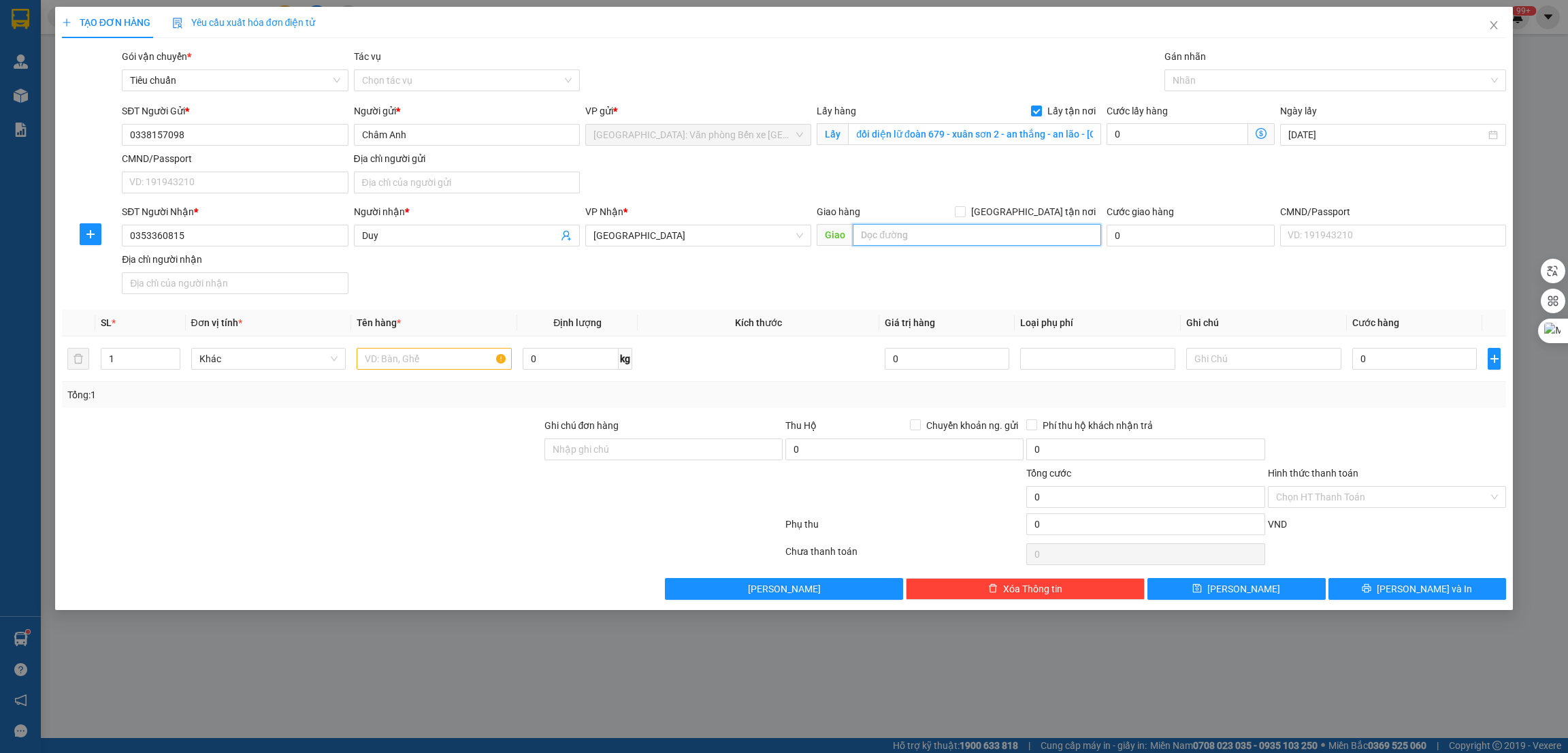
click at [996, 232] on input "text" at bounding box center [976, 234] width 248 height 22
type input "CAM RANH - QL 1A"
click at [376, 424] on div at bounding box center [302, 442] width 483 height 48
click at [430, 363] on input "text" at bounding box center [434, 359] width 156 height 22
paste input "1 xe sh mode và 5 thùng đồ gia đinh"
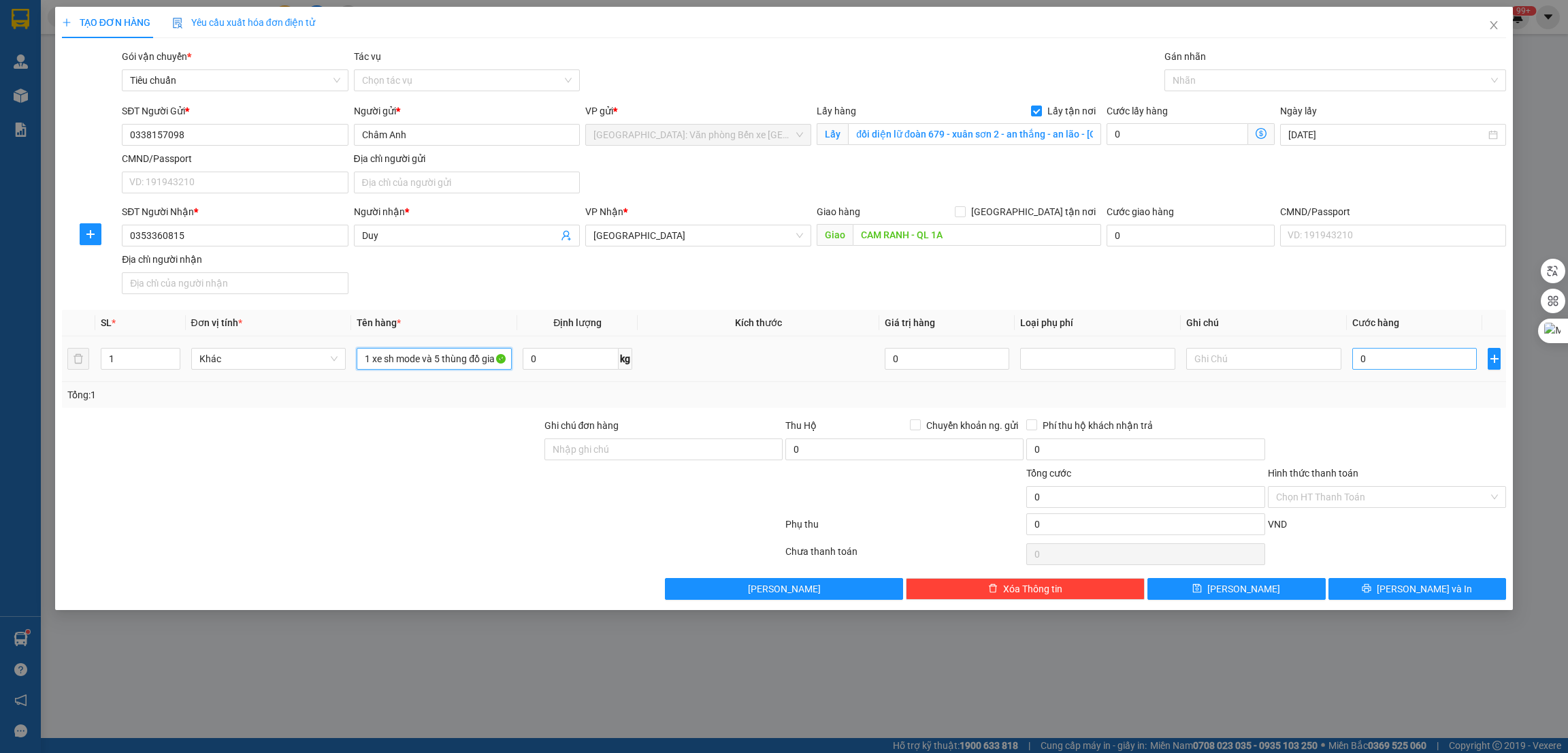
type input "1 xe sh mode và 5 thùng đồ gia đinh"
click at [1404, 360] on input "0" at bounding box center [1415, 359] width 125 height 22
click at [1182, 136] on input "0" at bounding box center [1177, 134] width 142 height 22
type input "2"
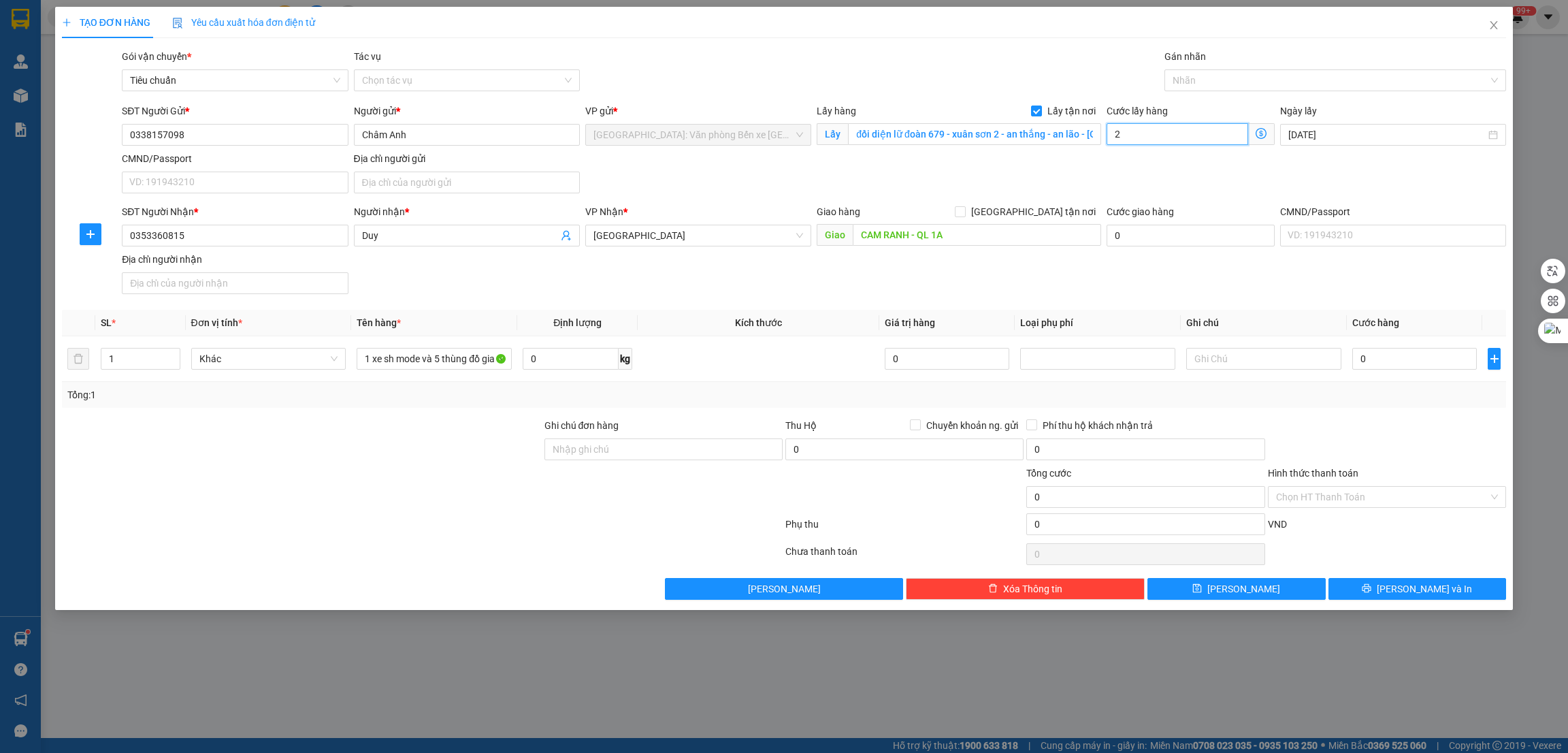
type input "2"
type input "25"
type input "250"
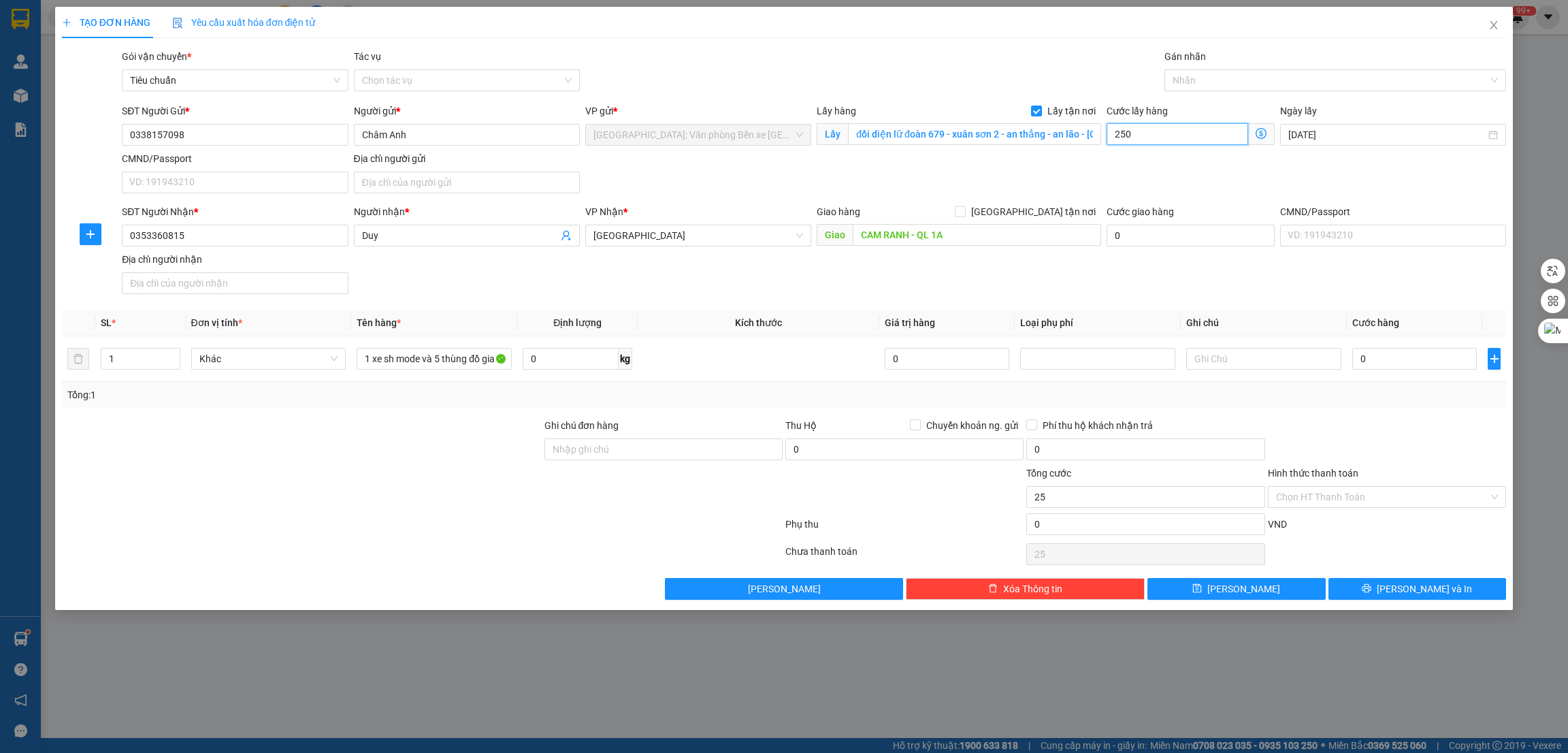
type input "250"
type input "2.500"
type input "25.000"
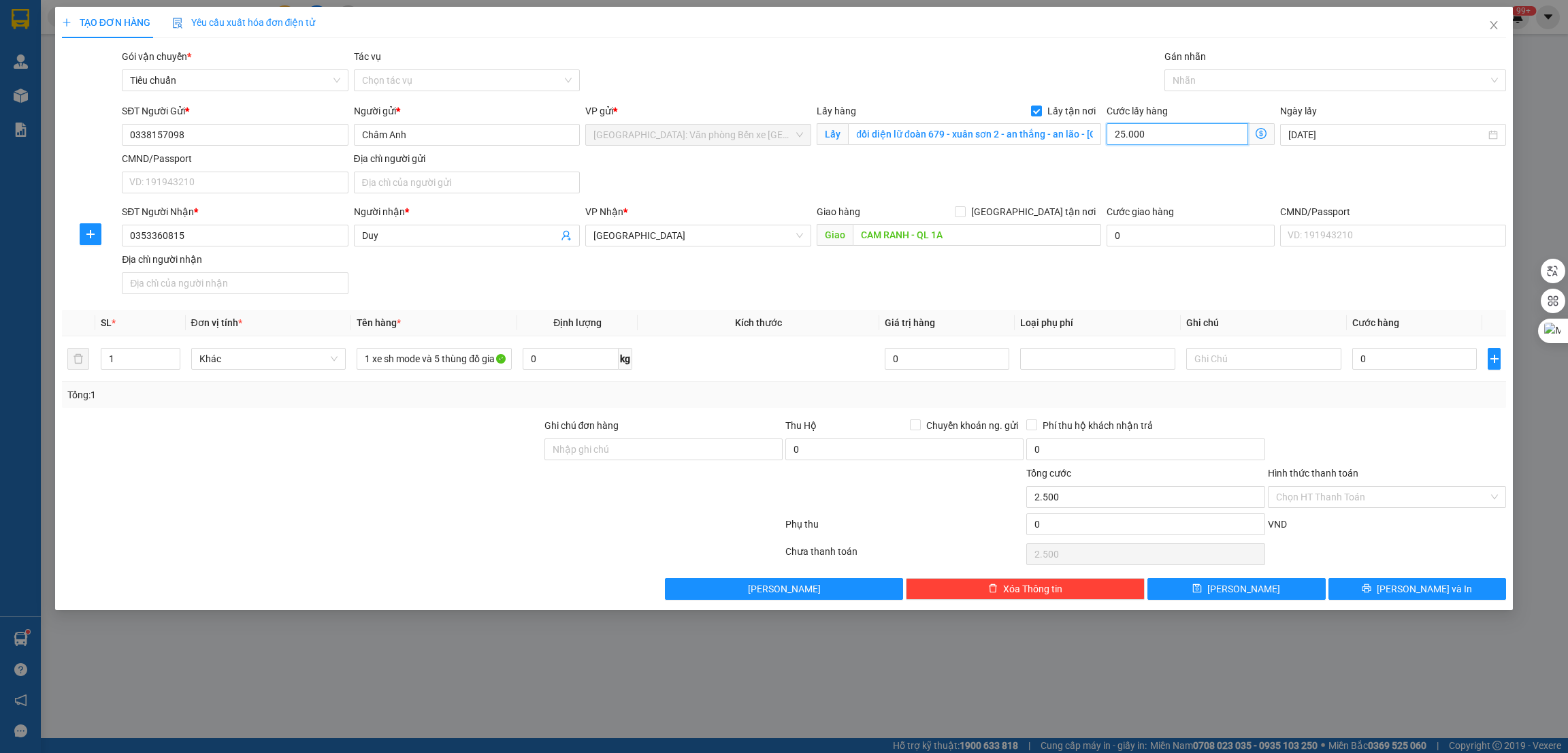
type input "25.000"
type input "250.000"
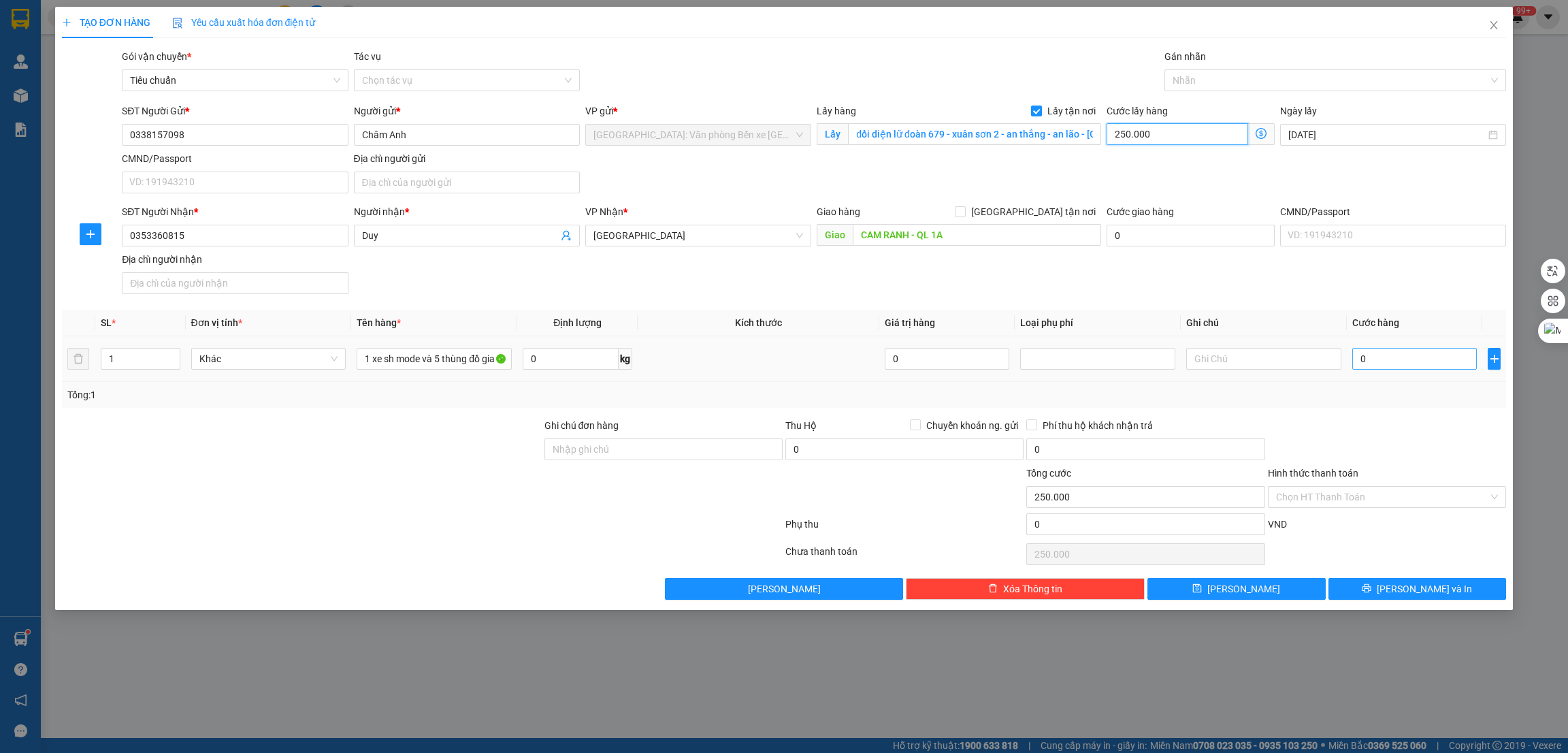
type input "250.000"
click at [1370, 360] on input "0" at bounding box center [1415, 359] width 125 height 22
type input "2"
type input "250.002"
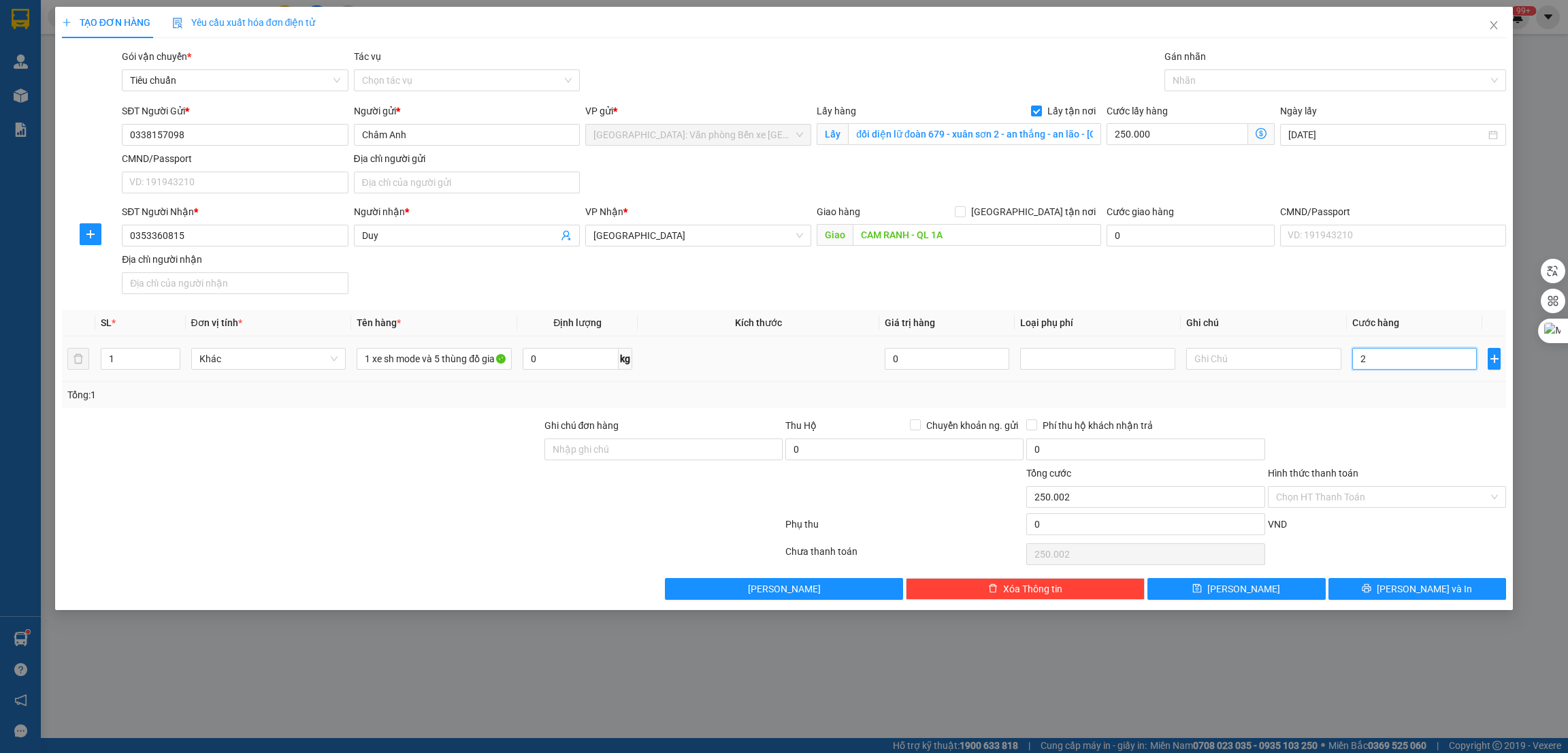
type input "21"
type input "250.021"
type input "215"
type input "250.215"
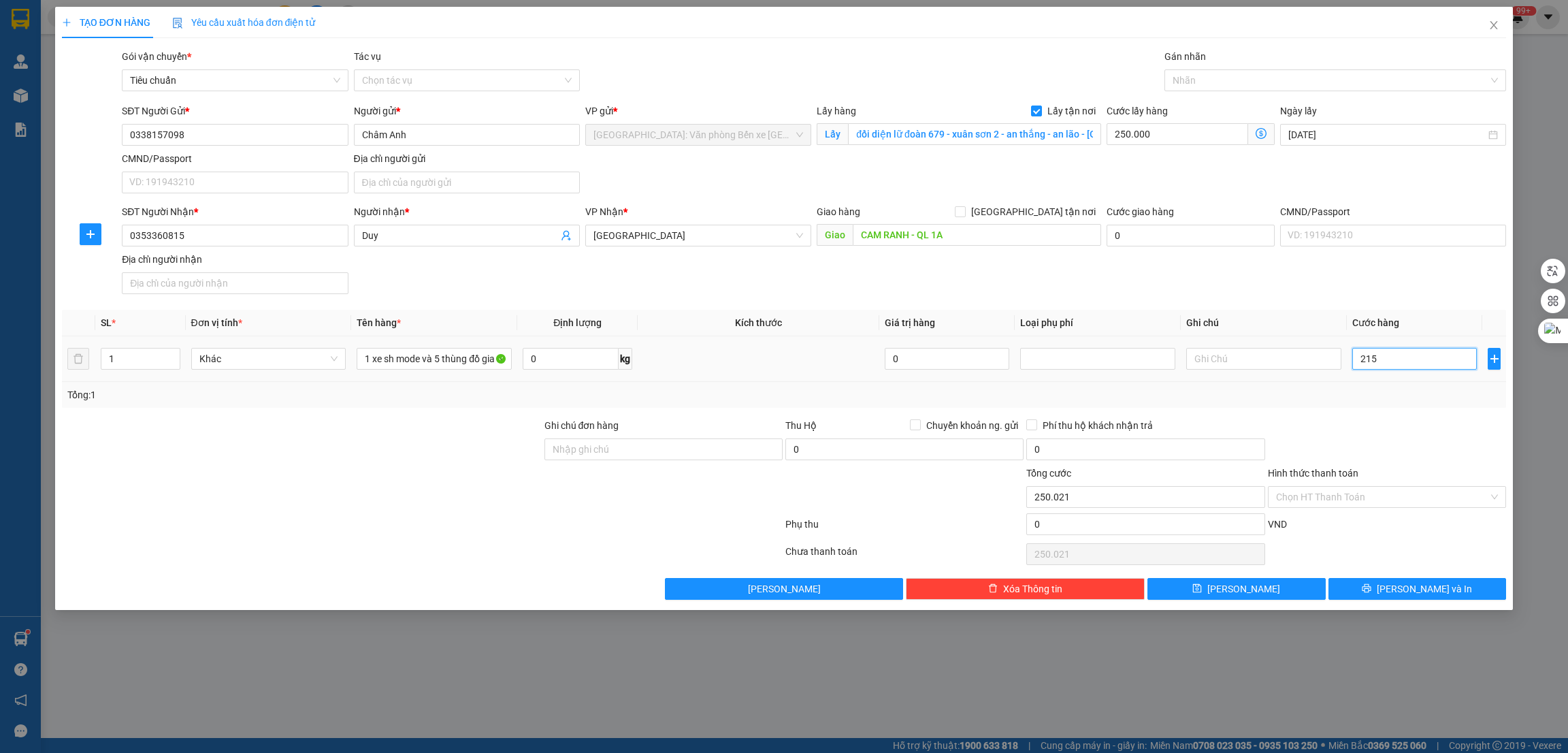
type input "250.215"
type input "2.150"
type input "252.150"
type input "21.500"
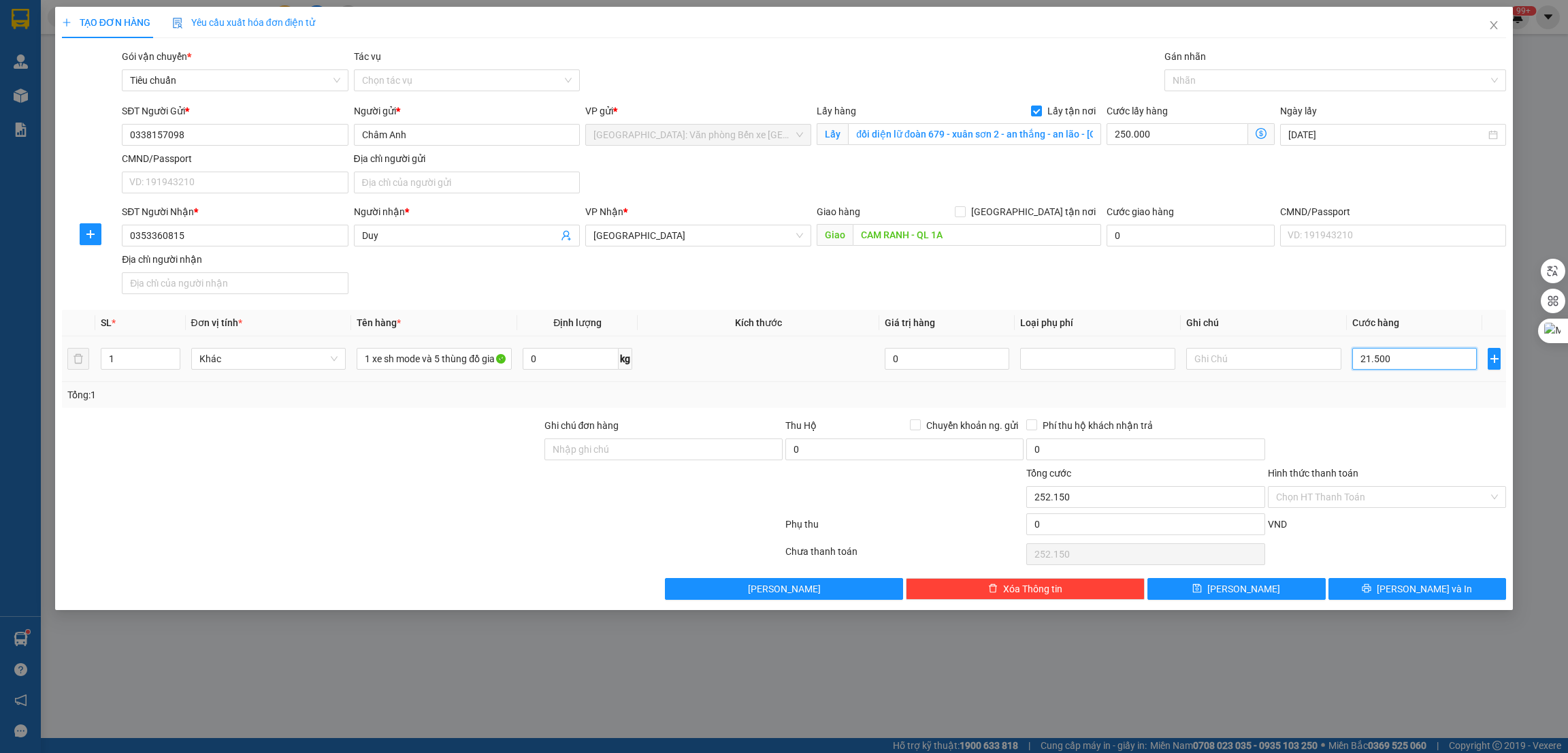
type input "271.500"
type input "2.150.000"
type input "2.400.000"
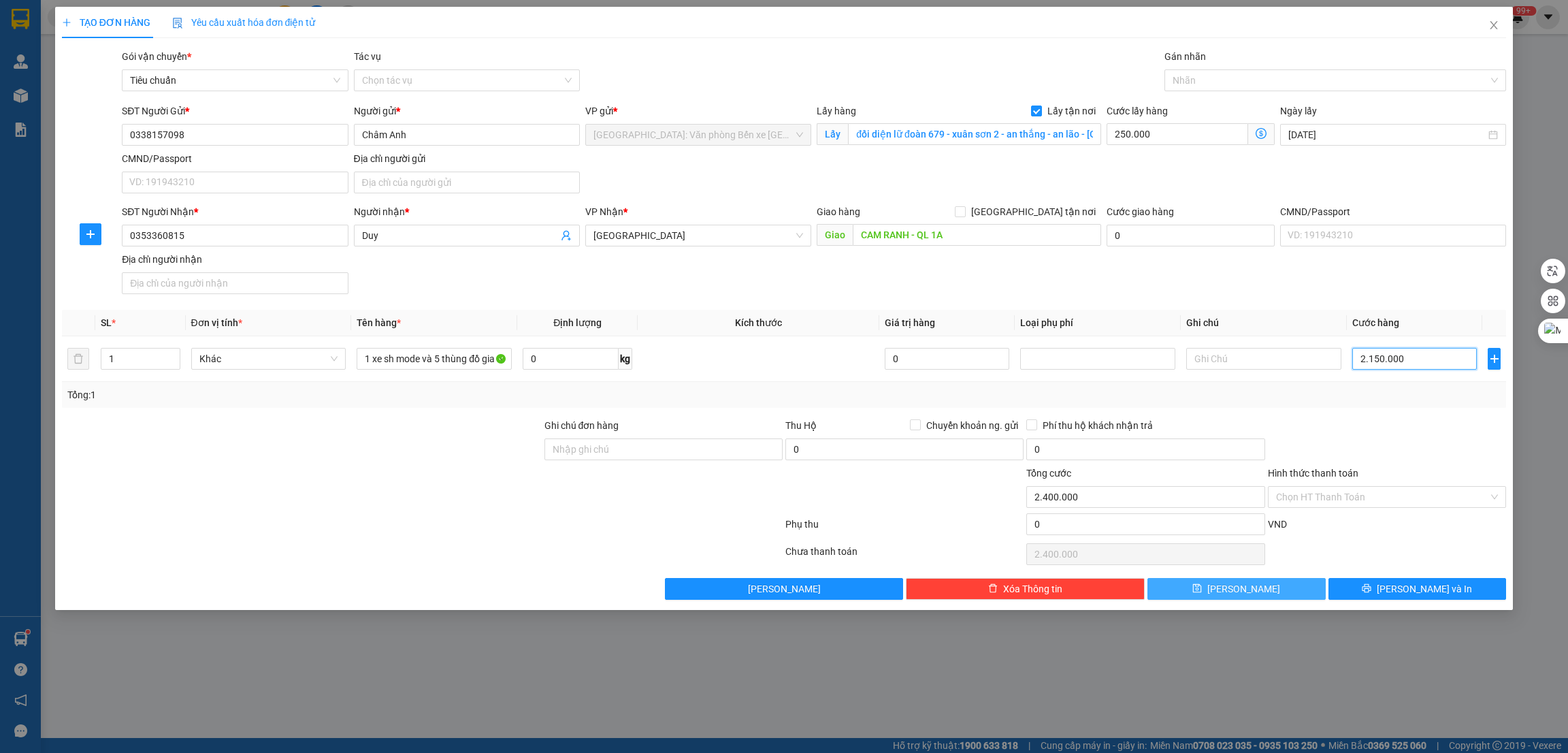
type input "2.150.000"
click at [1282, 588] on button "[PERSON_NAME]" at bounding box center [1236, 589] width 178 height 22
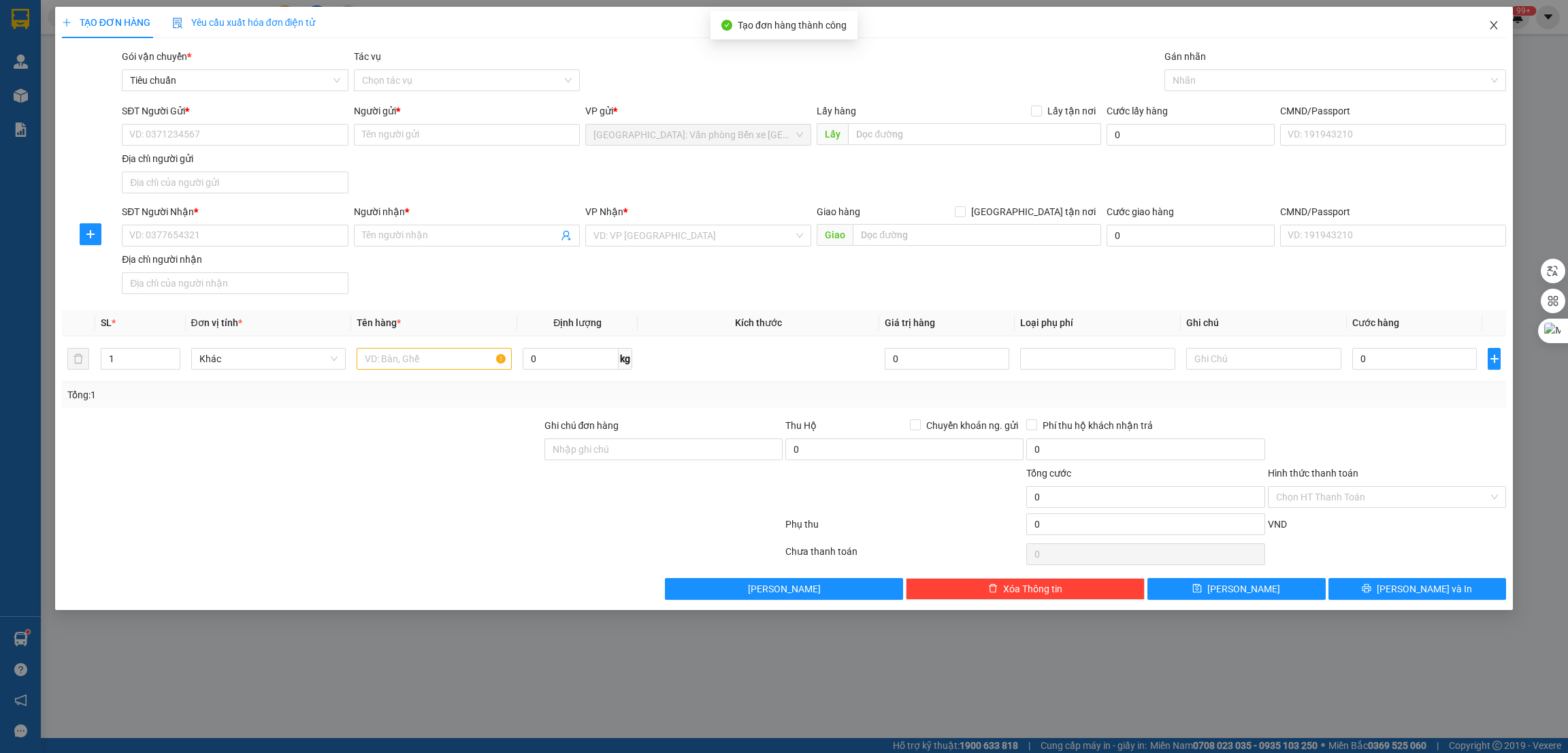
click at [1497, 25] on icon "close" at bounding box center [1494, 25] width 11 height 11
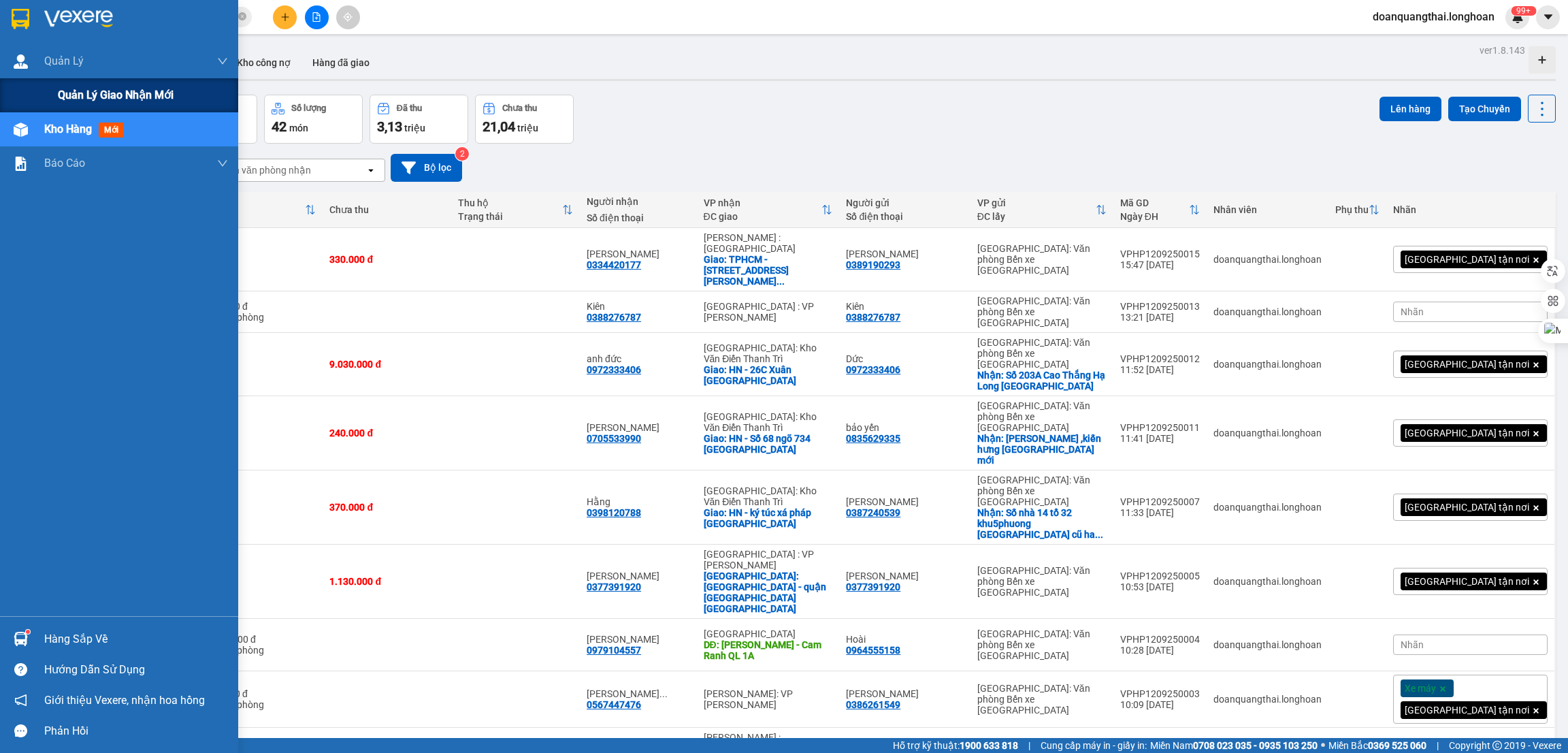
click at [56, 93] on div "Quản lý giao nhận mới" at bounding box center [119, 95] width 239 height 34
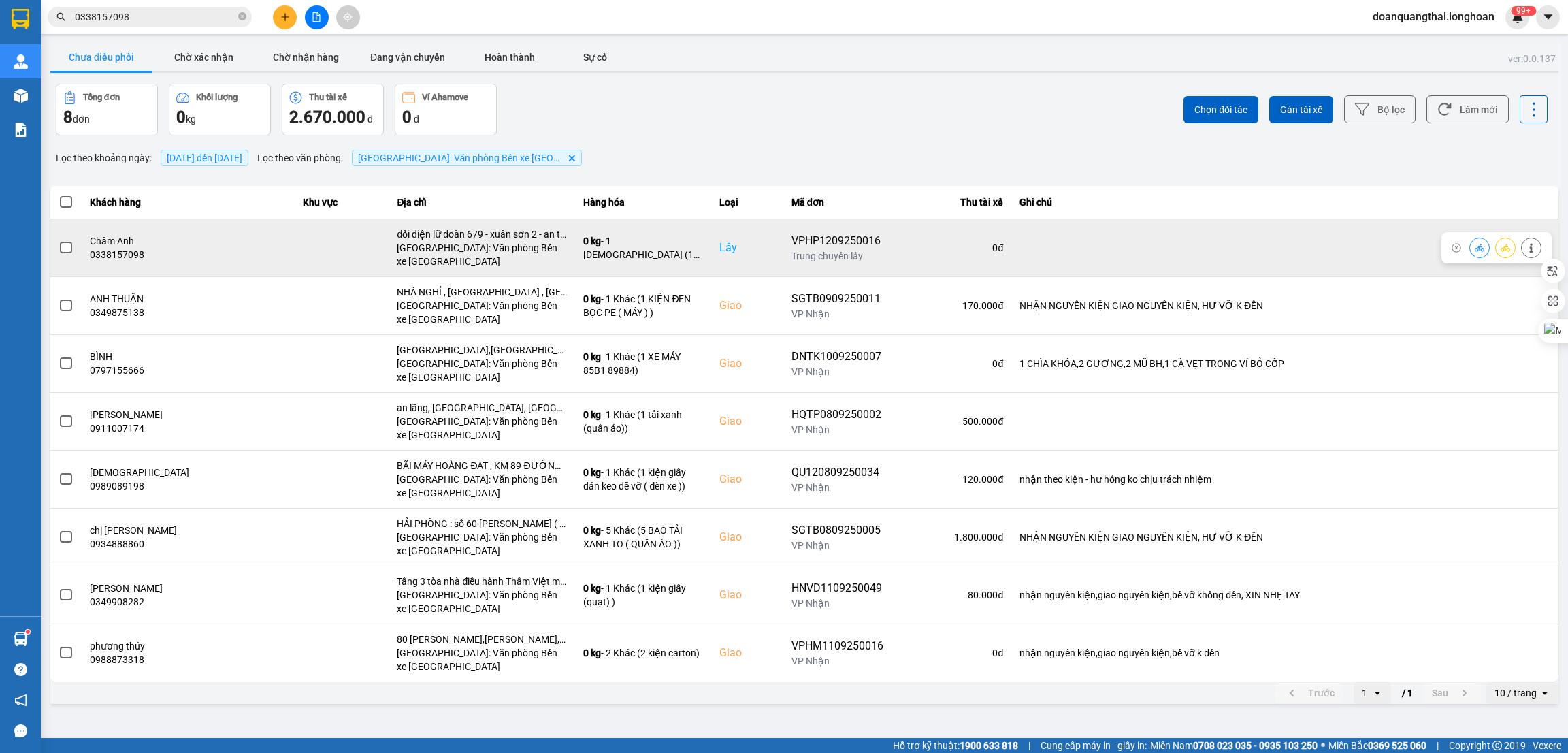
click at [69, 249] on span at bounding box center [65, 247] width 12 height 12
click at [58, 241] on input "checkbox" at bounding box center [58, 241] width 0 height 0
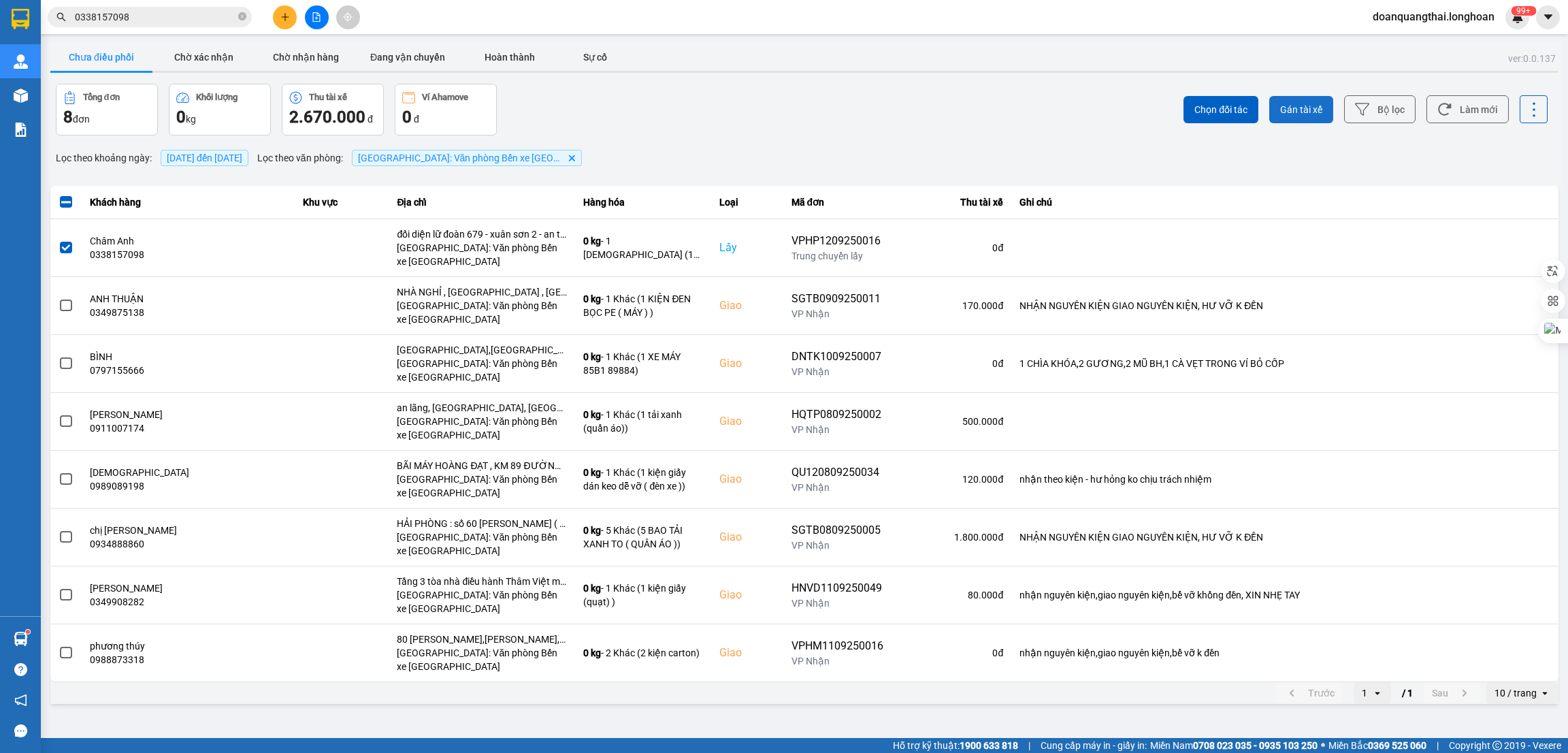
click at [1310, 111] on span "Gán tài xế" at bounding box center [1301, 109] width 42 height 13
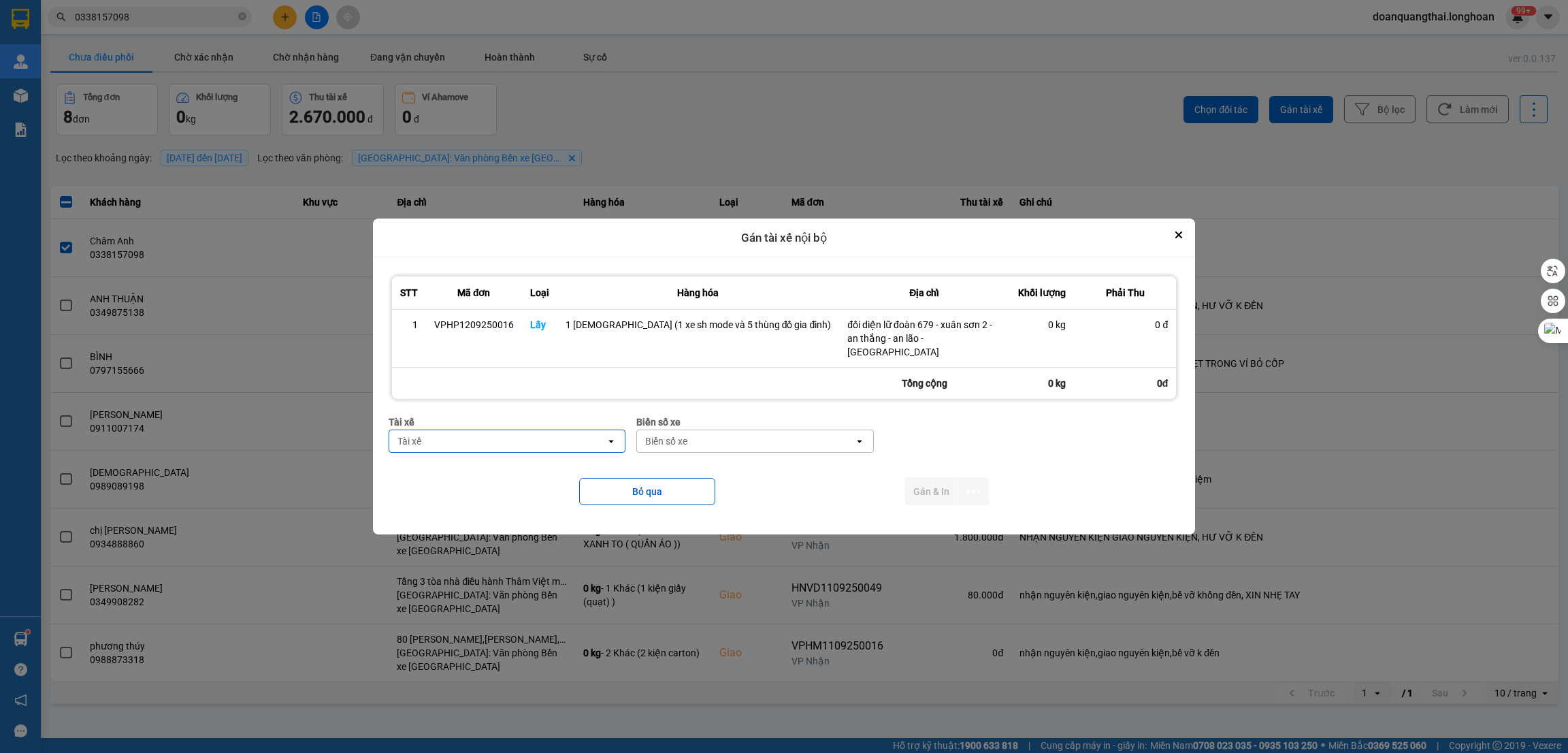
click at [525, 439] on div "Tài xế" at bounding box center [498, 441] width 217 height 22
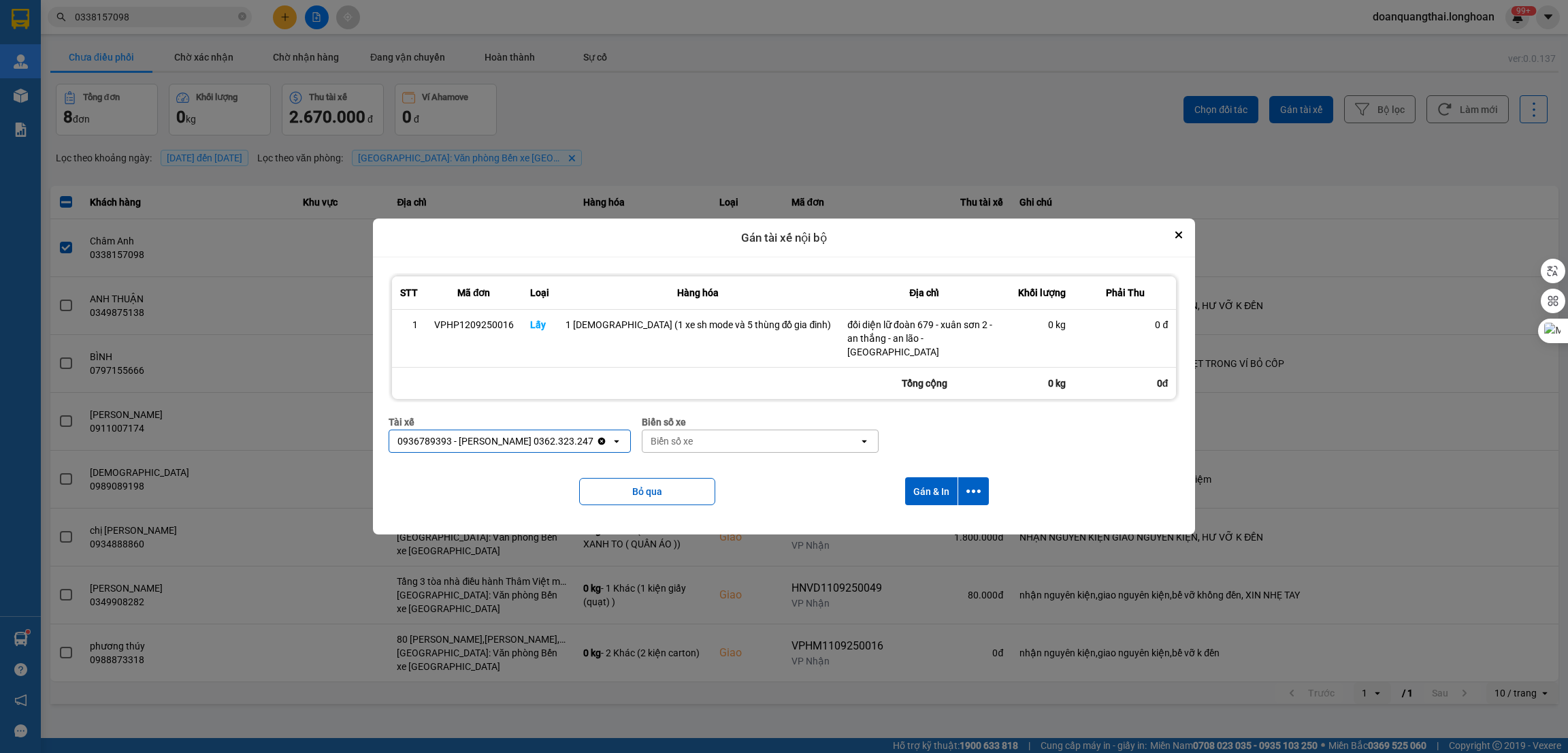
click at [798, 441] on div "Biển số xe" at bounding box center [751, 441] width 217 height 22
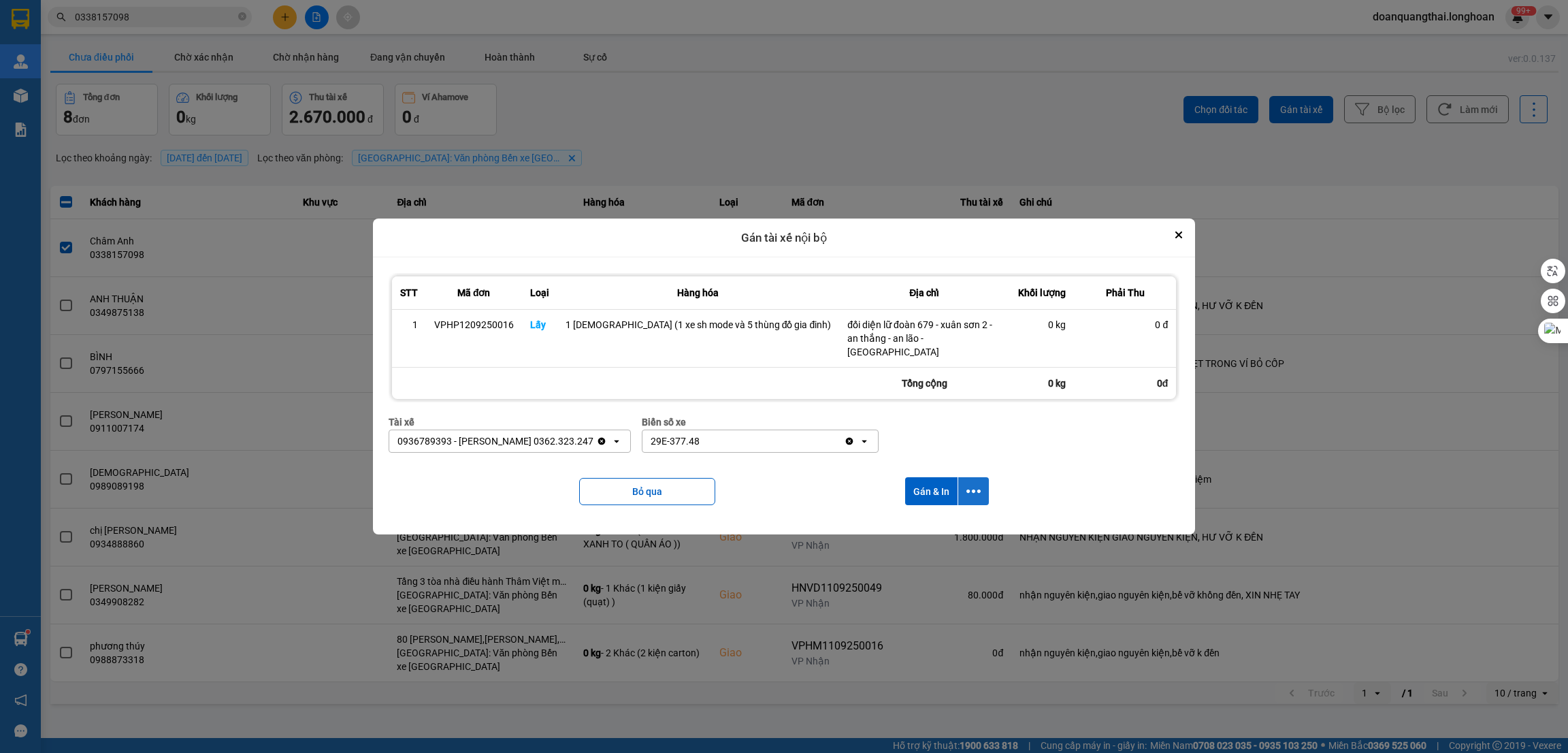
drag, startPoint x: 959, startPoint y: 475, endPoint x: 960, endPoint y: 481, distance: 6.1
click at [960, 477] on button "dialog" at bounding box center [974, 492] width 30 height 28
click at [910, 521] on span "Chỉ gán tài" at bounding box center [908, 522] width 45 height 13
